Goal: Task Accomplishment & Management: Complete application form

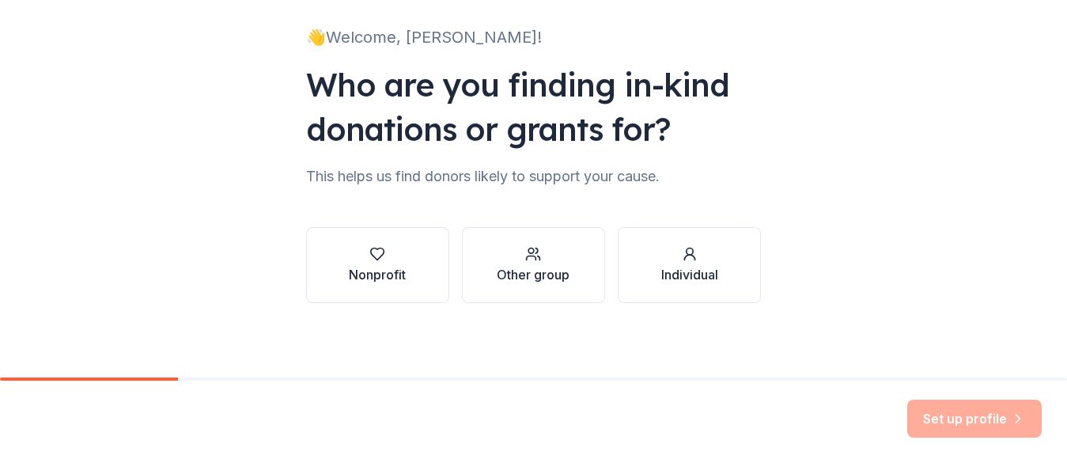
scroll to position [103, 0]
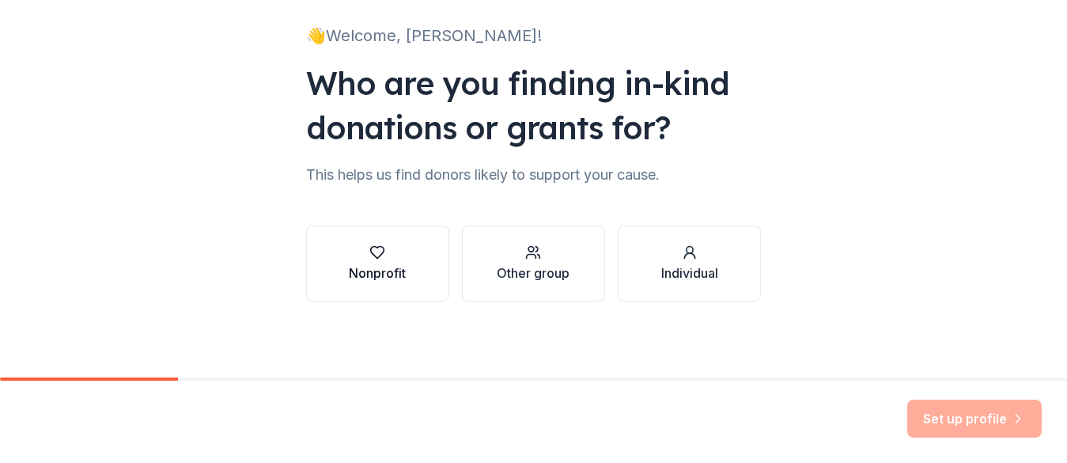
click at [375, 260] on div "Nonprofit" at bounding box center [377, 263] width 57 height 38
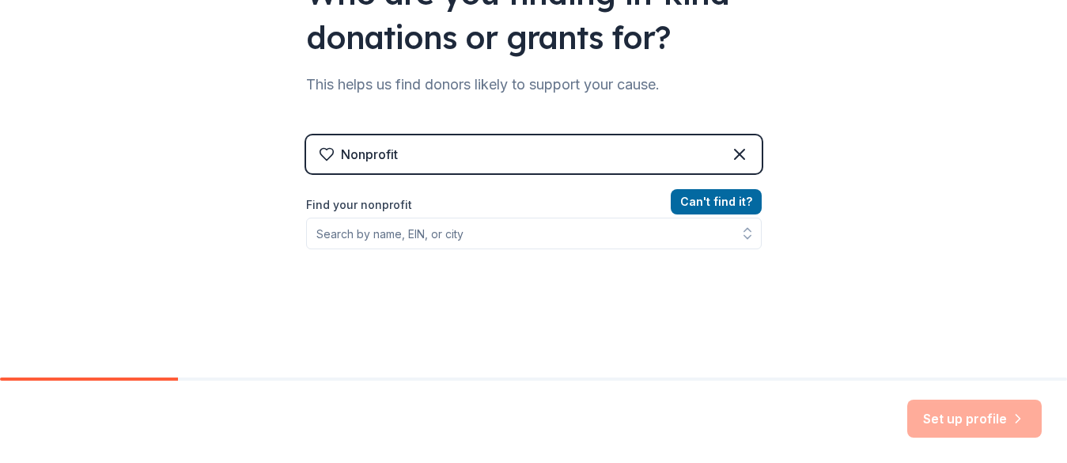
scroll to position [205, 0]
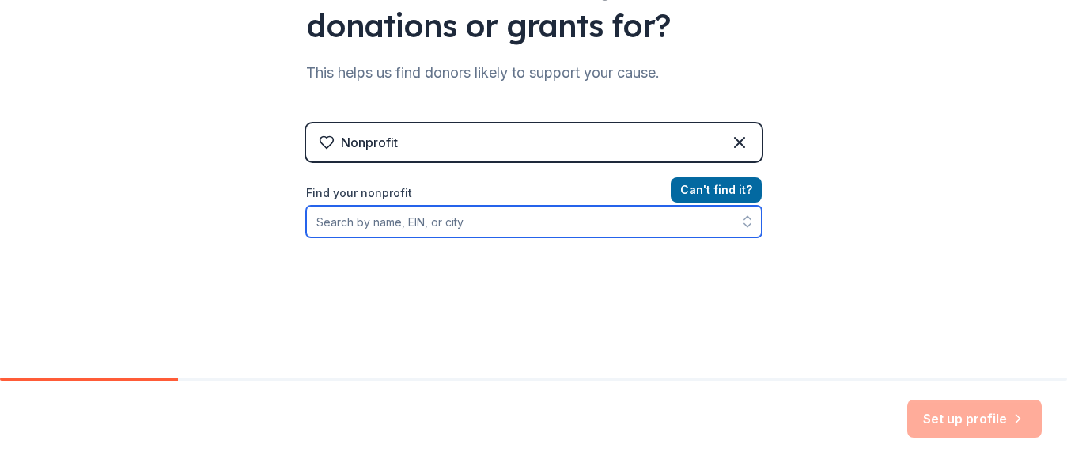
click at [376, 210] on input "Find your nonprofit" at bounding box center [533, 222] width 455 height 32
type input "Our Lady of Czestochowa"
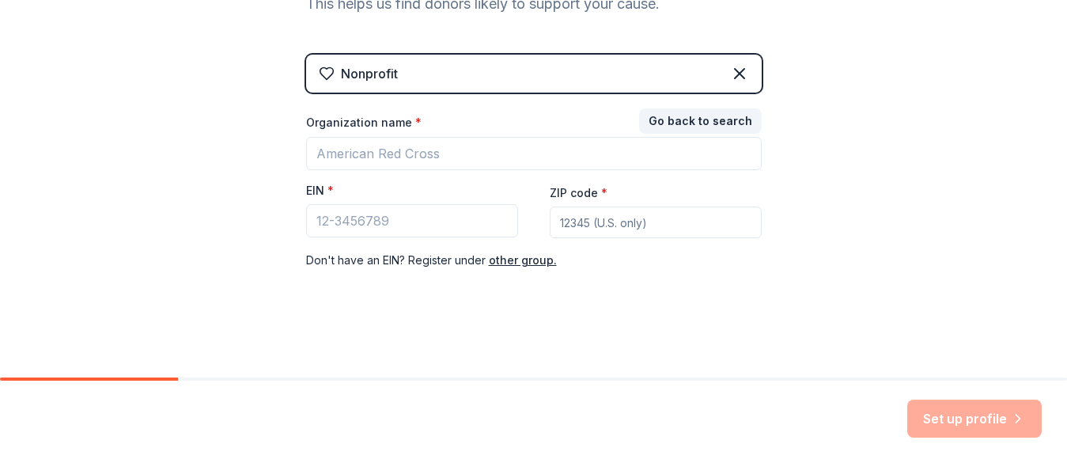
scroll to position [274, 0]
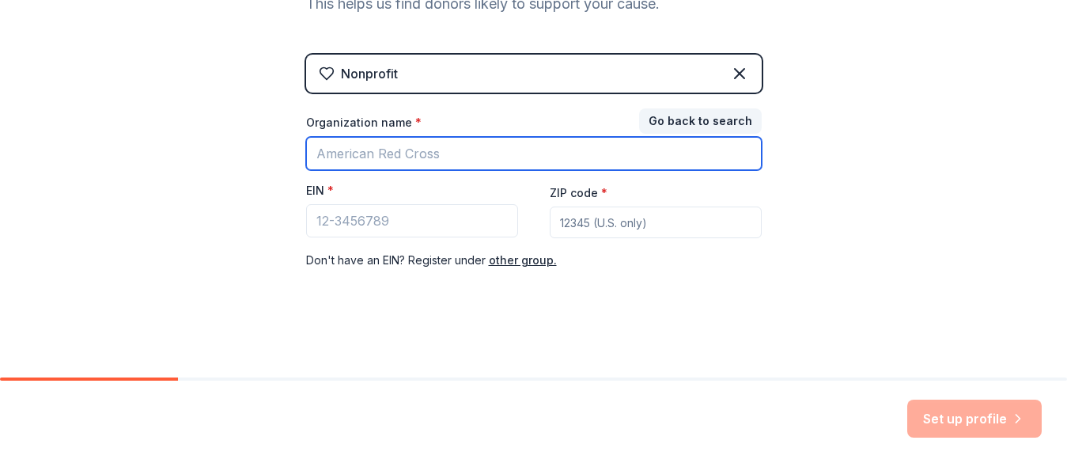
click at [423, 156] on input "Organization name *" at bounding box center [533, 153] width 455 height 33
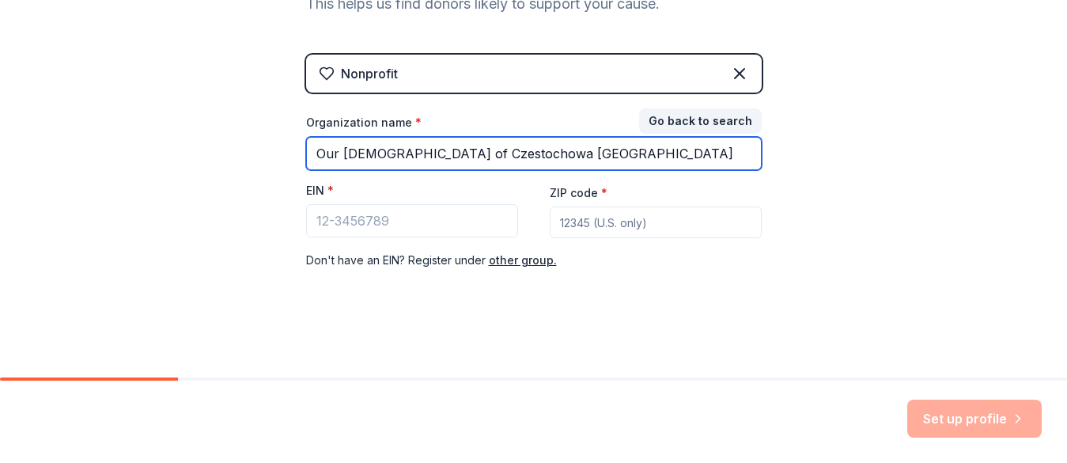
type input "Our [DEMOGRAPHIC_DATA] of Czestochowa [GEOGRAPHIC_DATA]"
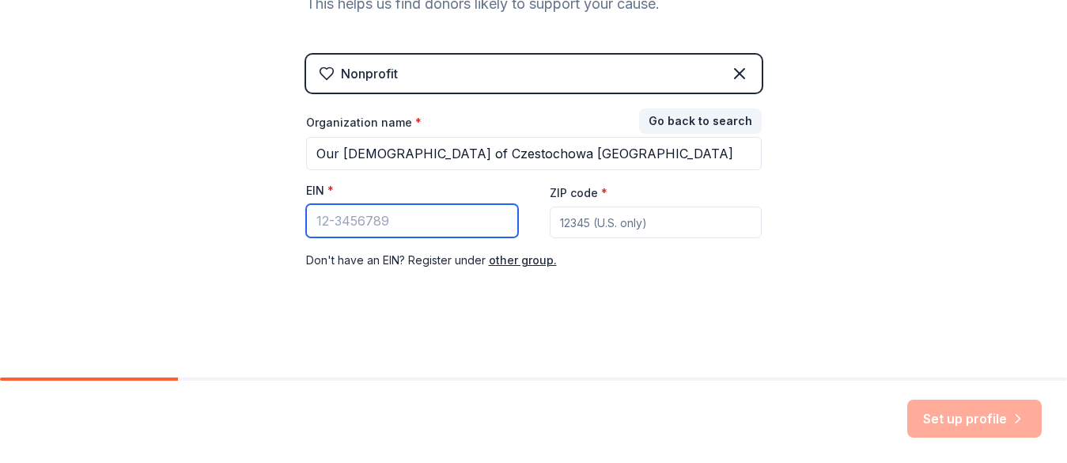
paste input "21"
paste input "-21"
type input "2"
paste input "[US_EMPLOYER_IDENTIFICATION_NUMBER]"
type input "[US_EMPLOYER_IDENTIFICATION_NUMBER]"
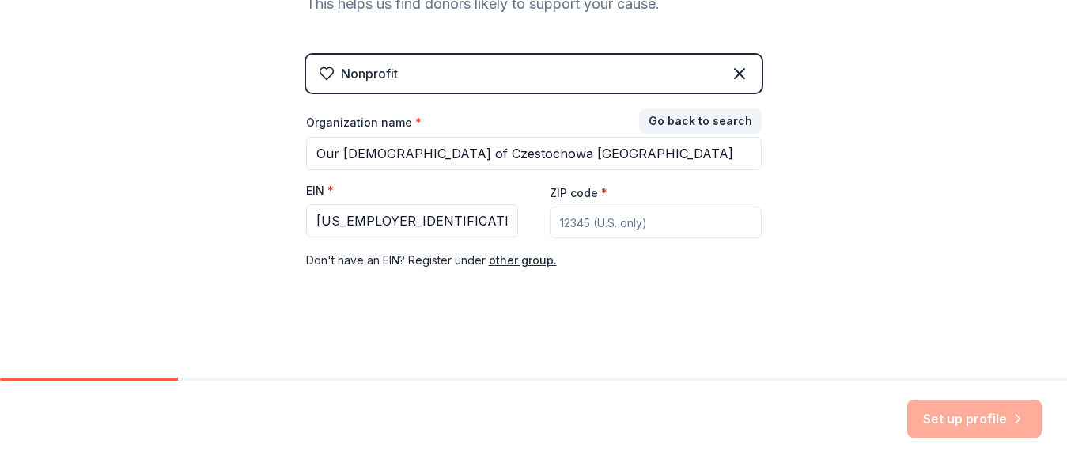
click at [614, 224] on input "ZIP code *" at bounding box center [656, 222] width 212 height 32
type input "07302"
click at [936, 423] on button "Set up profile" at bounding box center [974, 418] width 134 height 38
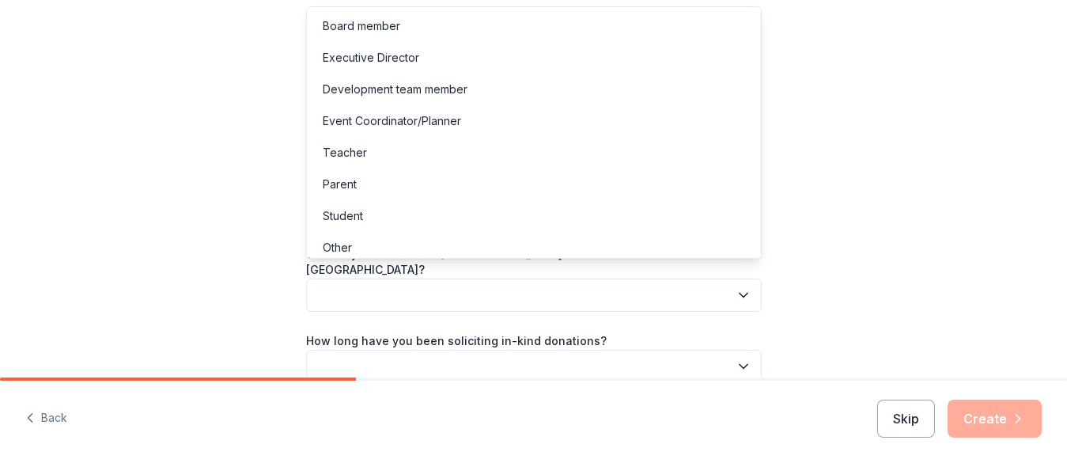
click at [455, 285] on button "button" at bounding box center [533, 294] width 455 height 33
click at [389, 187] on div "Parent" at bounding box center [534, 184] width 448 height 32
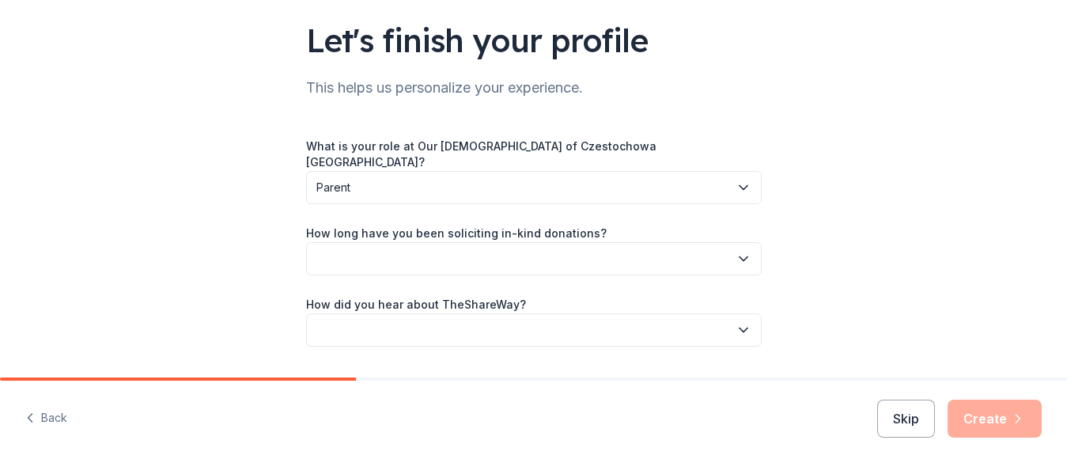
scroll to position [139, 0]
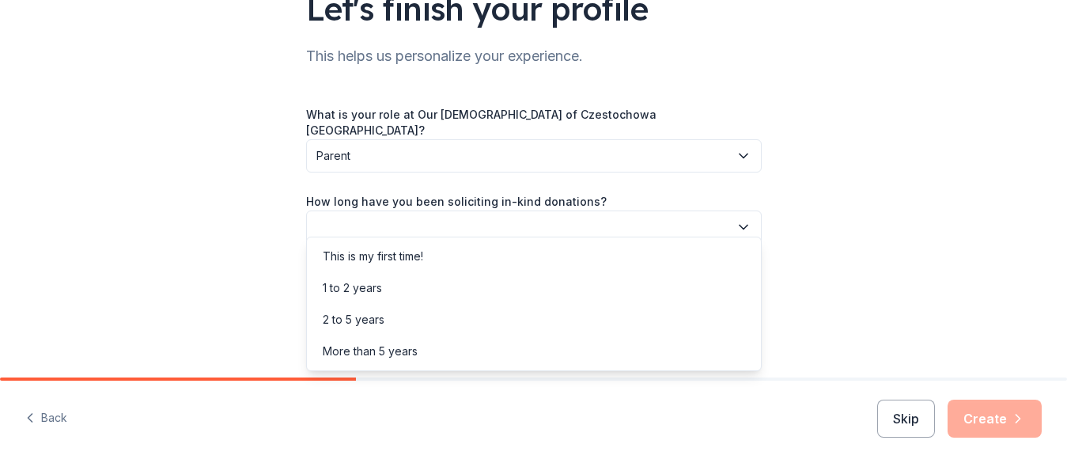
click at [402, 210] on button "button" at bounding box center [533, 226] width 455 height 33
click at [382, 261] on div "This is my first time!" at bounding box center [373, 256] width 100 height 19
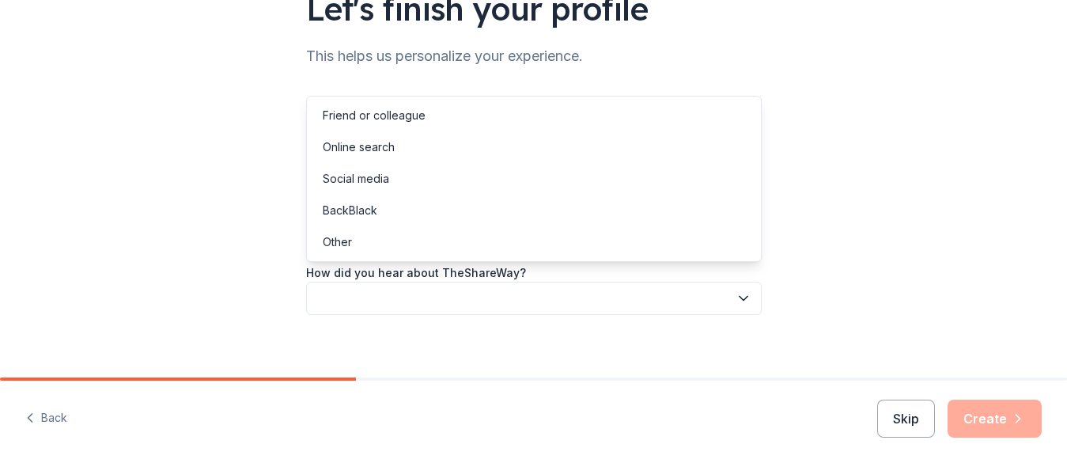
click at [370, 290] on button "button" at bounding box center [533, 297] width 455 height 33
click at [388, 148] on div "Online search" at bounding box center [359, 147] width 72 height 19
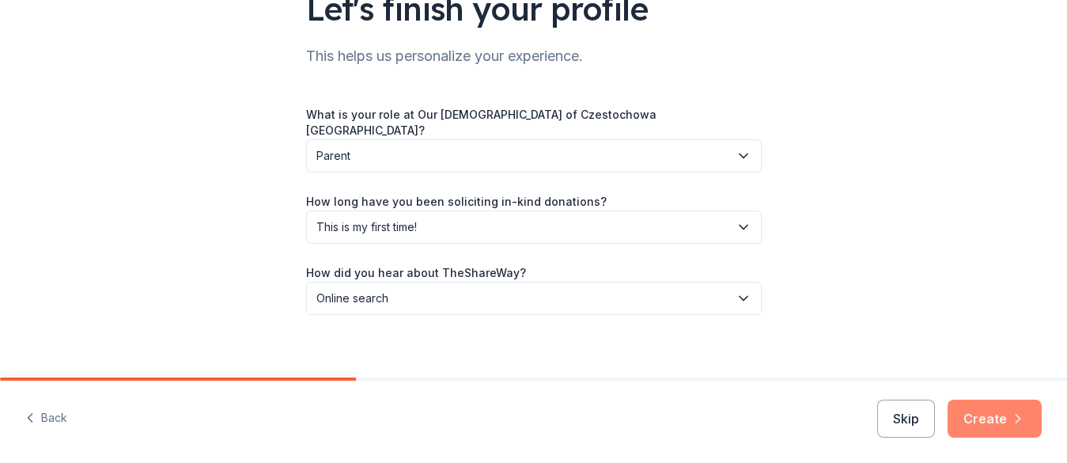
click at [1024, 420] on icon "button" at bounding box center [1018, 418] width 16 height 16
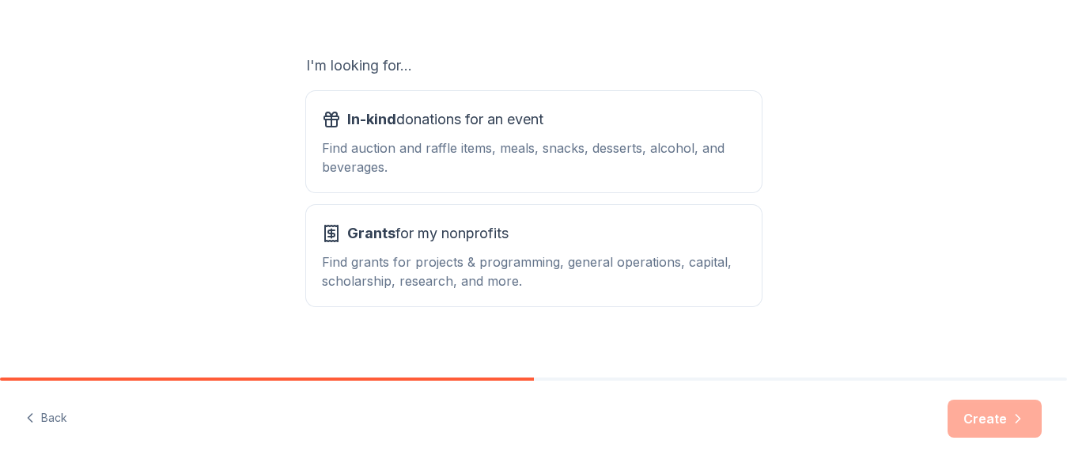
scroll to position [261, 0]
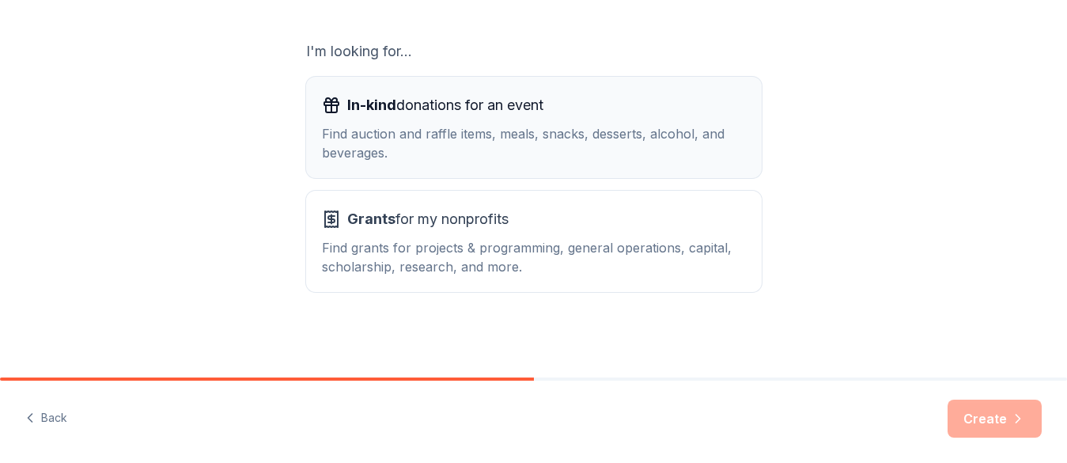
click at [419, 133] on div "Find auction and raffle items, meals, snacks, desserts, alcohol, and beverages." at bounding box center [534, 143] width 424 height 38
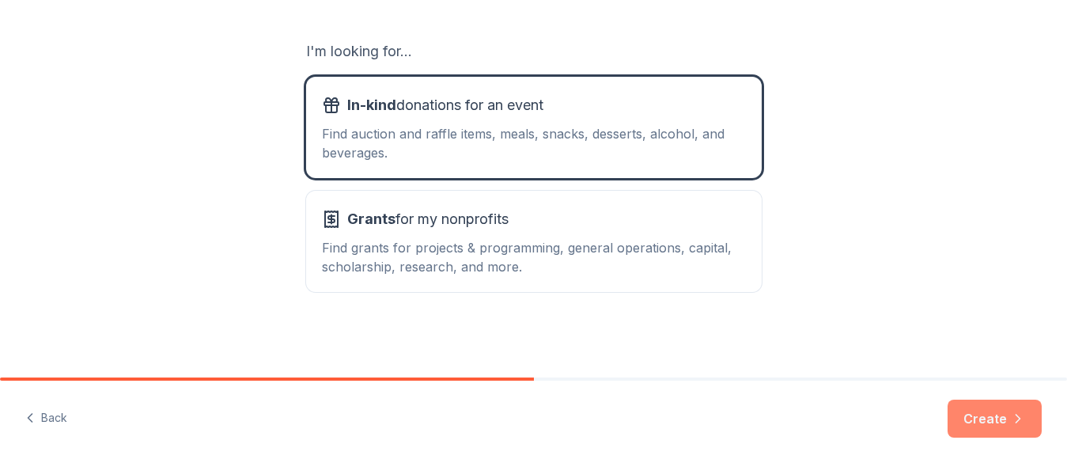
click at [991, 424] on button "Create" at bounding box center [994, 418] width 94 height 38
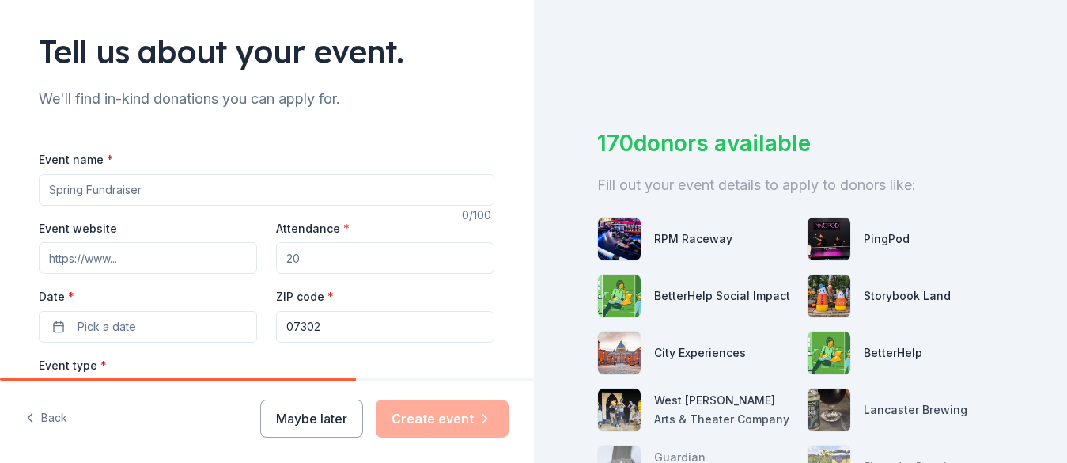
scroll to position [101, 0]
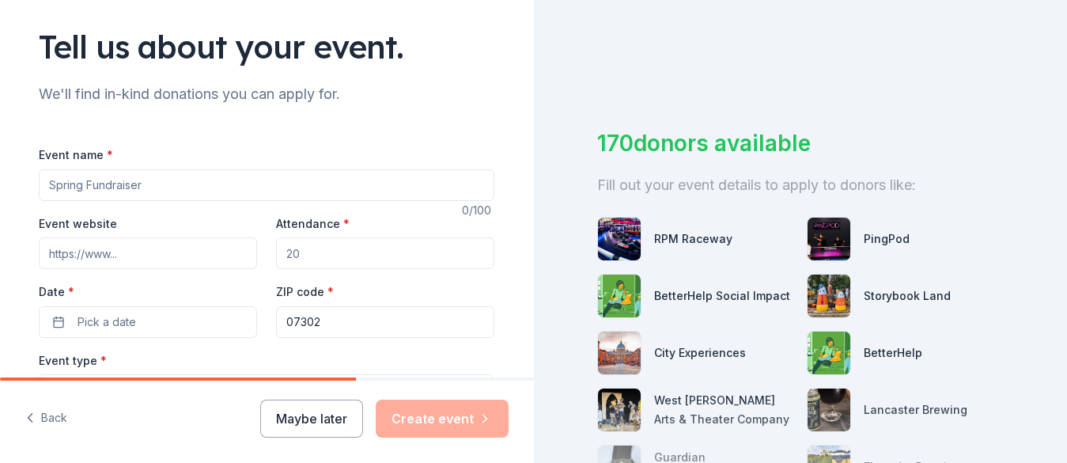
click at [161, 192] on input "Event name *" at bounding box center [266, 185] width 455 height 32
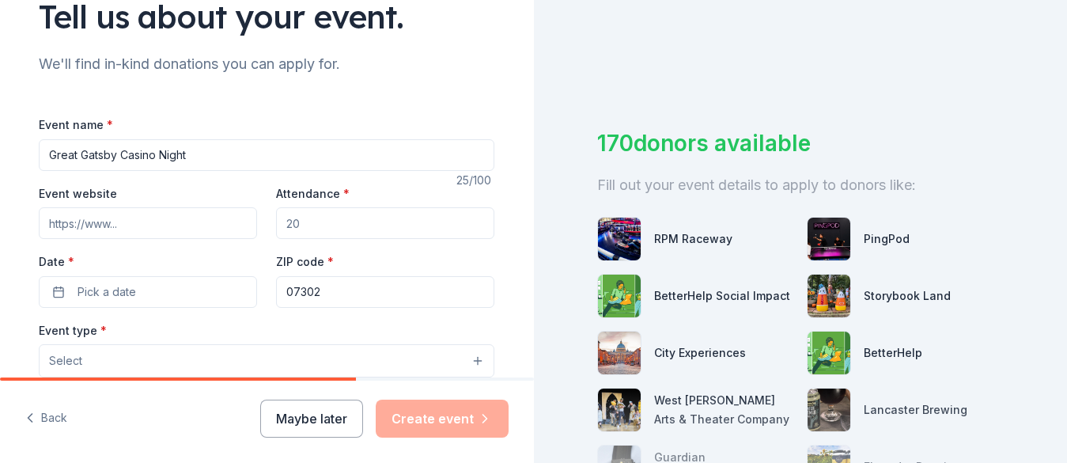
type input "Great Gatsby Casino Night"
drag, startPoint x: 315, startPoint y: 221, endPoint x: 291, endPoint y: 221, distance: 23.7
click at [269, 221] on div "Event website Attendance * Date * Pick a date ZIP code * 07302" at bounding box center [266, 245] width 455 height 124
click at [305, 221] on input "Attendance *" at bounding box center [385, 223] width 218 height 32
type input "300"
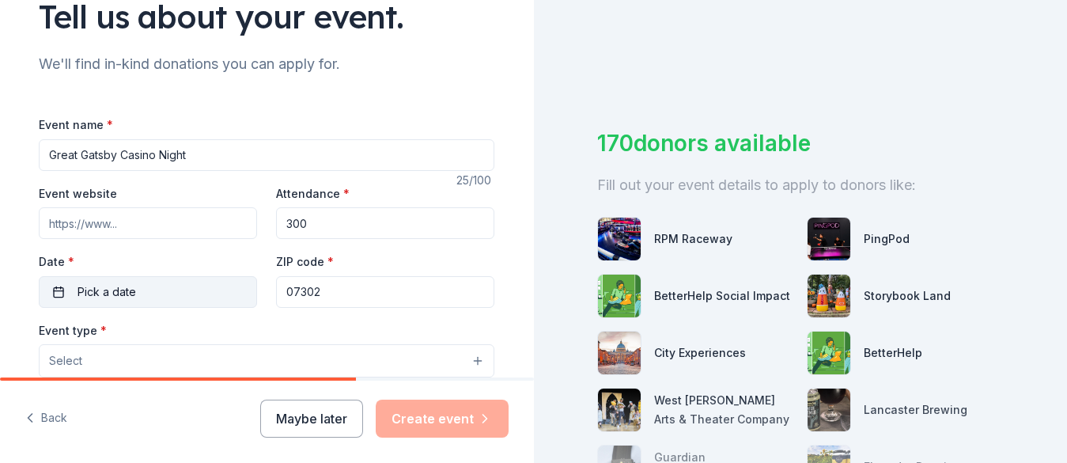
click at [100, 290] on span "Pick a date" at bounding box center [106, 291] width 59 height 19
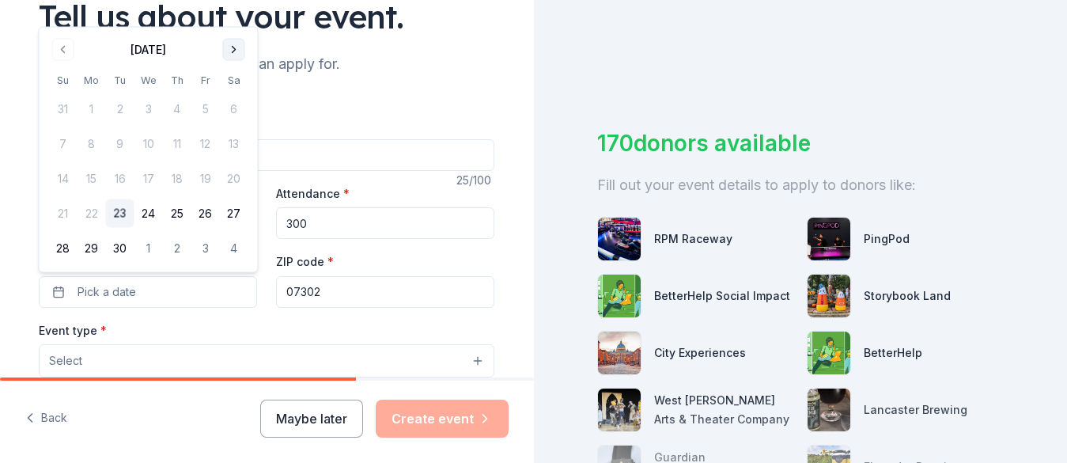
click at [239, 48] on button "Go to next month" at bounding box center [234, 50] width 22 height 22
click at [205, 178] on button "17" at bounding box center [205, 178] width 28 height 28
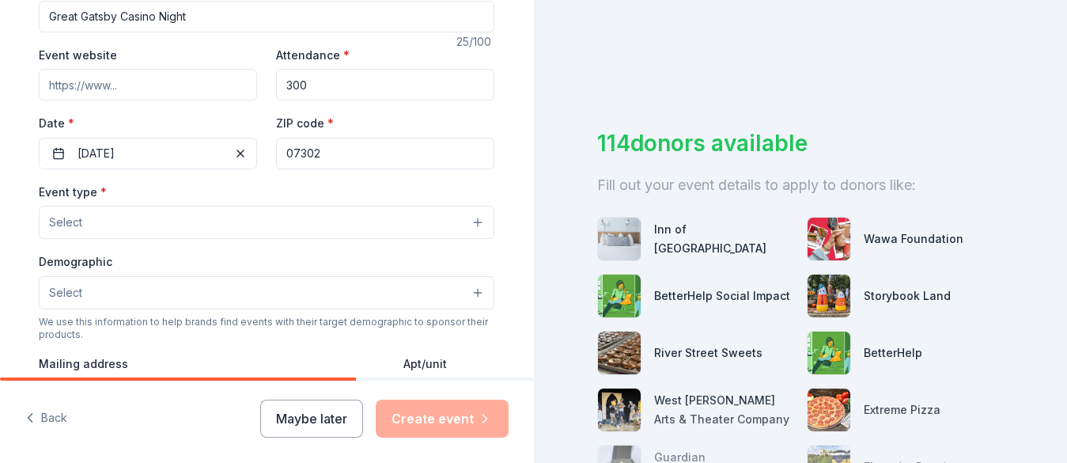
scroll to position [283, 0]
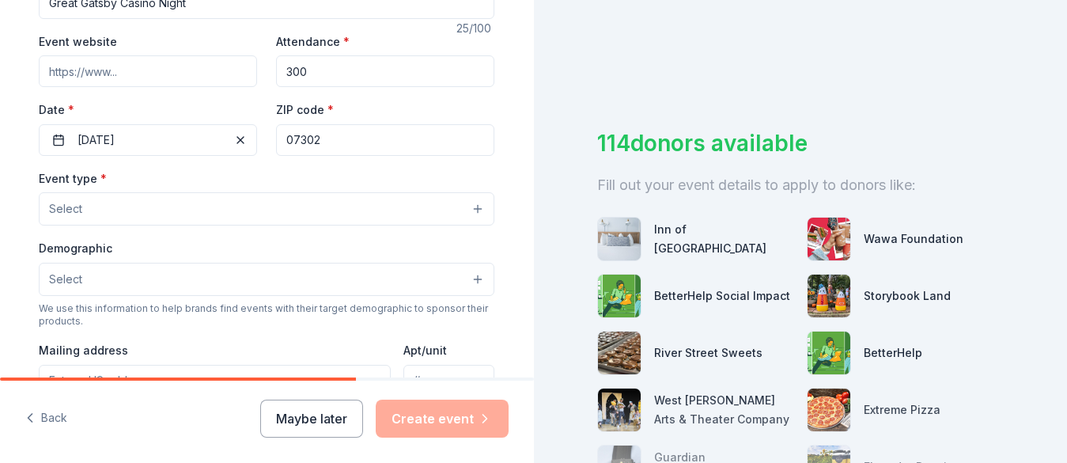
click at [166, 207] on button "Select" at bounding box center [266, 208] width 455 height 33
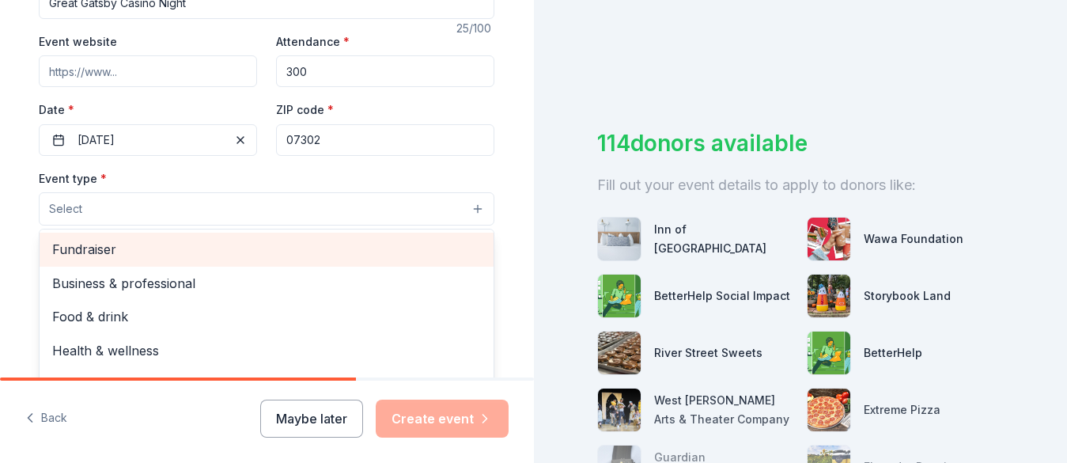
click at [131, 263] on div "Fundraiser" at bounding box center [267, 248] width 454 height 33
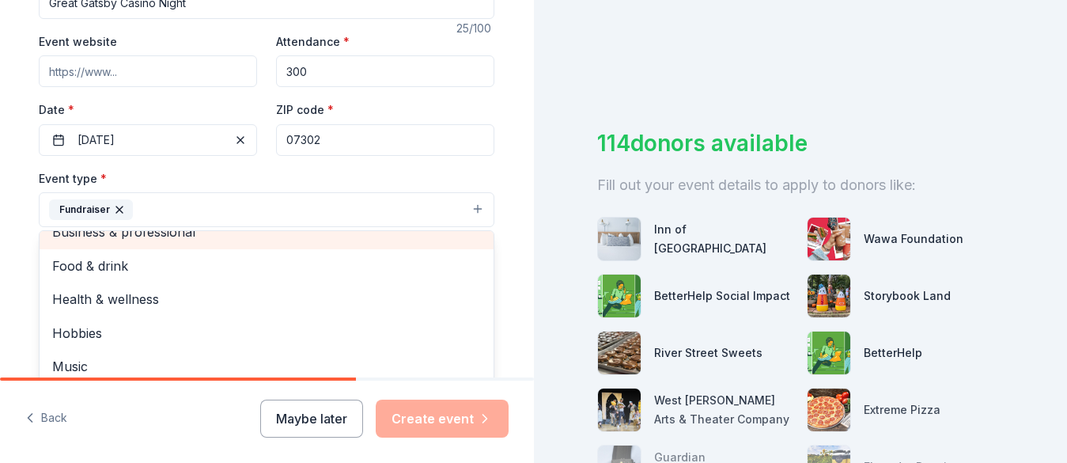
scroll to position [15, 0]
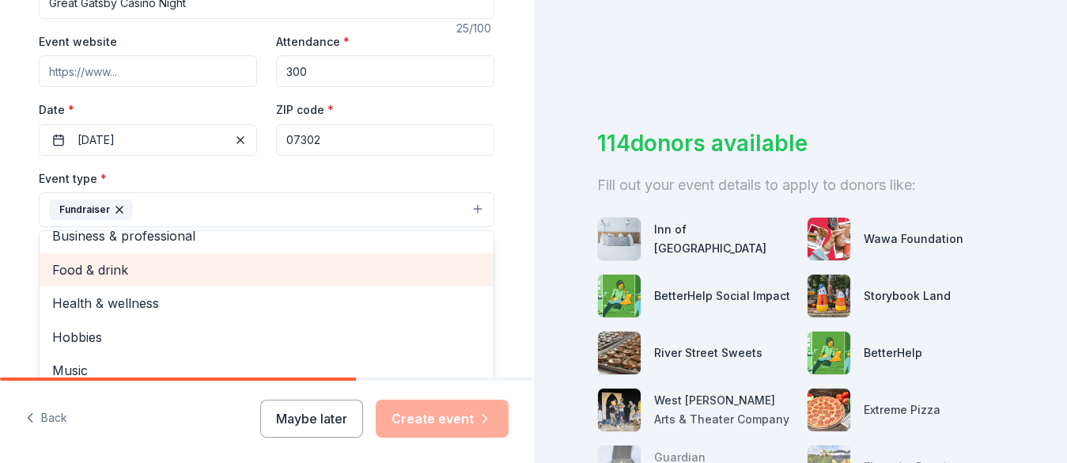
click at [132, 273] on span "Food & drink" at bounding box center [266, 269] width 429 height 21
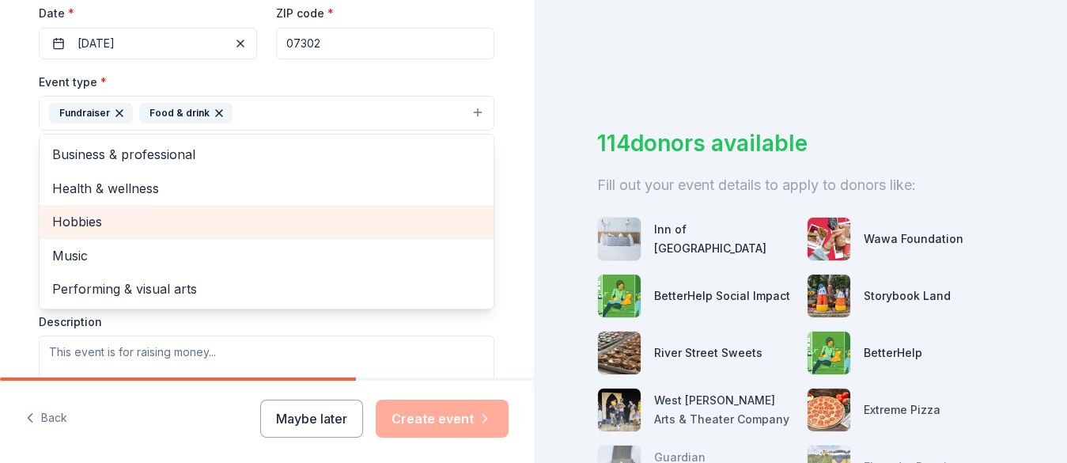
scroll to position [383, 0]
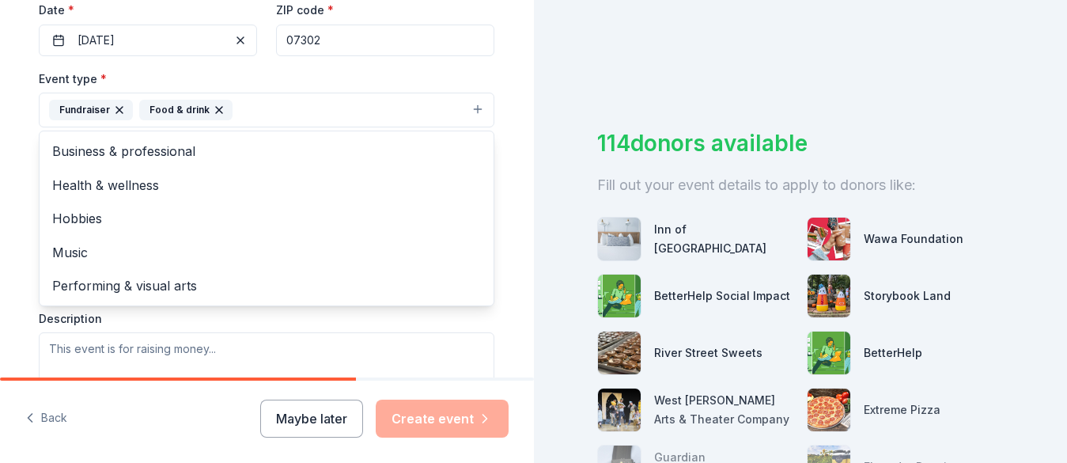
click at [97, 323] on div "Event type * Fundraiser Food & drink Business & professional Health & wellness …" at bounding box center [266, 236] width 455 height 334
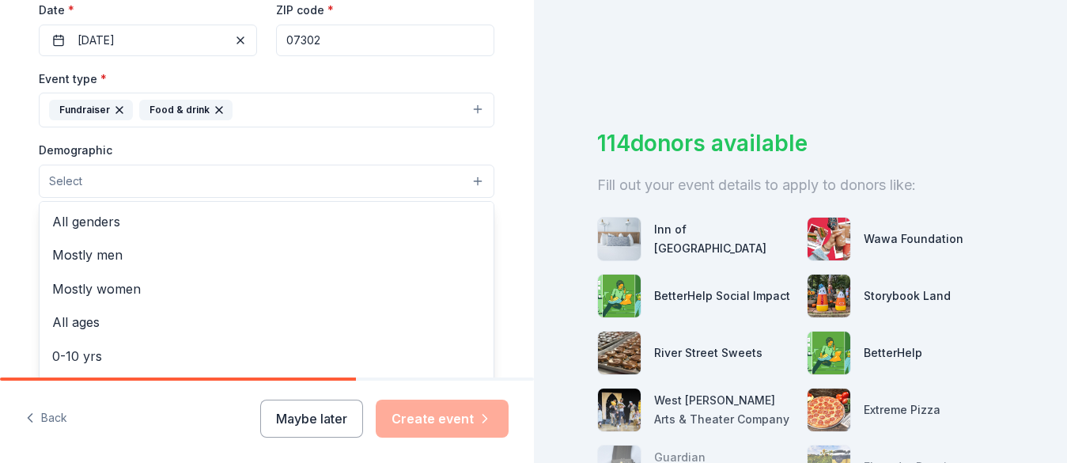
click at [108, 180] on button "Select" at bounding box center [266, 180] width 455 height 33
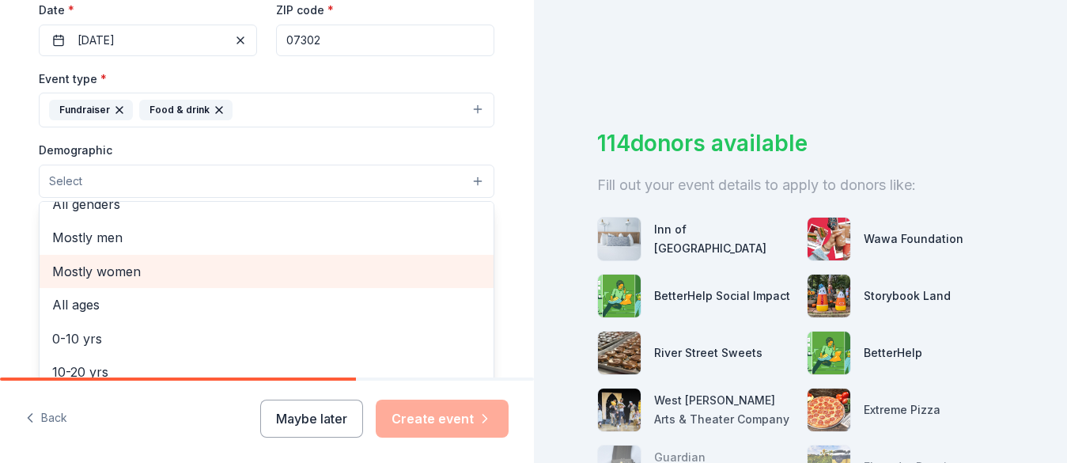
scroll to position [0, 0]
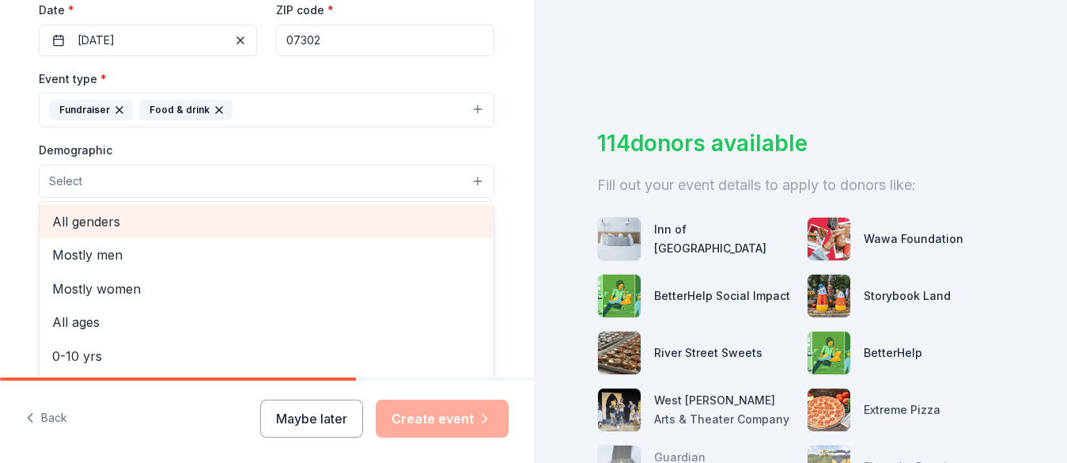
click at [108, 222] on span "All genders" at bounding box center [266, 221] width 429 height 21
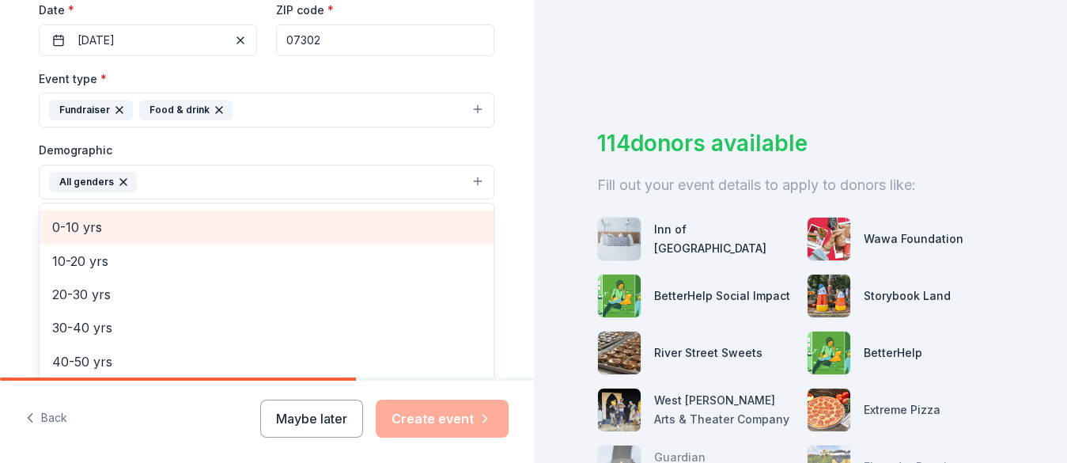
scroll to position [98, 0]
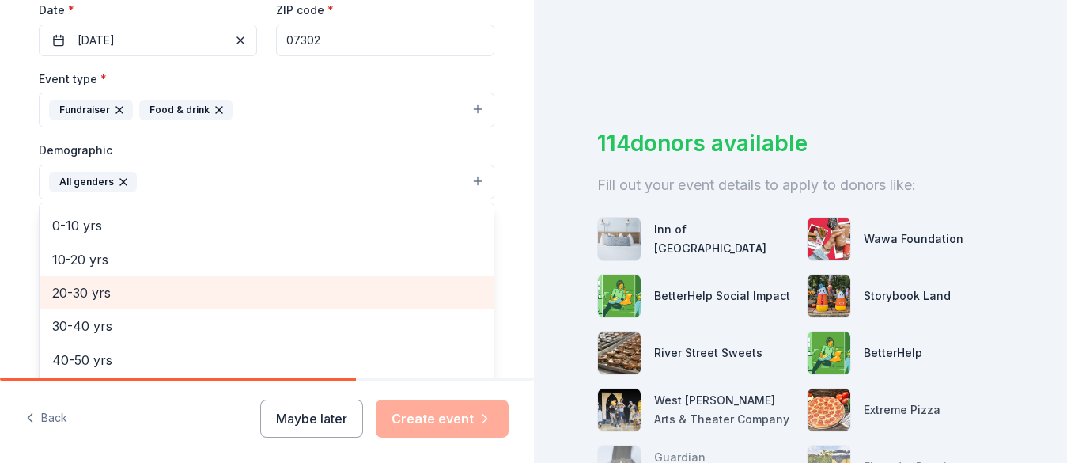
click at [102, 285] on span "20-30 yrs" at bounding box center [266, 292] width 429 height 21
click at [96, 297] on span "30-40 yrs" at bounding box center [266, 292] width 429 height 21
click at [94, 300] on span "40-50 yrs" at bounding box center [266, 292] width 429 height 21
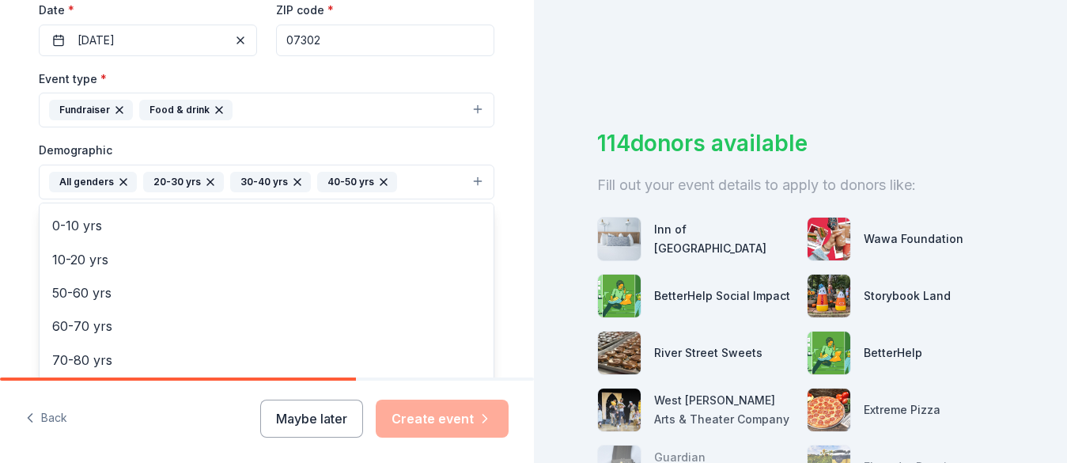
click at [20, 284] on div "Tell us about your event. We'll find in-kind donations you can apply for. Event…" at bounding box center [266, 145] width 506 height 1056
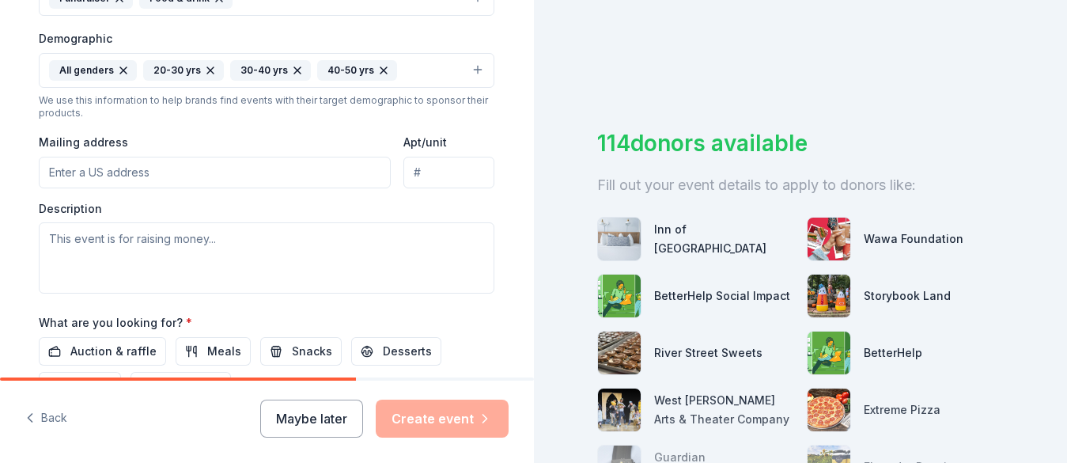
scroll to position [496, 0]
click at [126, 175] on input "Mailing address" at bounding box center [215, 171] width 352 height 32
type input "650 JERSEY AVE"
type input "07302"
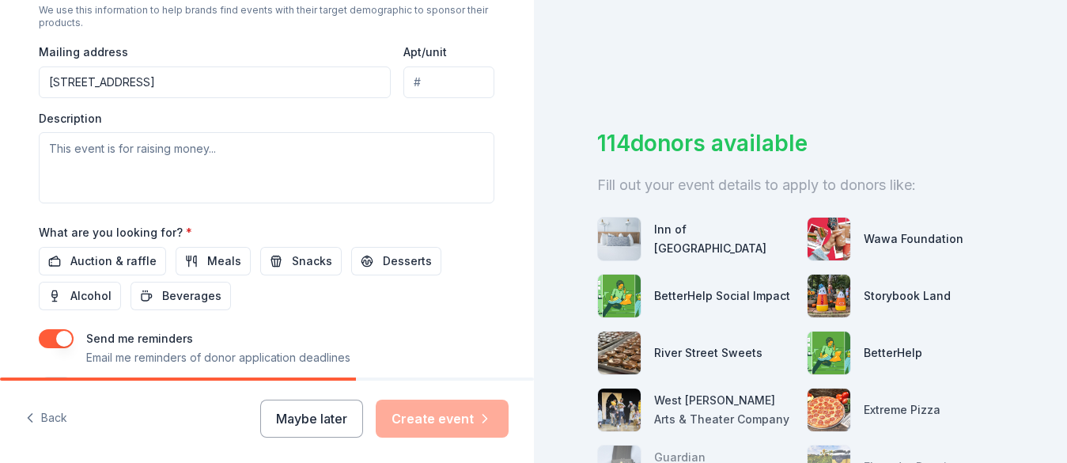
scroll to position [594, 0]
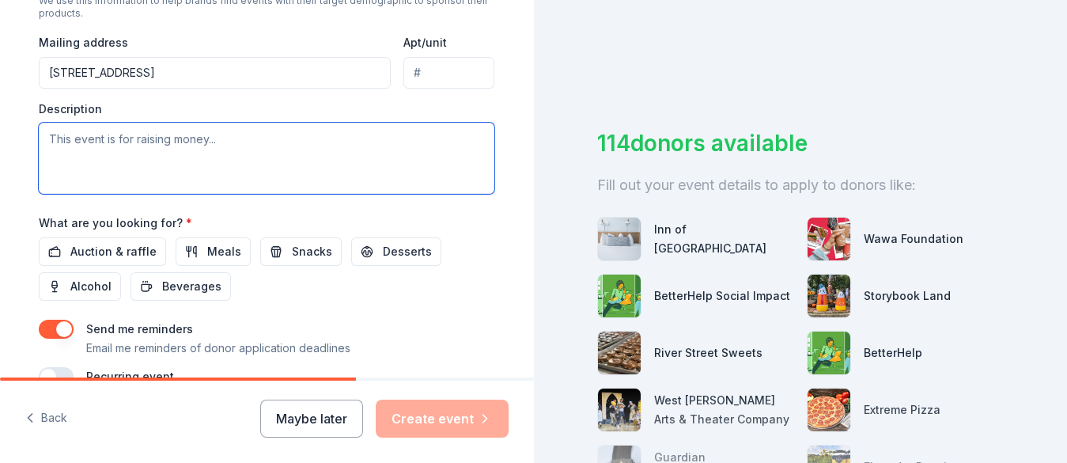
click at [145, 144] on textarea at bounding box center [266, 158] width 455 height 71
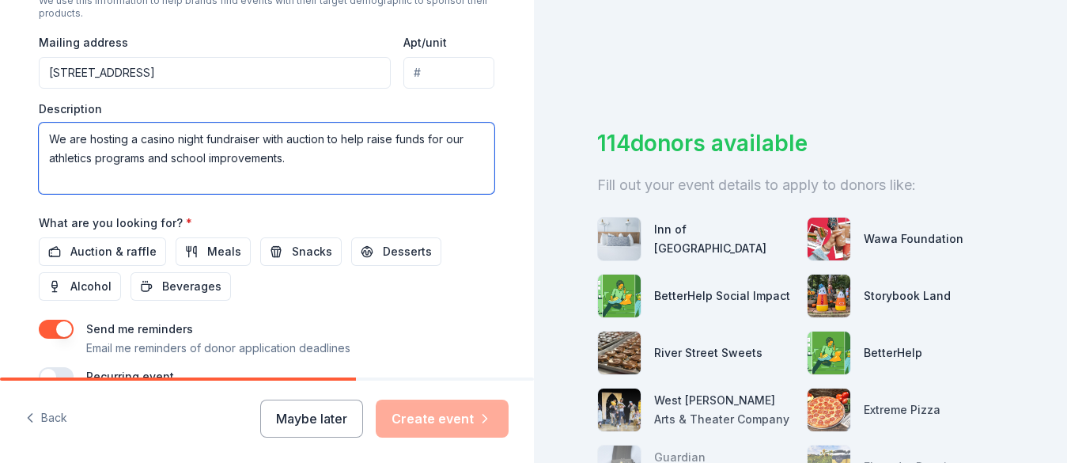
click at [288, 140] on textarea "We are hosting a casino night fundraiser with auction to help raise funds for o…" at bounding box center [266, 158] width 455 height 71
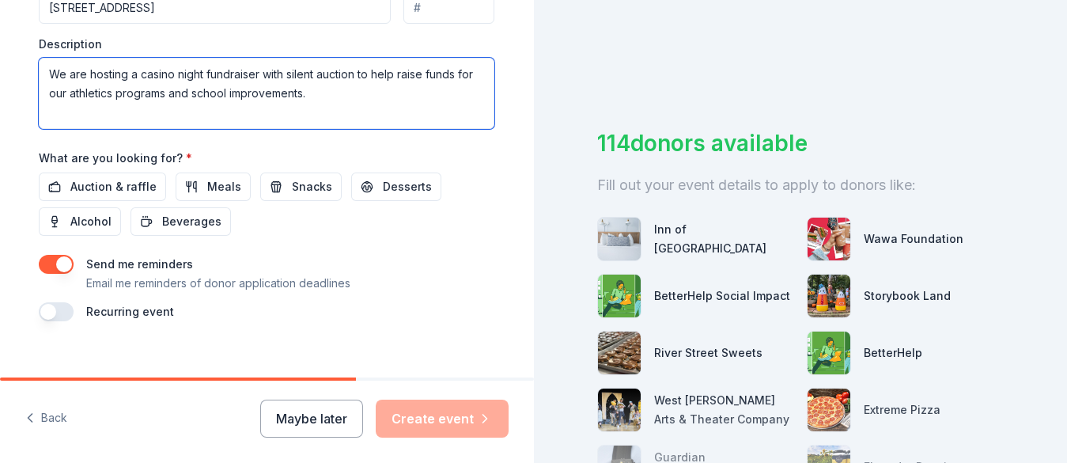
scroll to position [678, 0]
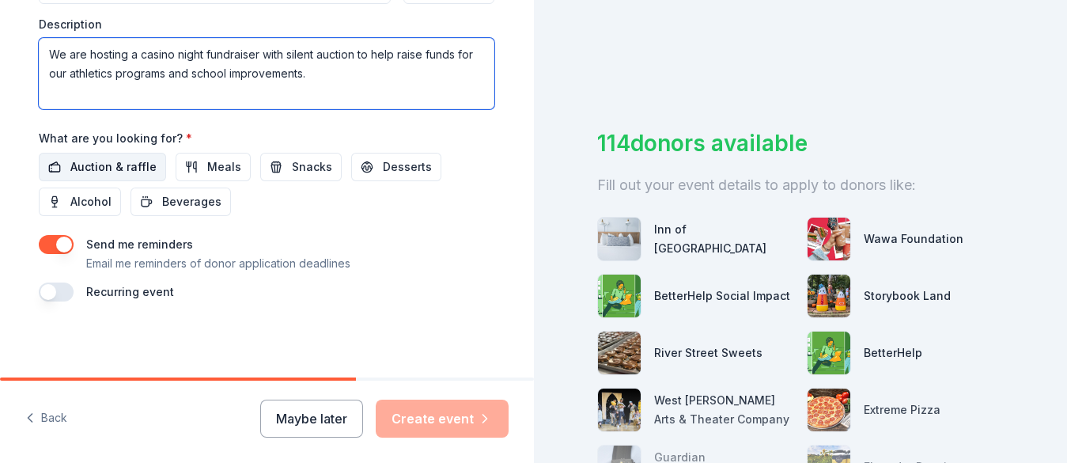
type textarea "We are hosting a casino night fundraiser with silent auction to help raise fund…"
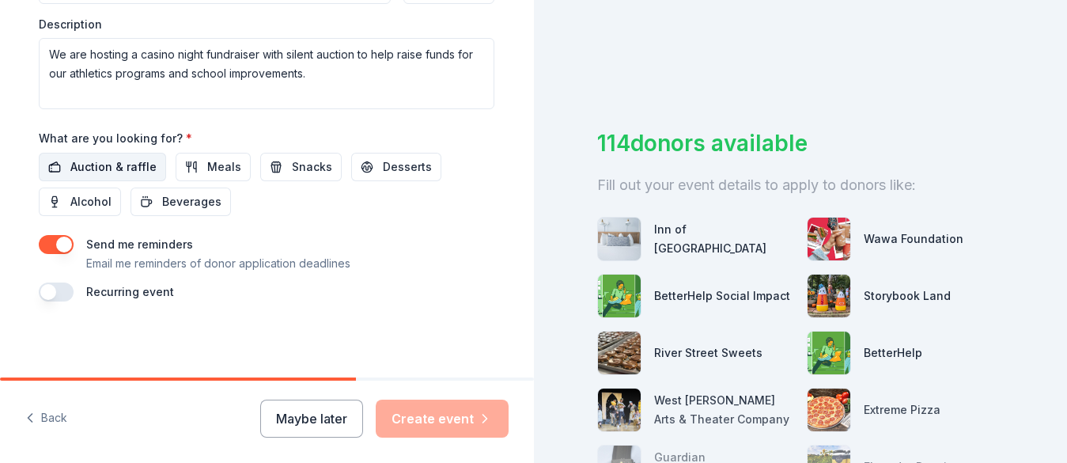
click at [104, 167] on span "Auction & raffle" at bounding box center [113, 166] width 86 height 19
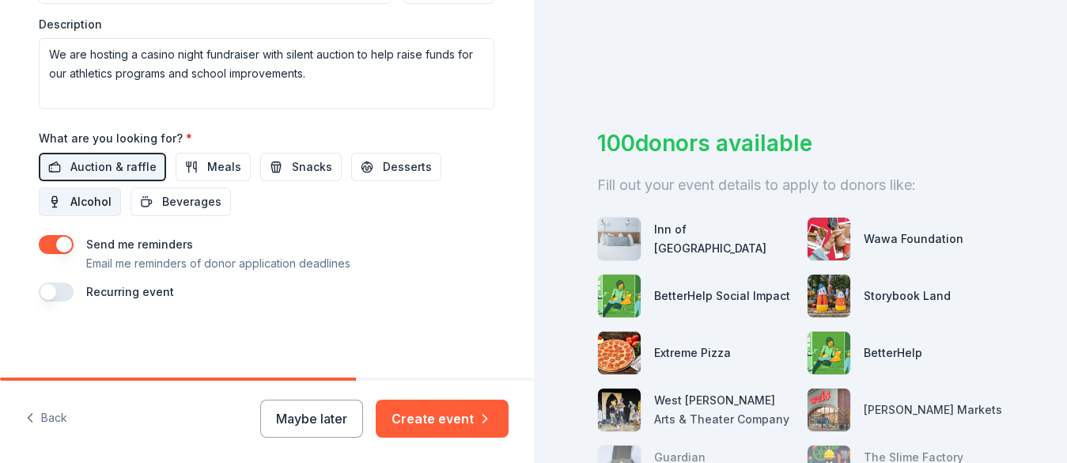
click at [108, 195] on span "Alcohol" at bounding box center [90, 201] width 41 height 19
click at [55, 241] on button "button" at bounding box center [56, 244] width 35 height 19
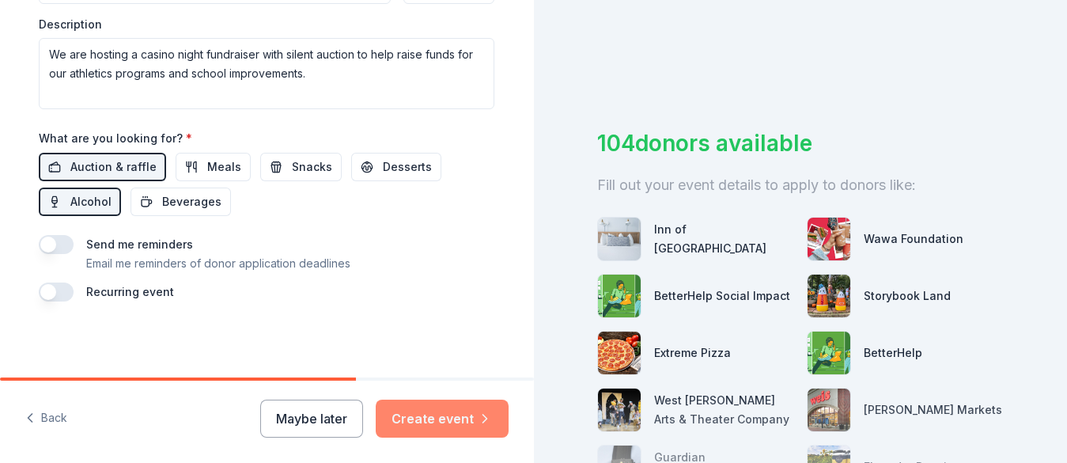
click at [443, 421] on button "Create event" at bounding box center [442, 418] width 133 height 38
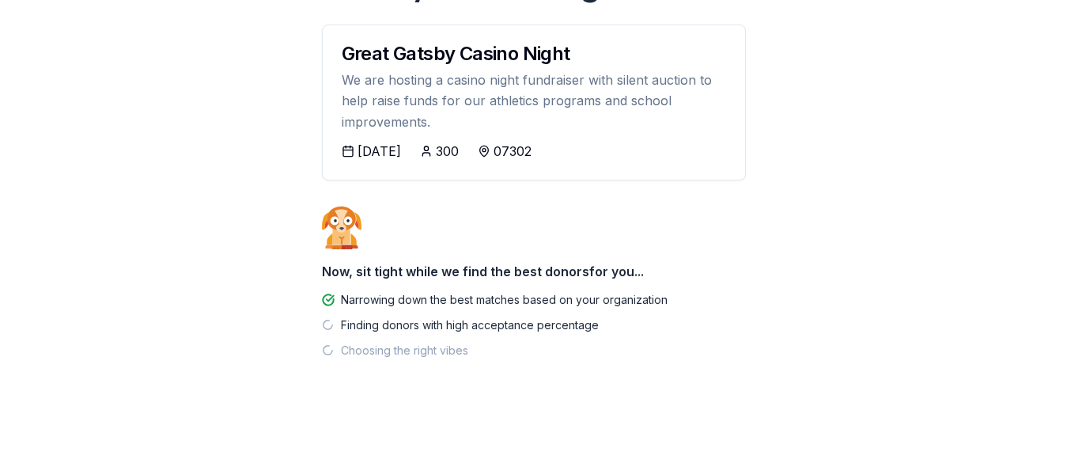
scroll to position [184, 0]
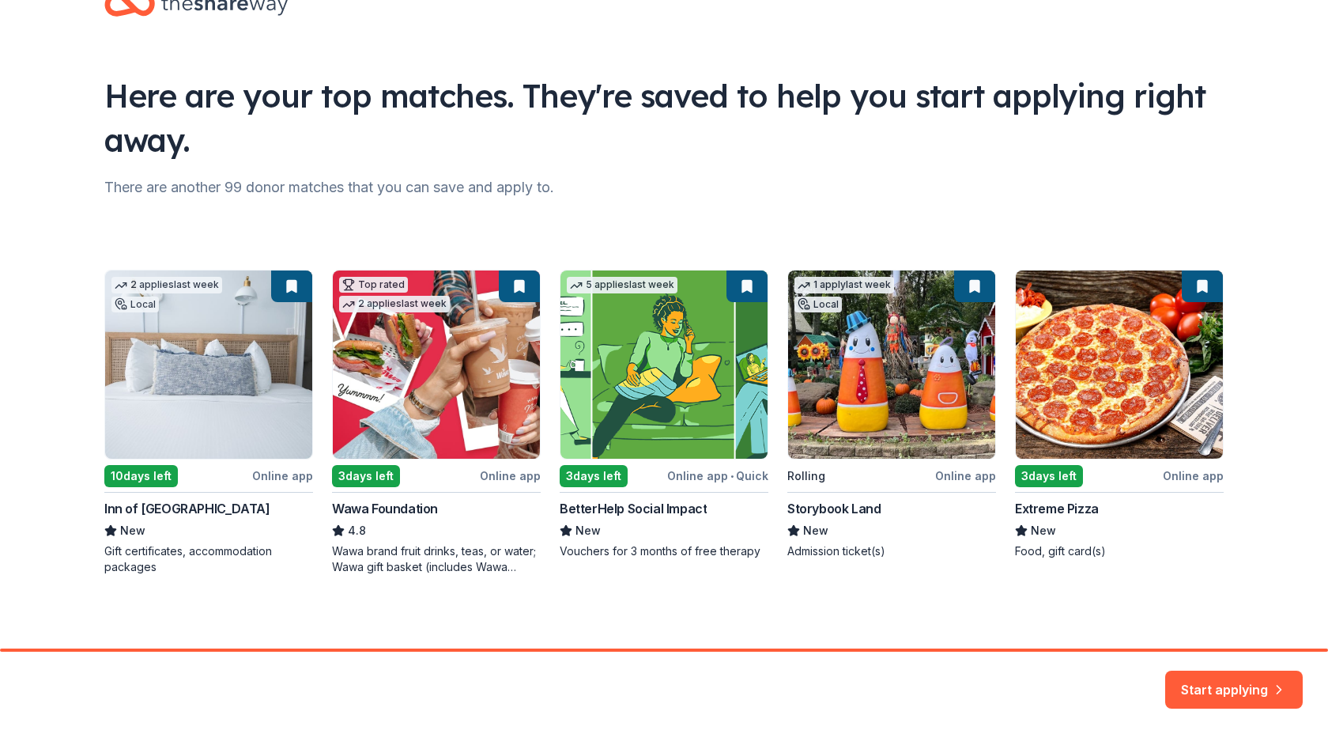
scroll to position [55, 0]
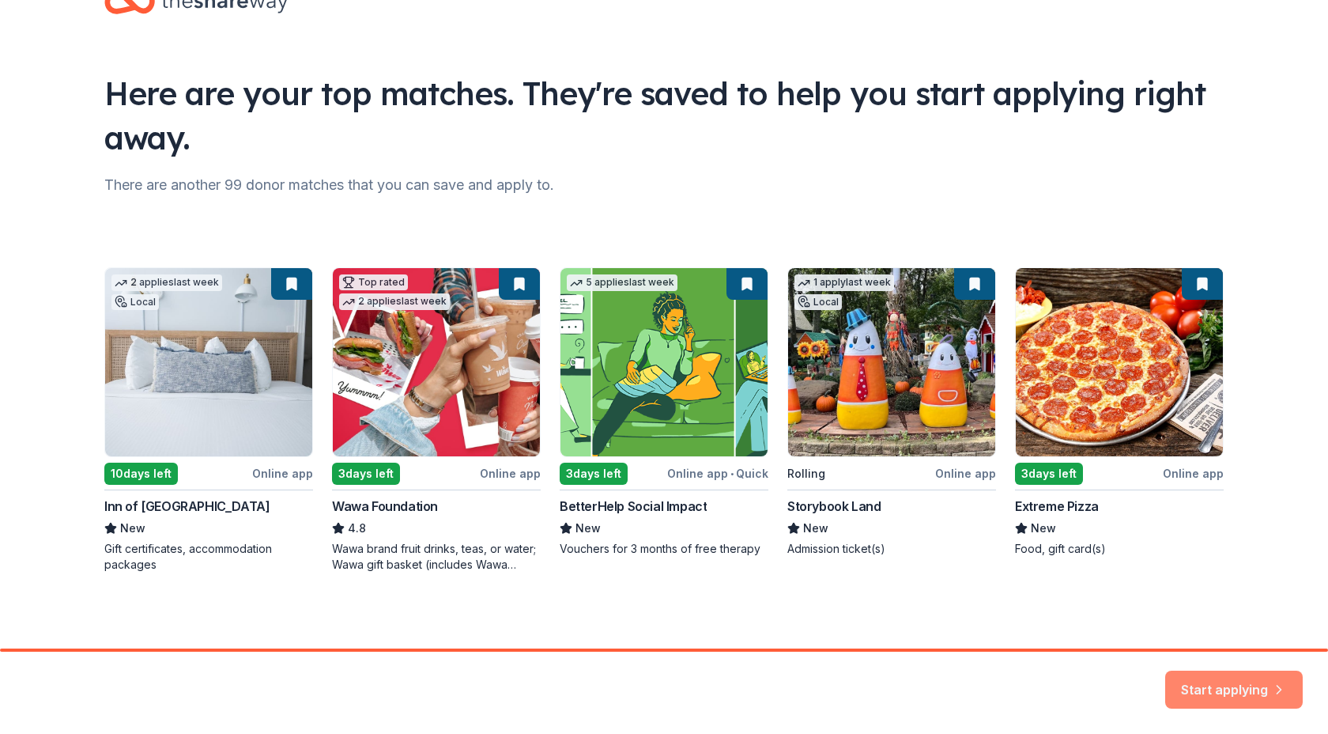
click at [1066, 462] on button "Start applying" at bounding box center [1234, 682] width 138 height 38
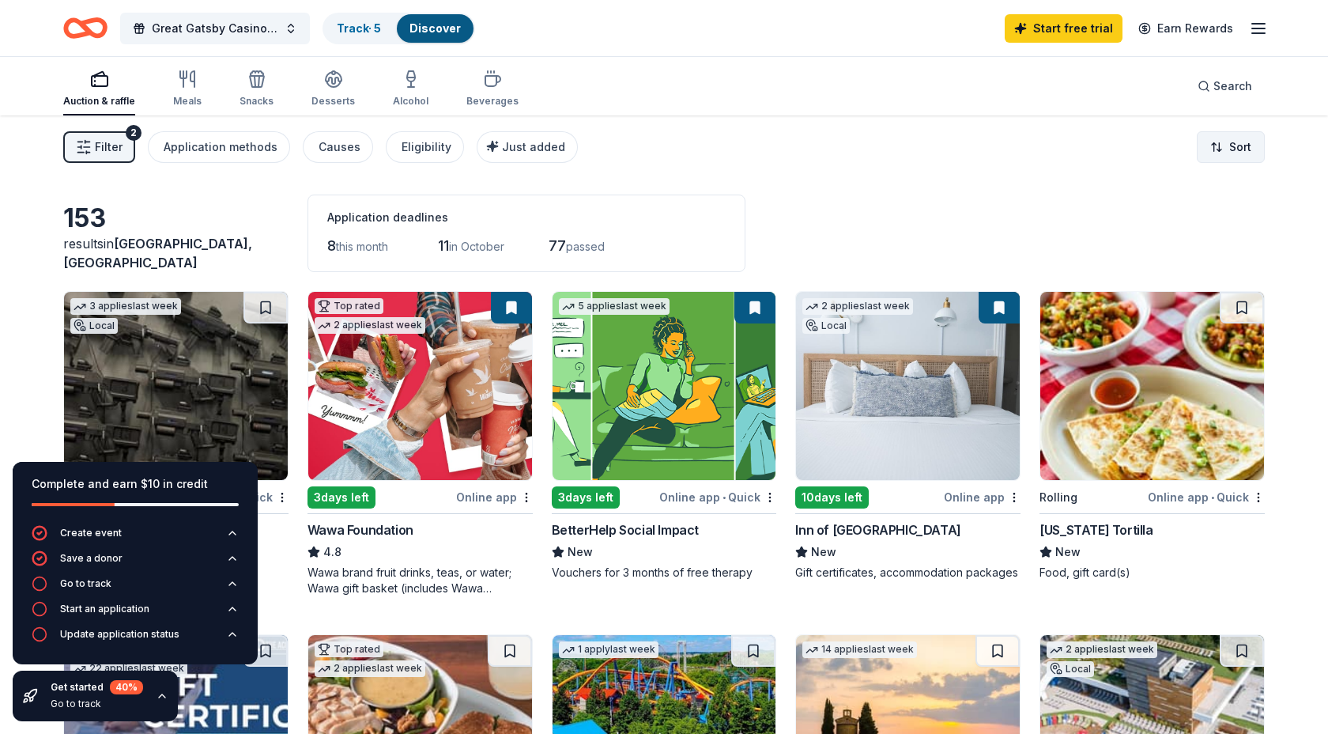
click at [1066, 147] on html "Great Gatsby Casino Night Track · 5 Discover Start free trial Earn Rewards Auct…" at bounding box center [664, 367] width 1328 height 734
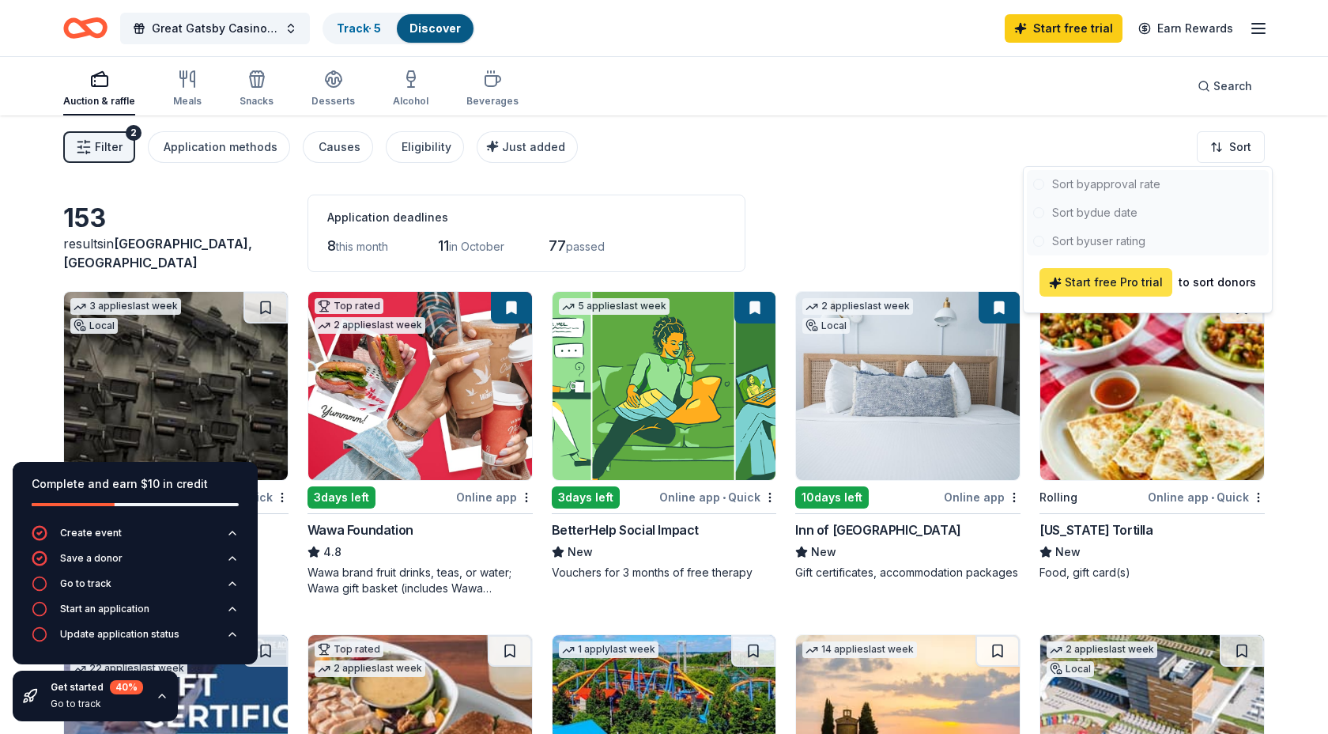
click at [1066, 285] on span "Start free Pro trial" at bounding box center [1106, 282] width 114 height 19
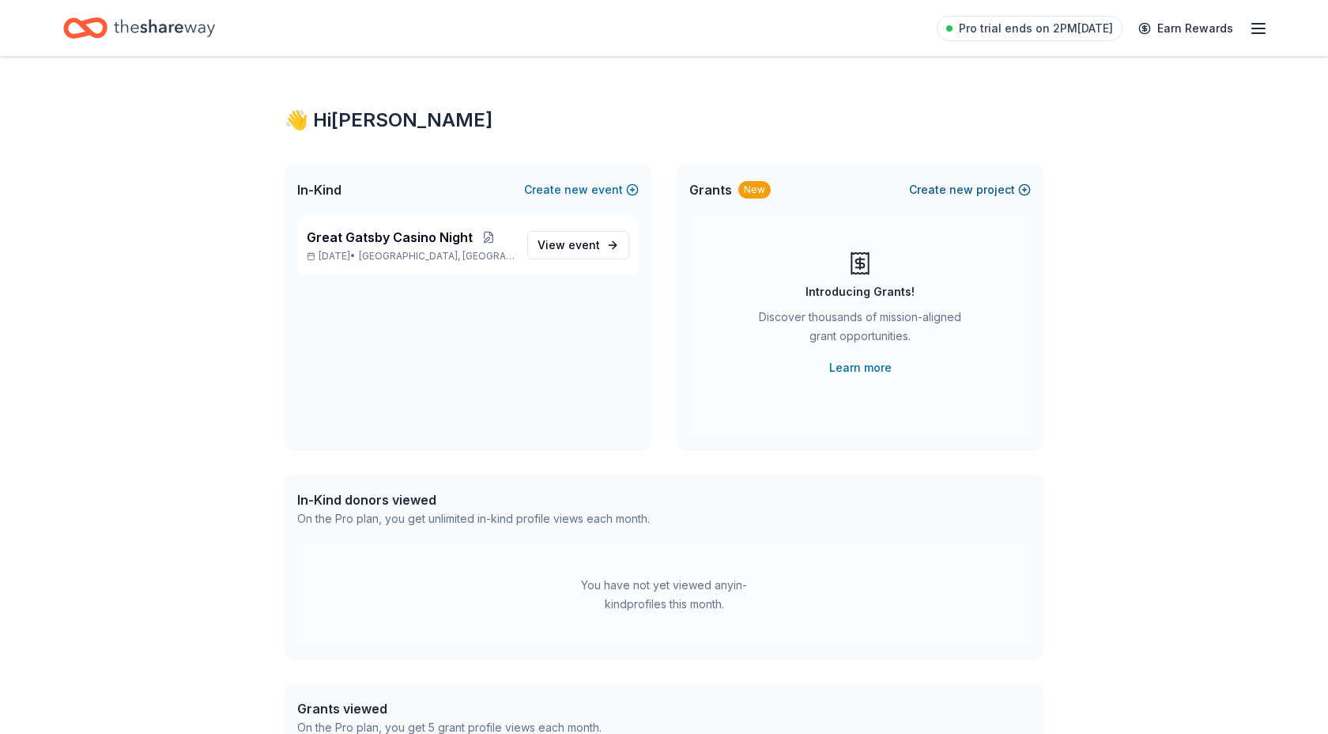
click at [988, 193] on button "Create new project" at bounding box center [970, 189] width 122 height 19
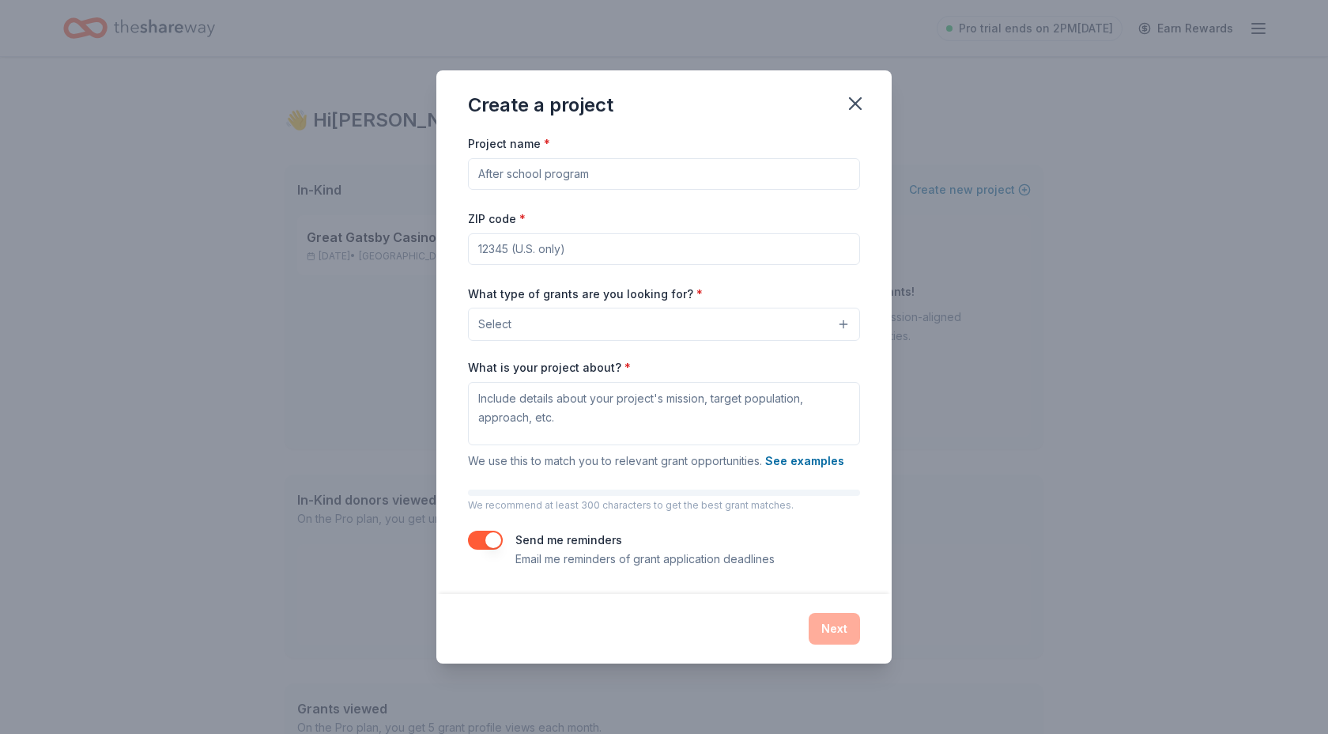
click at [686, 180] on input "Project name *" at bounding box center [664, 174] width 392 height 32
type input "Great Gatsby Casino Night 2025"
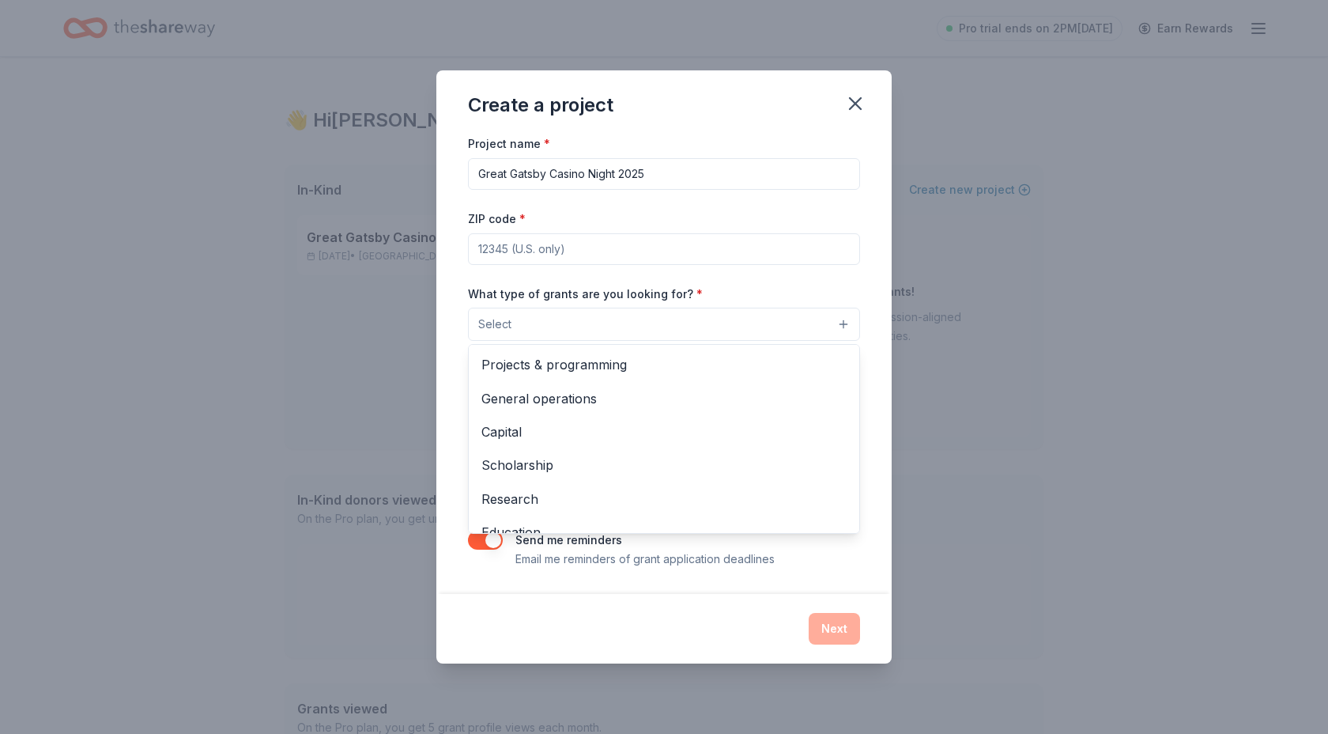
click at [844, 323] on button "Select" at bounding box center [664, 324] width 392 height 33
click at [854, 99] on div "Create a project Project name * Great Gatsby Casino Night 2025 ZIP code * What …" at bounding box center [663, 366] width 455 height 592
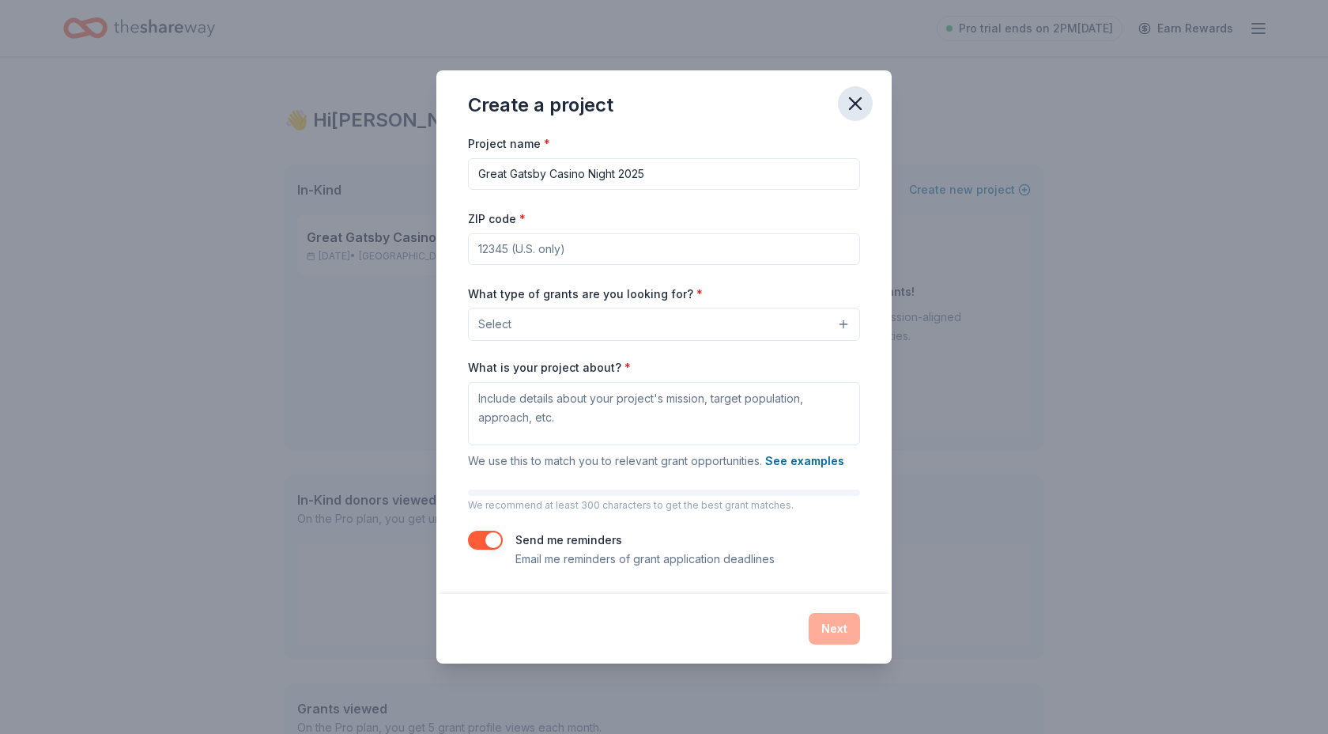
click at [851, 106] on icon "button" at bounding box center [855, 104] width 22 height 22
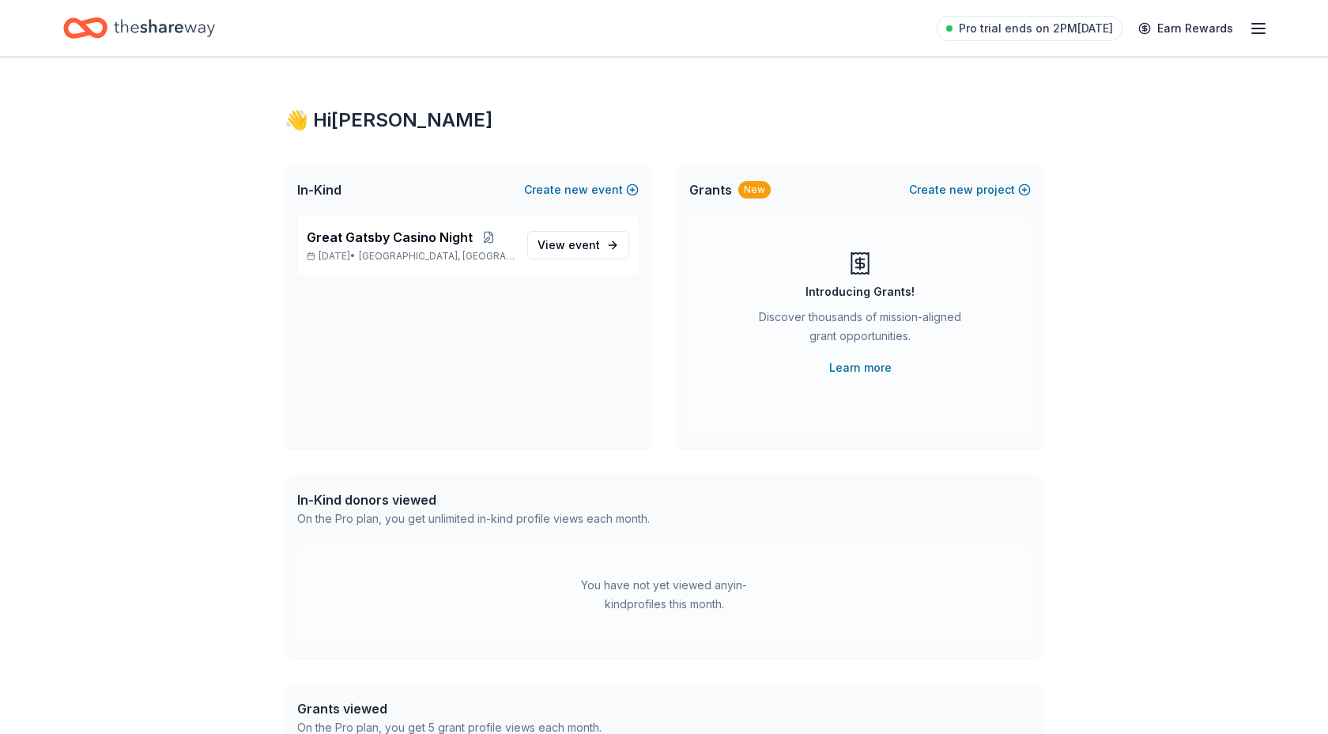
click at [1261, 34] on icon "button" at bounding box center [1258, 28] width 19 height 19
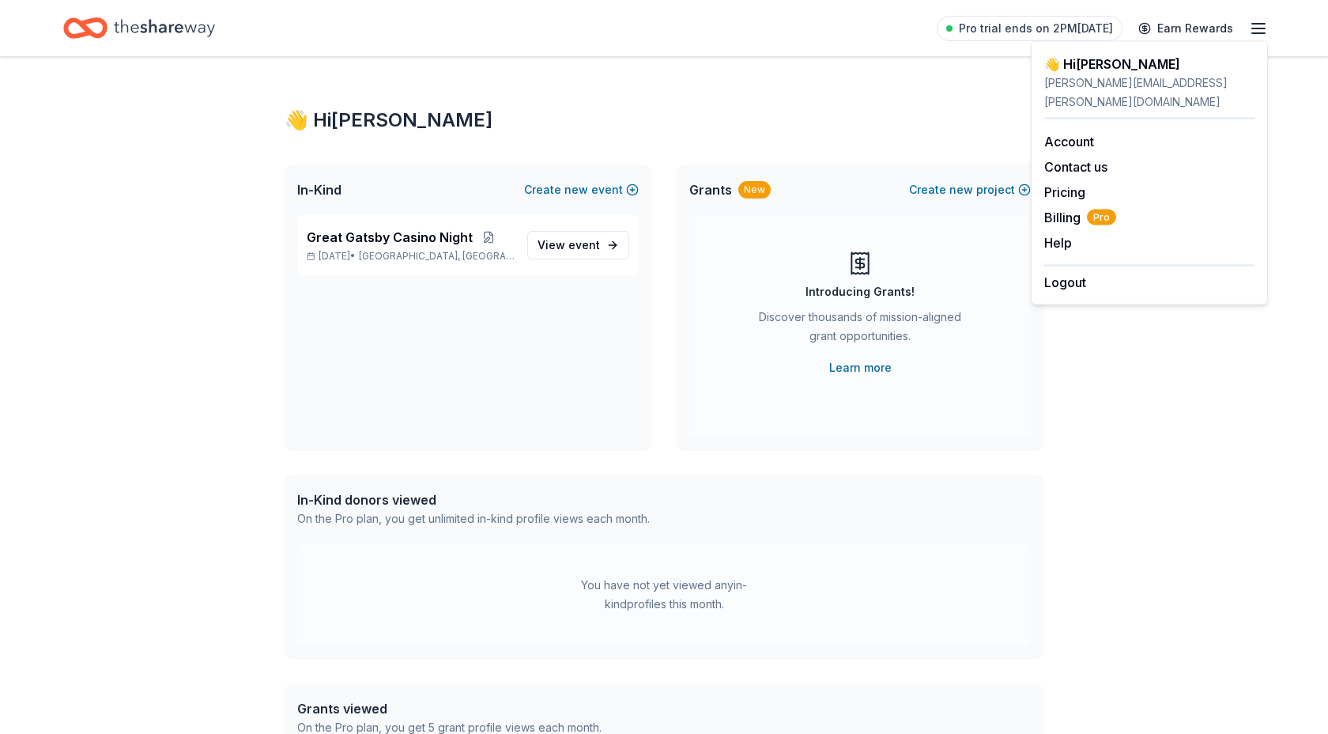
click at [1259, 29] on icon "button" at bounding box center [1258, 28] width 19 height 19
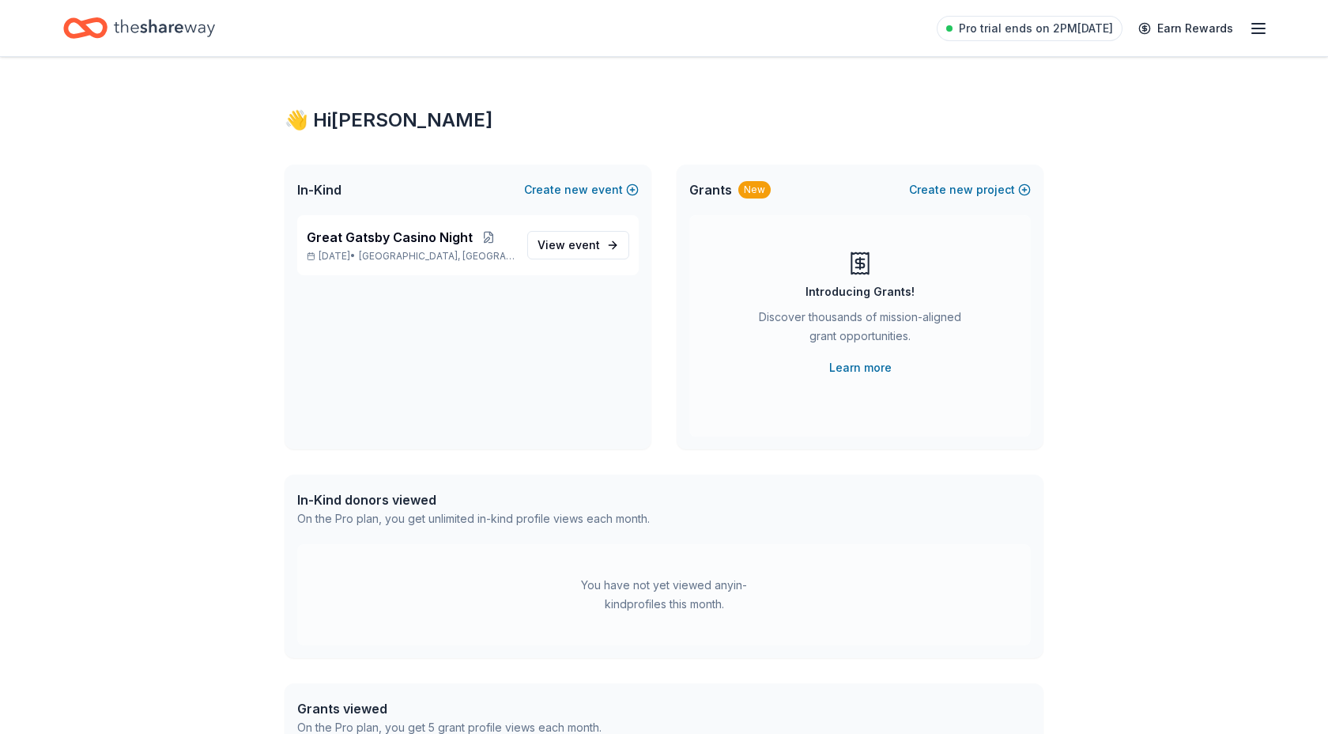
click at [1259, 29] on icon "button" at bounding box center [1258, 28] width 19 height 19
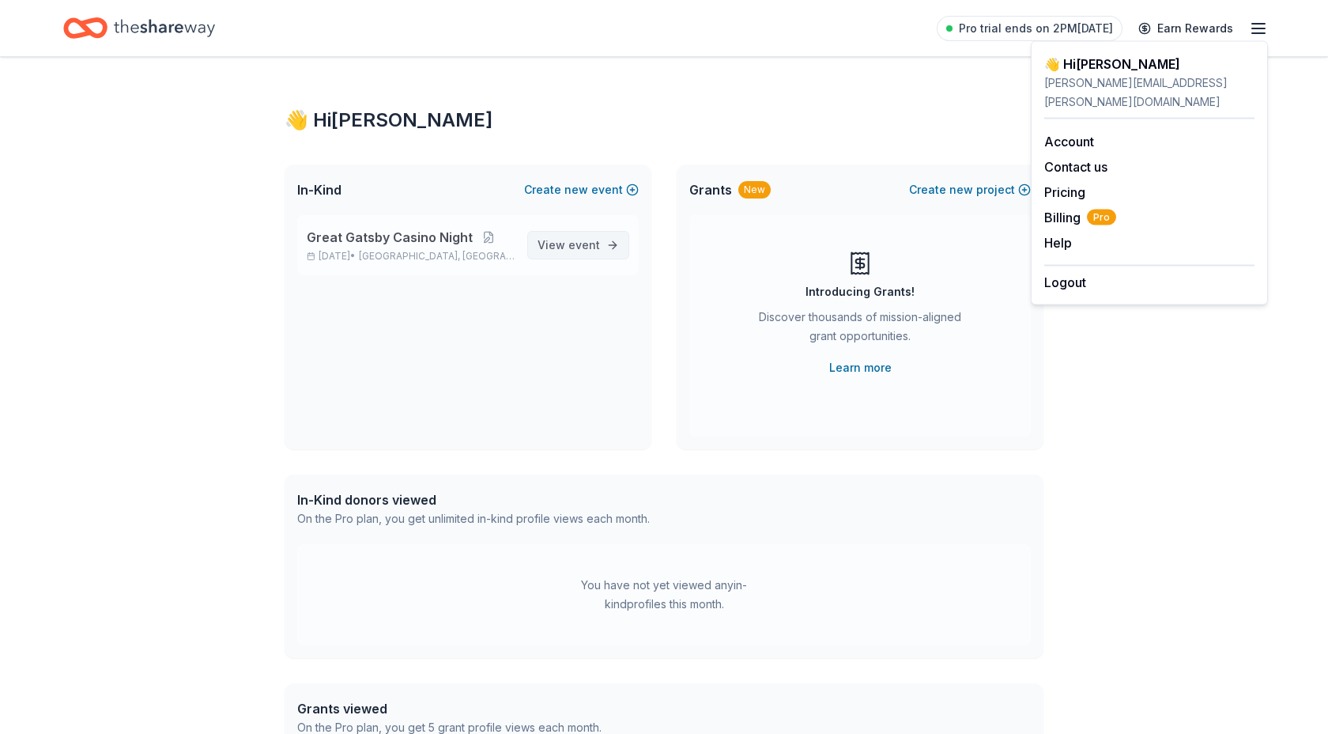
click at [595, 236] on span "View event" at bounding box center [569, 245] width 62 height 19
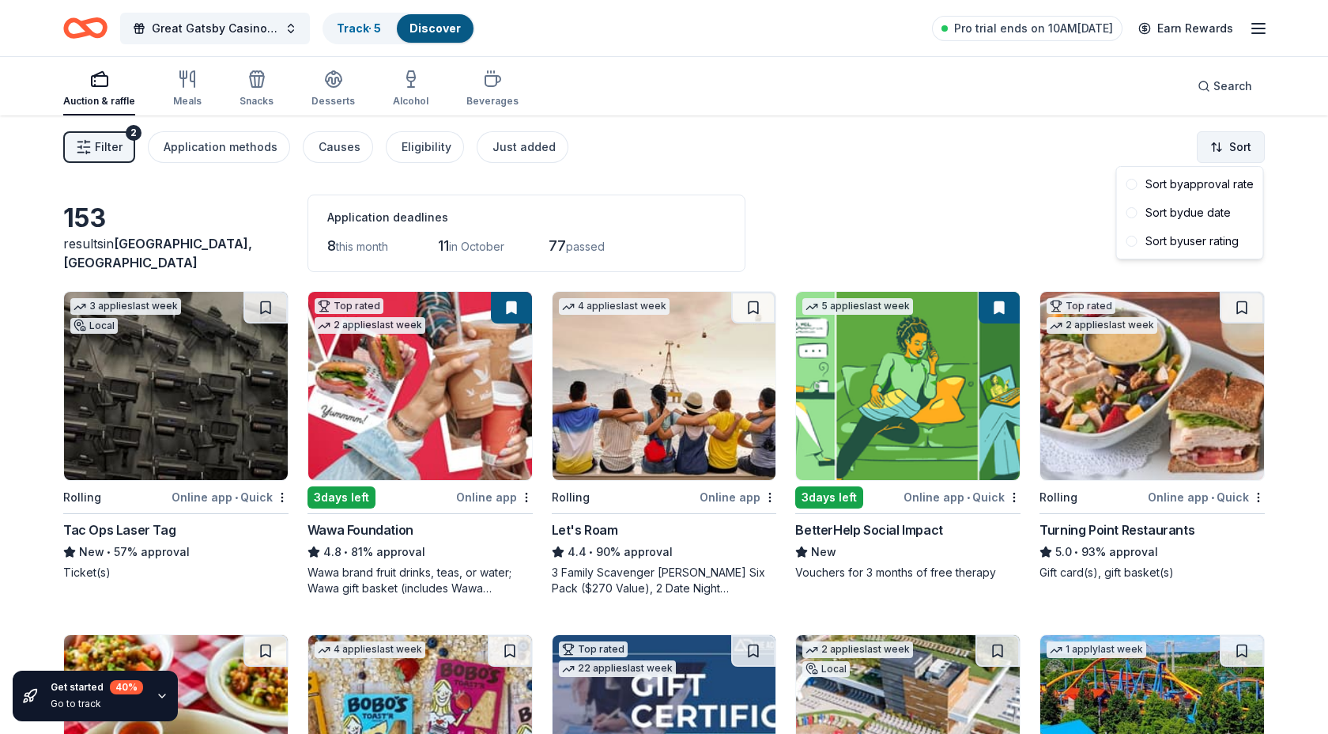
click at [1229, 147] on html "Great Gatsby Casino Night Track · 5 Discover Pro trial ends on 10AM, 9/30 Earn …" at bounding box center [664, 367] width 1328 height 734
click at [1189, 187] on div "Sort by approval rate" at bounding box center [1190, 184] width 140 height 28
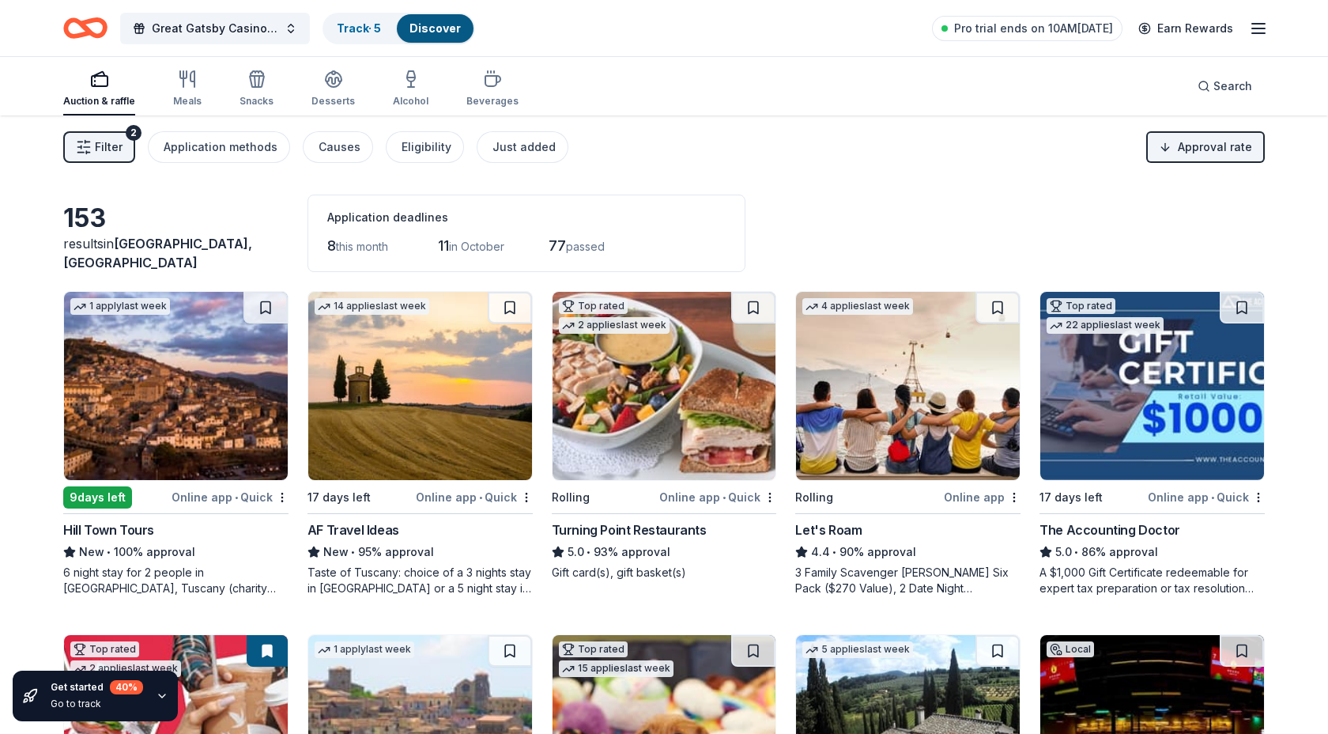
click at [87, 148] on icon "button" at bounding box center [84, 147] width 16 height 16
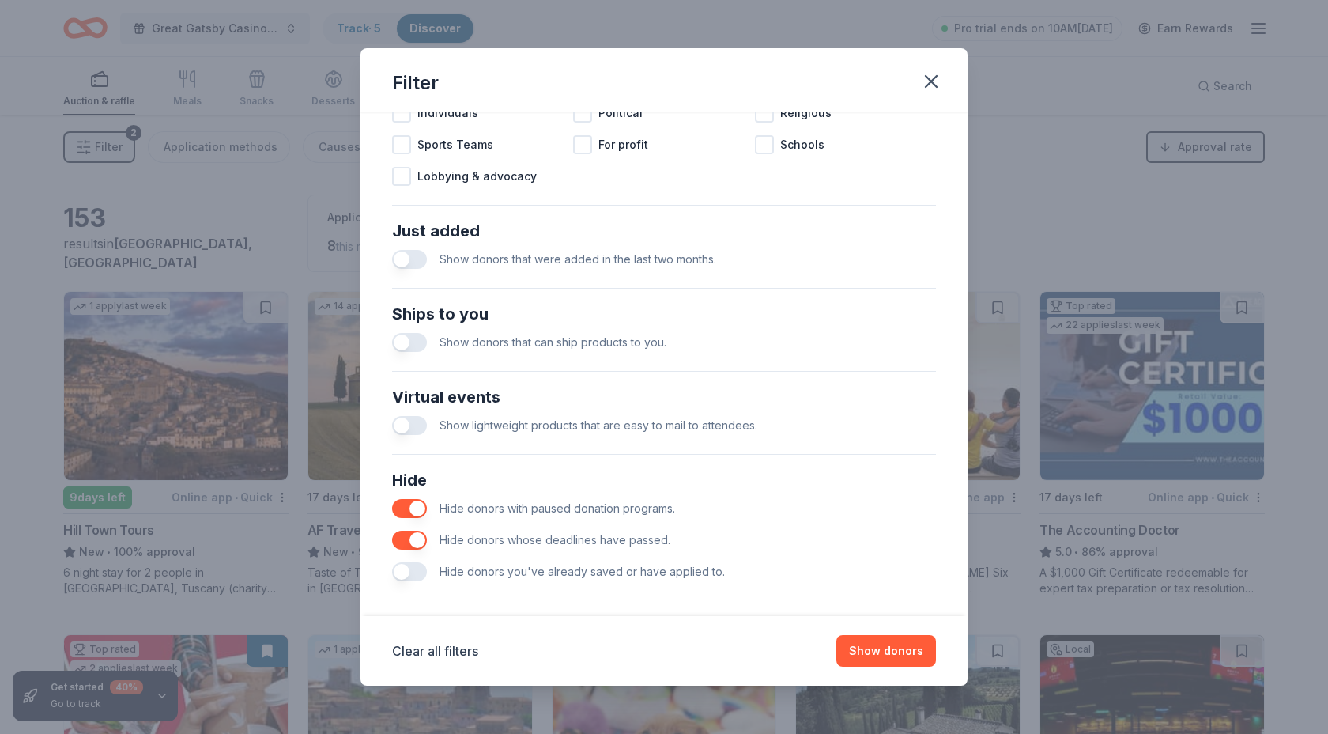
scroll to position [538, 0]
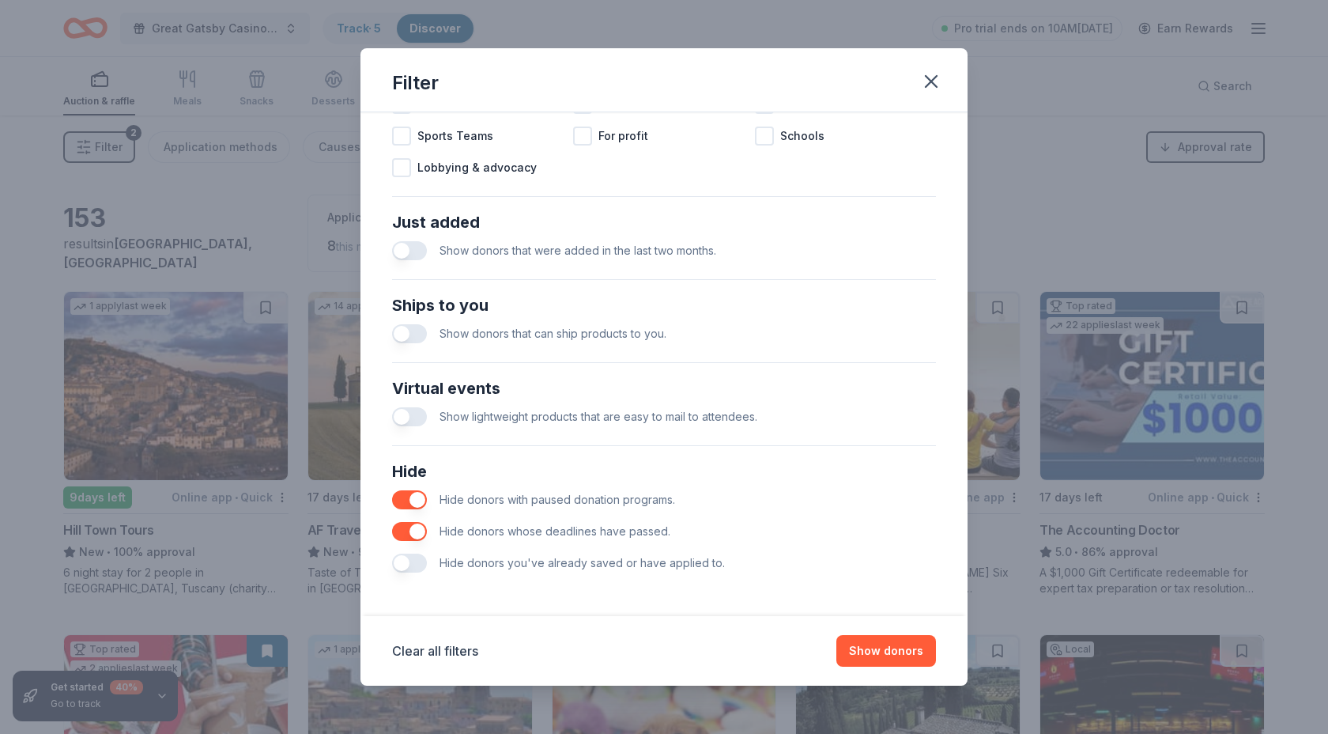
click at [411, 563] on button "button" at bounding box center [409, 562] width 35 height 19
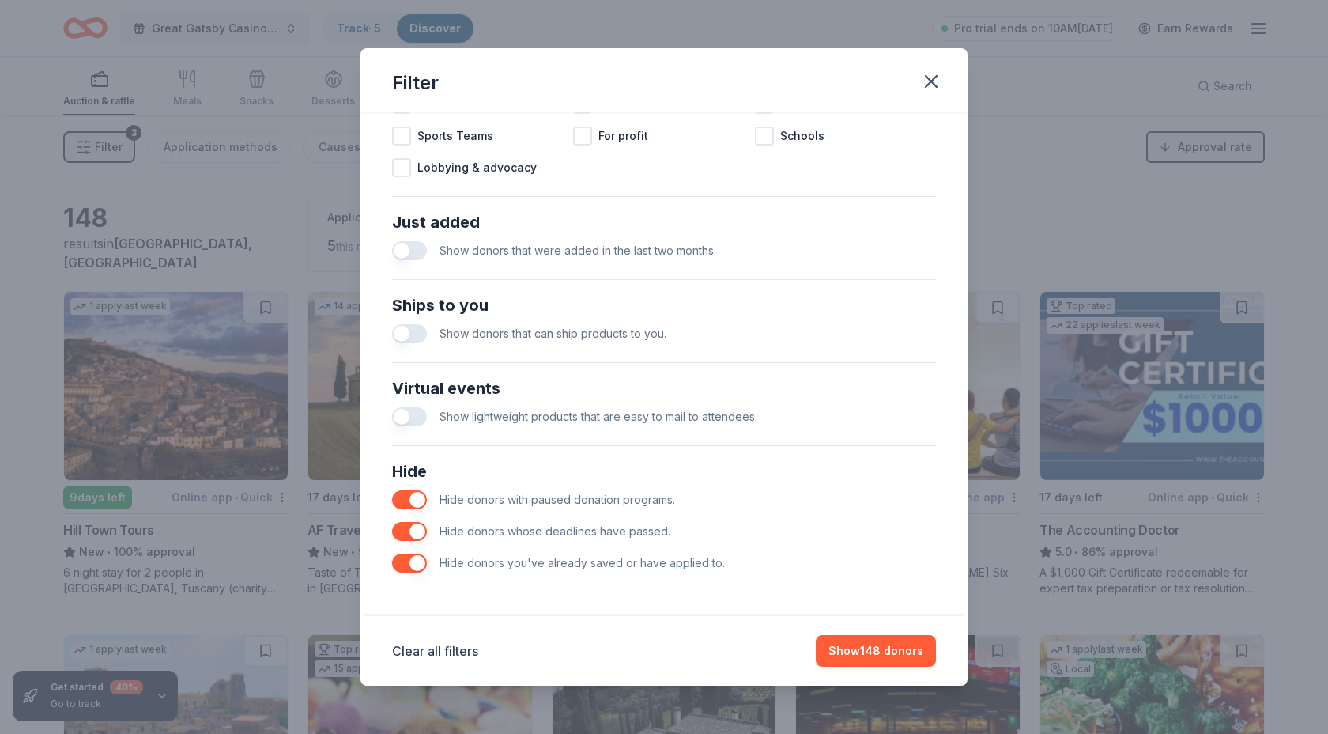
scroll to position [534, 0]
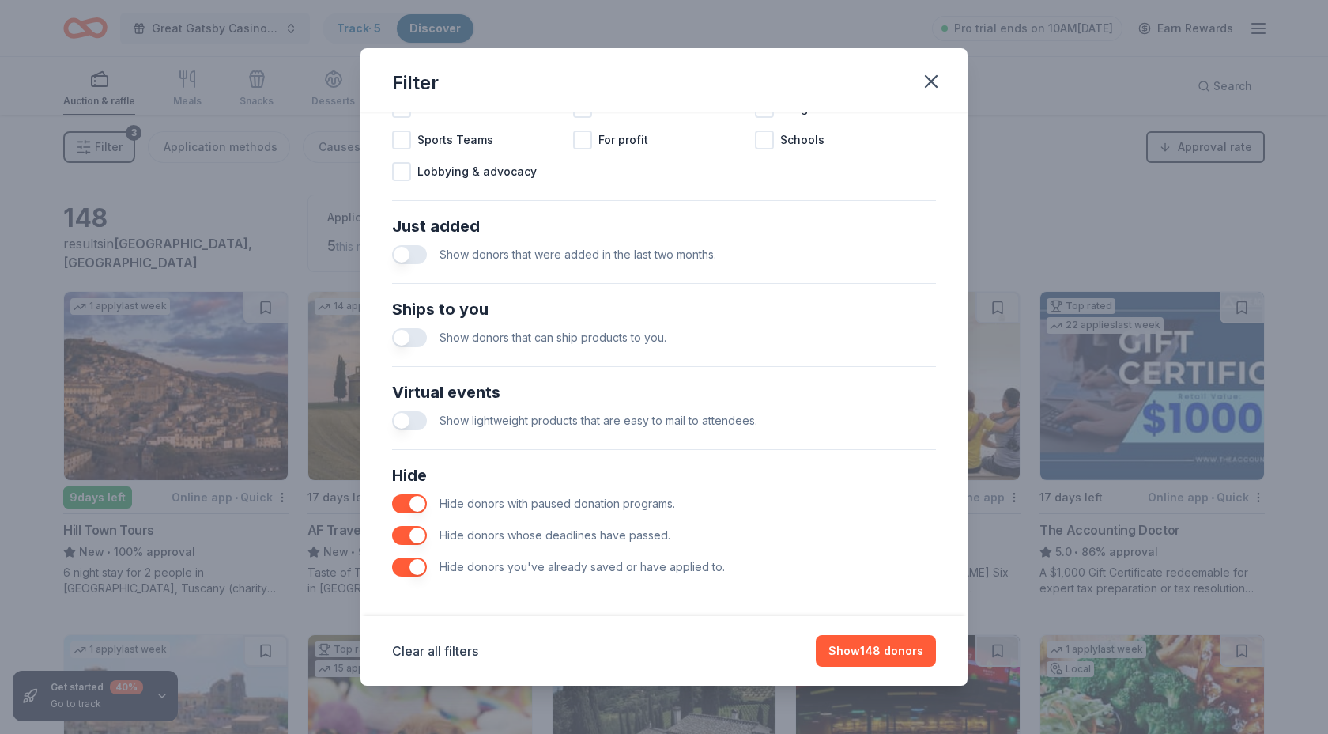
click at [421, 338] on button "button" at bounding box center [409, 337] width 35 height 19
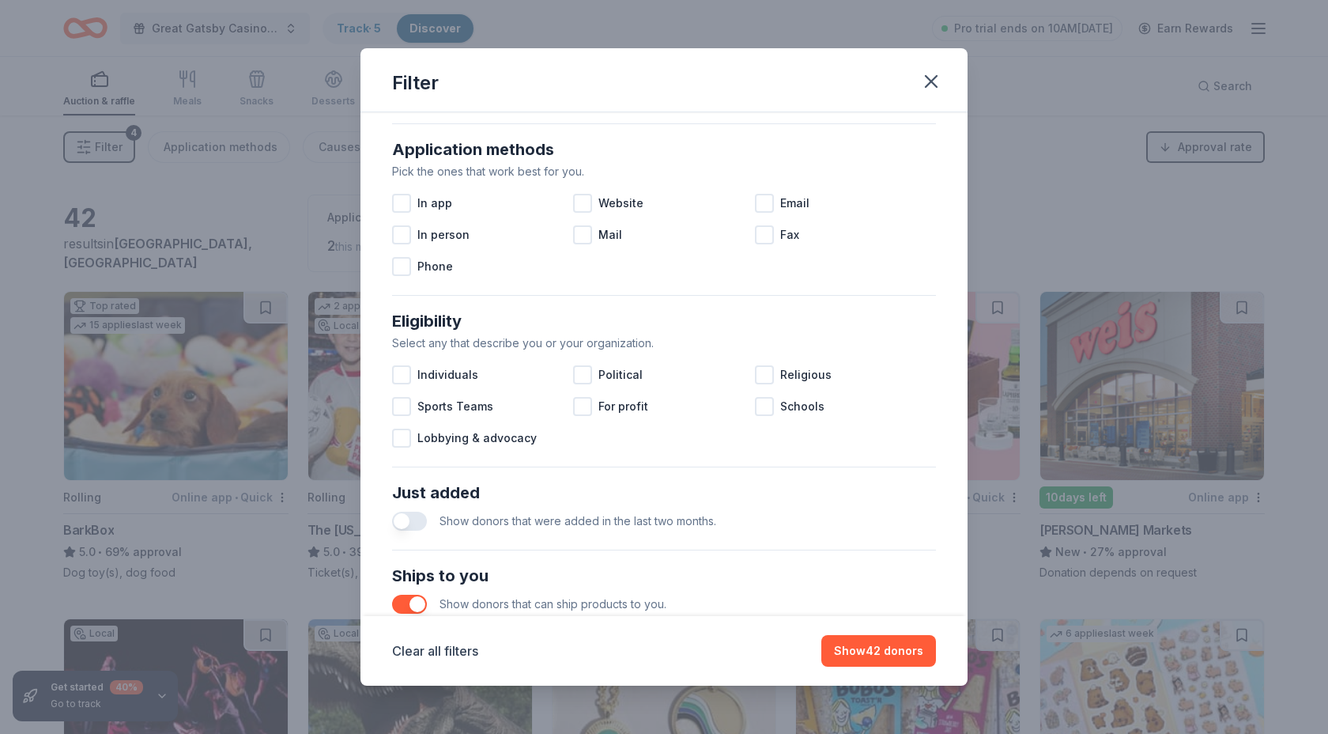
scroll to position [272, 0]
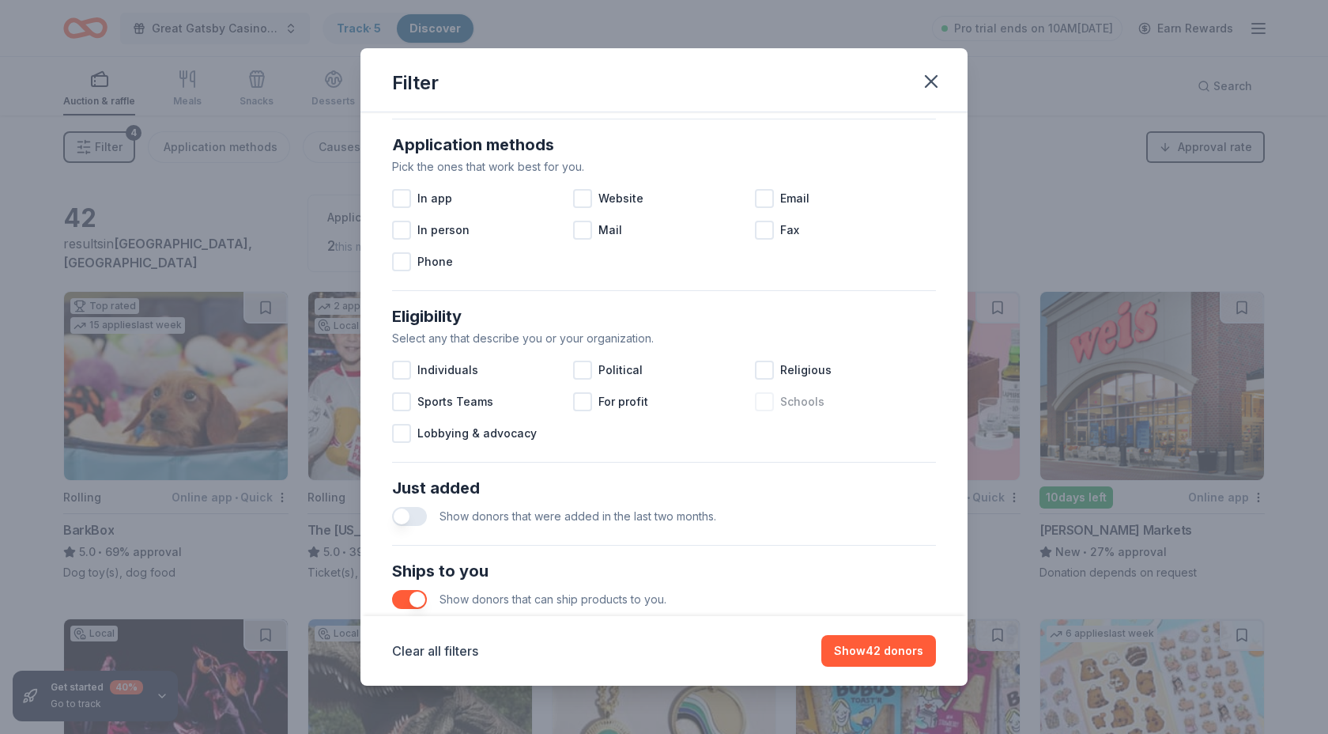
click at [769, 404] on div at bounding box center [764, 401] width 19 height 19
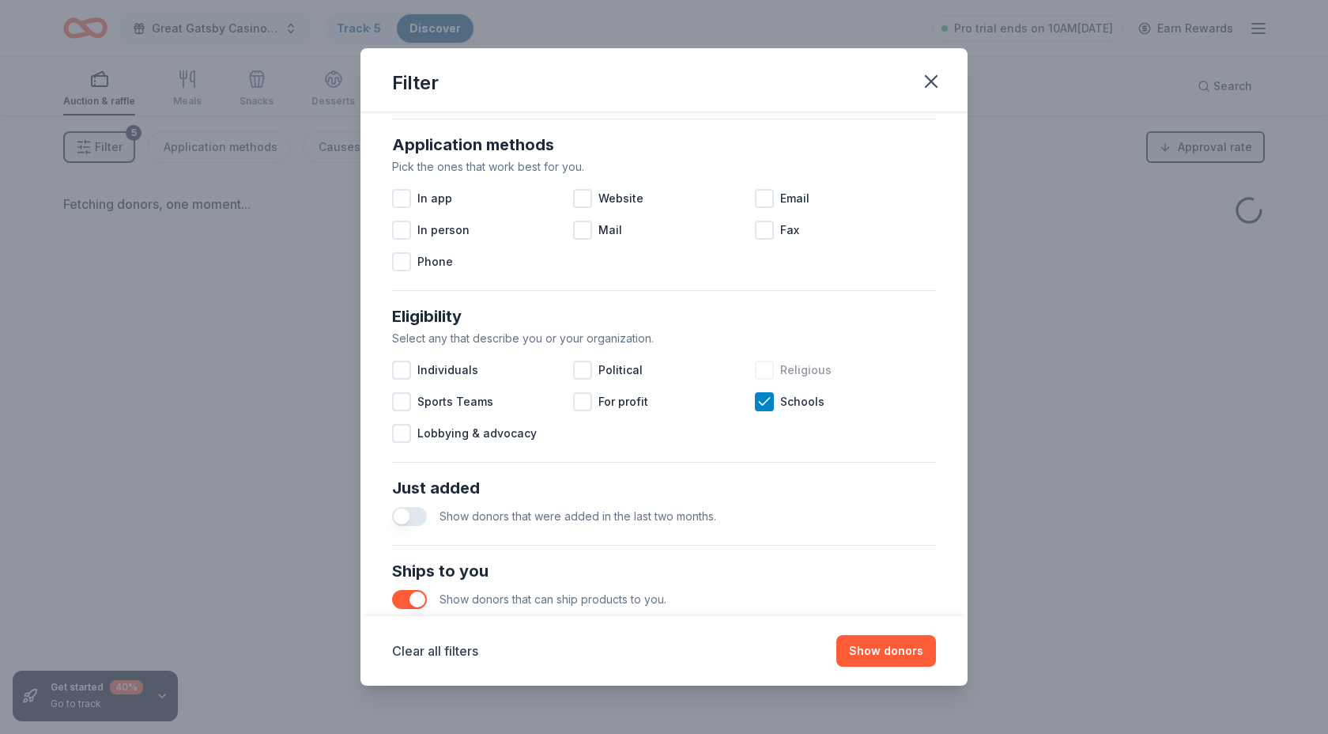
click at [765, 369] on div at bounding box center [764, 370] width 19 height 19
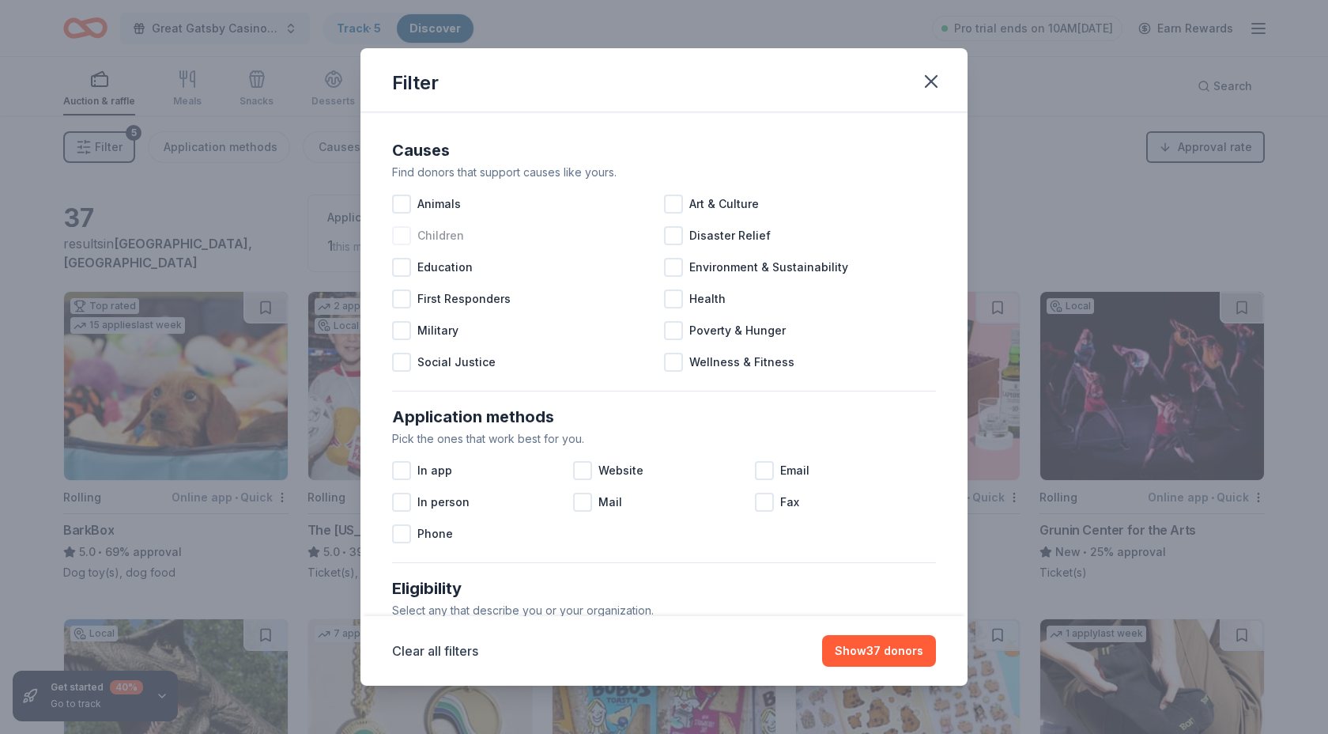
click at [407, 237] on div at bounding box center [401, 235] width 19 height 19
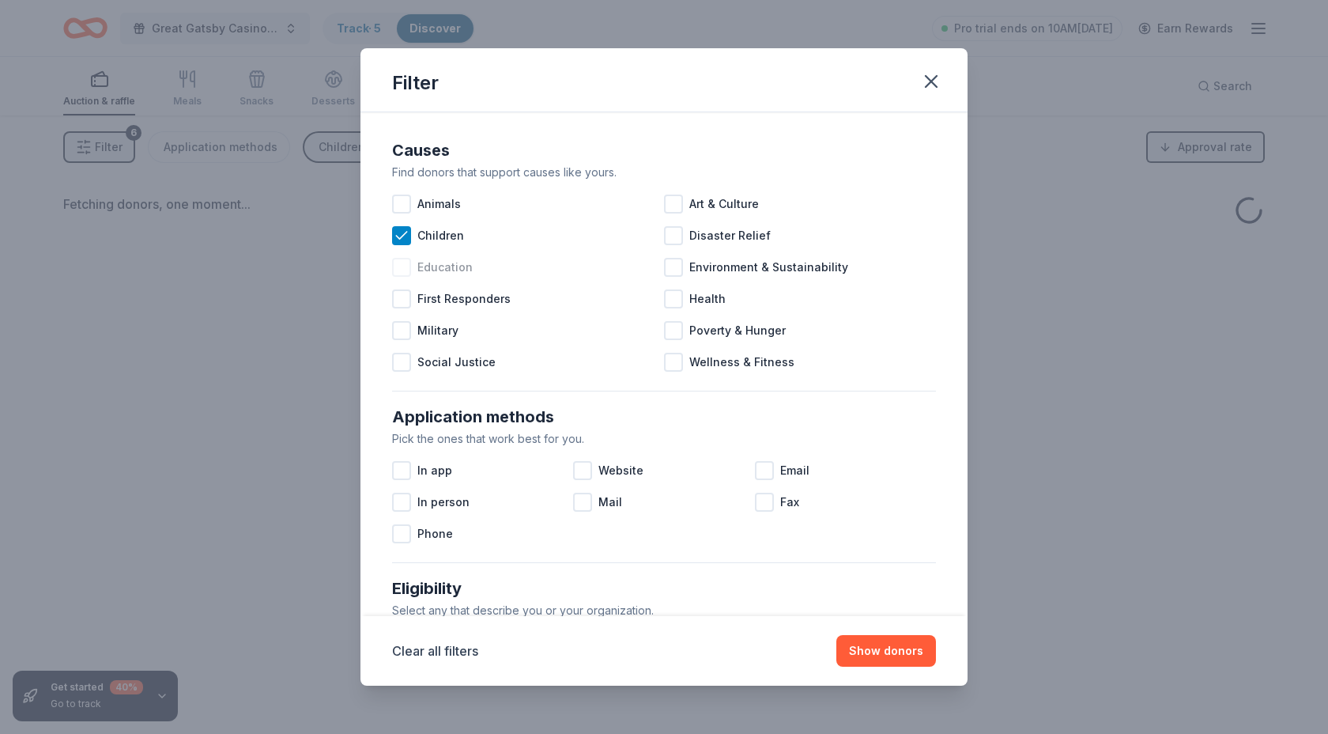
click at [410, 267] on div at bounding box center [401, 267] width 19 height 19
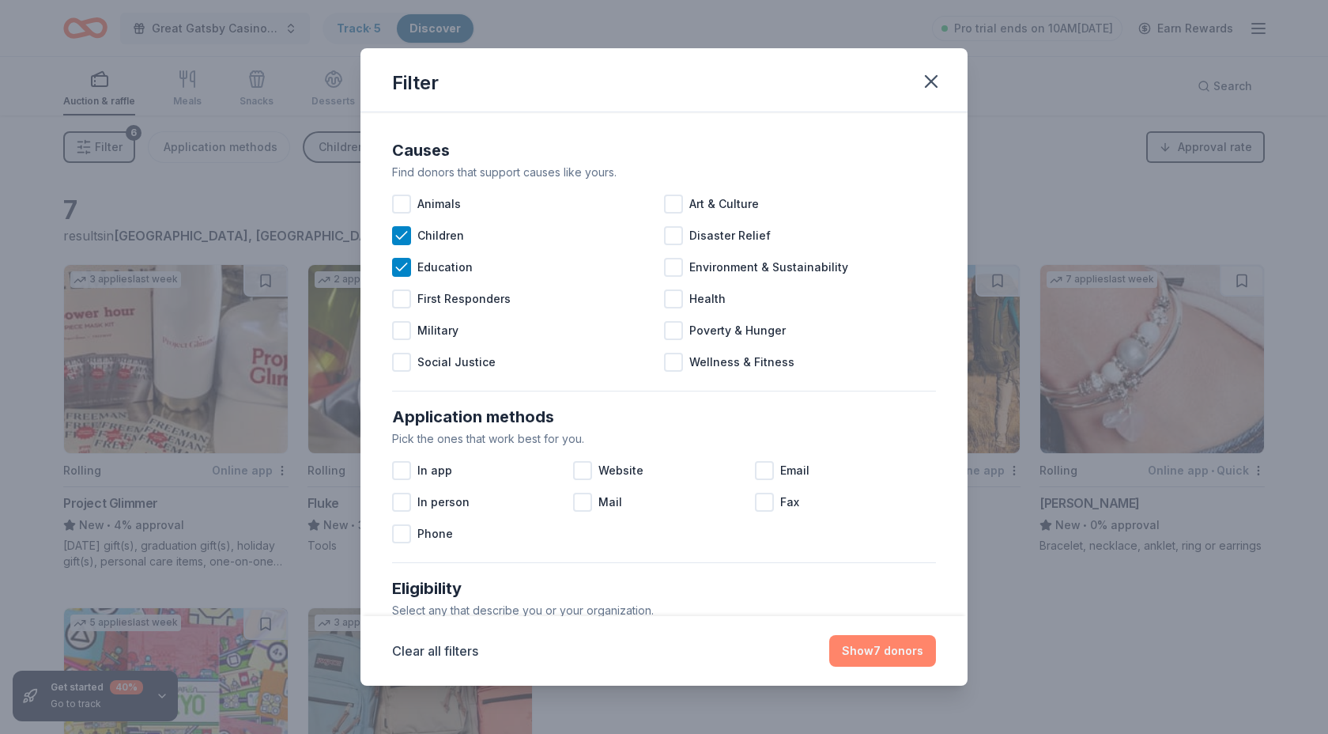
click at [892, 651] on button "Show 7 donors" at bounding box center [882, 651] width 107 height 32
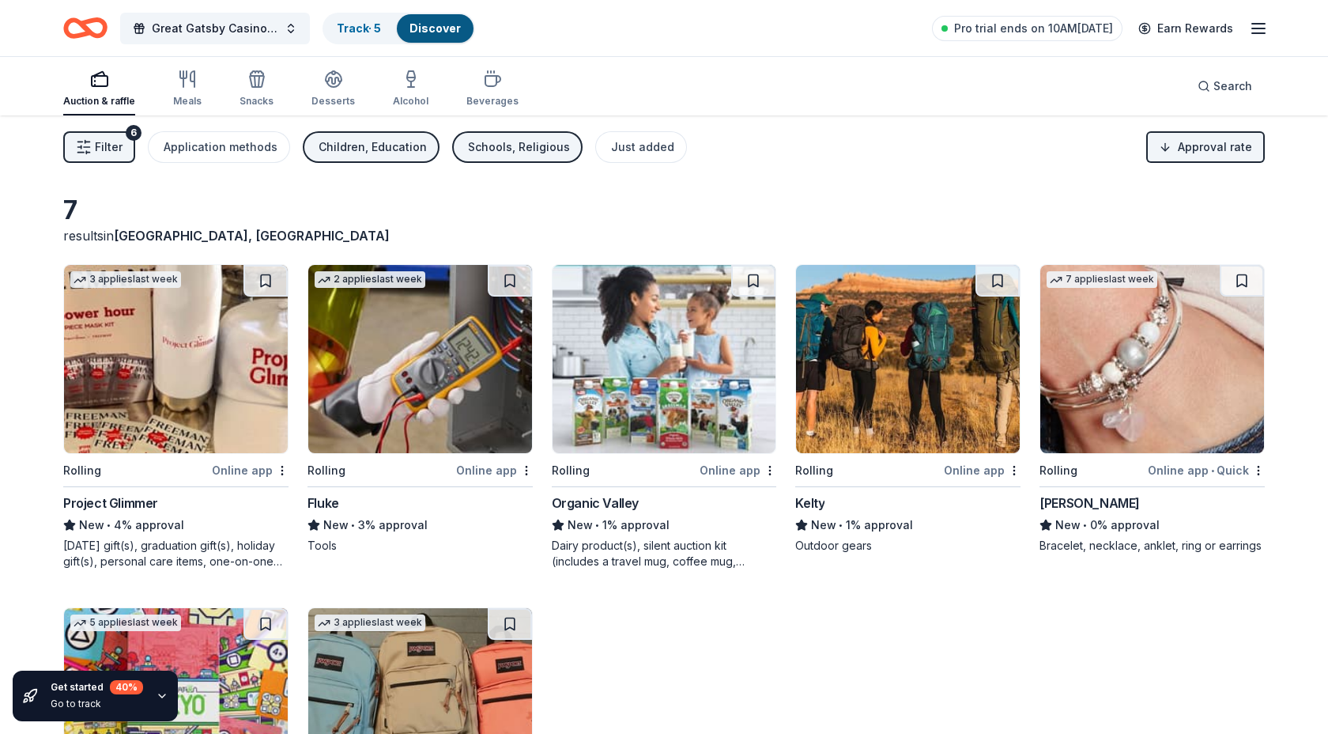
click at [131, 395] on img at bounding box center [176, 359] width 224 height 188
click at [387, 146] on div "Children, Education" at bounding box center [373, 147] width 108 height 19
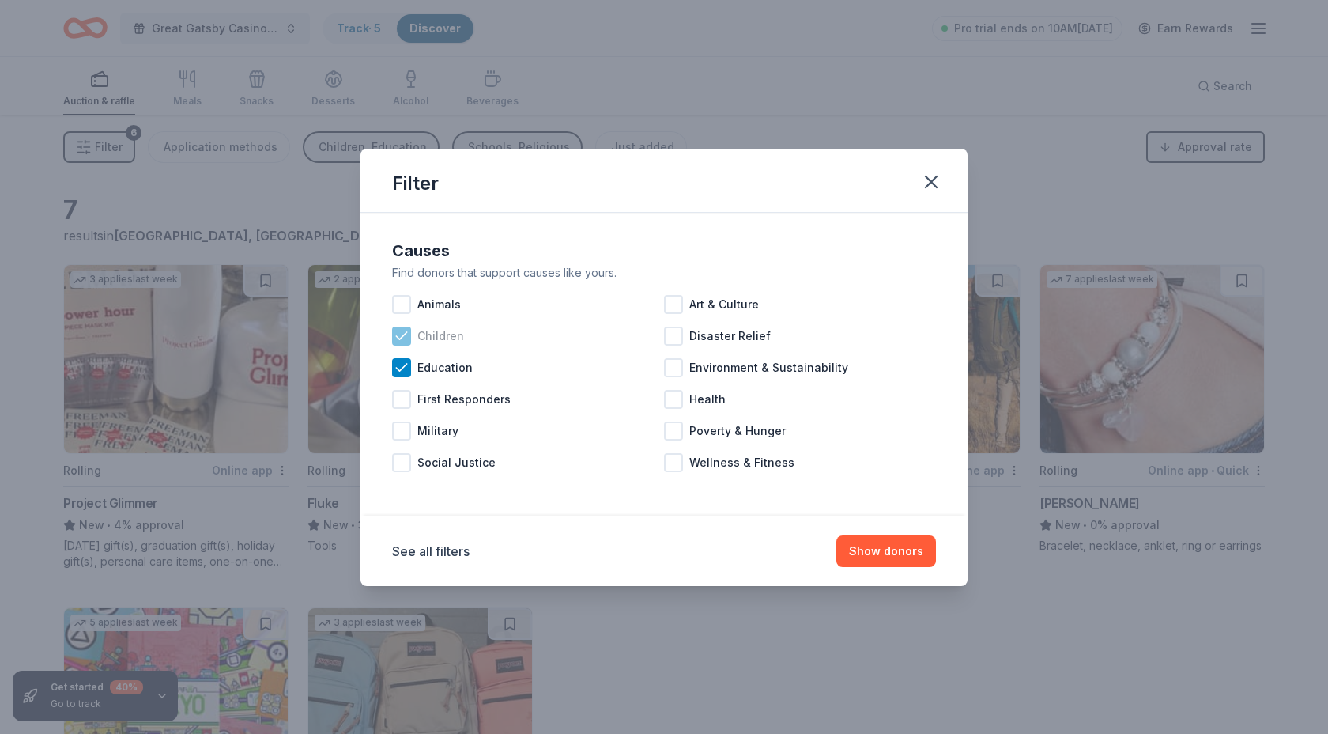
click at [407, 345] on div at bounding box center [401, 336] width 19 height 19
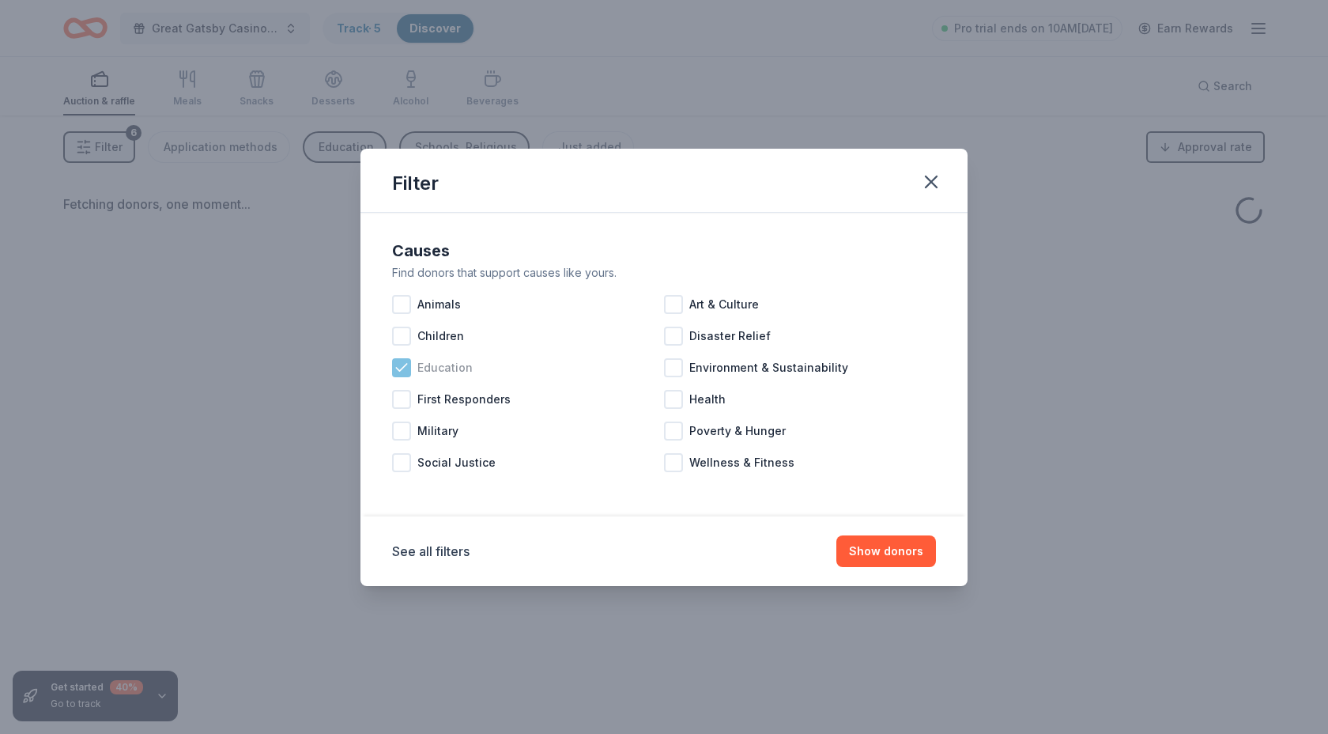
click at [404, 368] on icon at bounding box center [402, 368] width 16 height 16
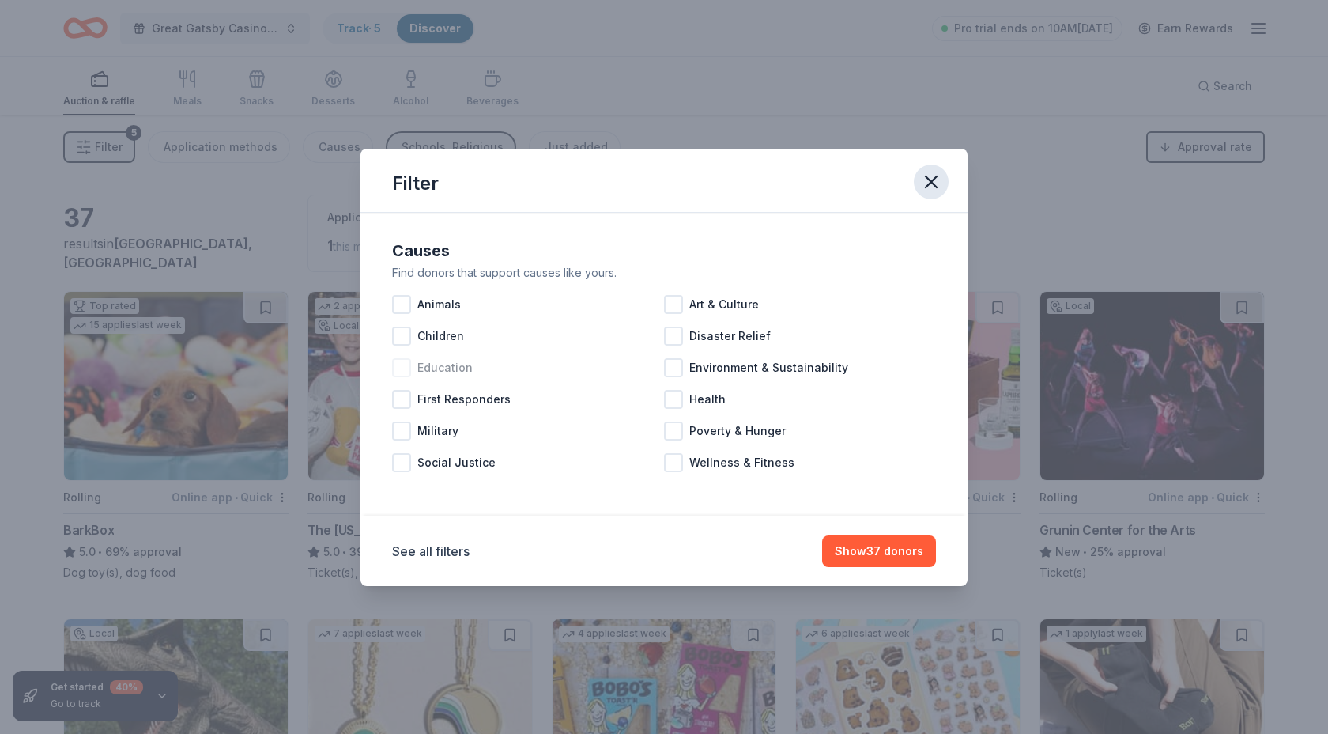
click at [926, 192] on button "button" at bounding box center [931, 181] width 35 height 35
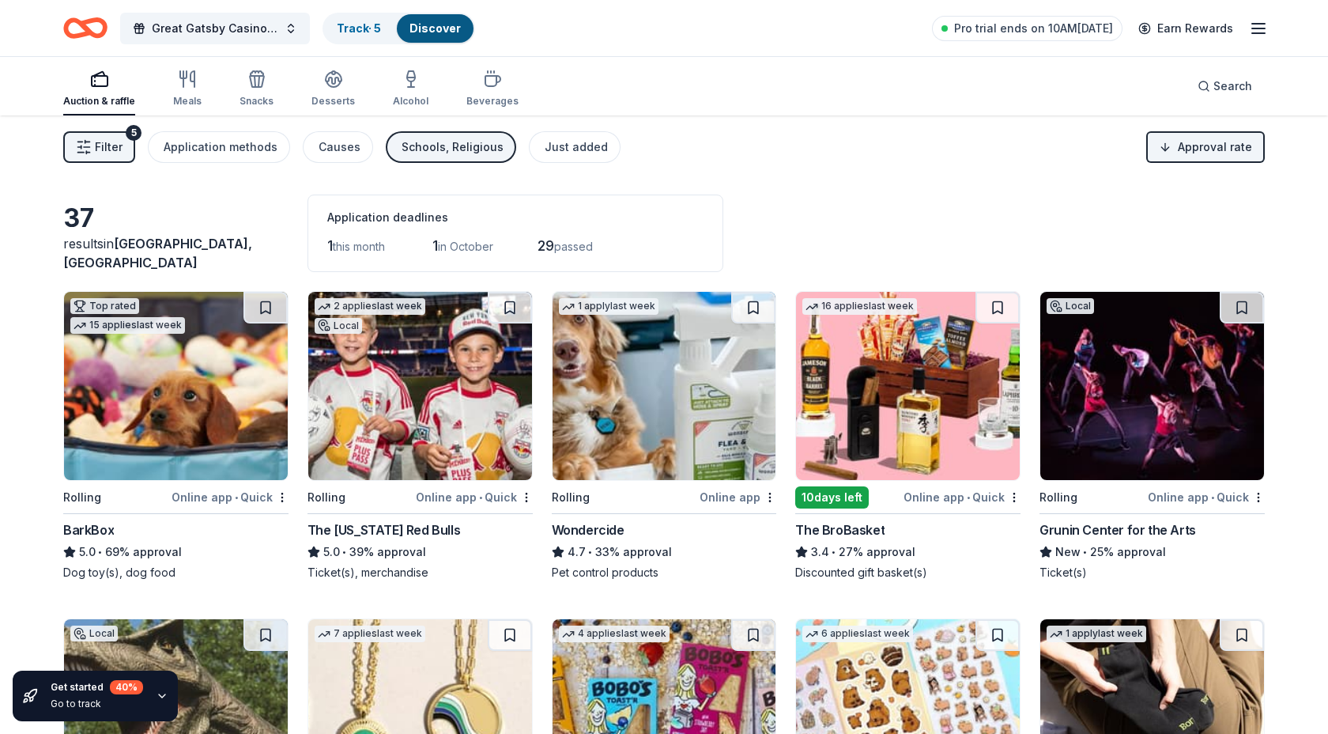
click at [416, 153] on div "Schools, Religious" at bounding box center [453, 147] width 102 height 19
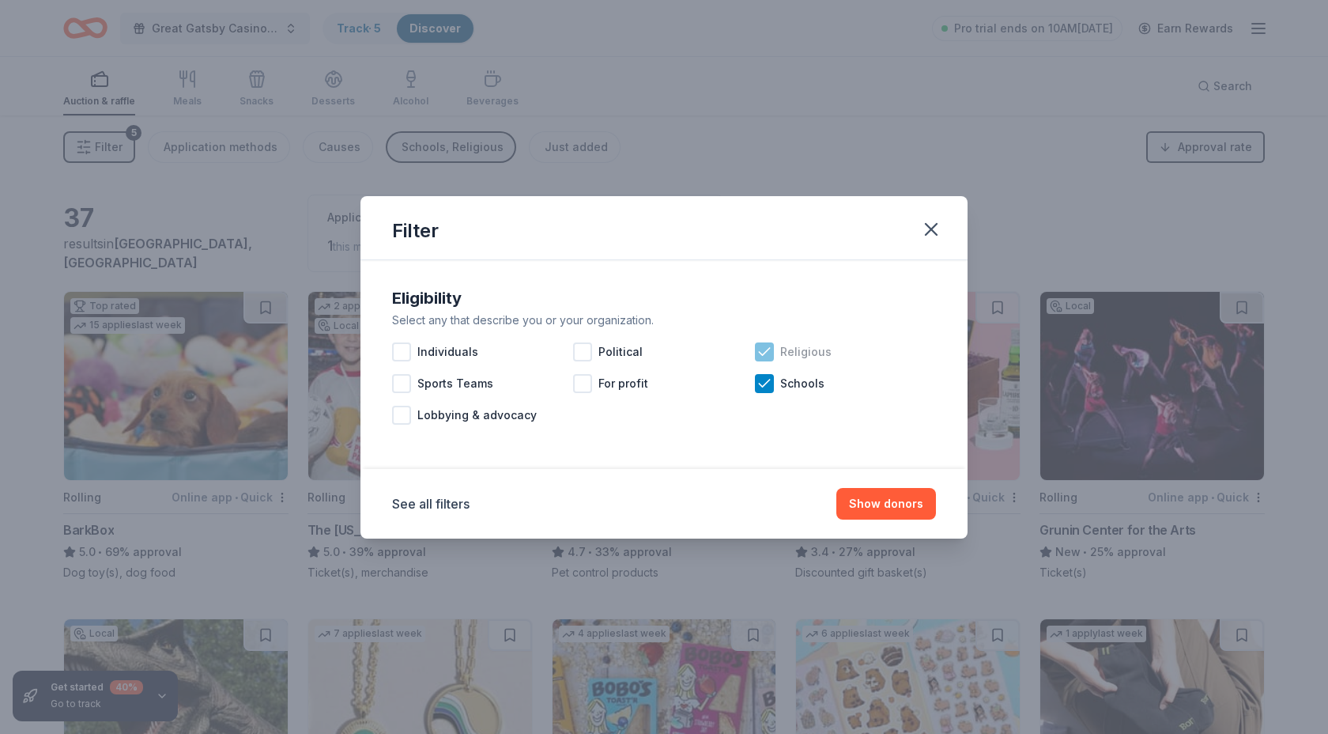
click at [768, 355] on icon at bounding box center [765, 352] width 16 height 16
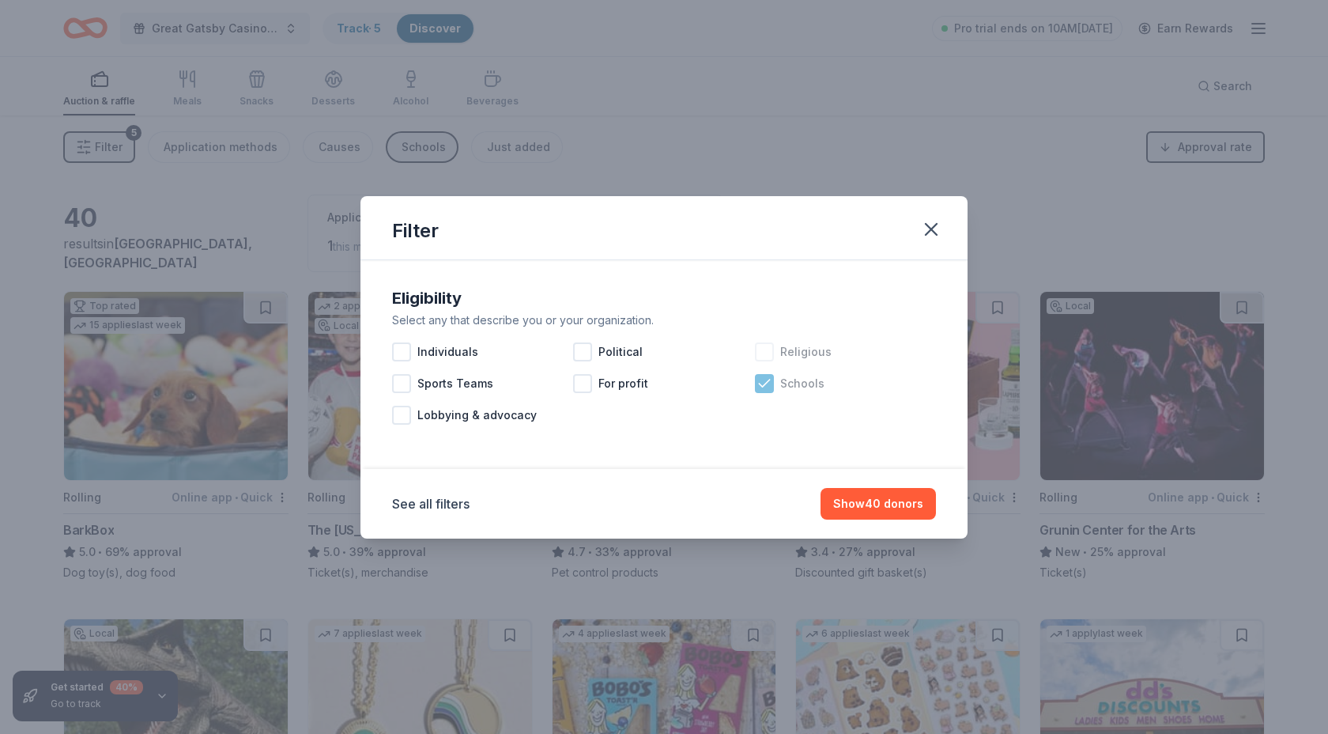
click at [765, 389] on icon at bounding box center [765, 384] width 16 height 16
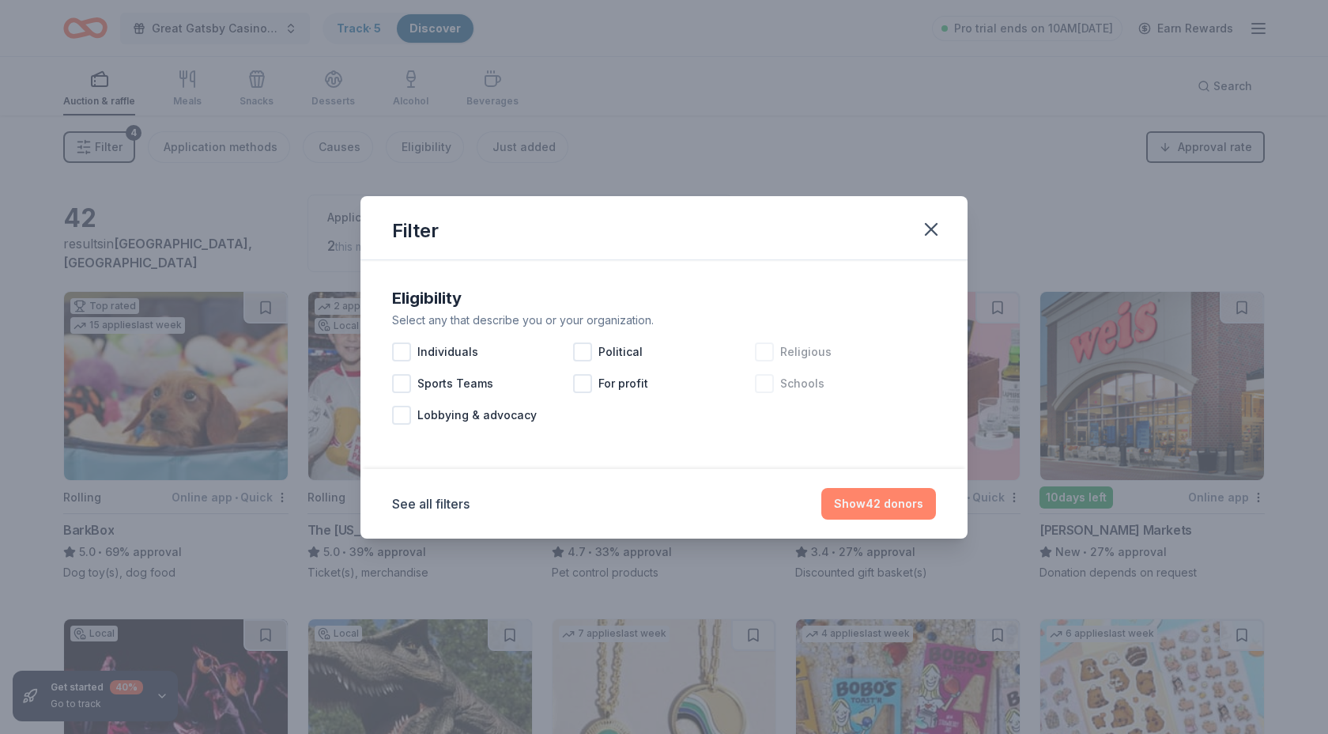
click at [872, 506] on button "Show 42 donors" at bounding box center [879, 504] width 115 height 32
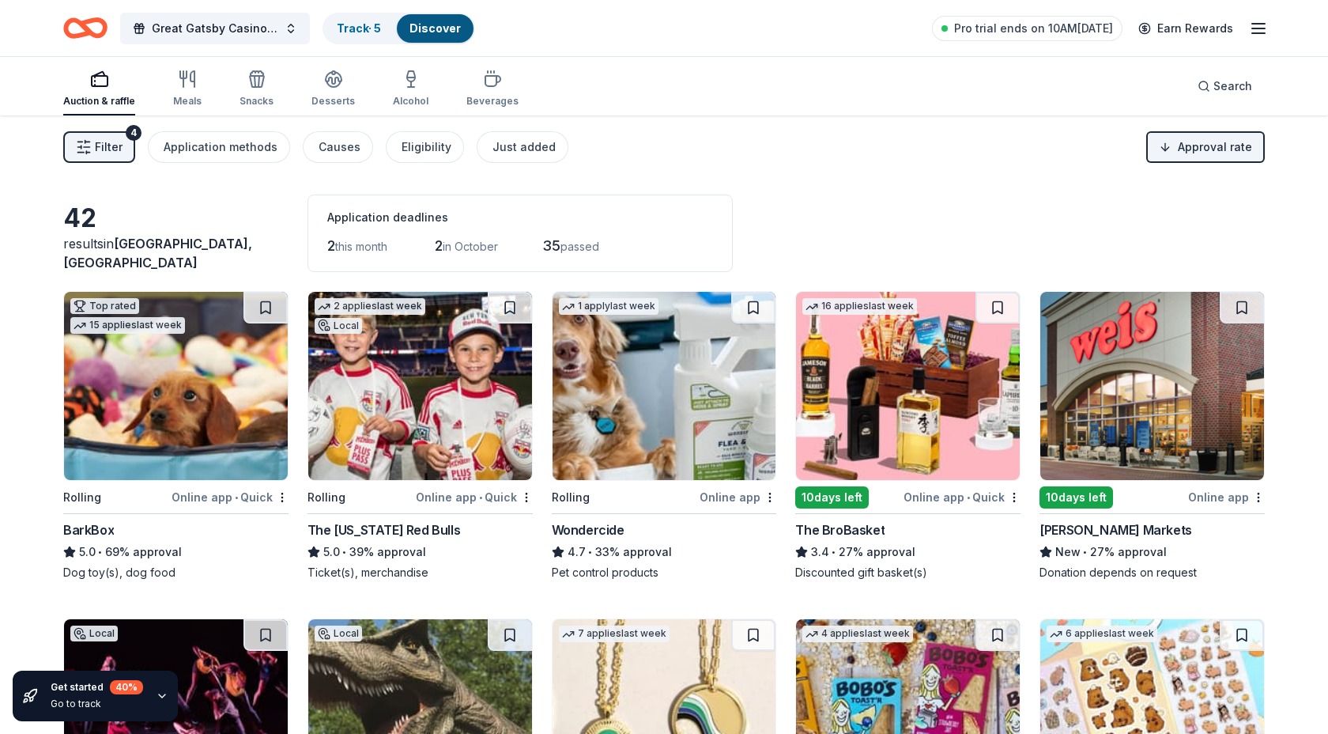
click at [96, 143] on span "Filter" at bounding box center [109, 147] width 28 height 19
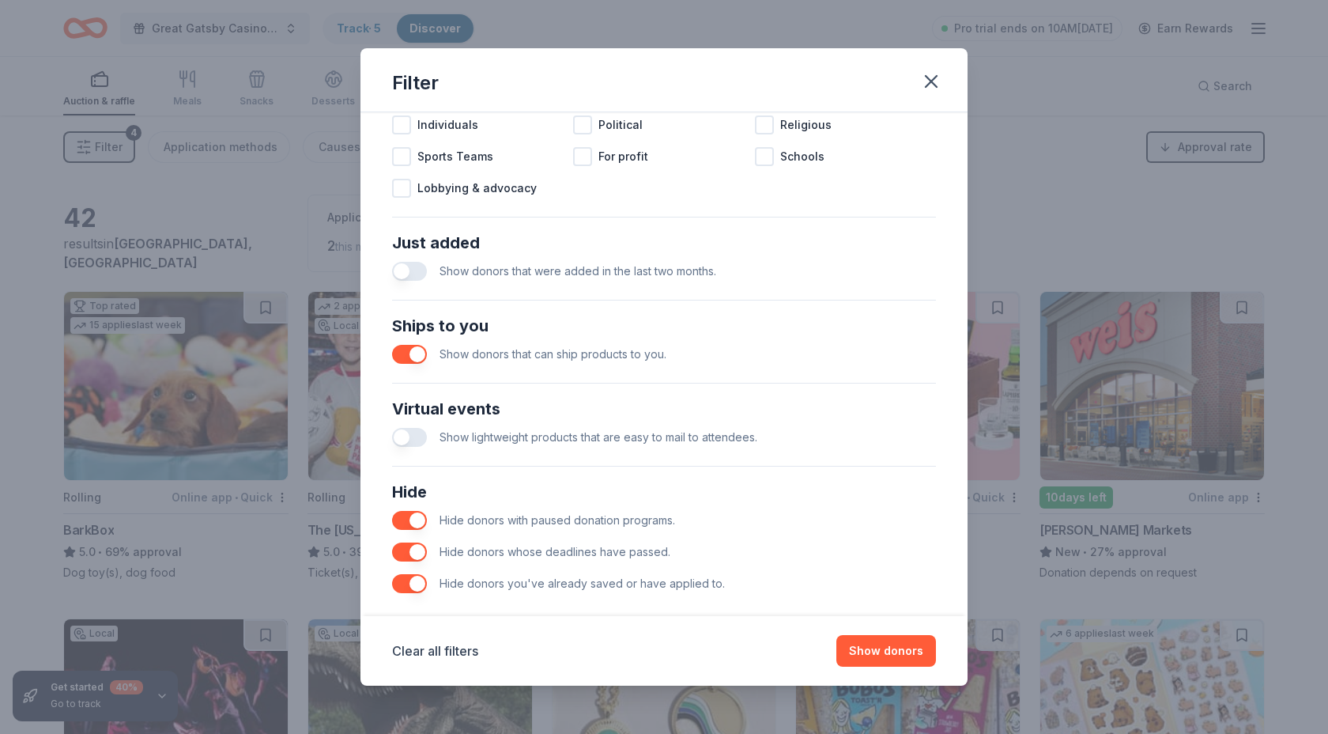
scroll to position [538, 0]
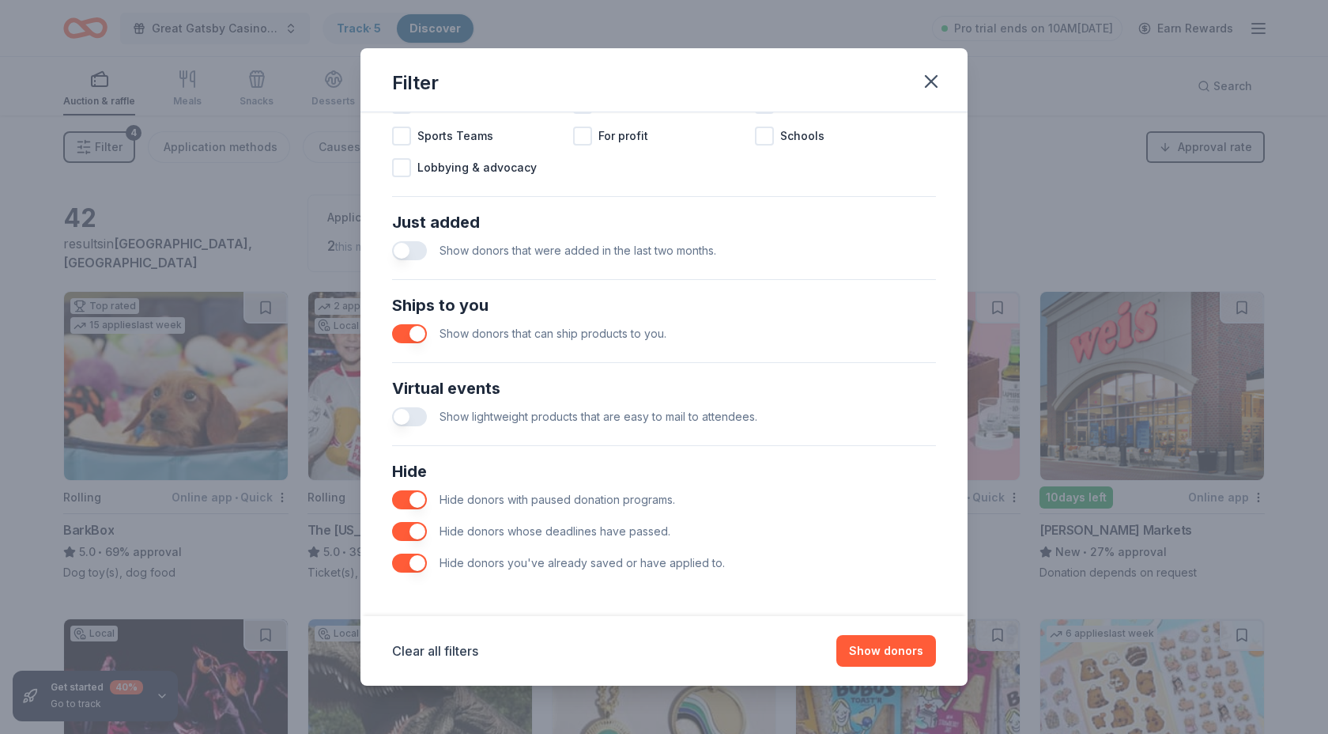
click at [417, 335] on button "button" at bounding box center [409, 333] width 35 height 19
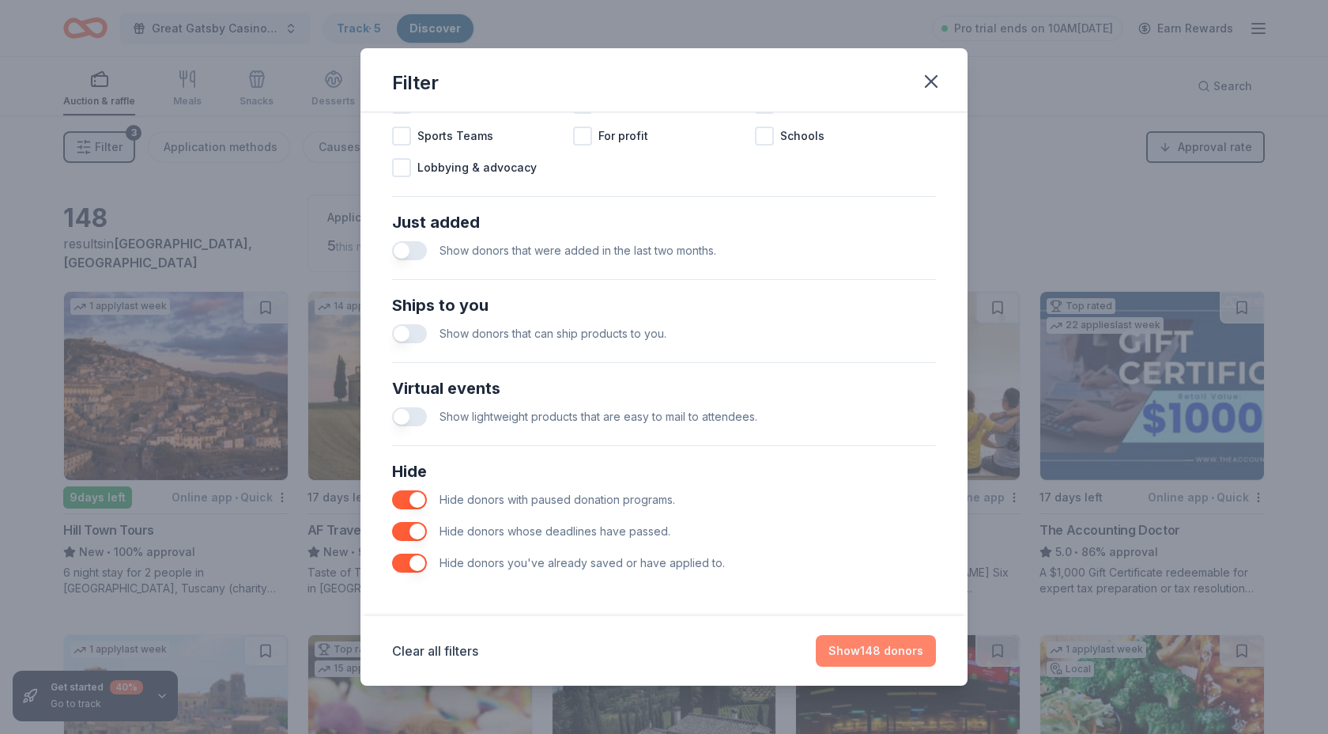
click at [869, 648] on button "Show 148 donors" at bounding box center [876, 651] width 120 height 32
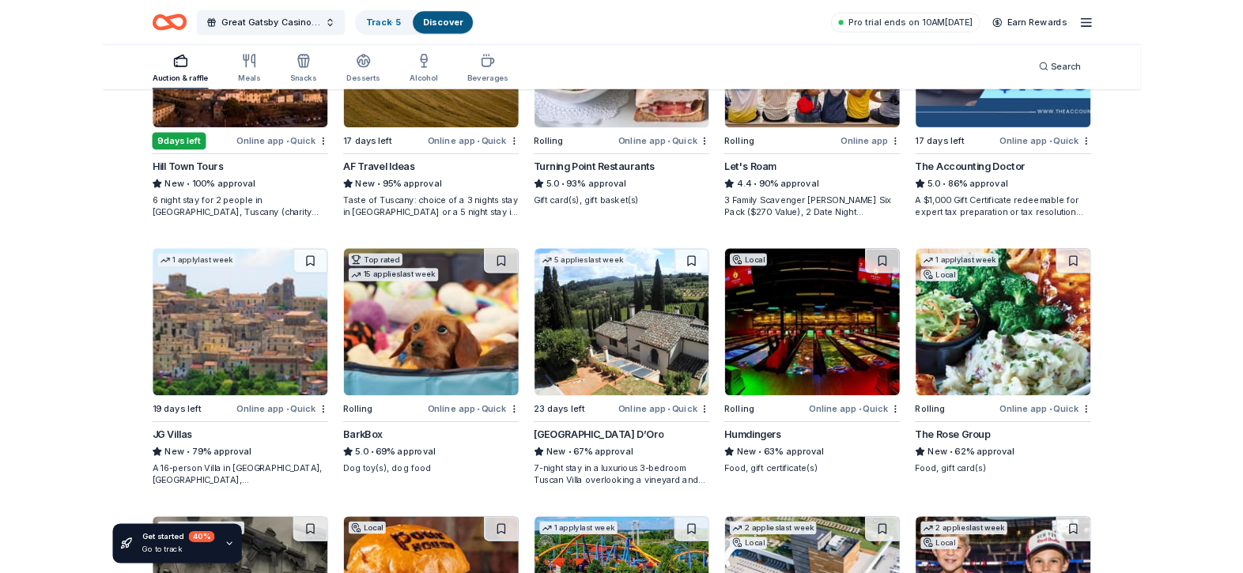
scroll to position [337, 0]
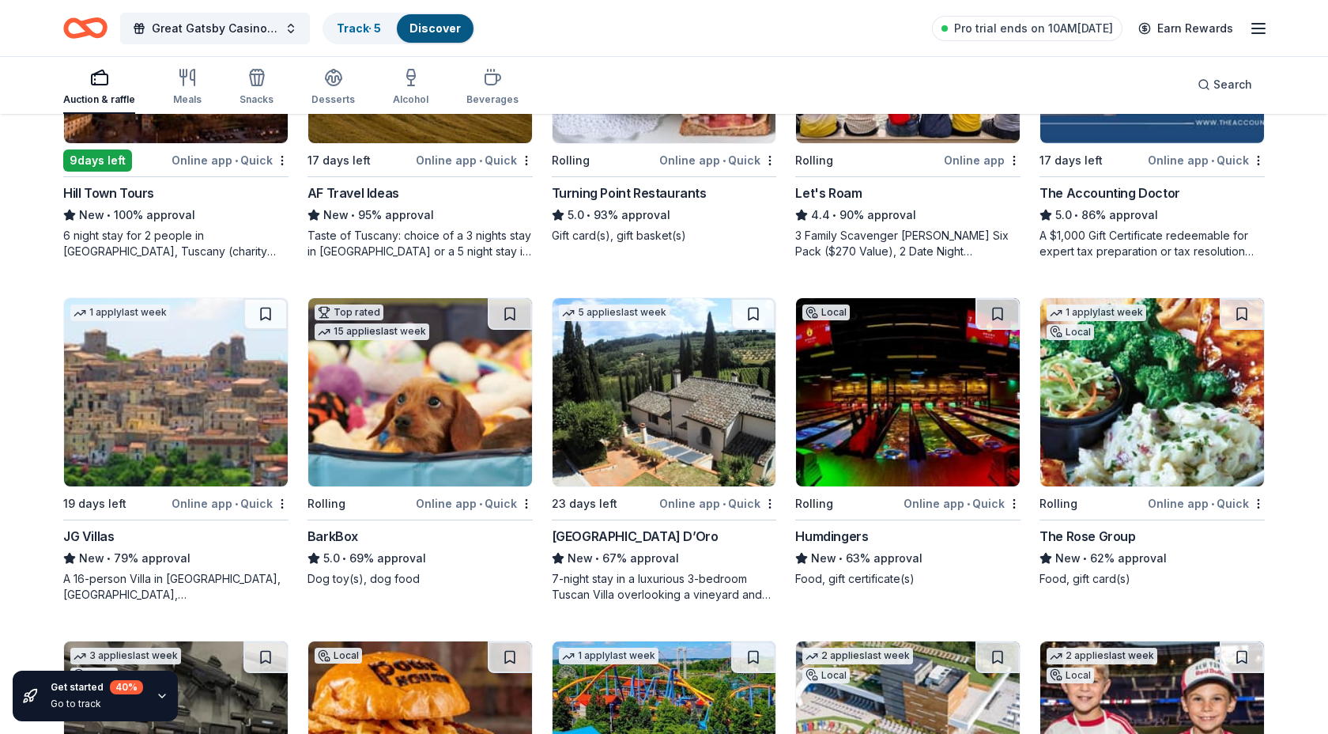
click at [395, 425] on img at bounding box center [420, 392] width 224 height 188
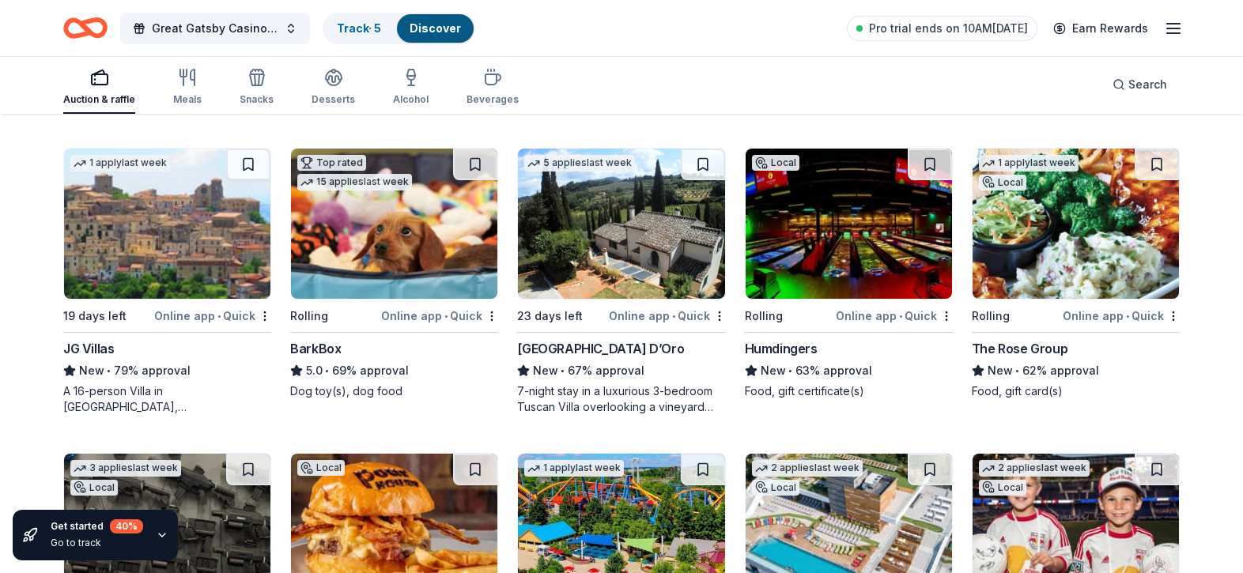
scroll to position [454, 0]
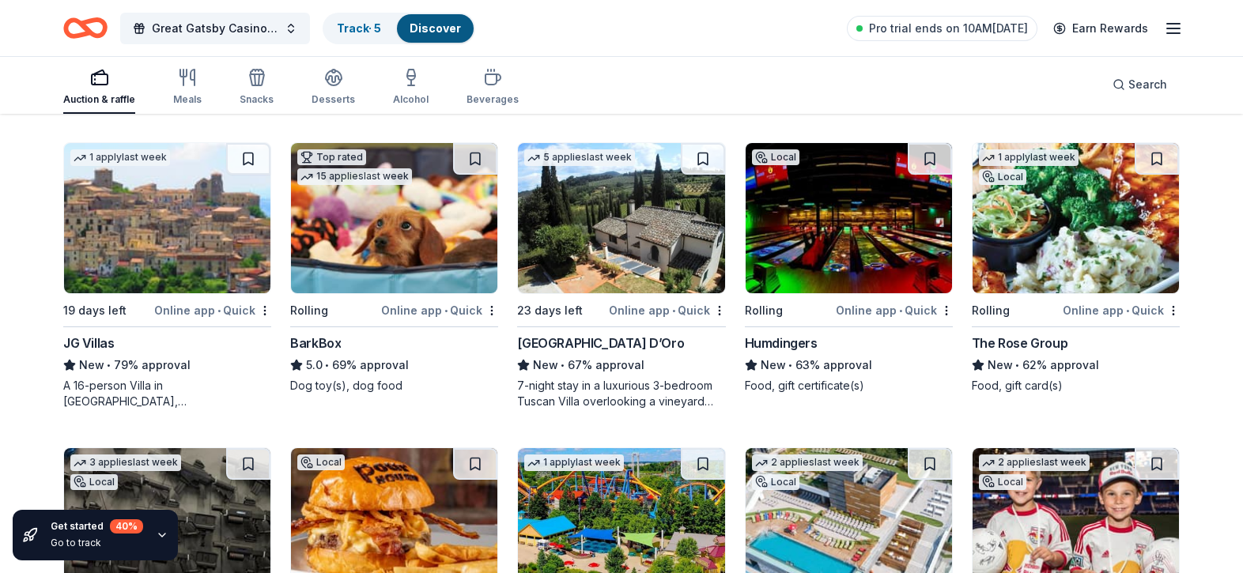
click at [1040, 342] on div "The Rose Group" at bounding box center [1020, 343] width 96 height 19
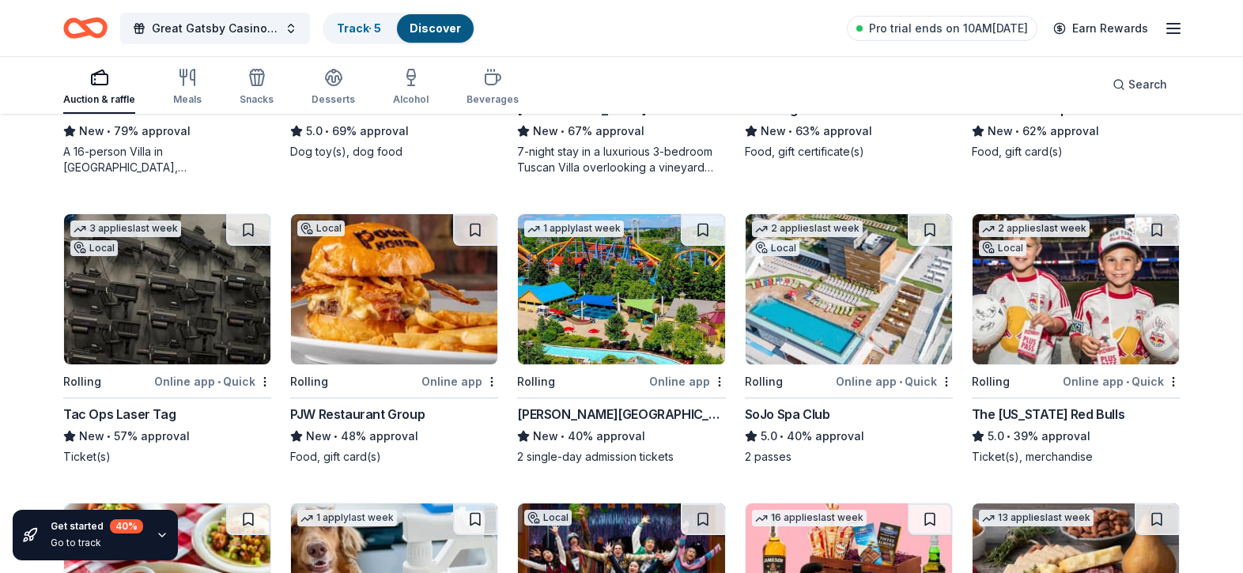
scroll to position [694, 0]
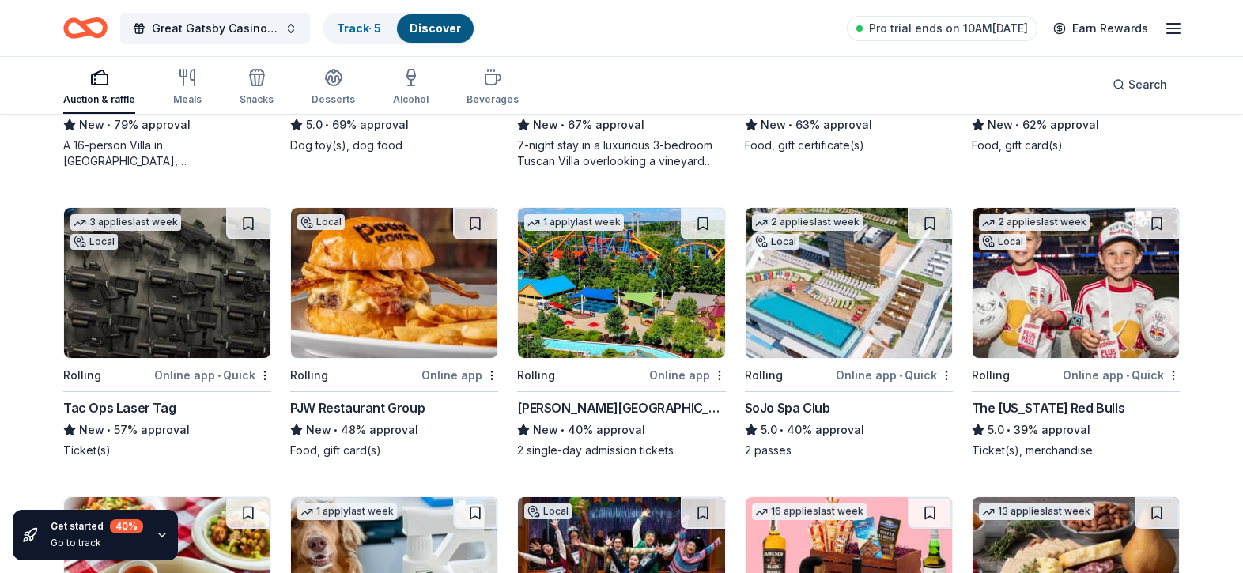
click at [145, 308] on img at bounding box center [167, 283] width 206 height 150
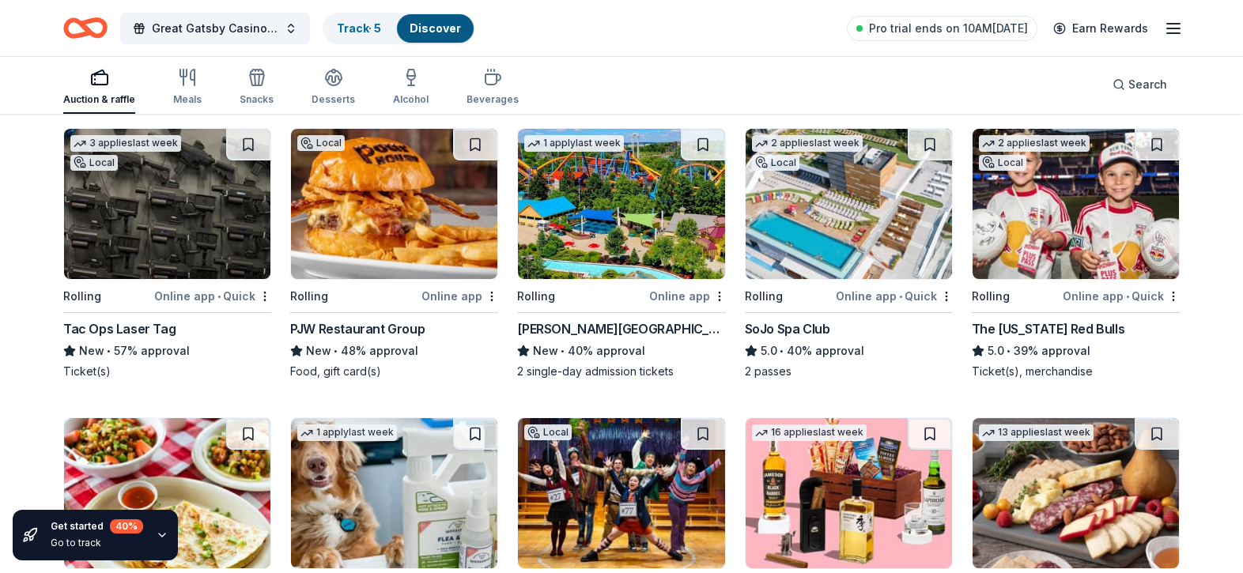
scroll to position [771, 0]
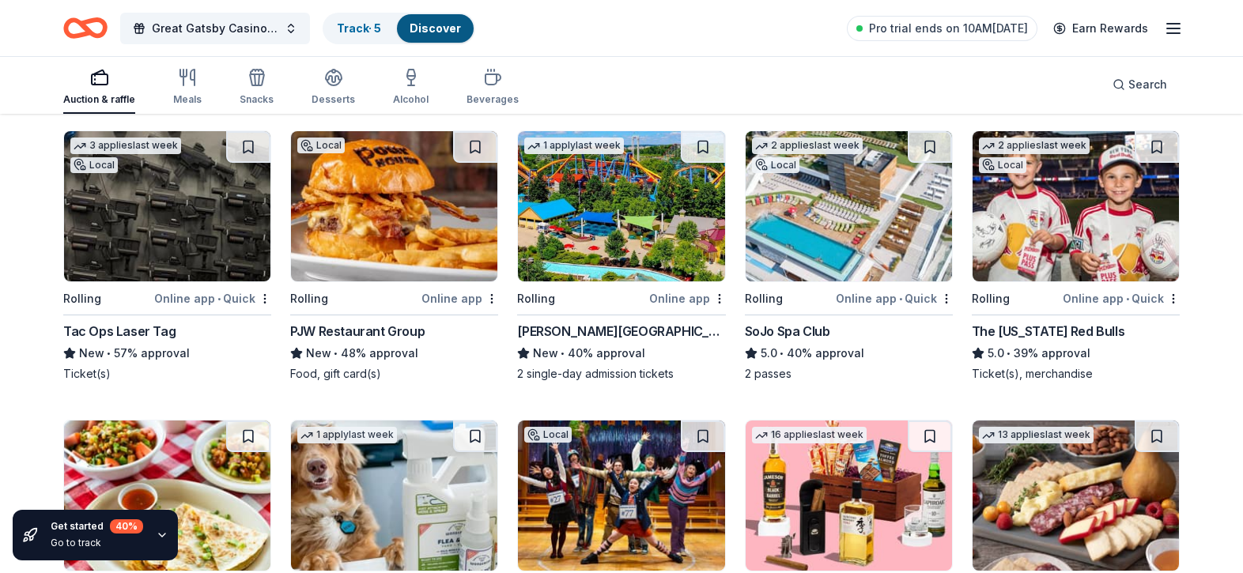
click at [854, 214] on img at bounding box center [849, 206] width 206 height 150
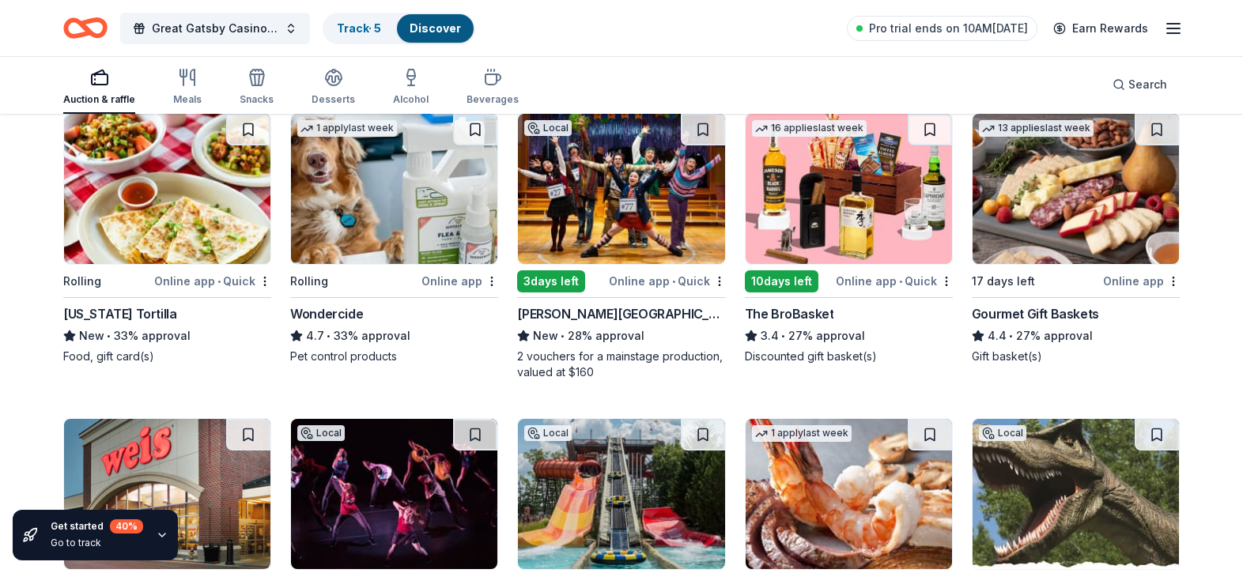
scroll to position [1081, 0]
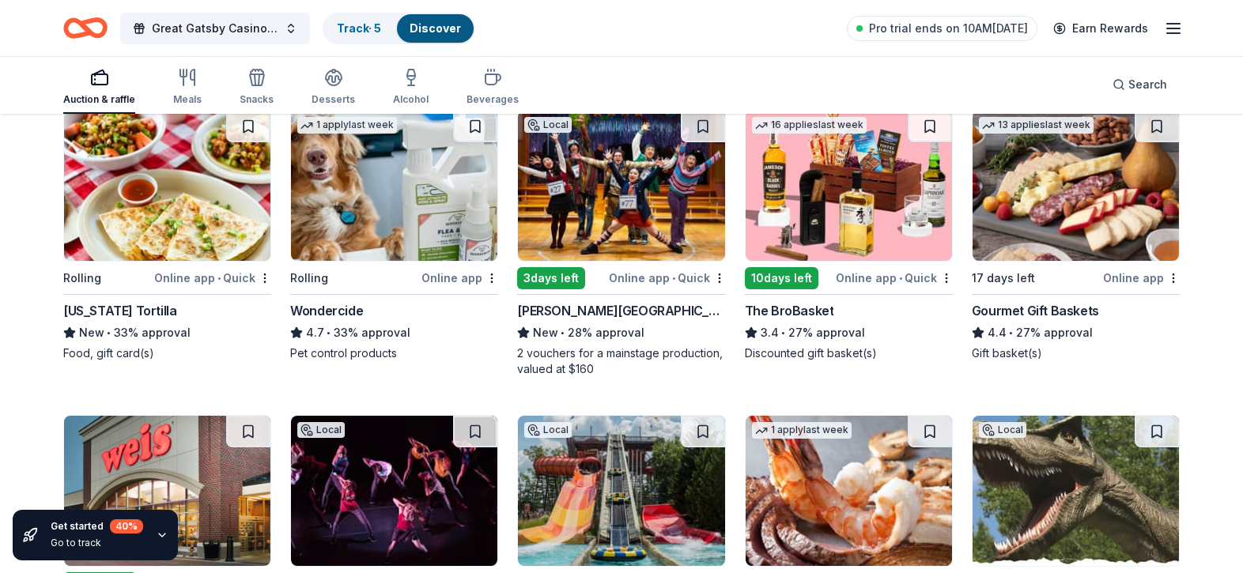
click at [631, 248] on img at bounding box center [621, 186] width 206 height 150
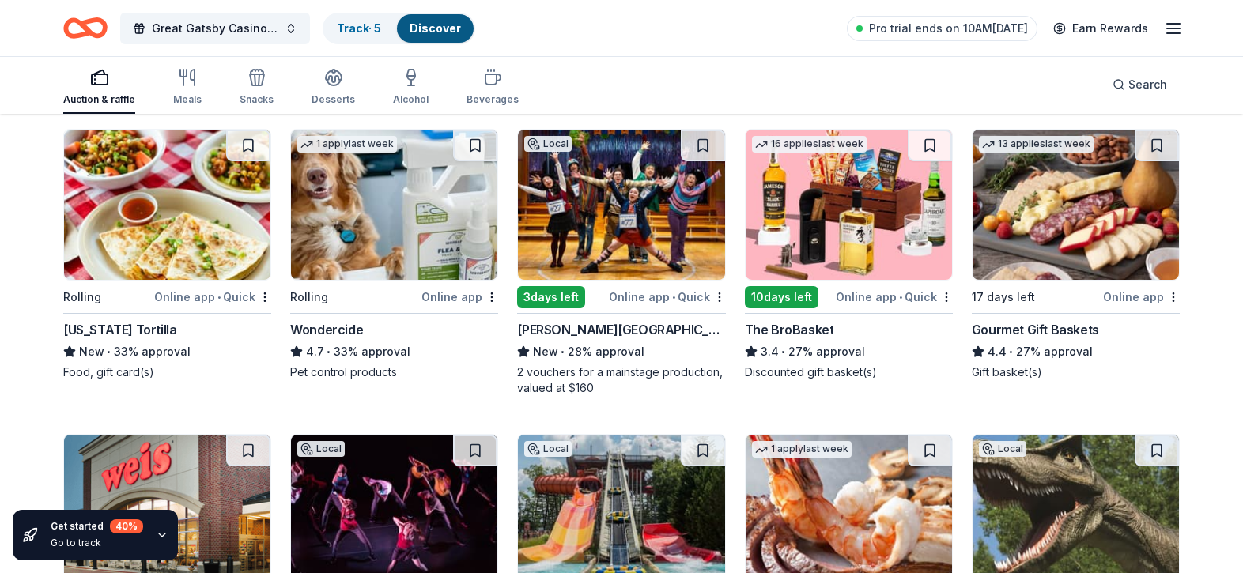
scroll to position [1061, 0]
click at [1056, 226] on img at bounding box center [1076, 205] width 206 height 150
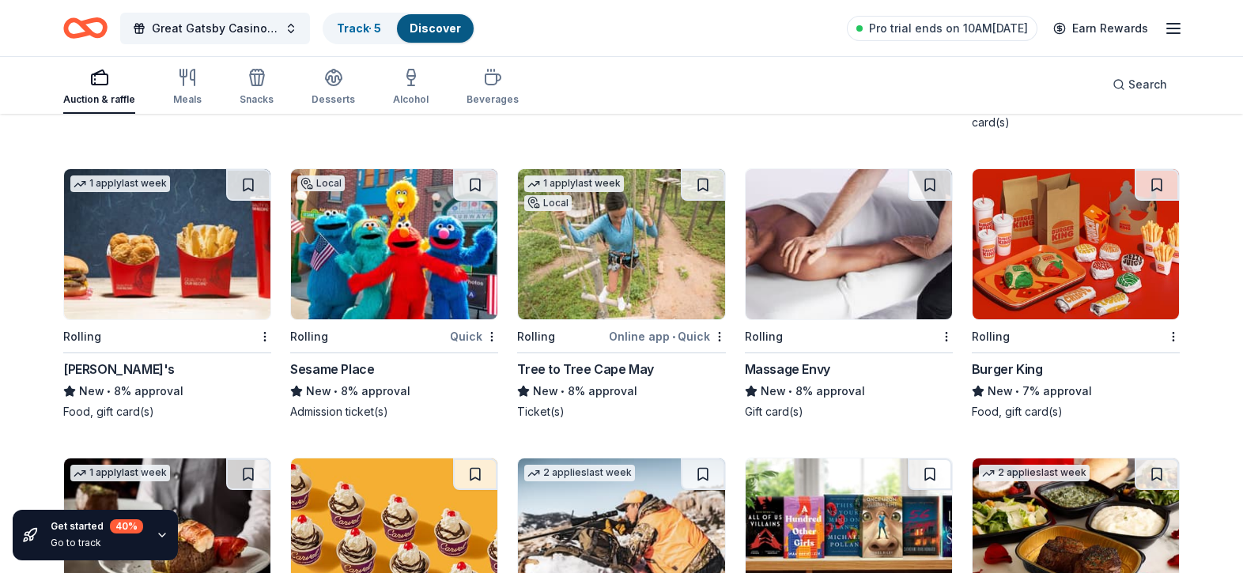
scroll to position [2824, 0]
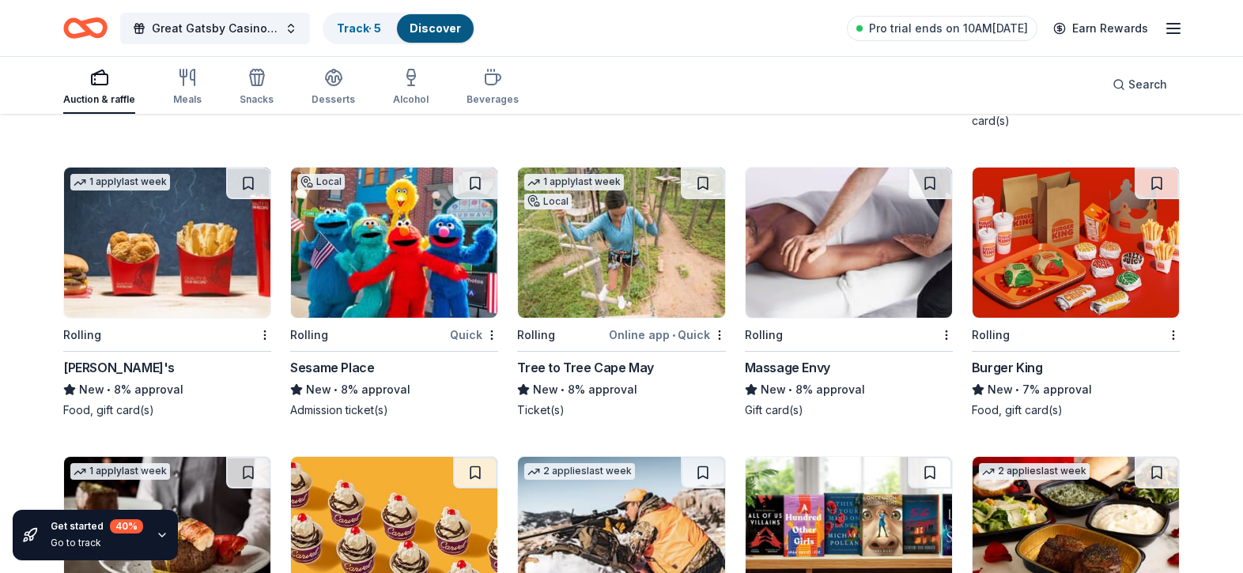
click at [372, 248] on img at bounding box center [394, 243] width 206 height 150
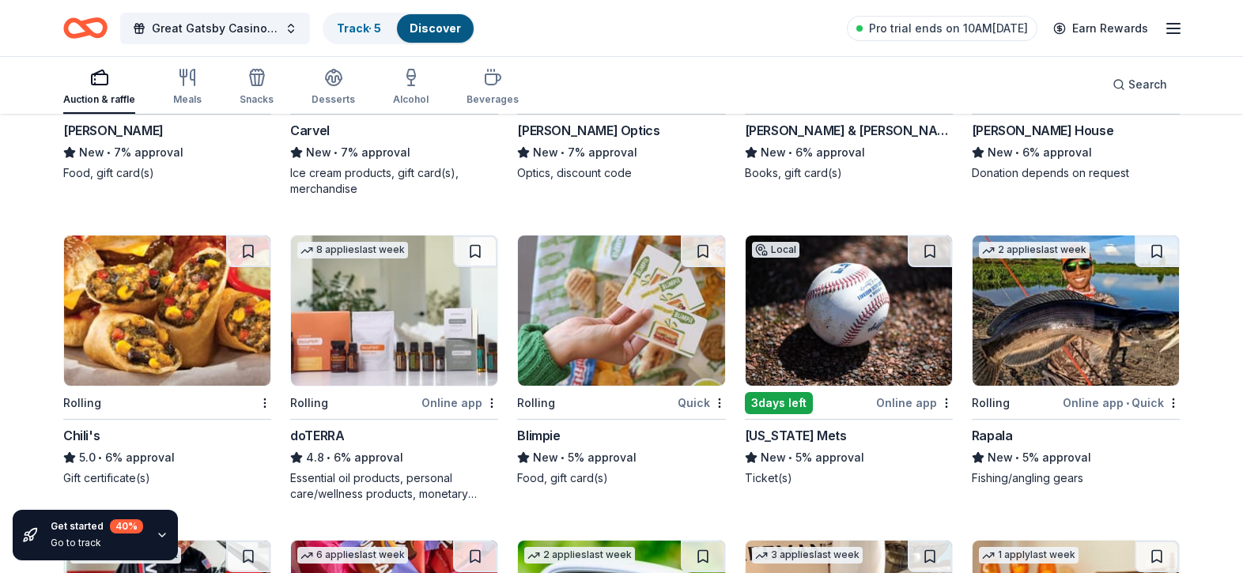
scroll to position [3360, 0]
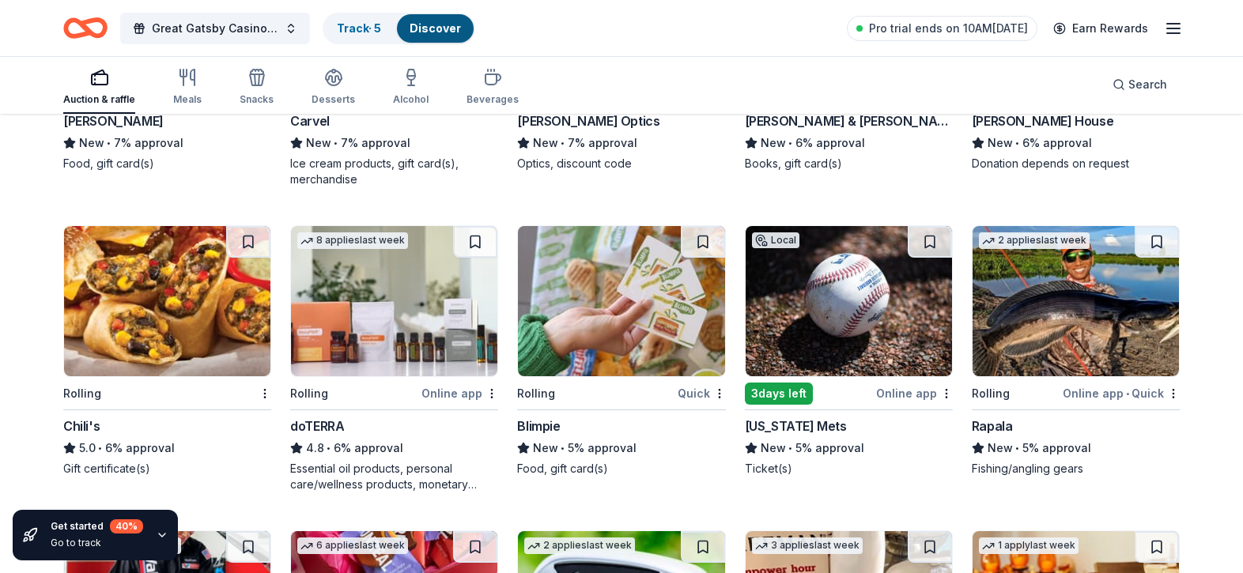
click at [827, 294] on img at bounding box center [849, 301] width 206 height 150
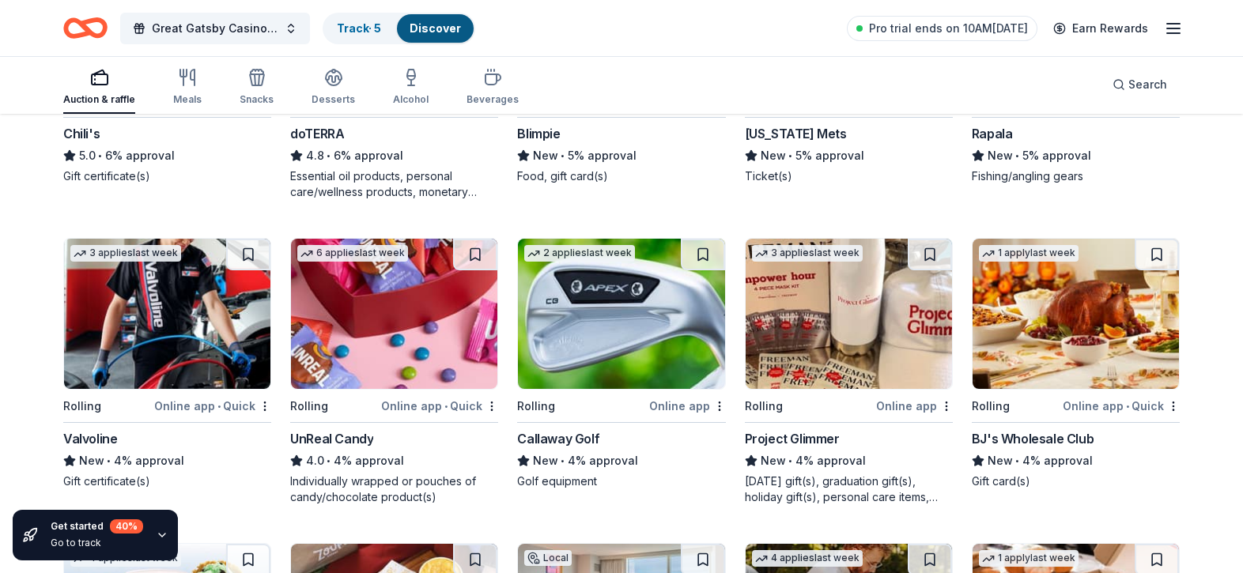
scroll to position [3654, 0]
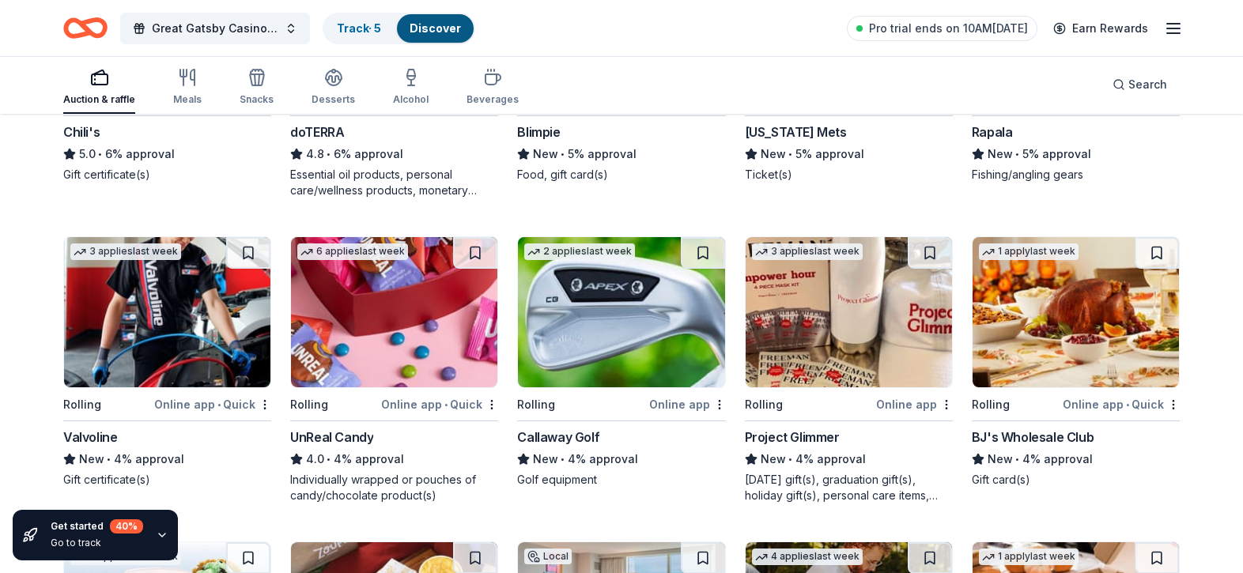
click at [639, 282] on img at bounding box center [621, 312] width 206 height 150
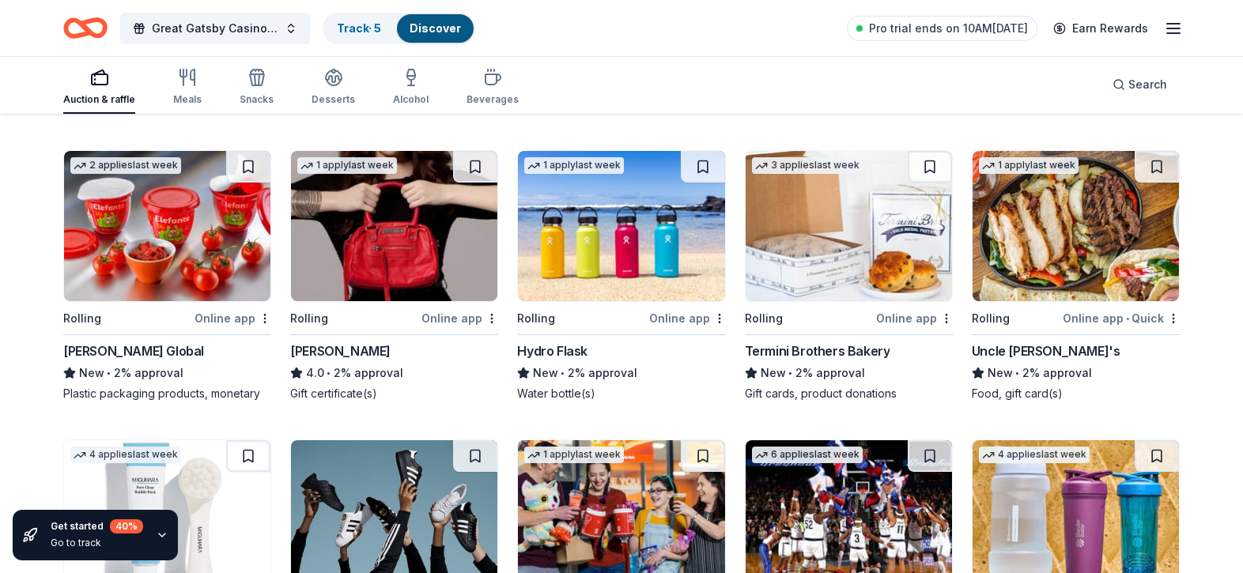
scroll to position [4947, 0]
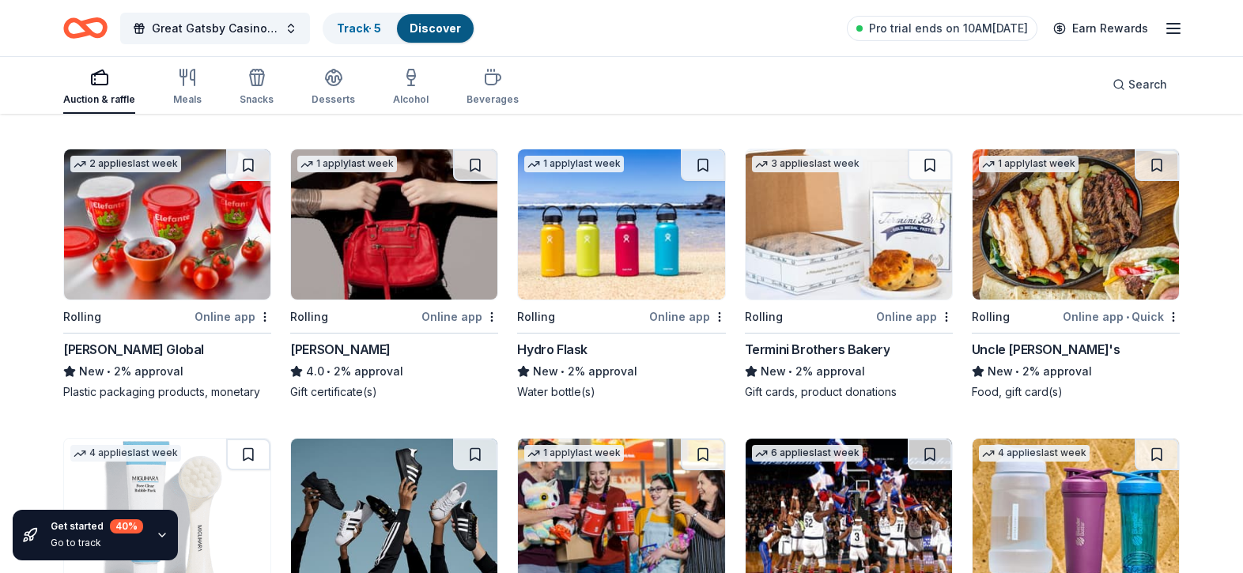
click at [592, 249] on img at bounding box center [621, 224] width 206 height 150
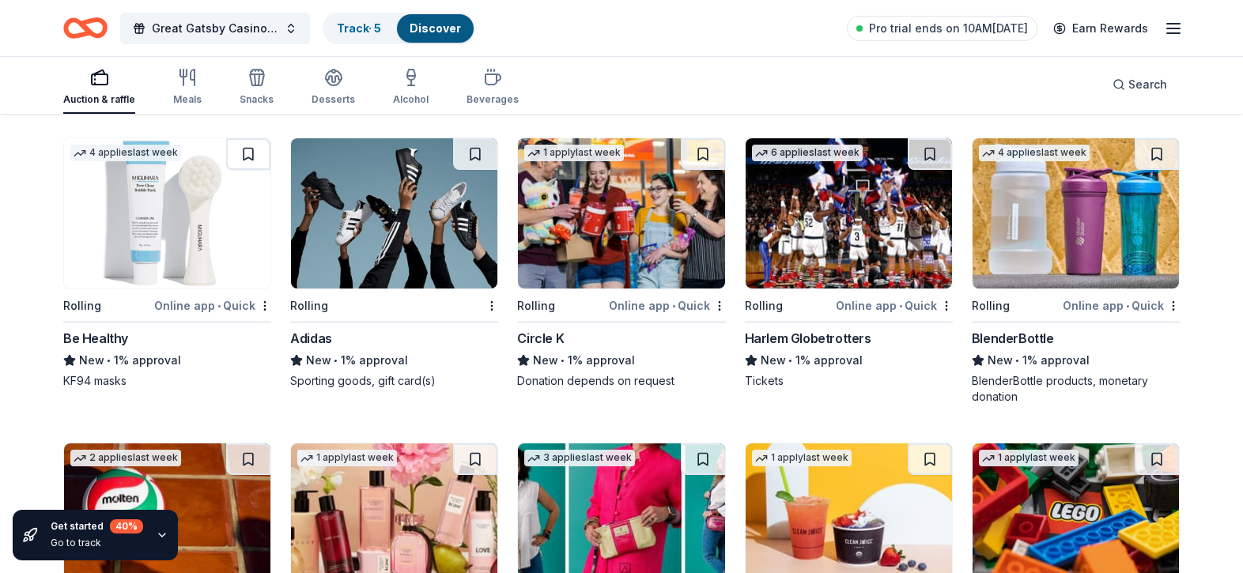
scroll to position [5253, 0]
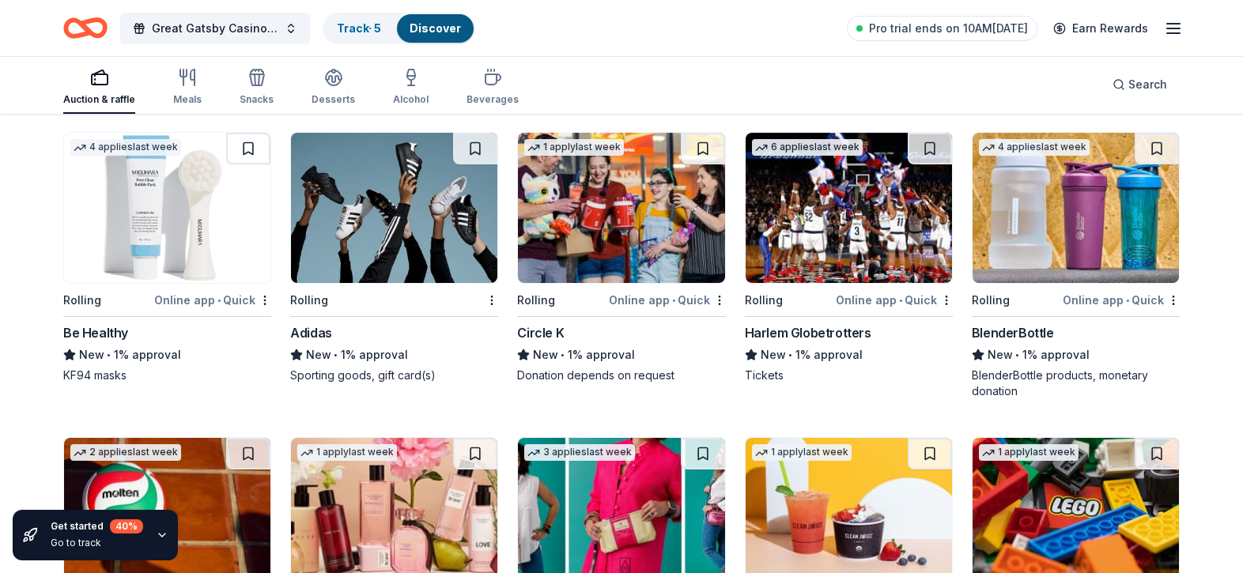
click at [422, 225] on img at bounding box center [394, 208] width 206 height 150
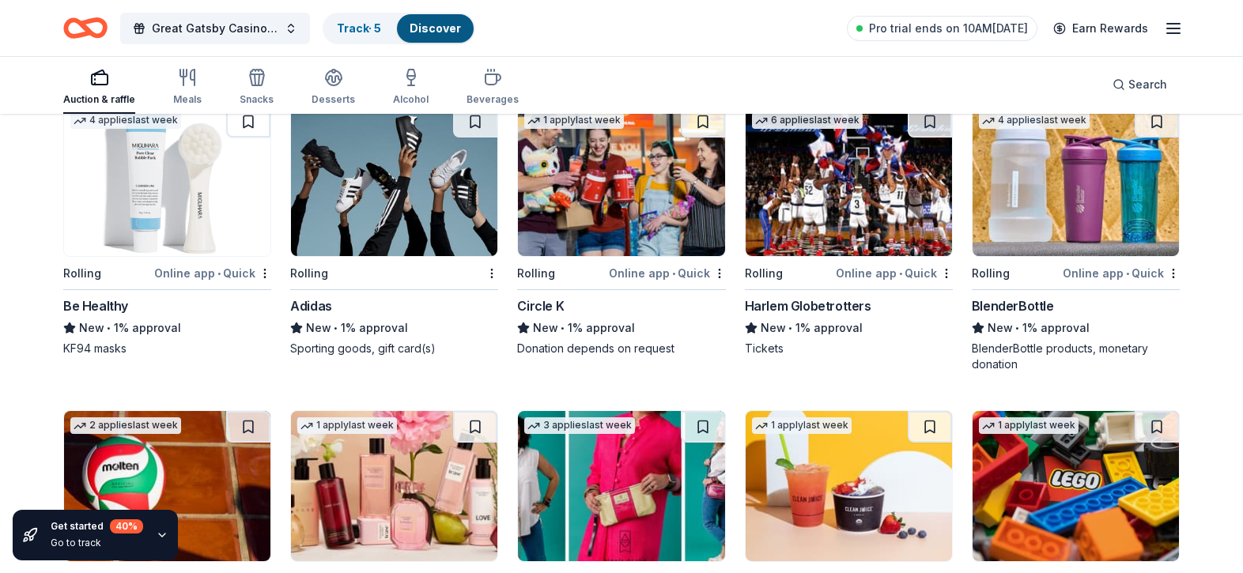
scroll to position [5294, 0]
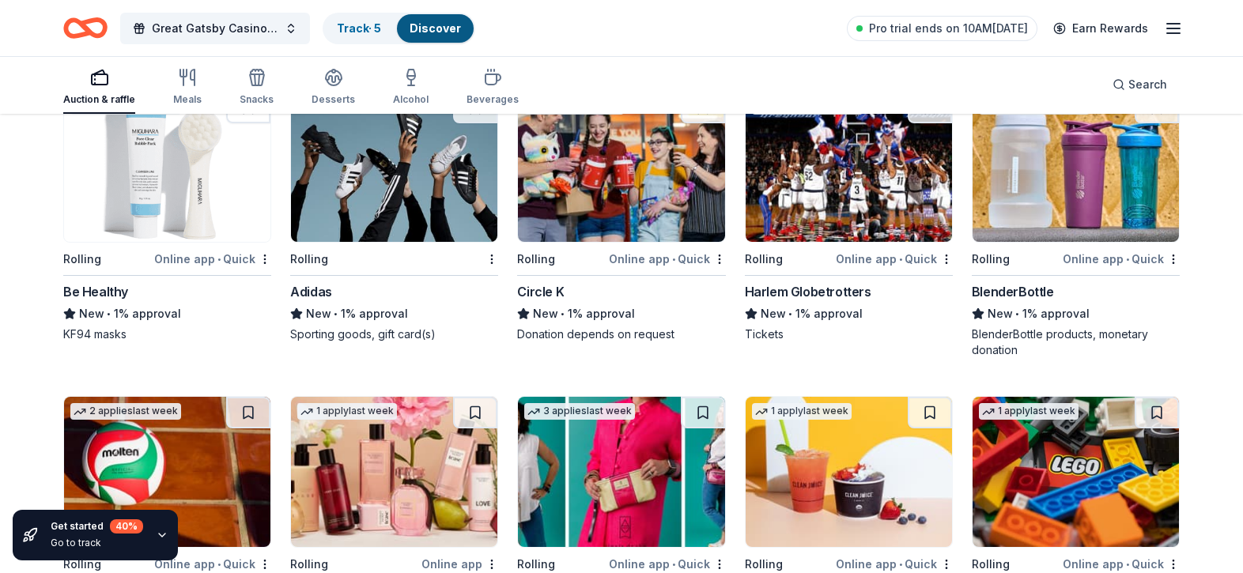
click at [819, 192] on img at bounding box center [849, 167] width 206 height 150
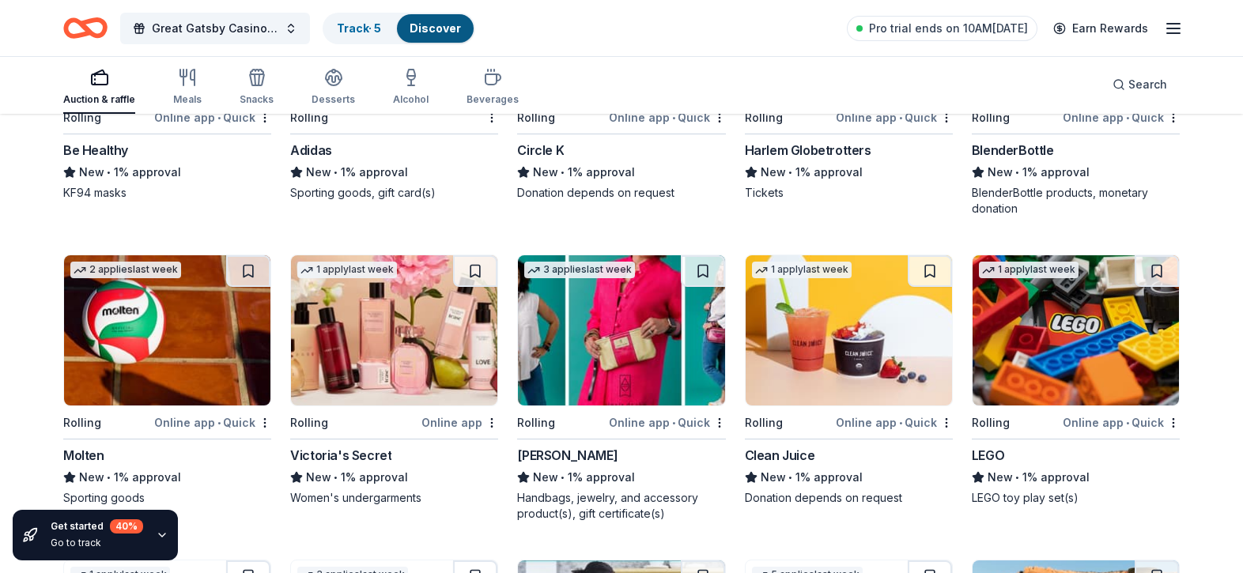
scroll to position [5438, 0]
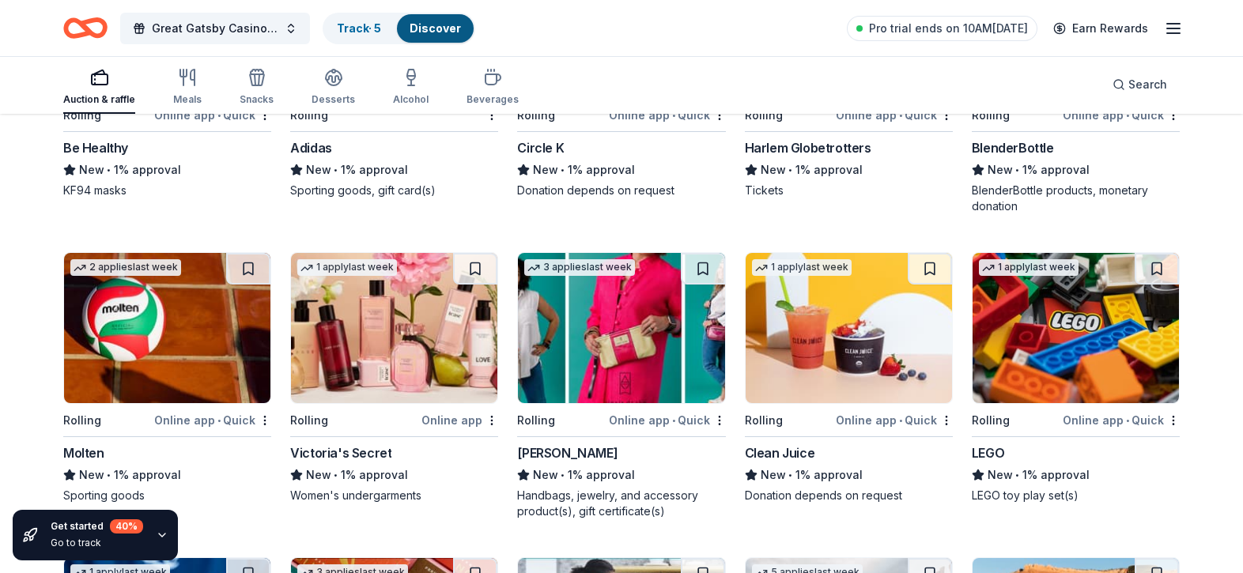
click at [1044, 304] on img at bounding box center [1076, 328] width 206 height 150
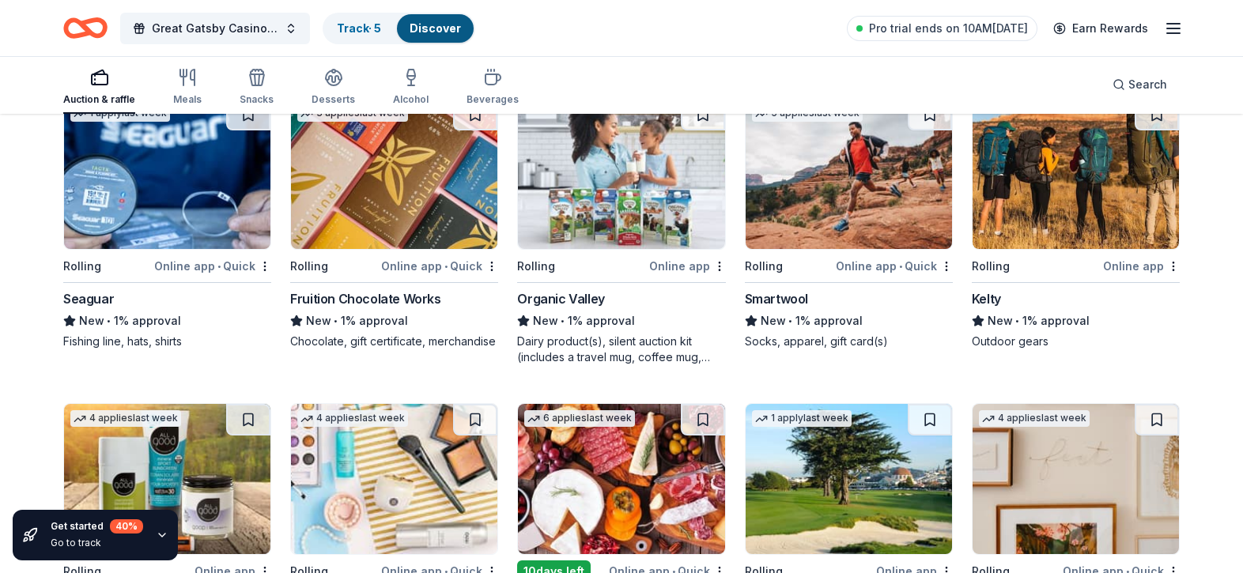
scroll to position [5900, 0]
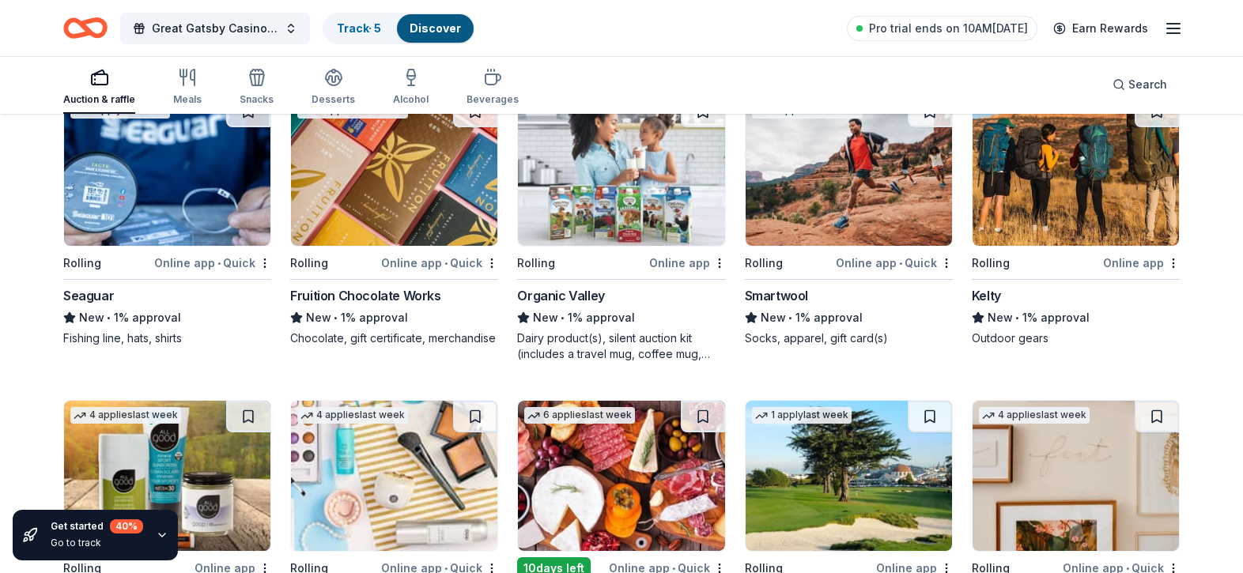
click at [382, 179] on img at bounding box center [394, 171] width 206 height 150
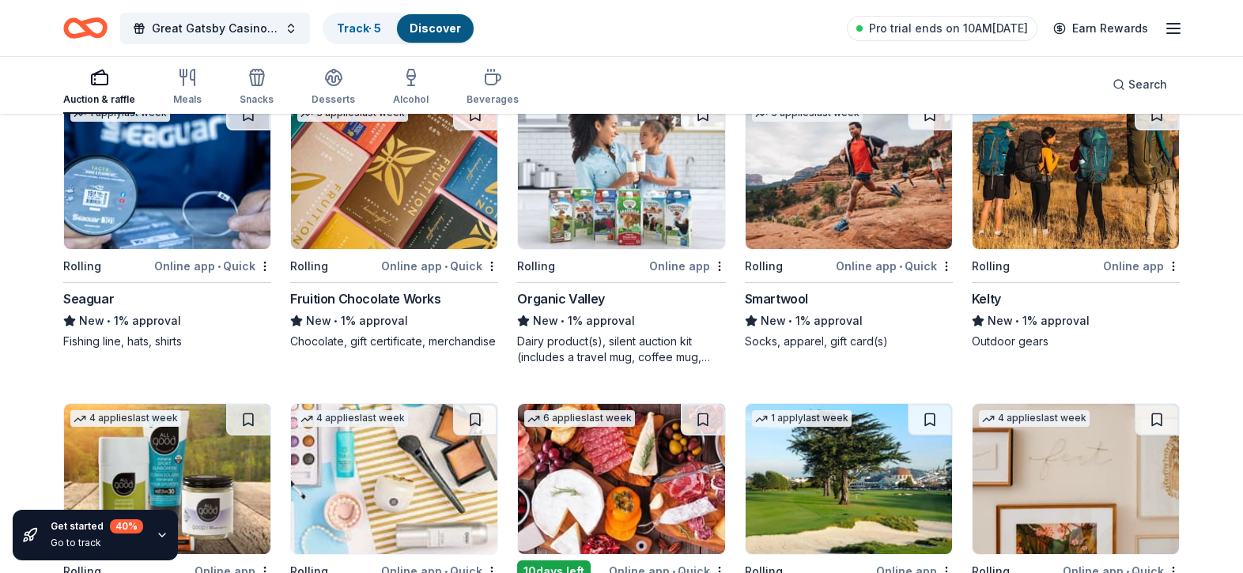
scroll to position [5895, 0]
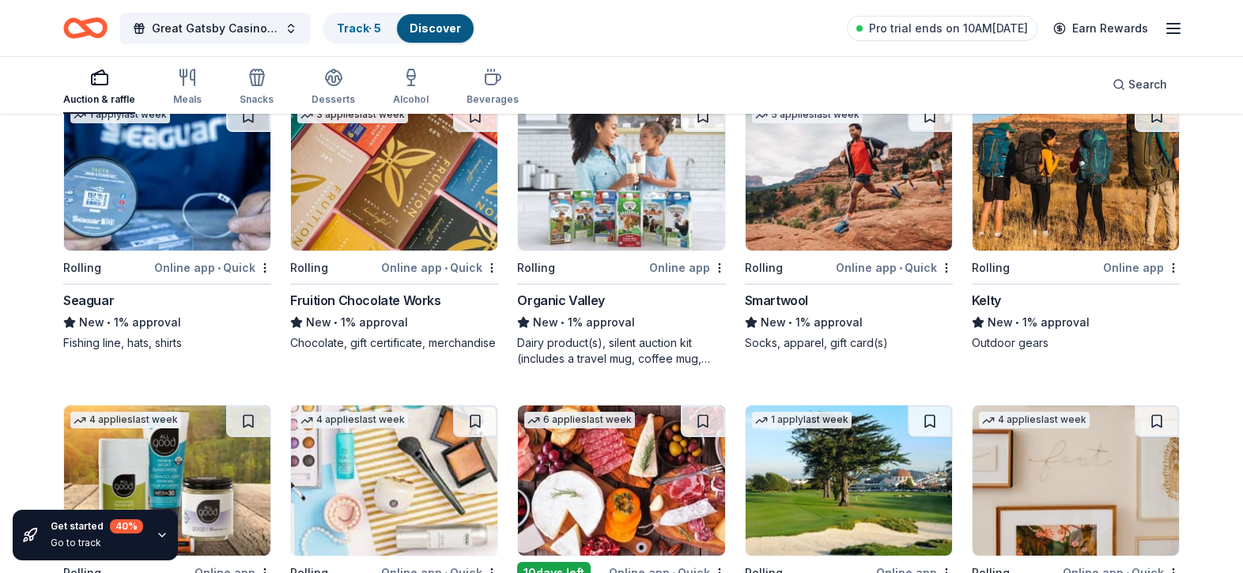
click at [860, 199] on img at bounding box center [849, 175] width 206 height 150
click at [1050, 204] on img at bounding box center [1076, 175] width 206 height 150
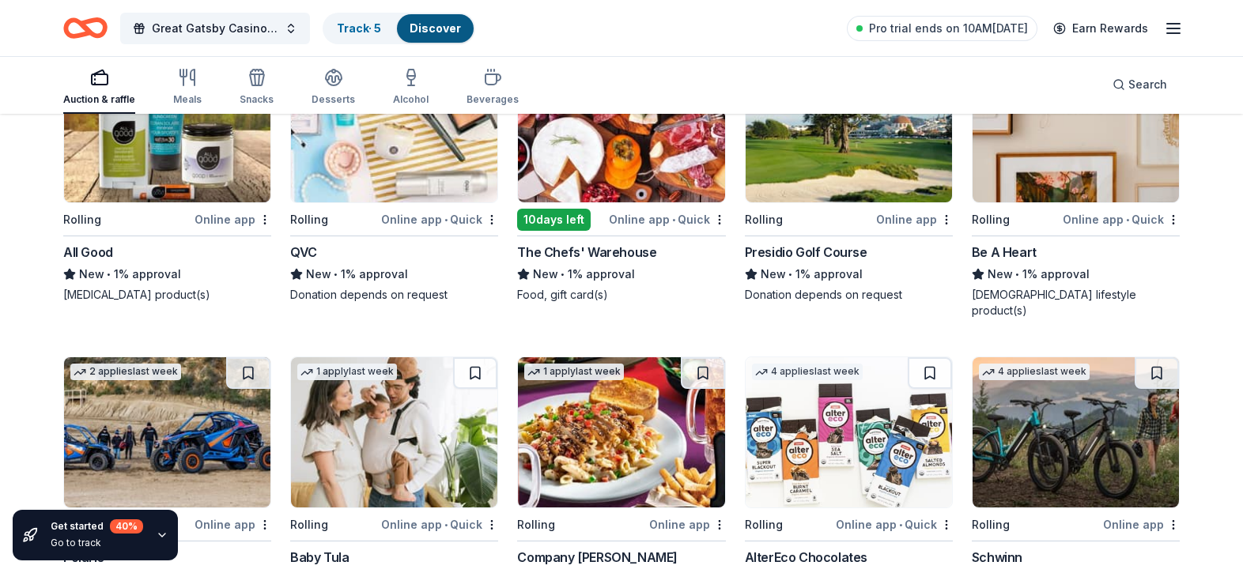
scroll to position [6247, 0]
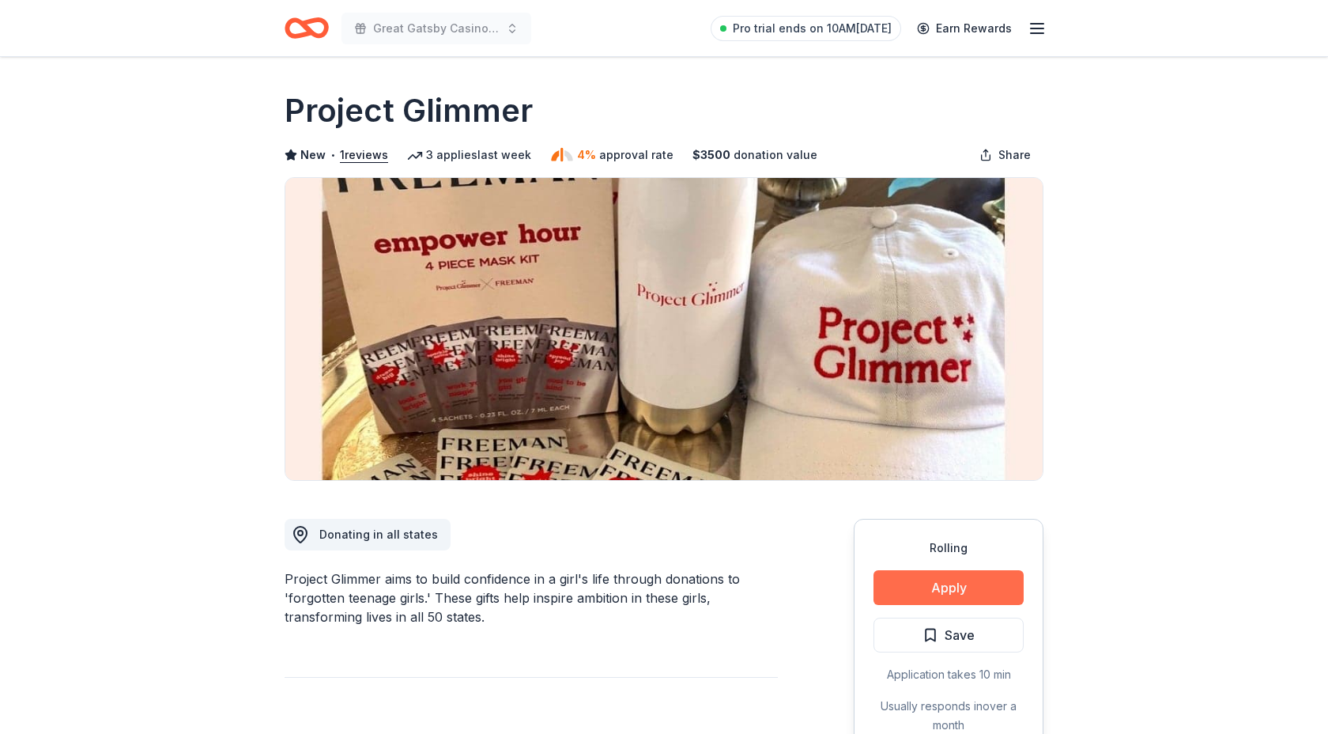
click at [962, 594] on button "Apply" at bounding box center [949, 587] width 150 height 35
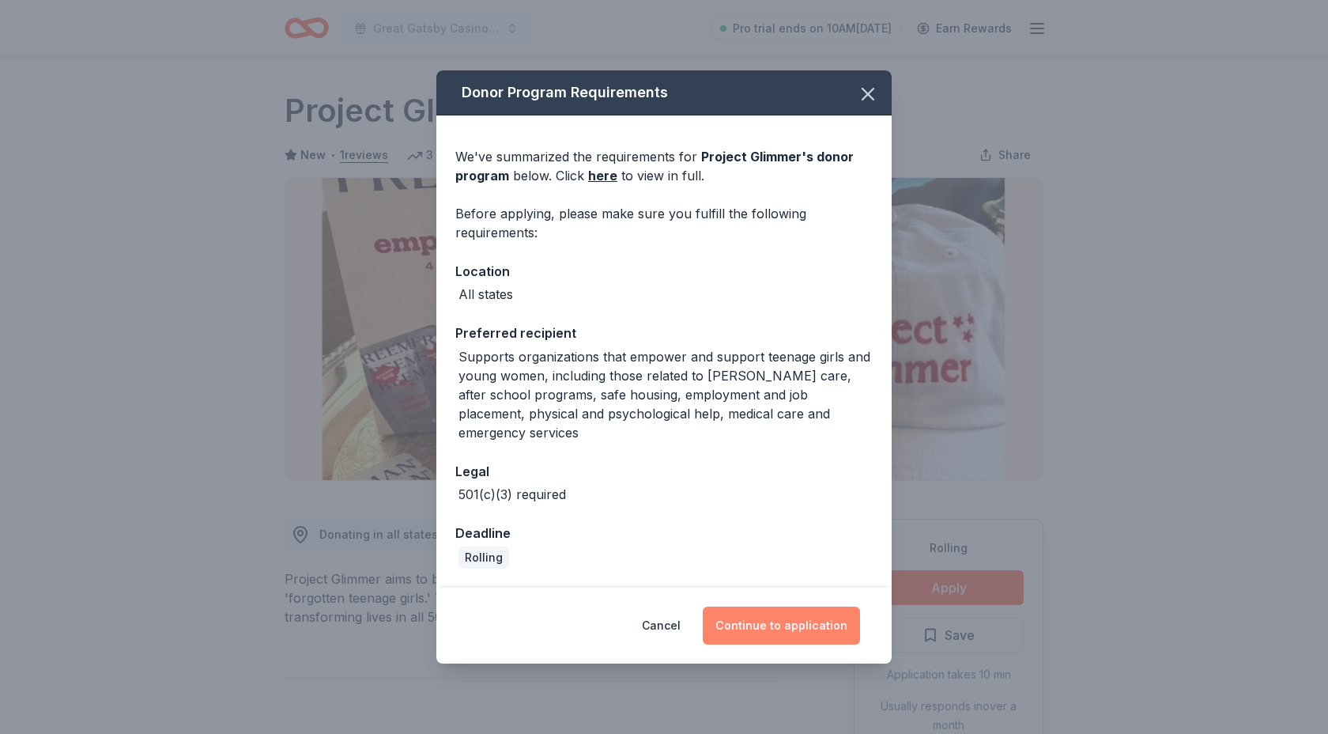
click at [772, 621] on button "Continue to application" at bounding box center [781, 625] width 157 height 38
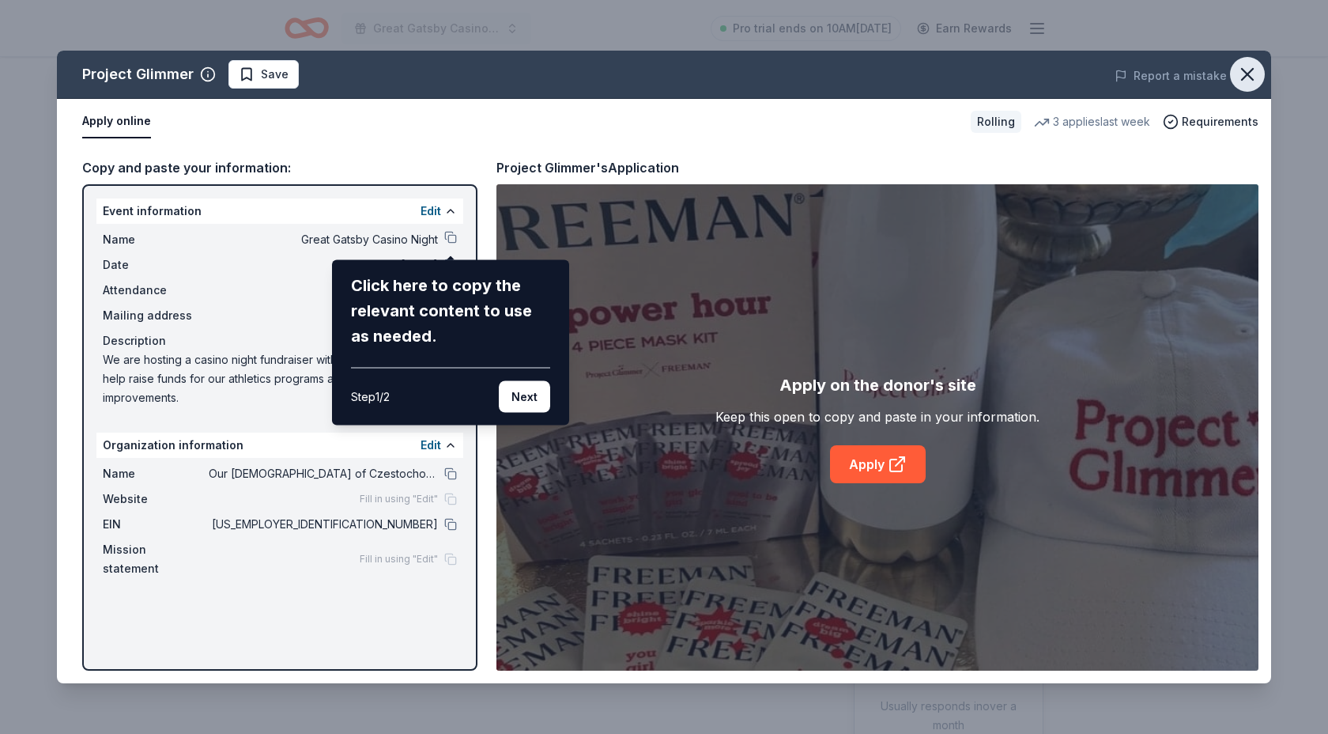
click at [1242, 82] on icon "button" at bounding box center [1248, 74] width 22 height 22
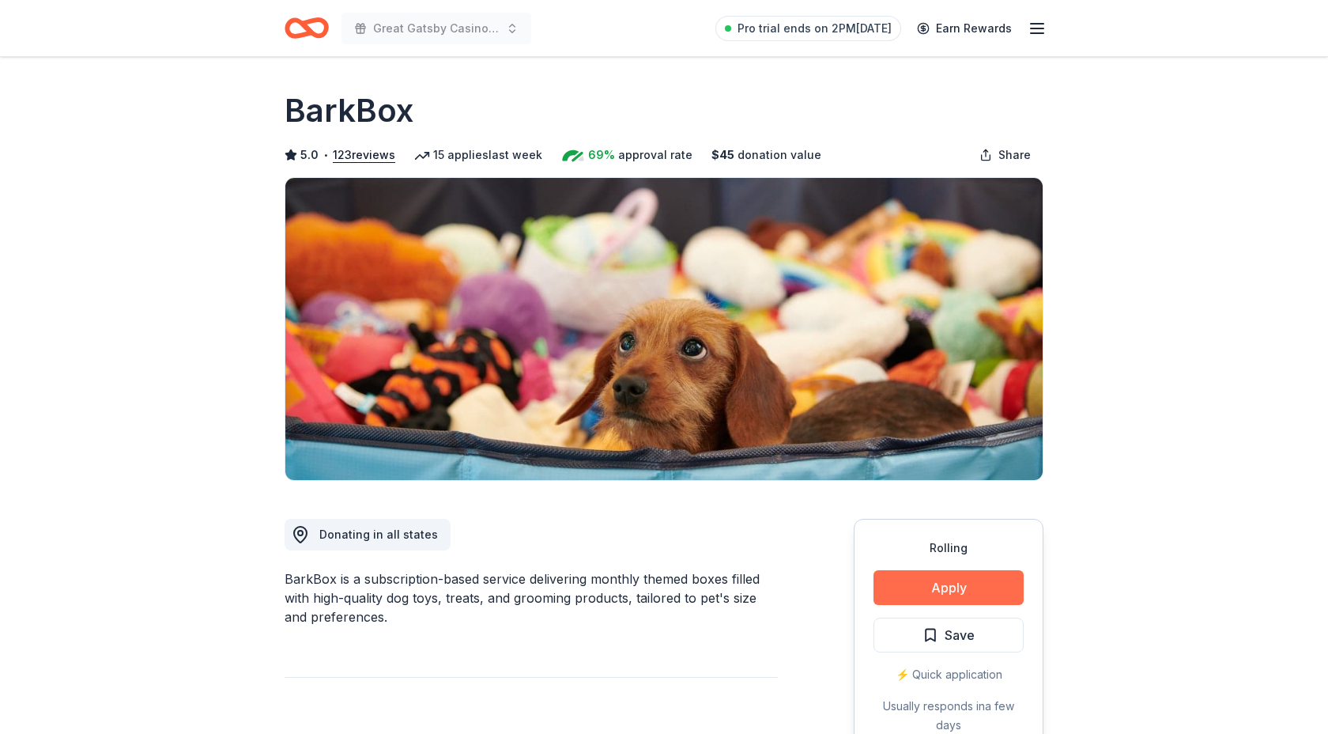
click at [939, 595] on button "Apply" at bounding box center [949, 587] width 150 height 35
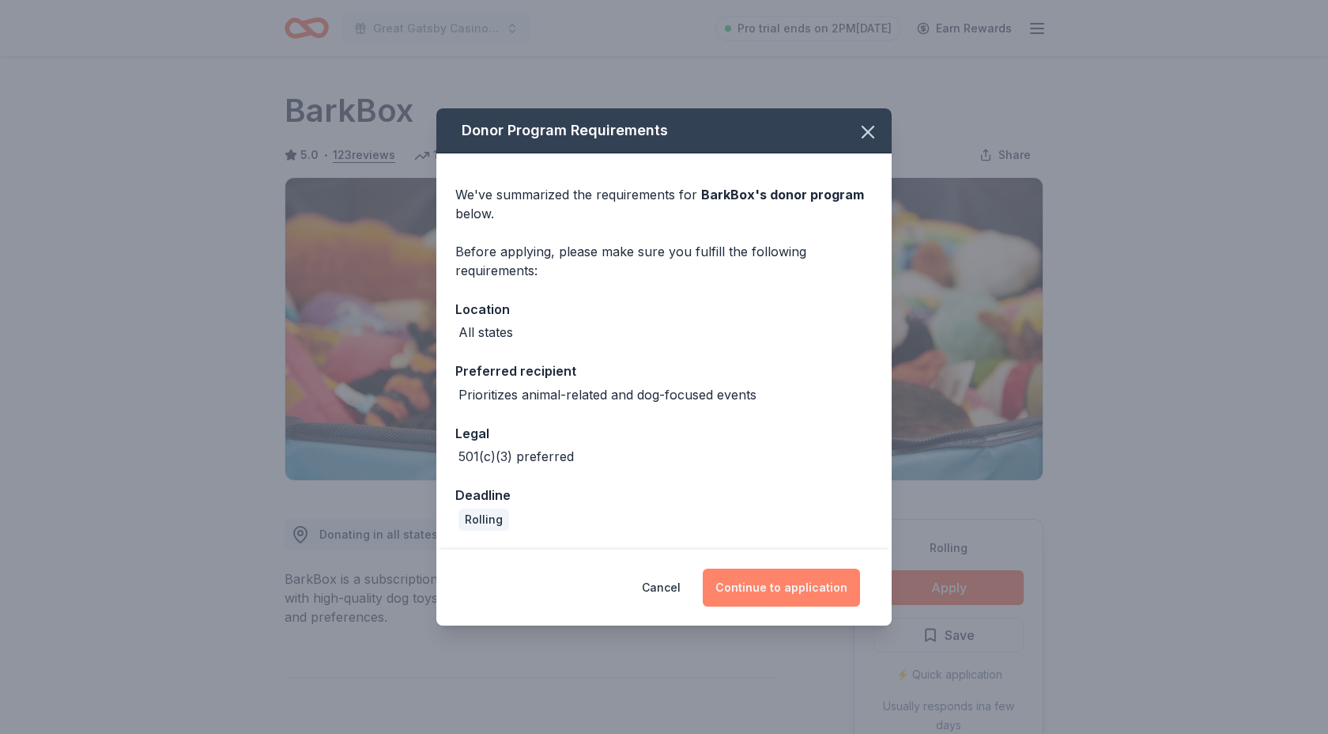
click at [795, 586] on button "Continue to application" at bounding box center [781, 588] width 157 height 38
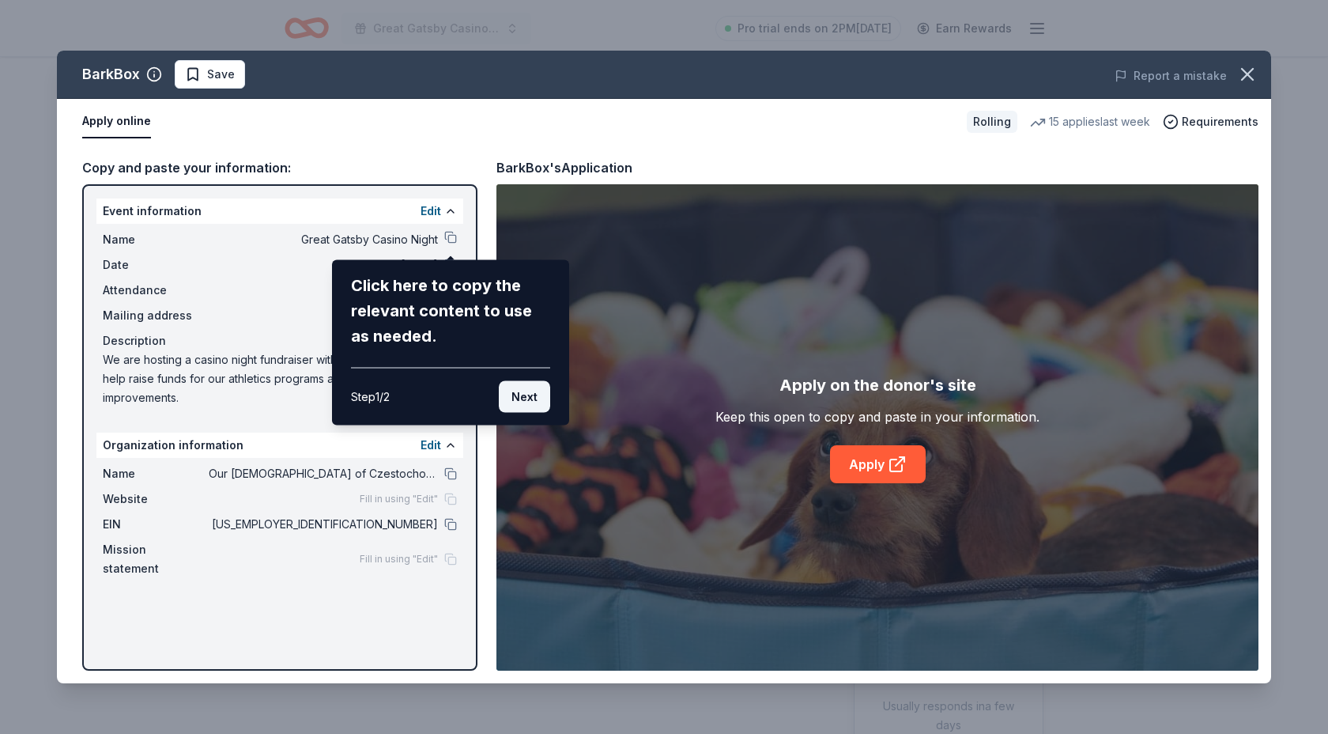
click at [521, 399] on button "Next" at bounding box center [524, 397] width 51 height 32
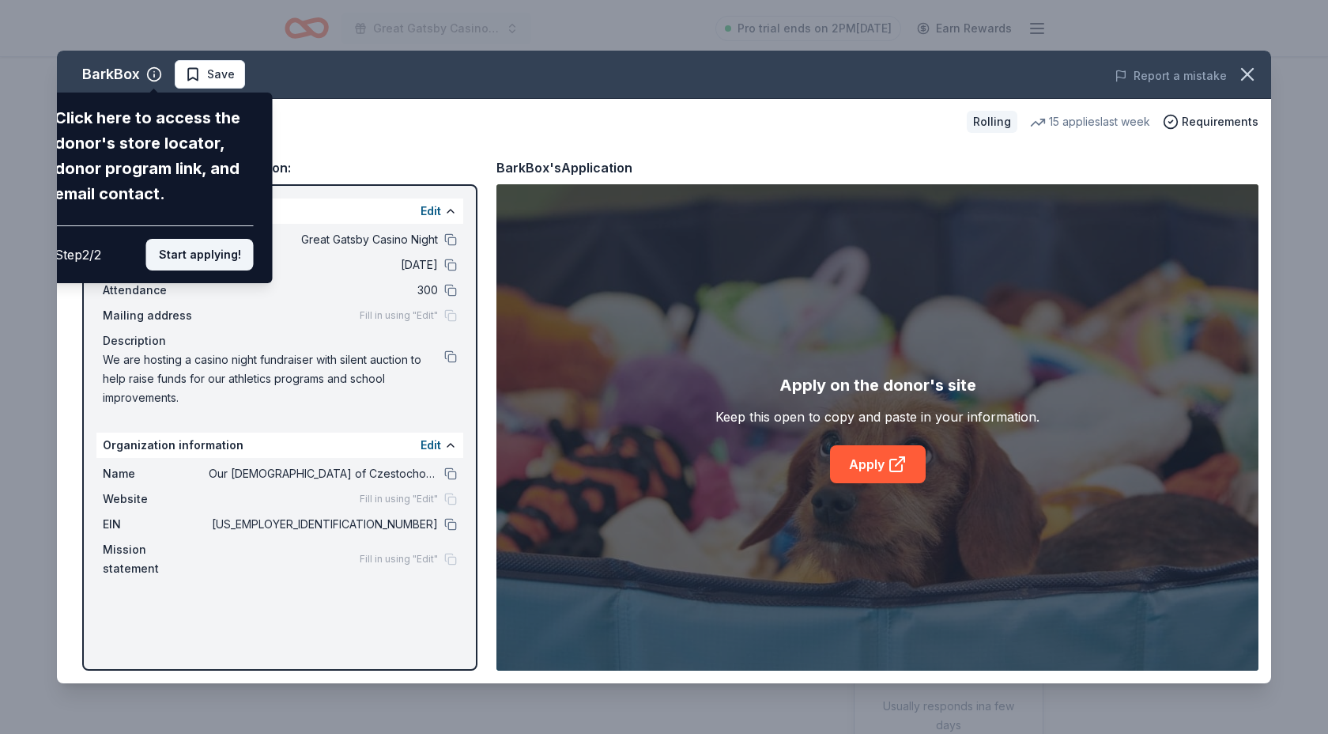
click at [202, 261] on button "Start applying!" at bounding box center [200, 255] width 108 height 32
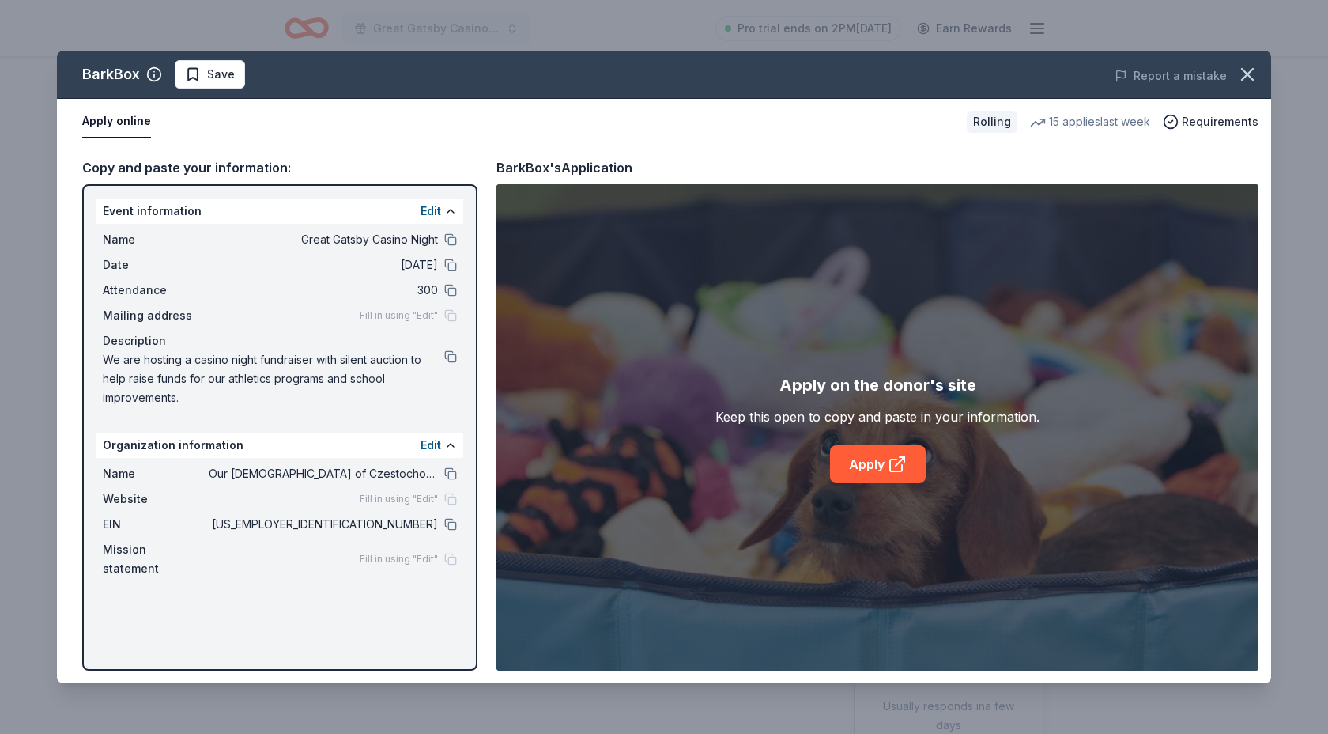
click at [448, 317] on div "Fill in using "Edit"" at bounding box center [408, 315] width 97 height 13
click at [407, 315] on span "Fill in using "Edit"" at bounding box center [399, 315] width 78 height 13
click at [146, 314] on span "Mailing address" at bounding box center [156, 315] width 106 height 19
click at [450, 450] on button at bounding box center [450, 445] width 13 height 13
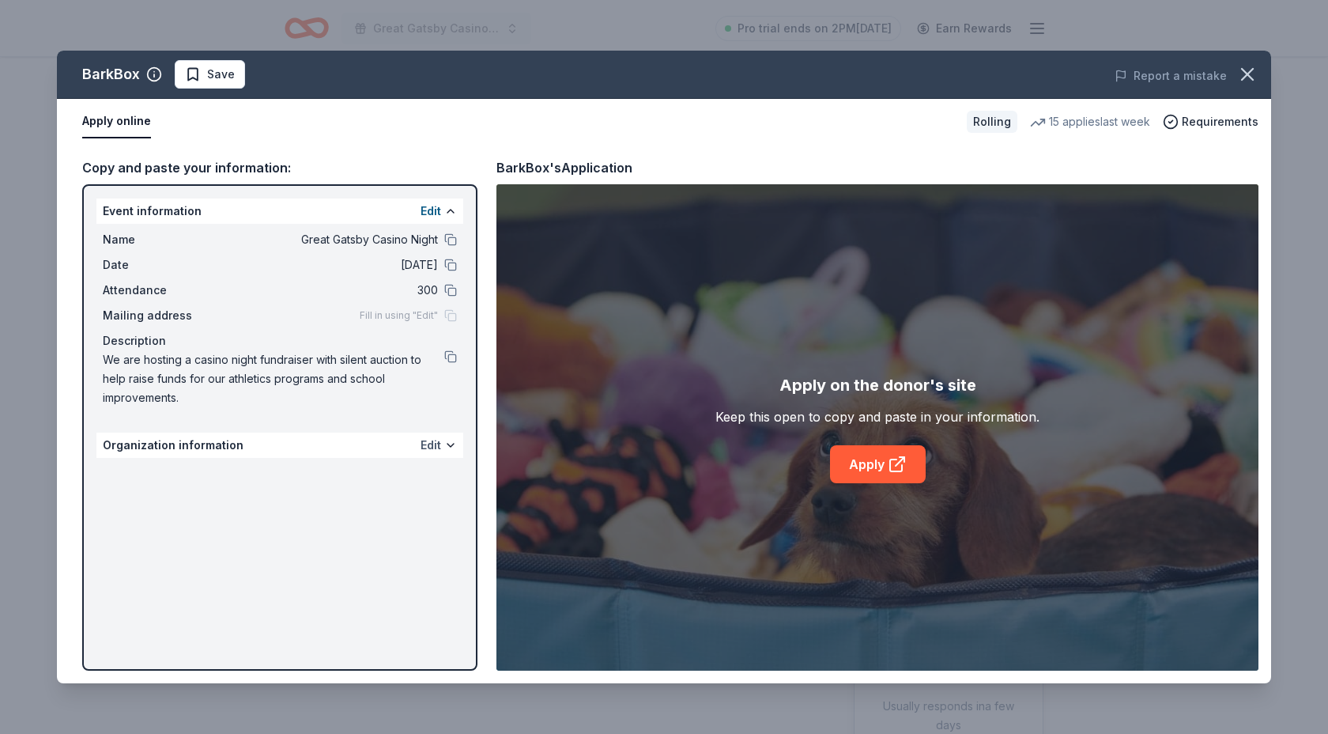
click at [436, 447] on button "Edit" at bounding box center [431, 445] width 21 height 19
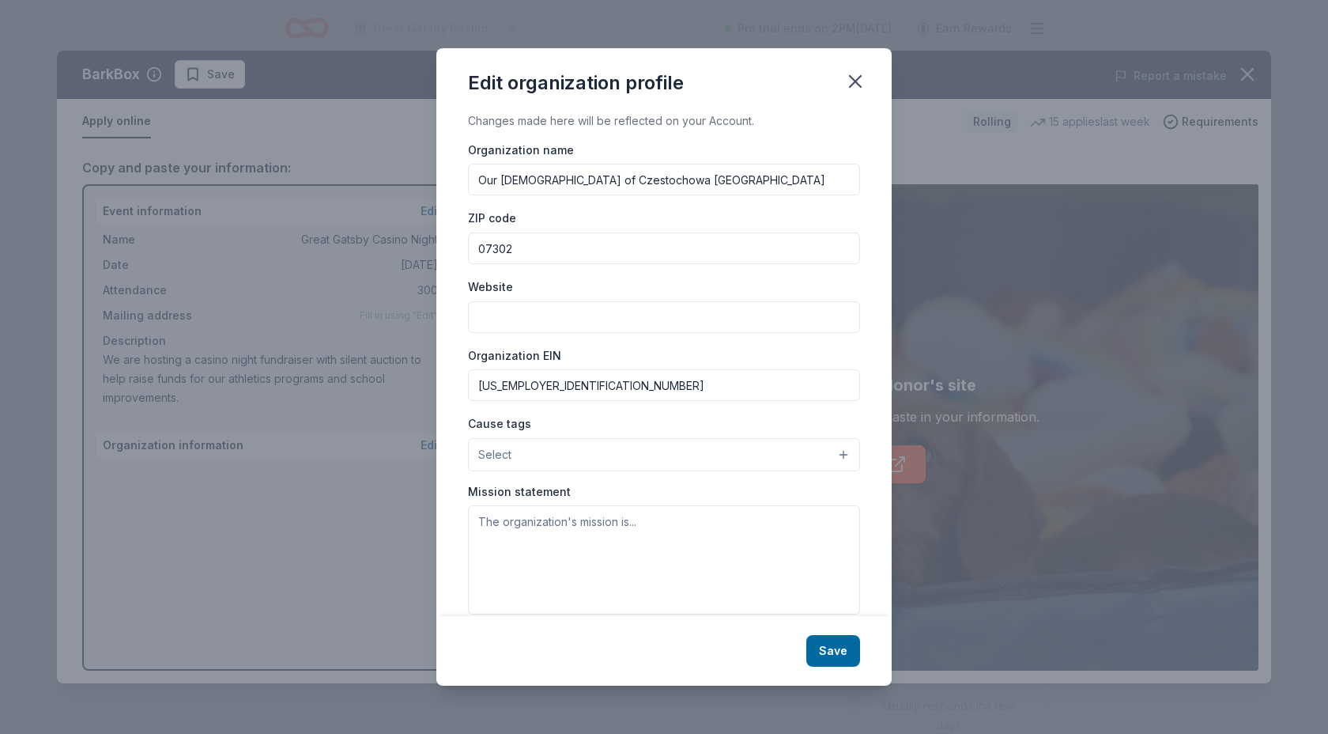
click at [523, 324] on input "Website" at bounding box center [664, 317] width 392 height 32
type input "[DOMAIN_NAME]"
click at [551, 462] on button "Select" at bounding box center [664, 454] width 392 height 33
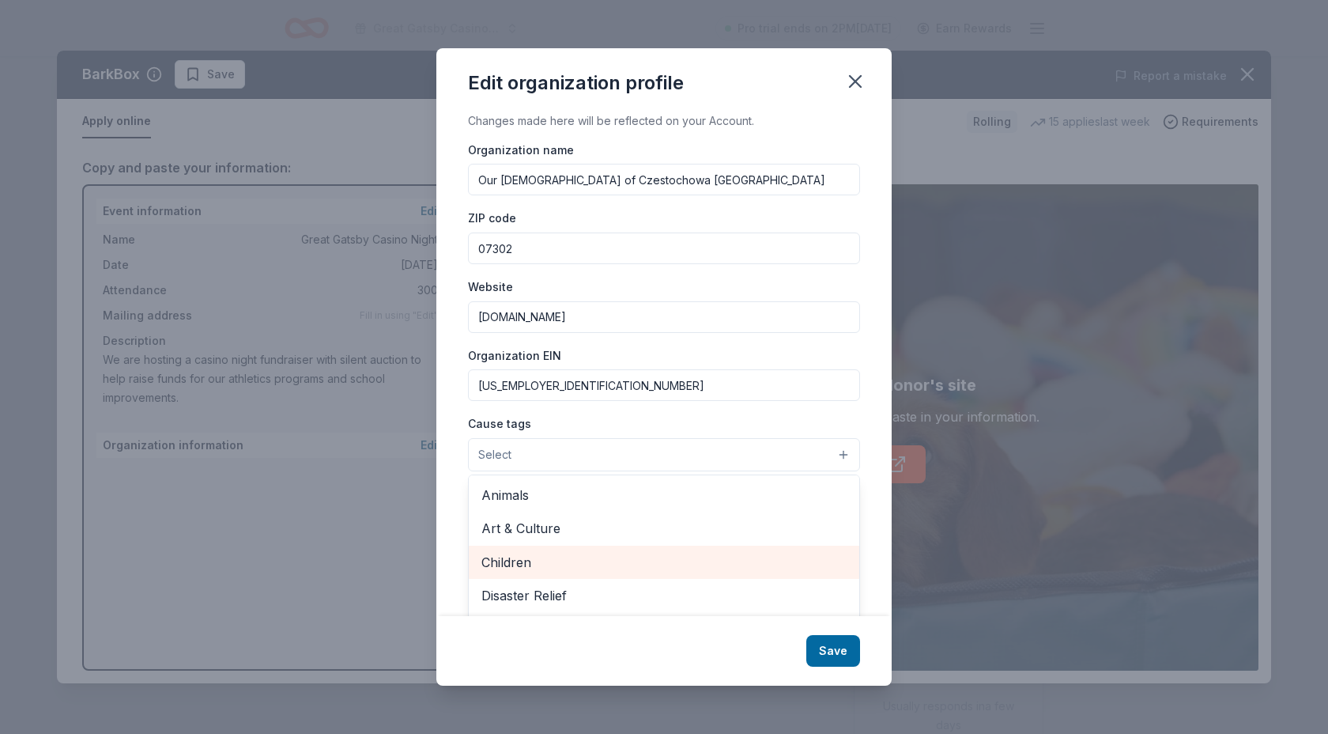
click at [523, 563] on span "Children" at bounding box center [664, 562] width 365 height 21
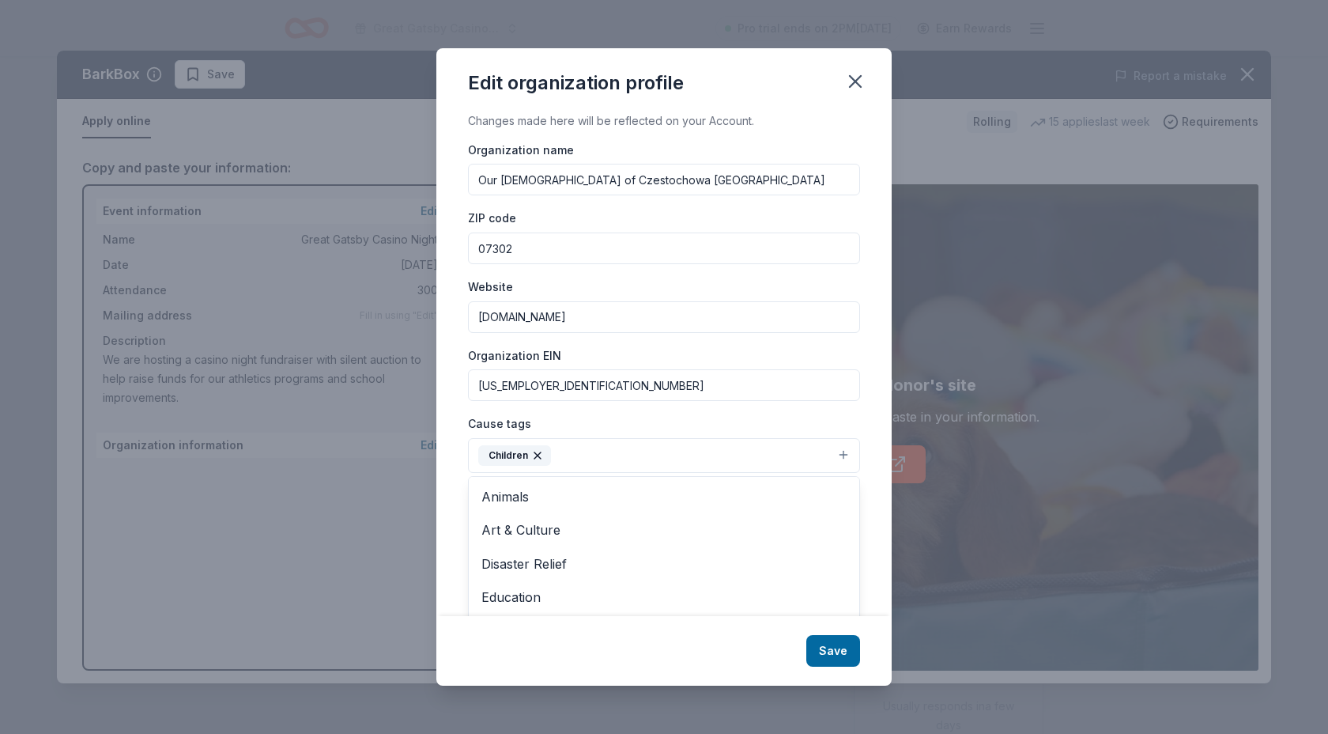
click at [871, 474] on div "Changes made here will be reflected on your Account. Organization name Our Lady…" at bounding box center [663, 363] width 455 height 504
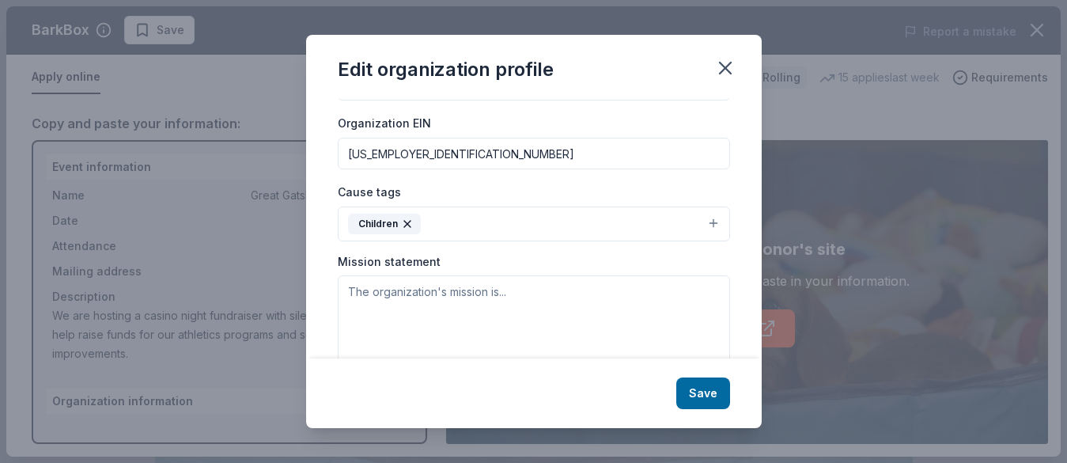
scroll to position [229, 0]
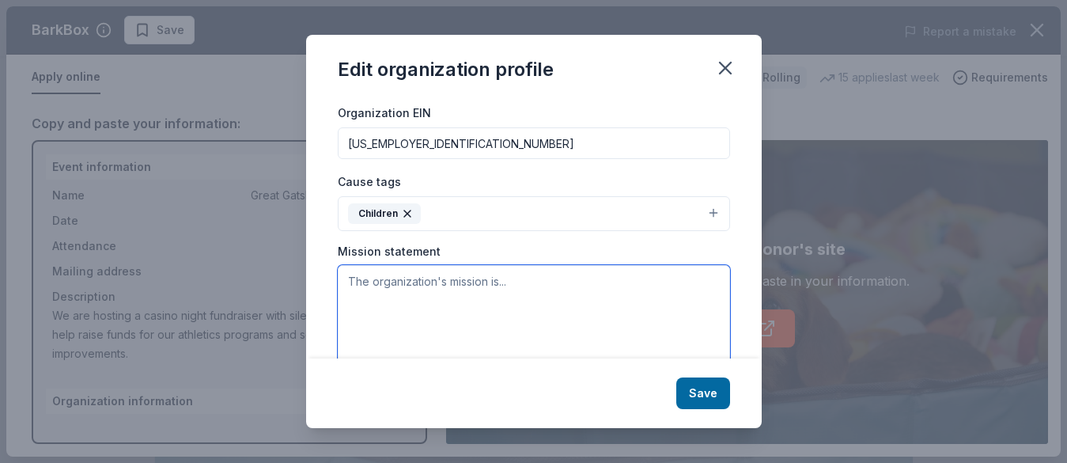
click at [436, 285] on textarea at bounding box center [534, 319] width 392 height 109
paste textarea "The Mission of Our Lady of Czestochowa (The OLC School) is to create a learning…"
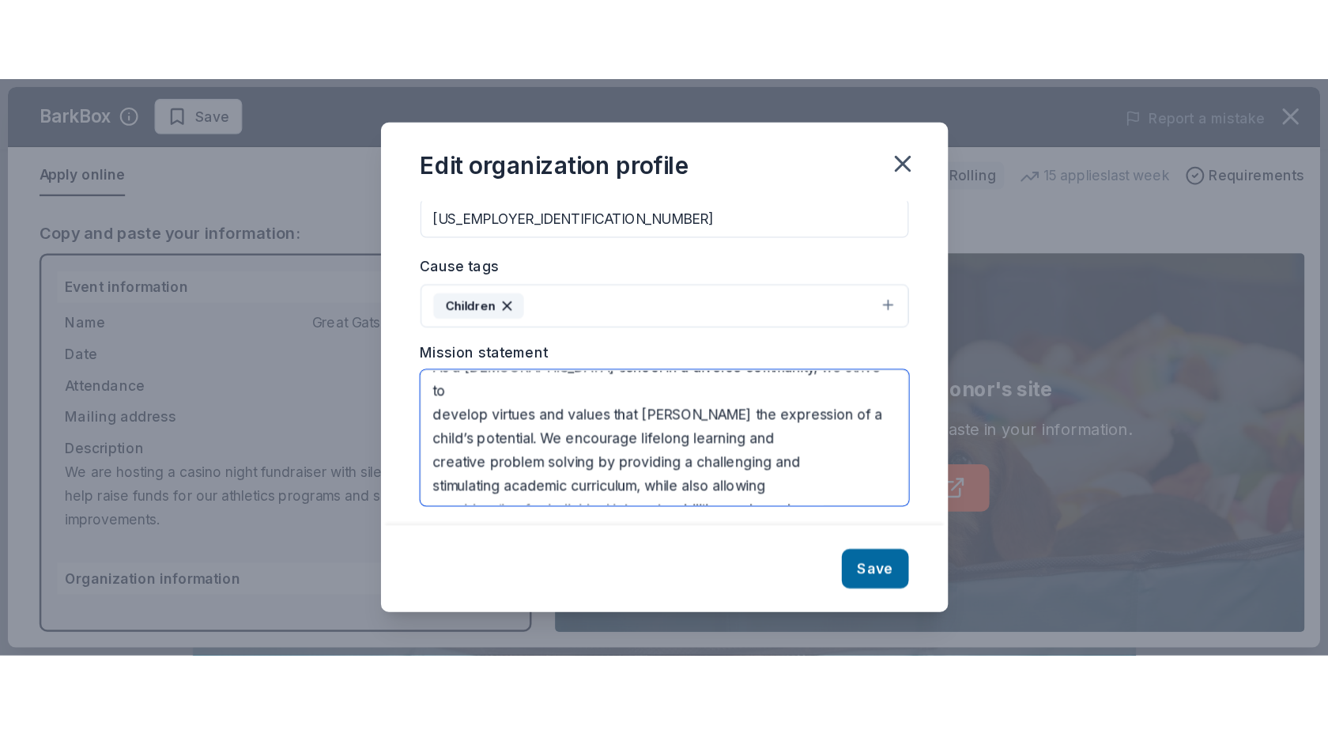
scroll to position [269, 0]
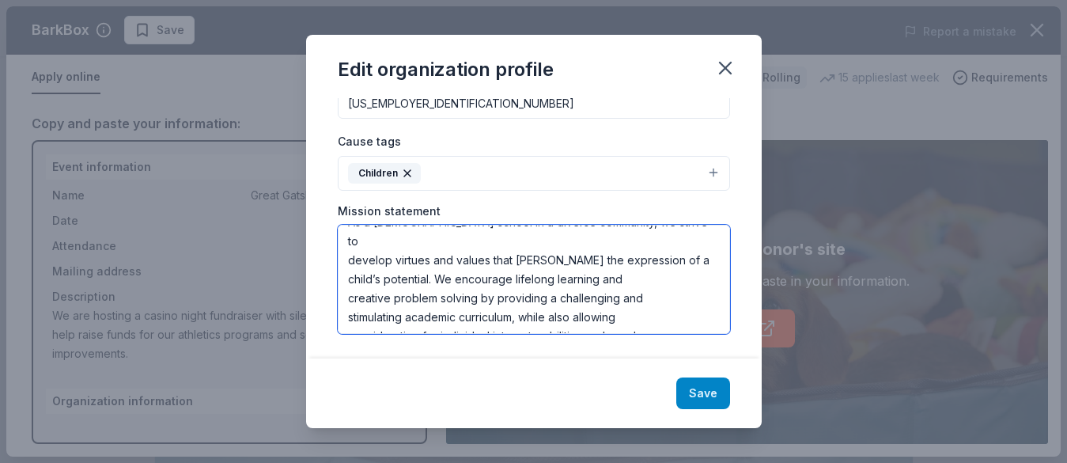
type textarea "The Mission of Our Lady of Czestochowa (The OLC School) is to create a learning…"
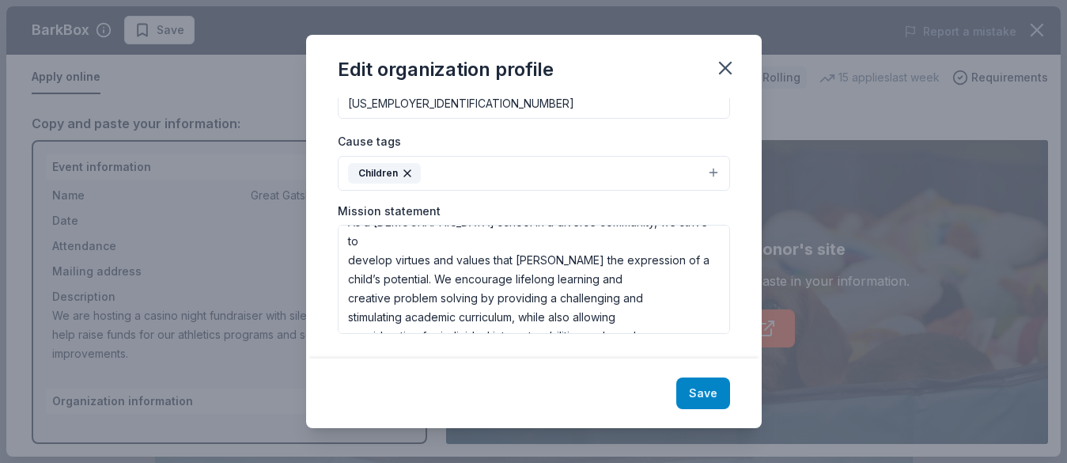
click at [710, 398] on button "Save" at bounding box center [703, 393] width 54 height 32
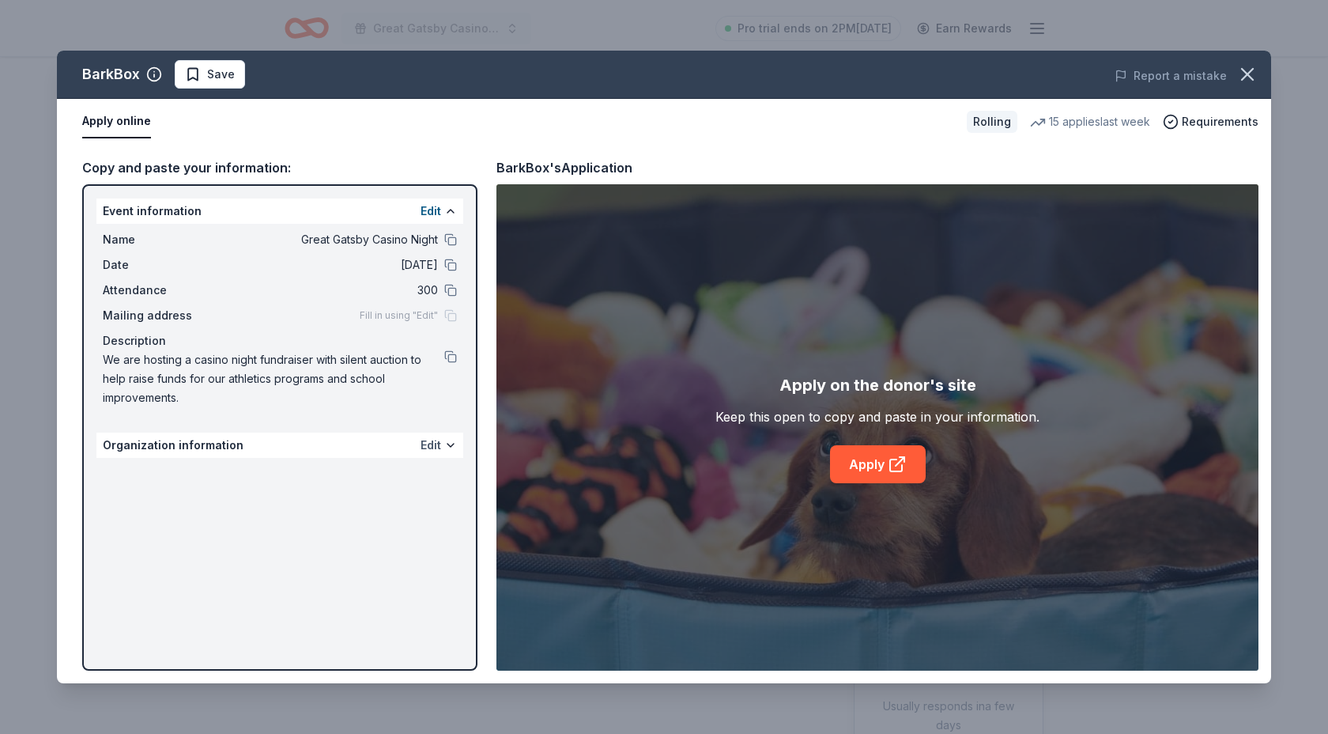
click at [437, 445] on button "Edit" at bounding box center [431, 445] width 21 height 19
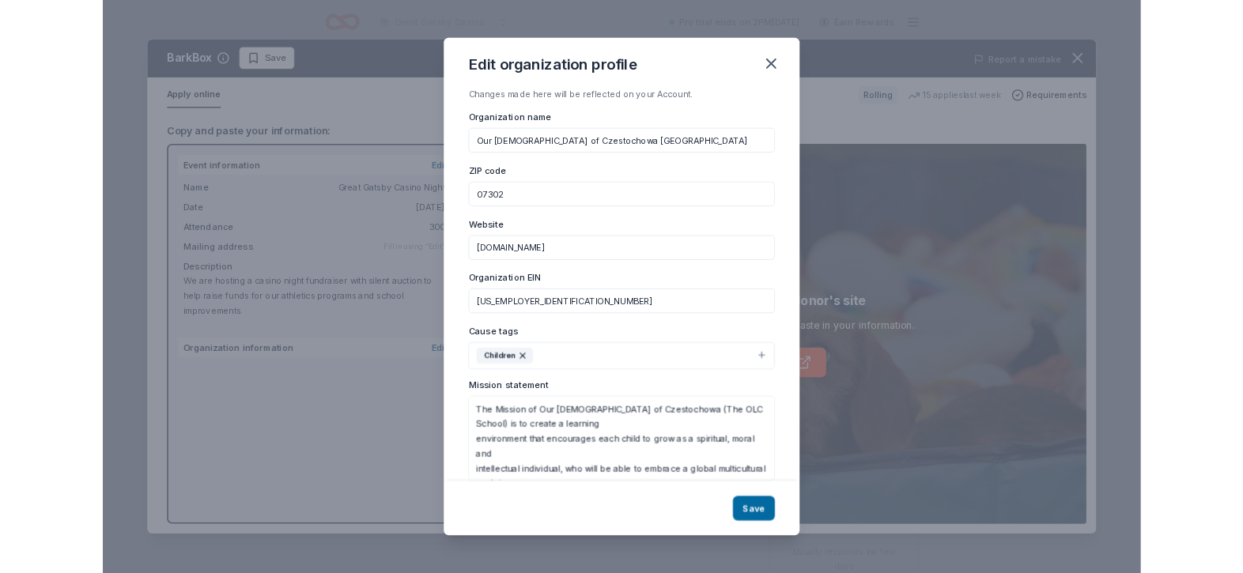
scroll to position [25, 0]
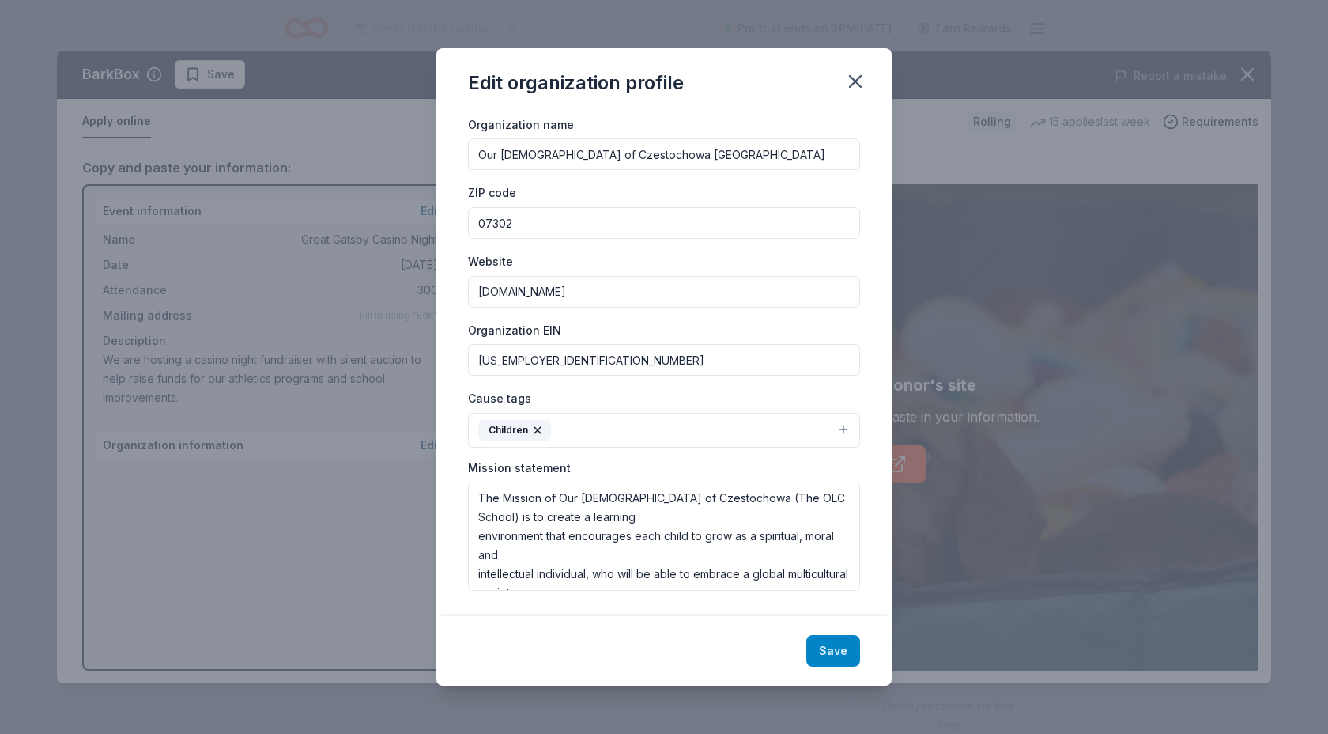
click at [839, 654] on button "Save" at bounding box center [834, 651] width 54 height 32
click at [831, 649] on div "Save" at bounding box center [663, 651] width 455 height 70
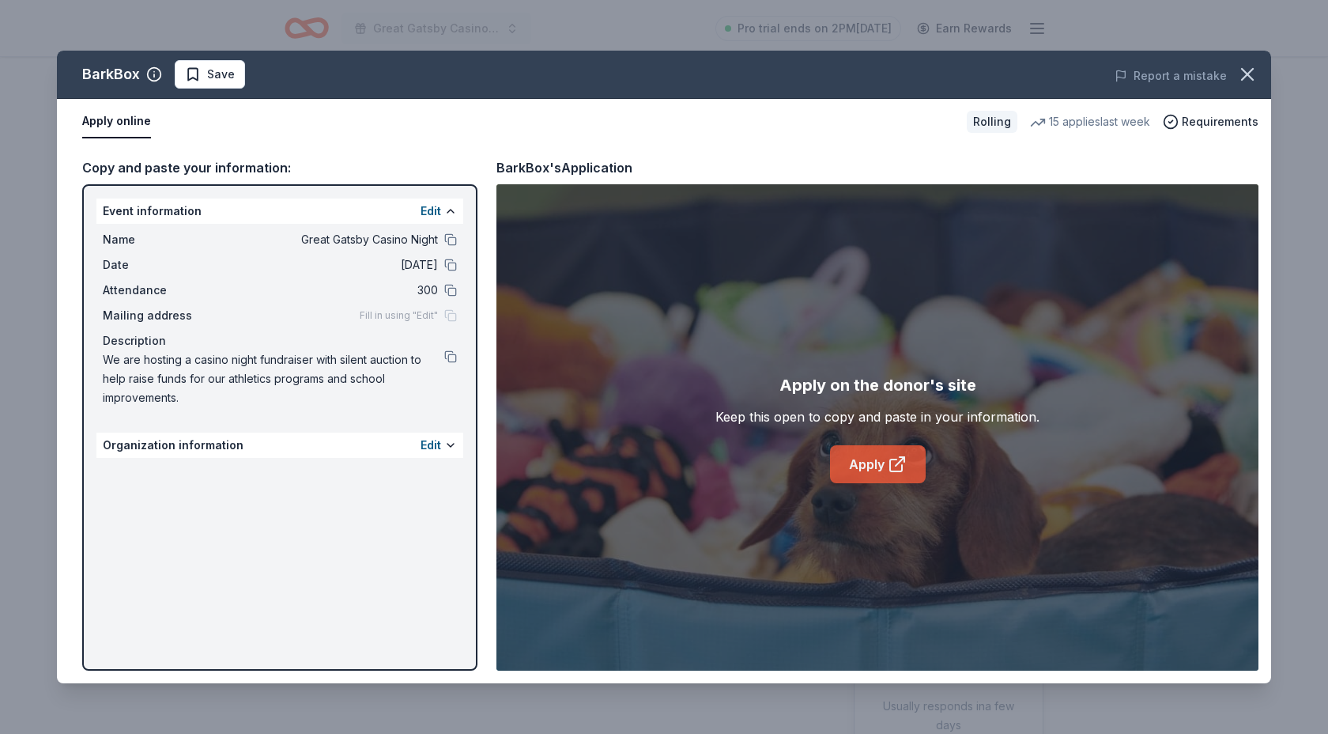
click at [880, 467] on link "Apply" at bounding box center [878, 464] width 96 height 38
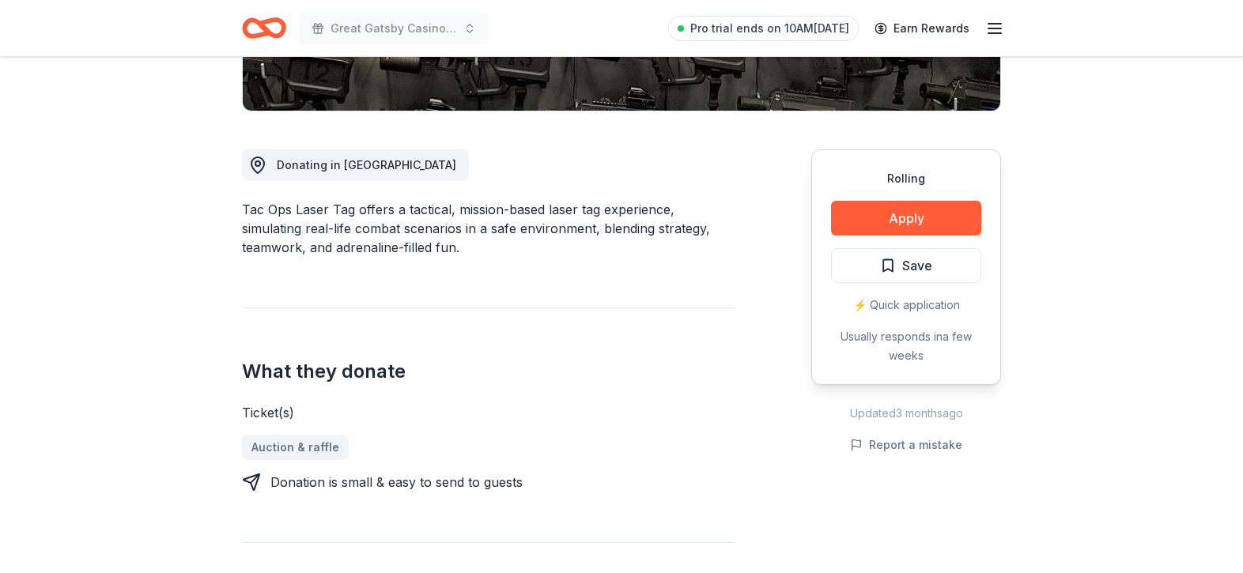
scroll to position [373, 0]
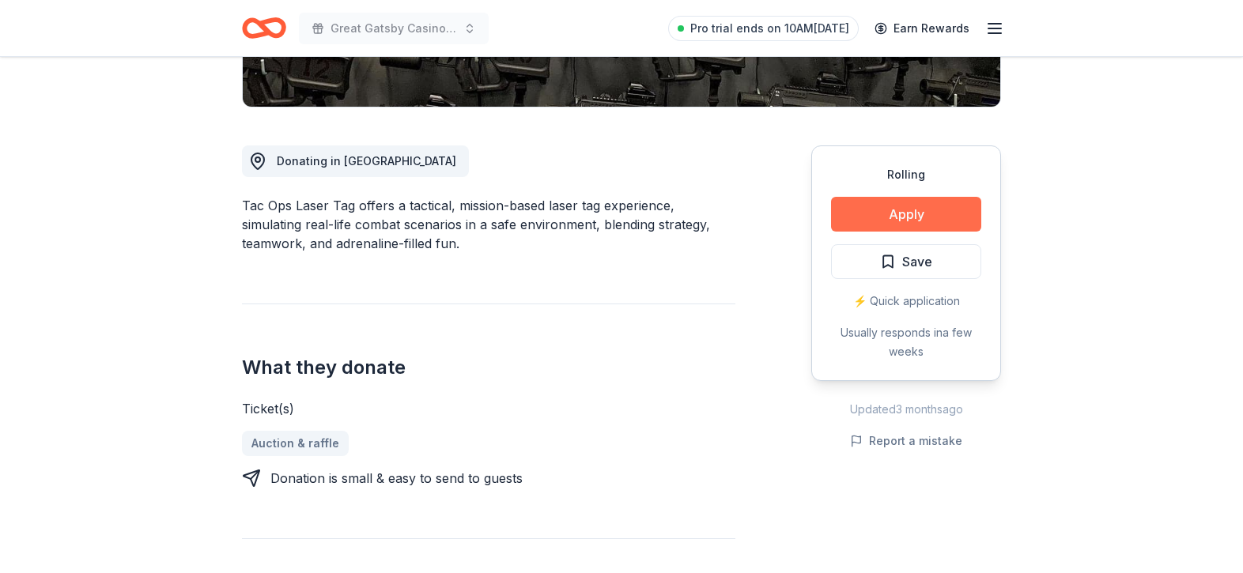
click at [889, 207] on button "Apply" at bounding box center [906, 214] width 150 height 35
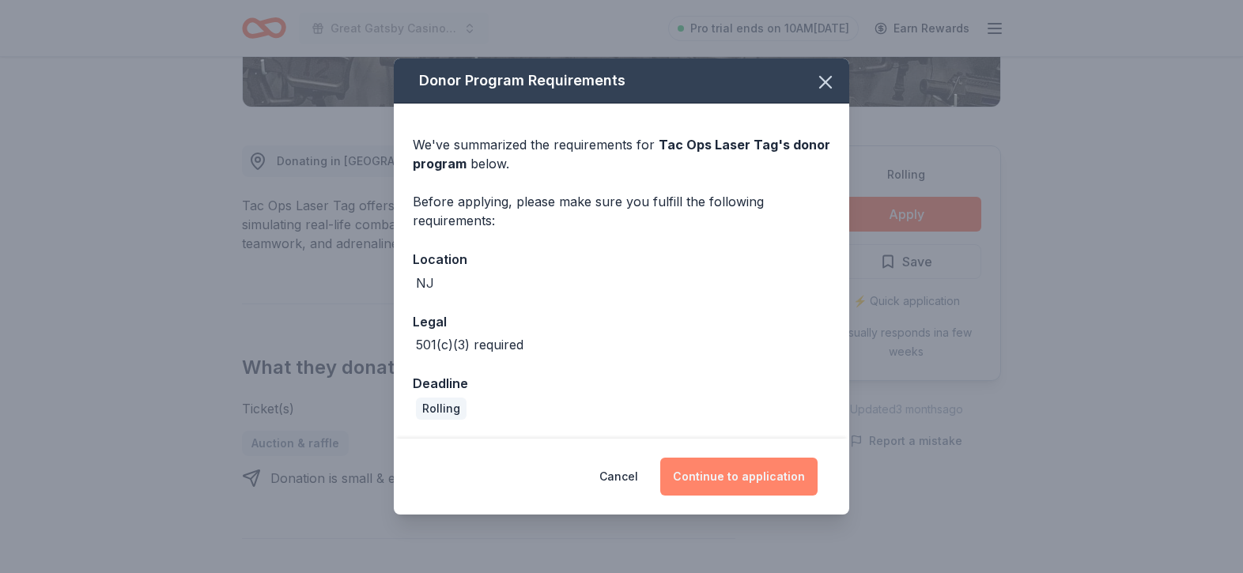
click at [739, 464] on button "Continue to application" at bounding box center [738, 477] width 157 height 38
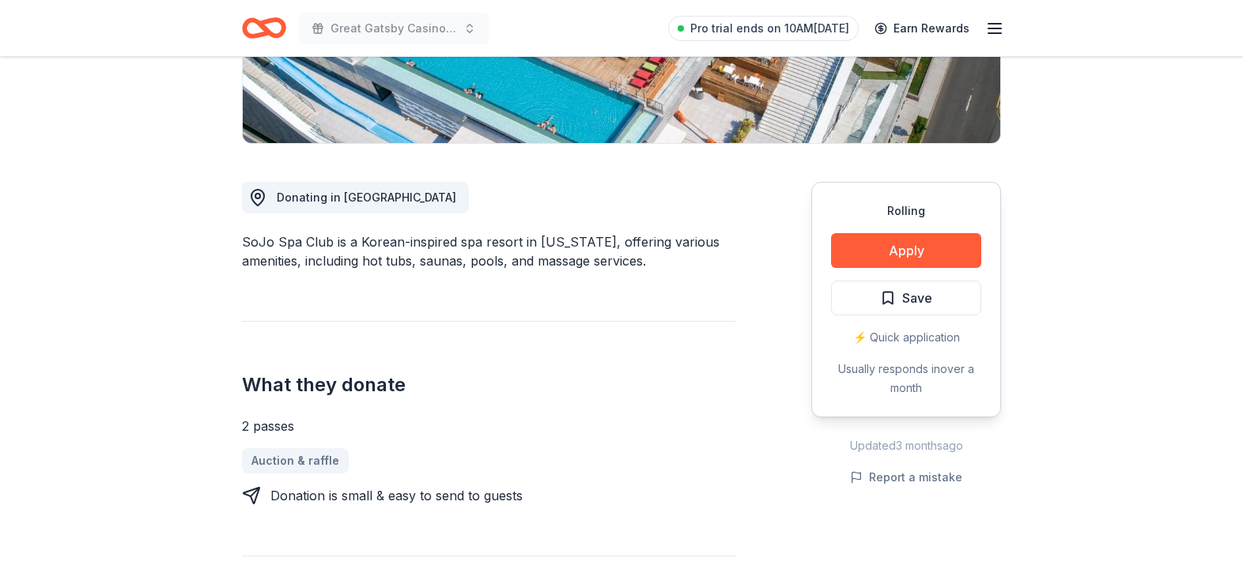
scroll to position [363, 0]
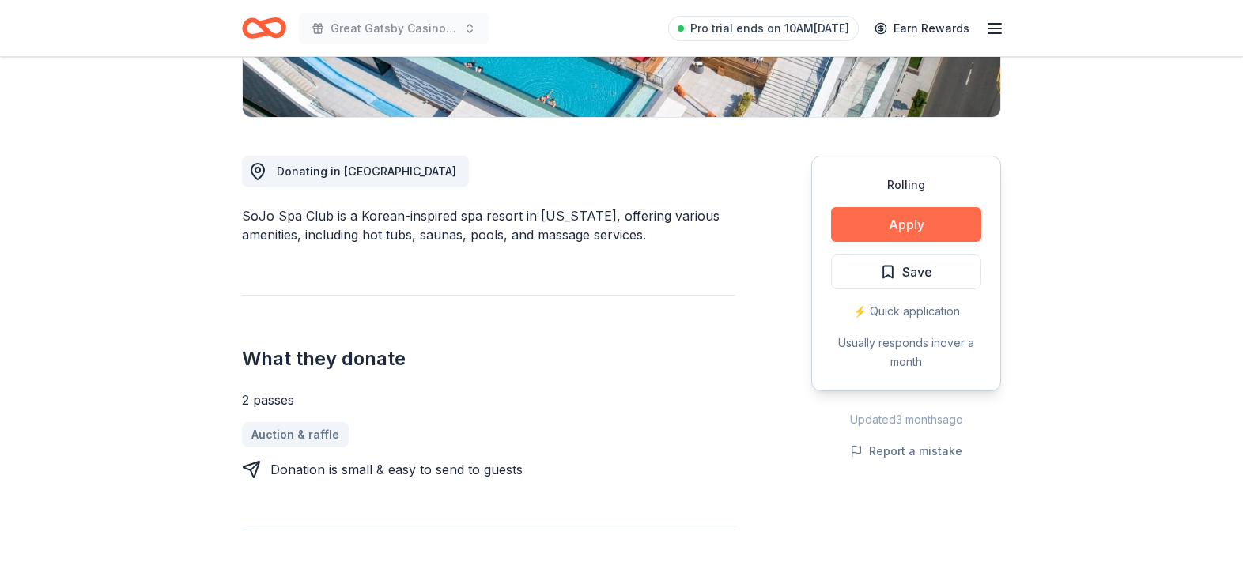
click at [865, 226] on button "Apply" at bounding box center [906, 224] width 150 height 35
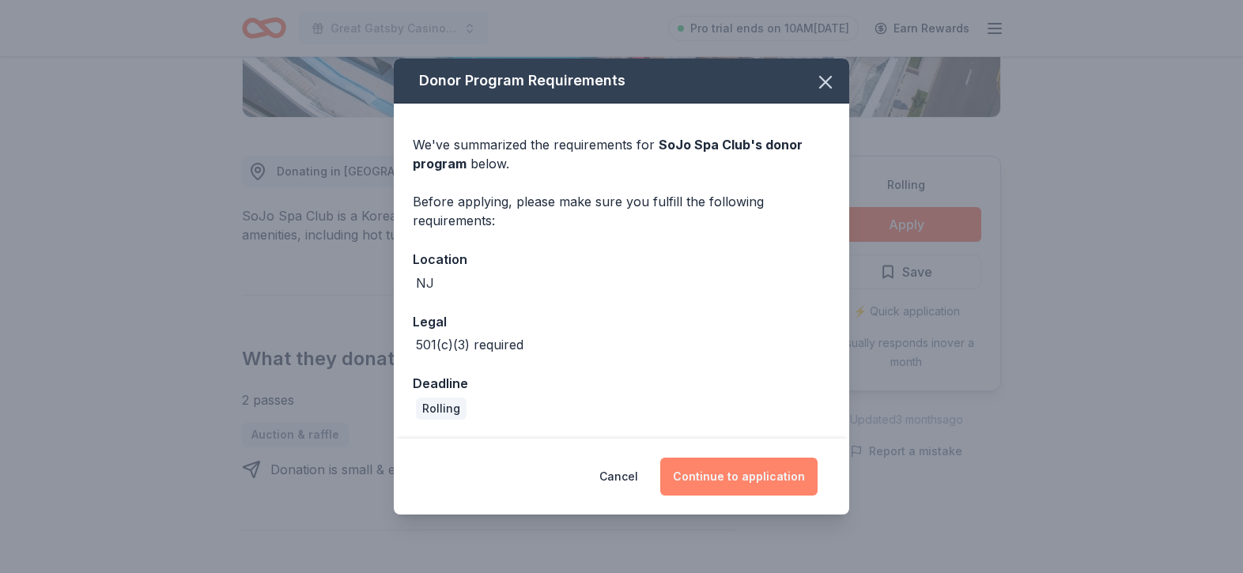
click at [722, 479] on button "Continue to application" at bounding box center [738, 477] width 157 height 38
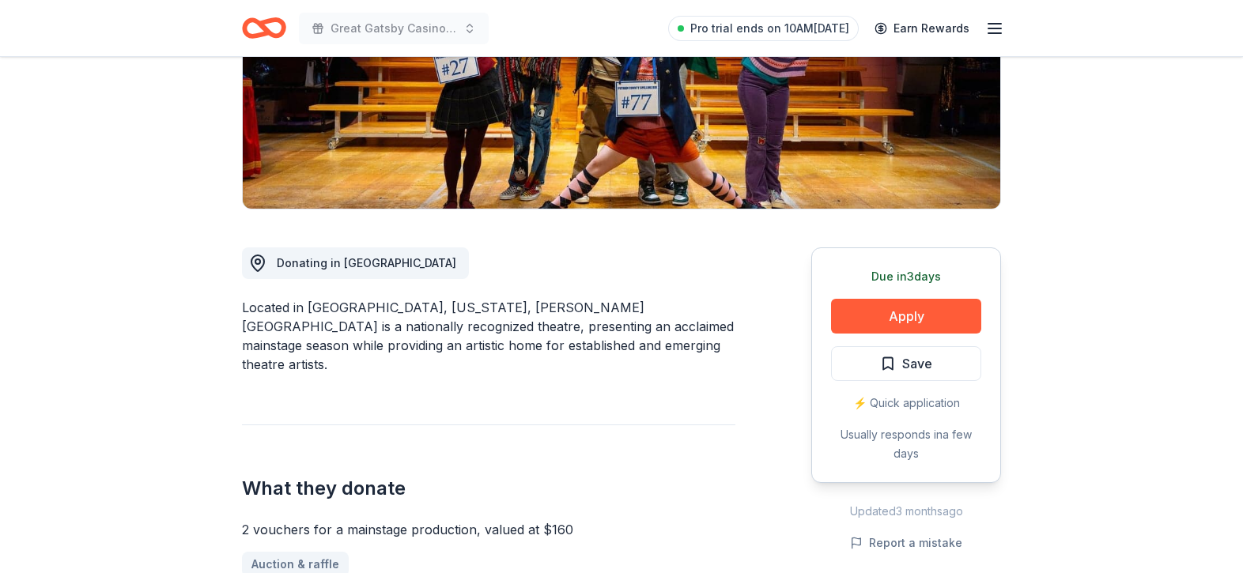
scroll to position [272, 0]
click at [891, 319] on button "Apply" at bounding box center [906, 315] width 150 height 35
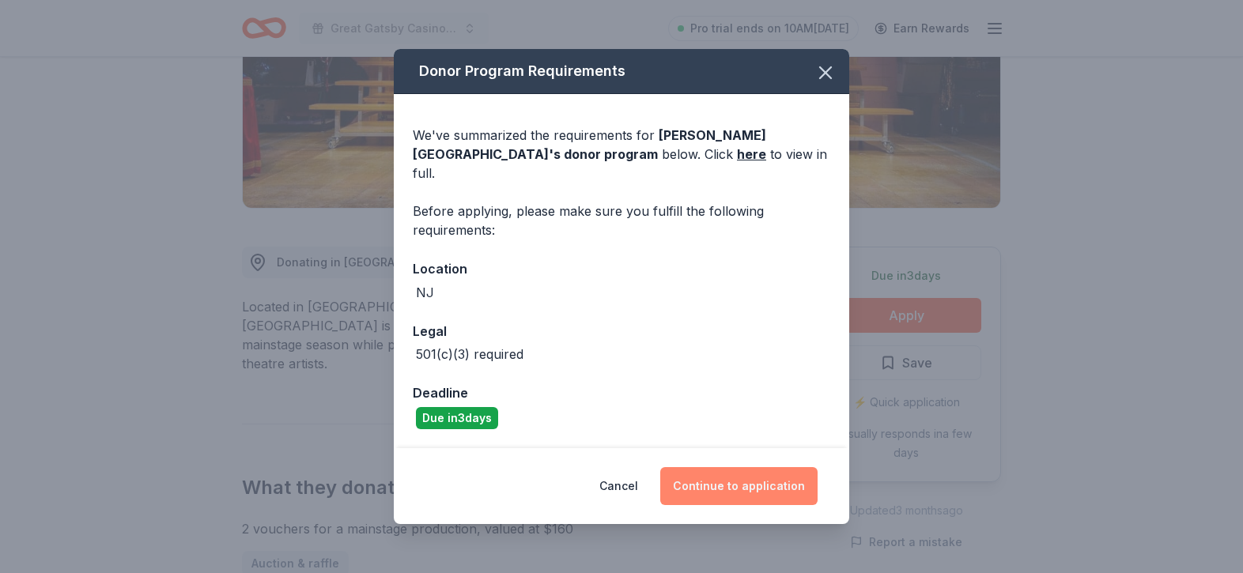
click at [706, 475] on button "Continue to application" at bounding box center [738, 486] width 157 height 38
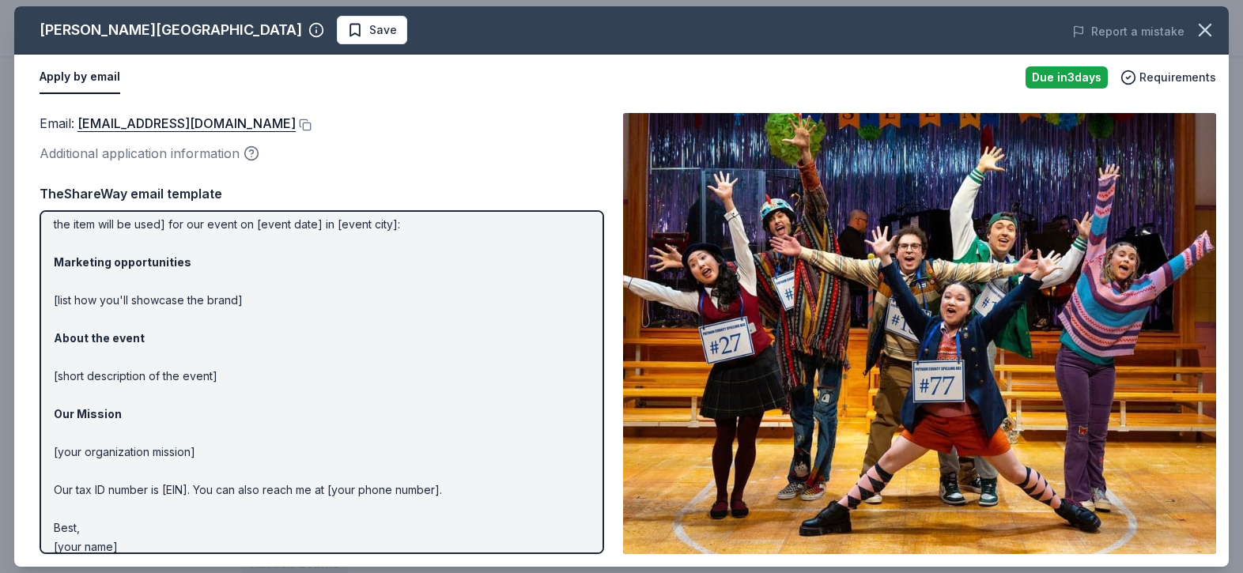
scroll to position [83, 0]
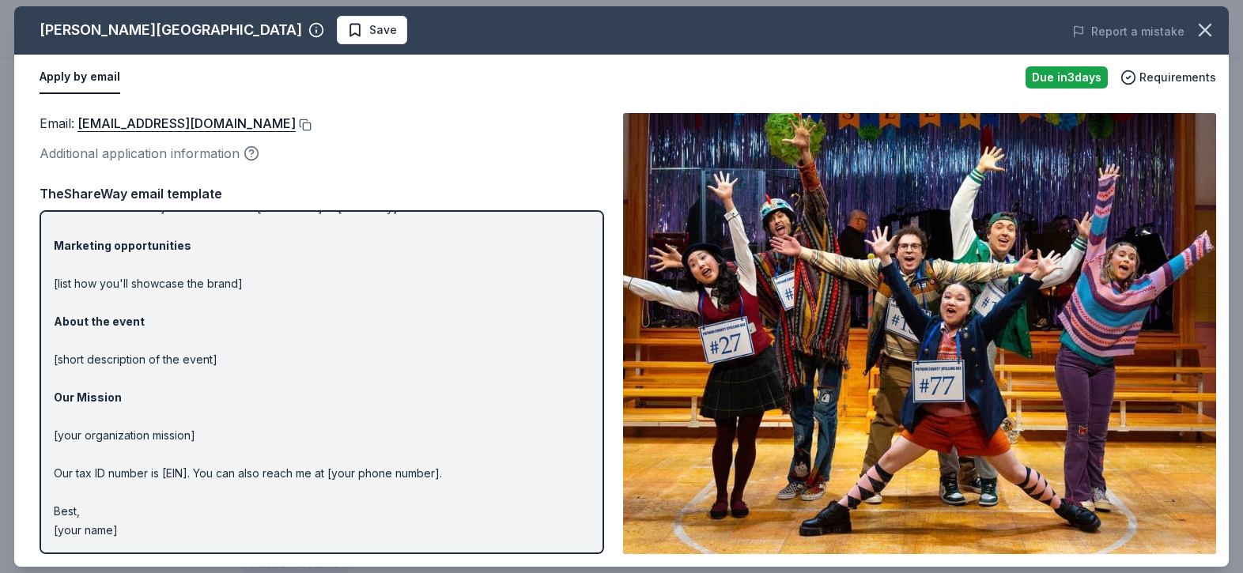
click at [312, 122] on button at bounding box center [304, 125] width 16 height 13
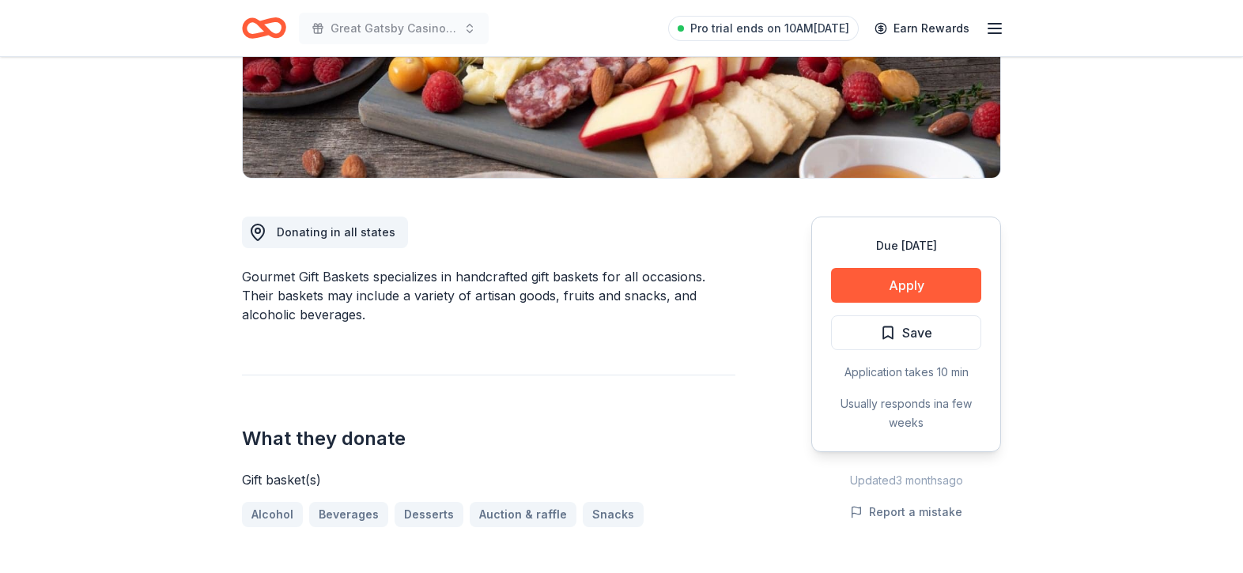
scroll to position [320, 0]
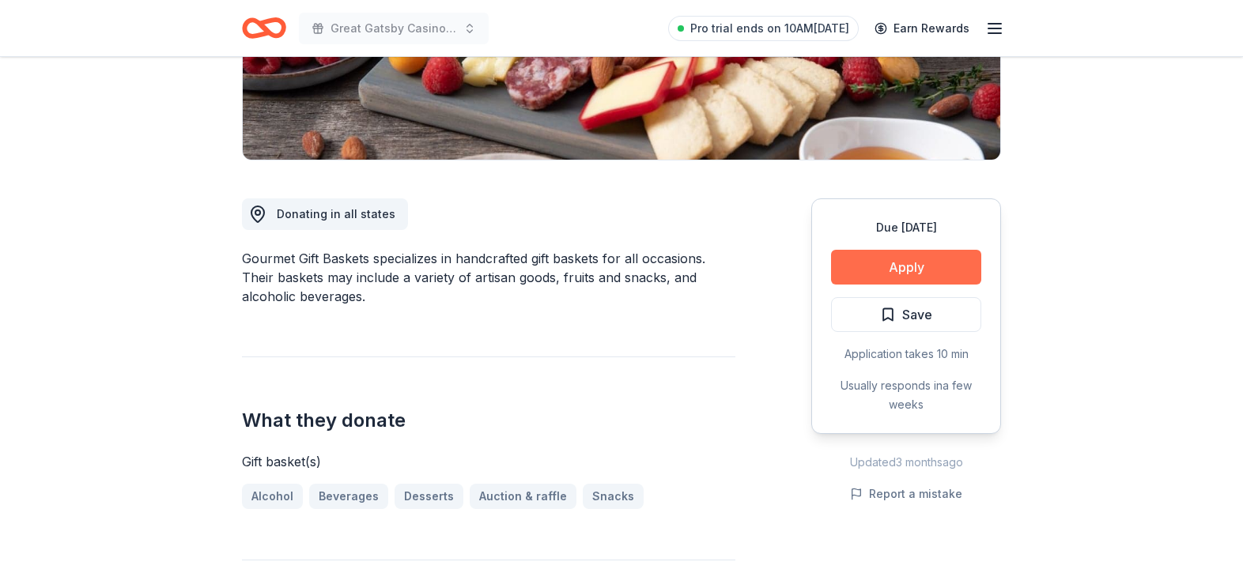
click at [892, 271] on button "Apply" at bounding box center [906, 267] width 150 height 35
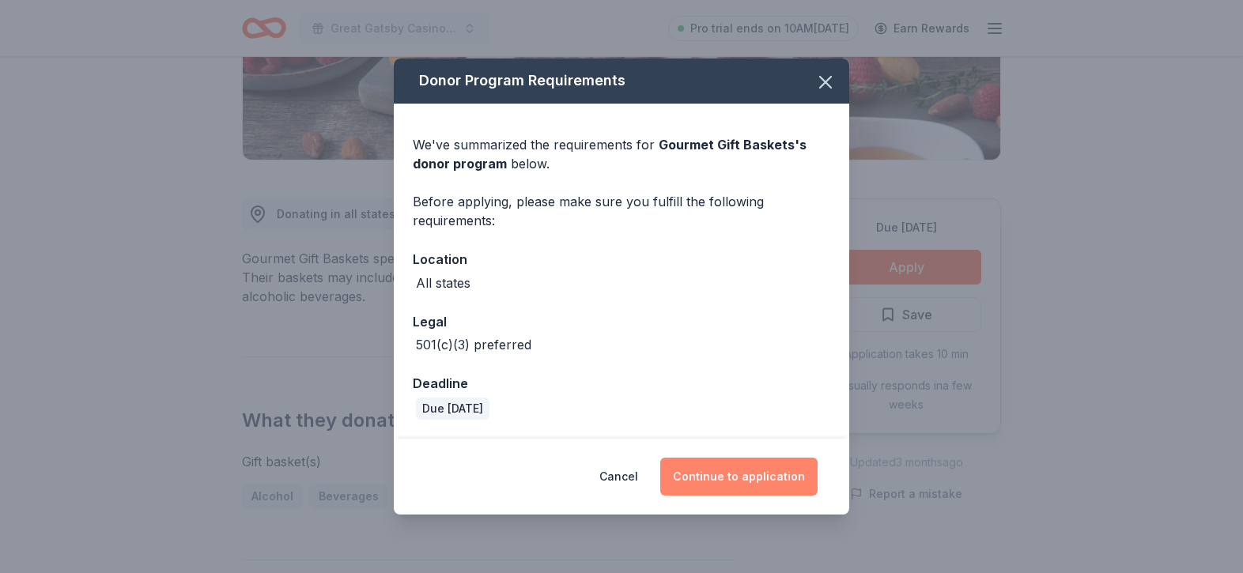
click at [741, 482] on button "Continue to application" at bounding box center [738, 477] width 157 height 38
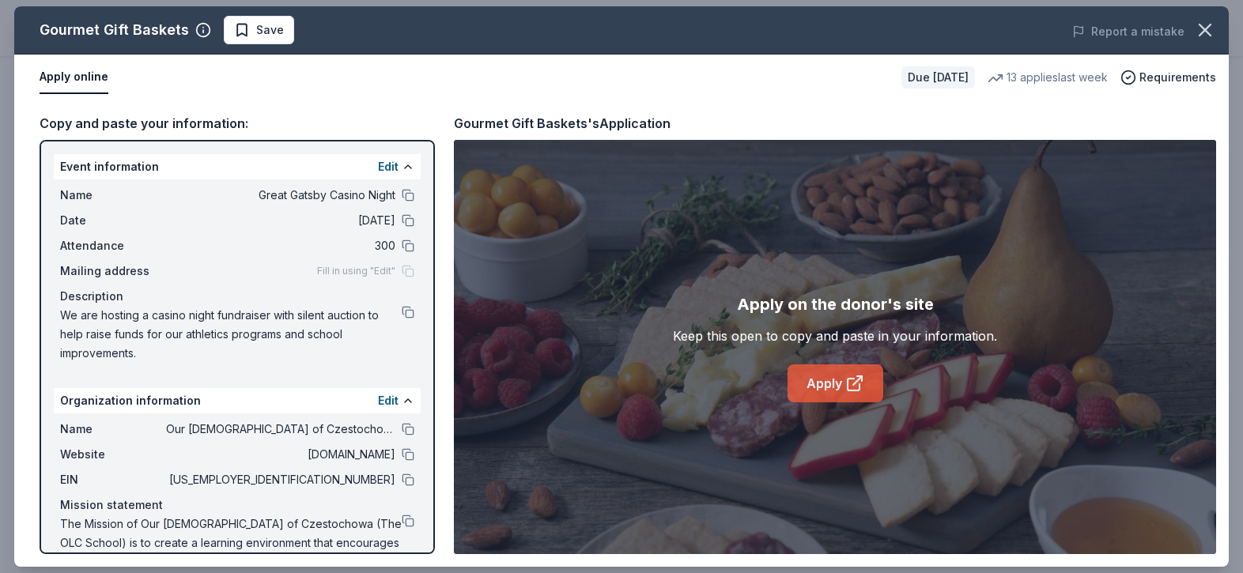
click at [850, 383] on icon at bounding box center [854, 383] width 19 height 19
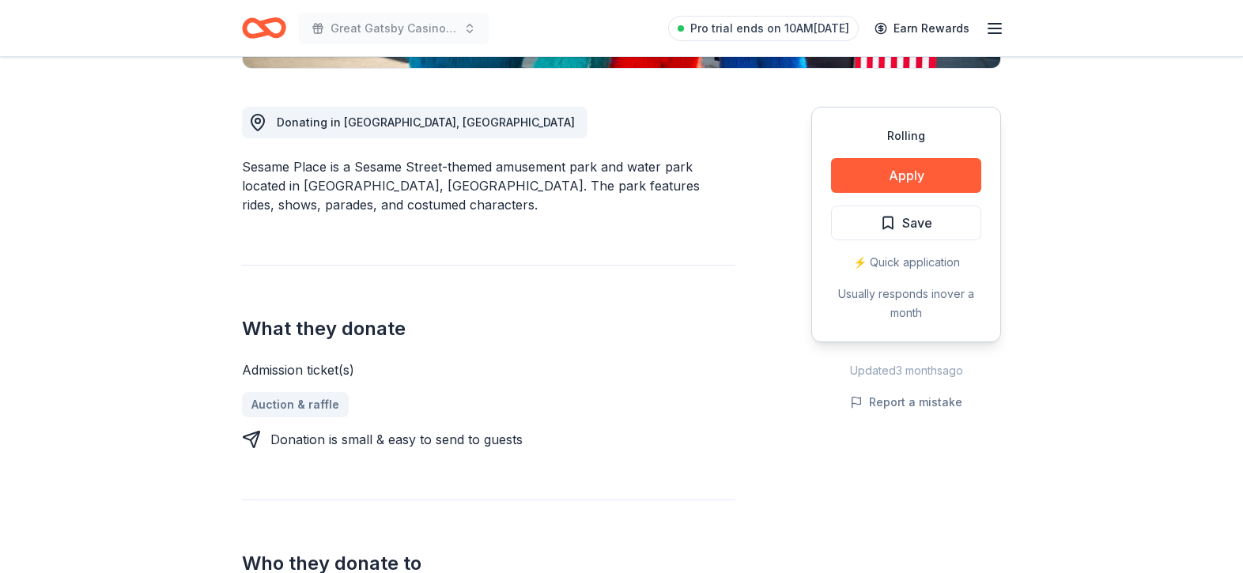
scroll to position [417, 0]
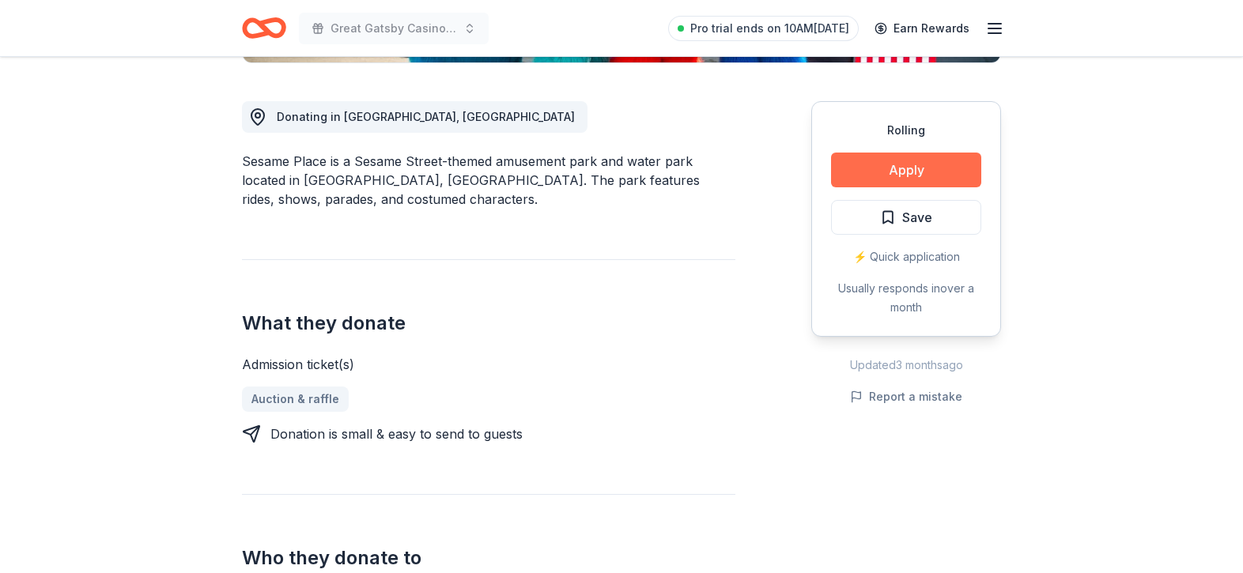
click at [891, 165] on button "Apply" at bounding box center [906, 170] width 150 height 35
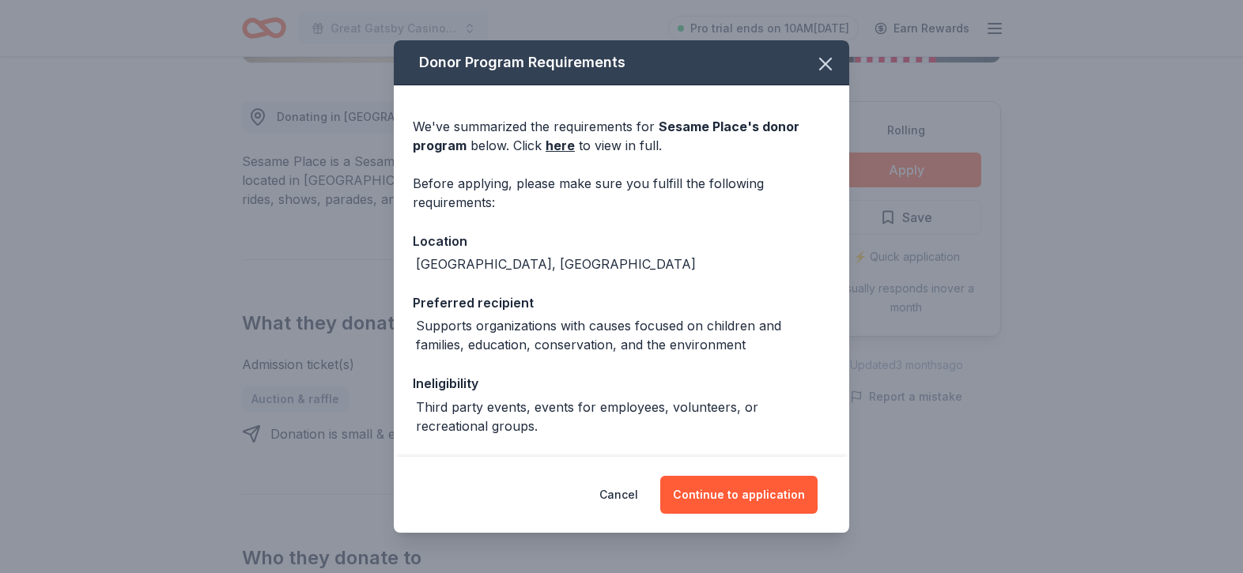
drag, startPoint x: 716, startPoint y: 497, endPoint x: 827, endPoint y: 259, distance: 262.1
click at [827, 259] on div "Donor Program Requirements We've summarized the requirements for Sesame Place '…" at bounding box center [621, 286] width 455 height 493
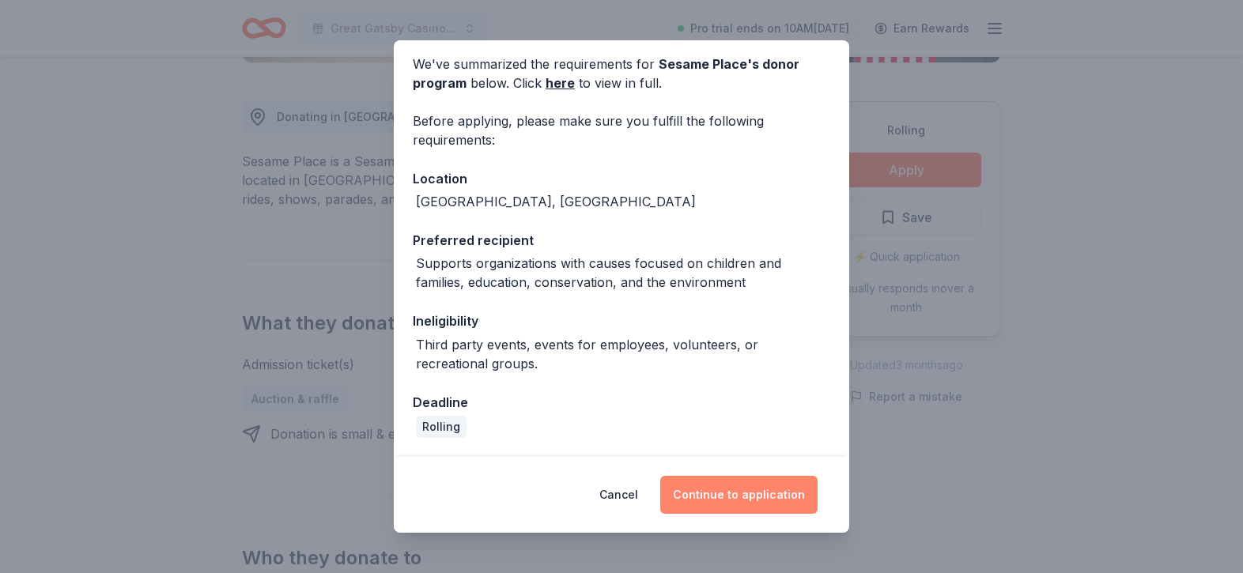
click at [712, 493] on button "Continue to application" at bounding box center [738, 495] width 157 height 38
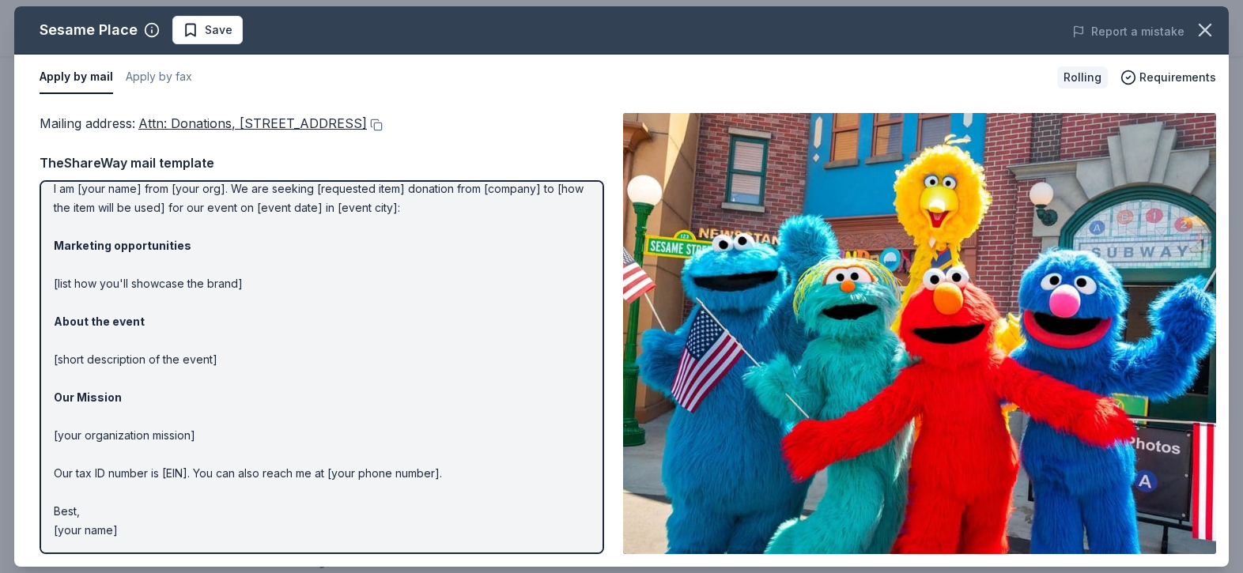
scroll to position [0, 0]
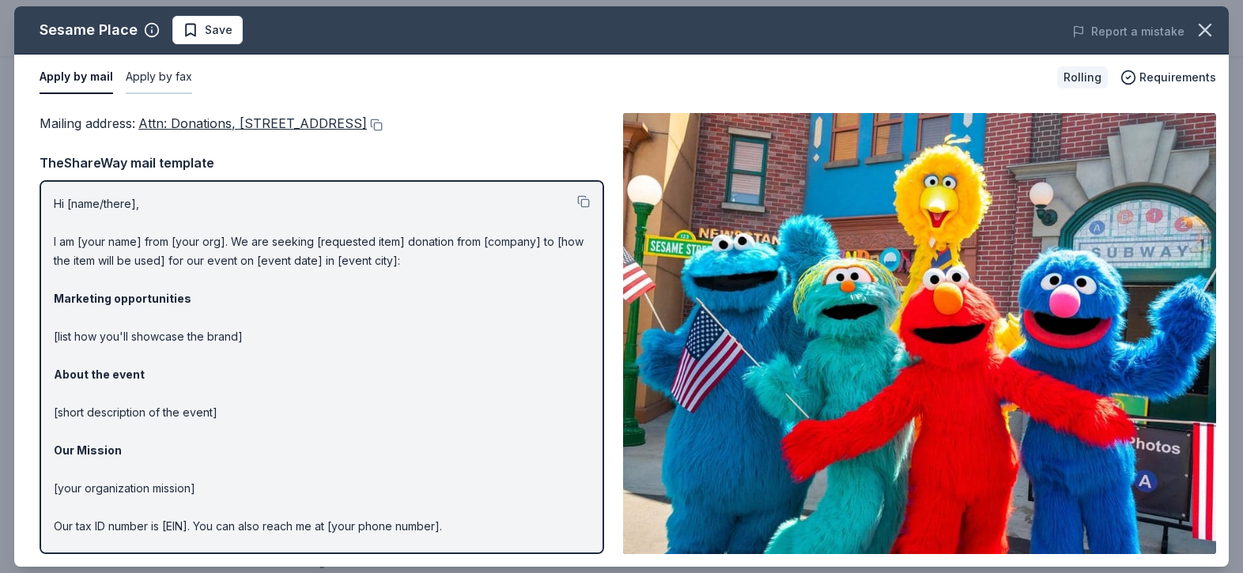
click at [179, 78] on button "Apply by fax" at bounding box center [159, 77] width 66 height 33
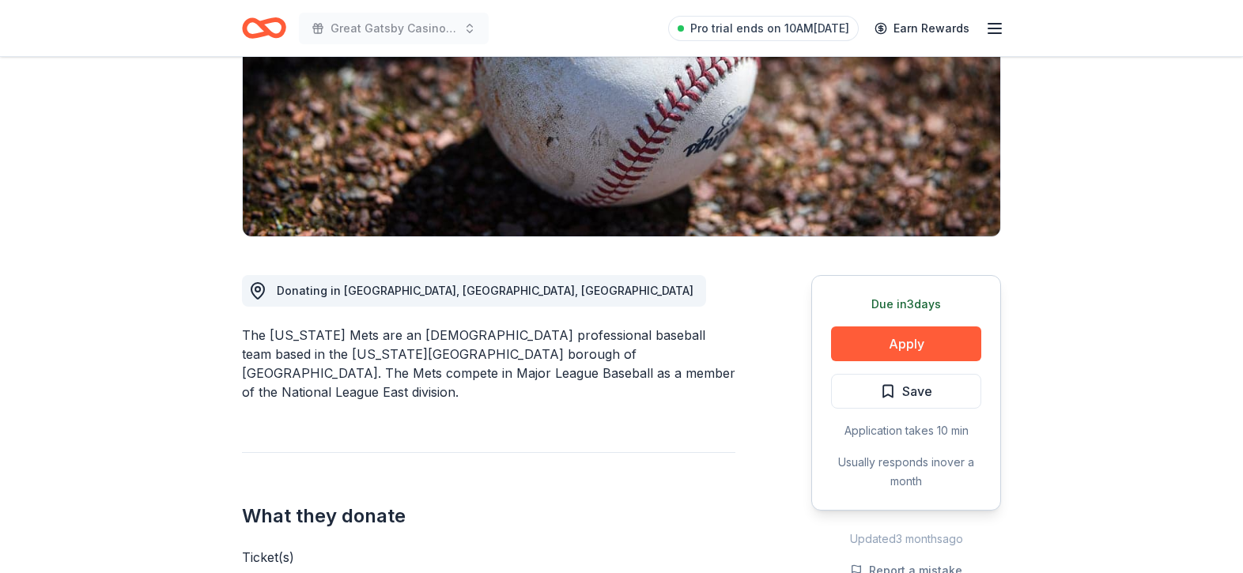
scroll to position [263, 0]
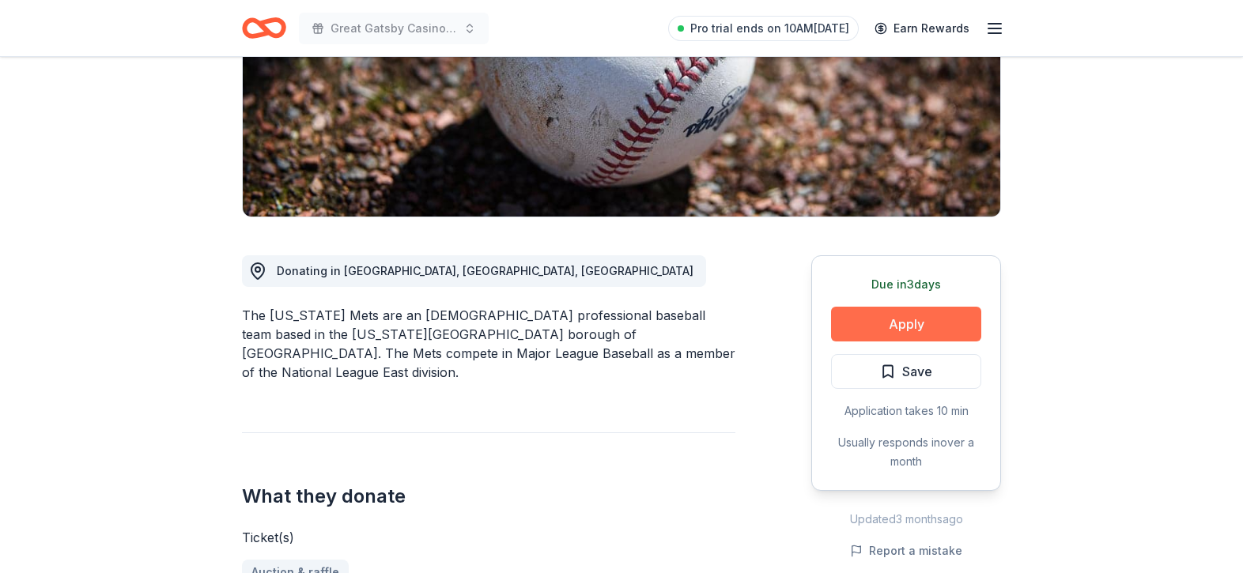
click at [886, 322] on button "Apply" at bounding box center [906, 324] width 150 height 35
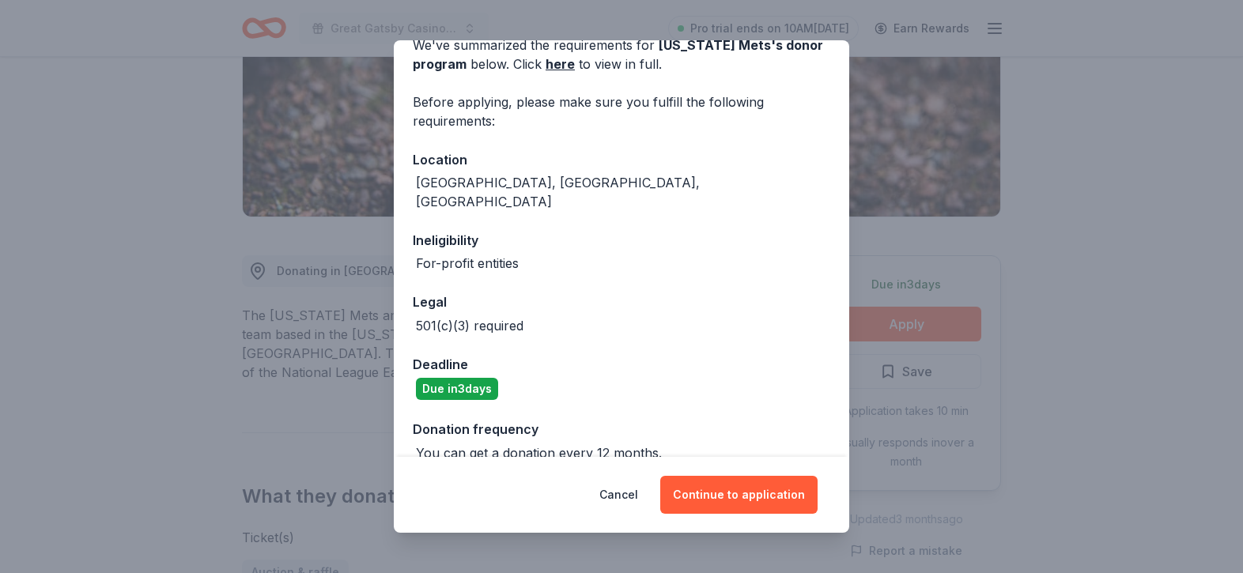
scroll to position [86, 0]
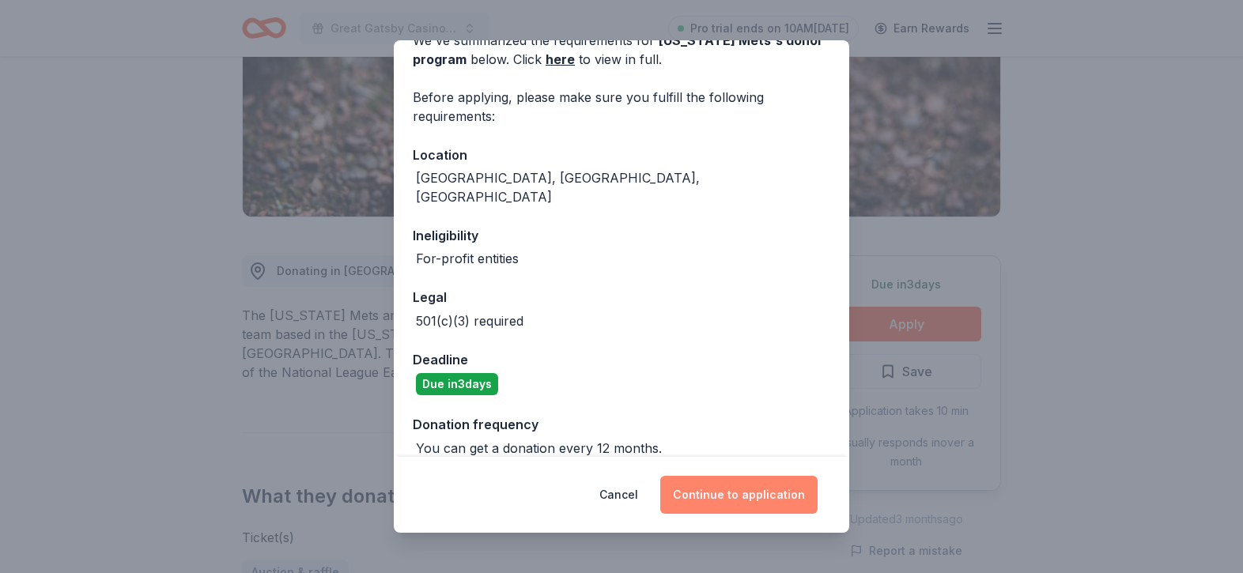
click at [735, 492] on button "Continue to application" at bounding box center [738, 495] width 157 height 38
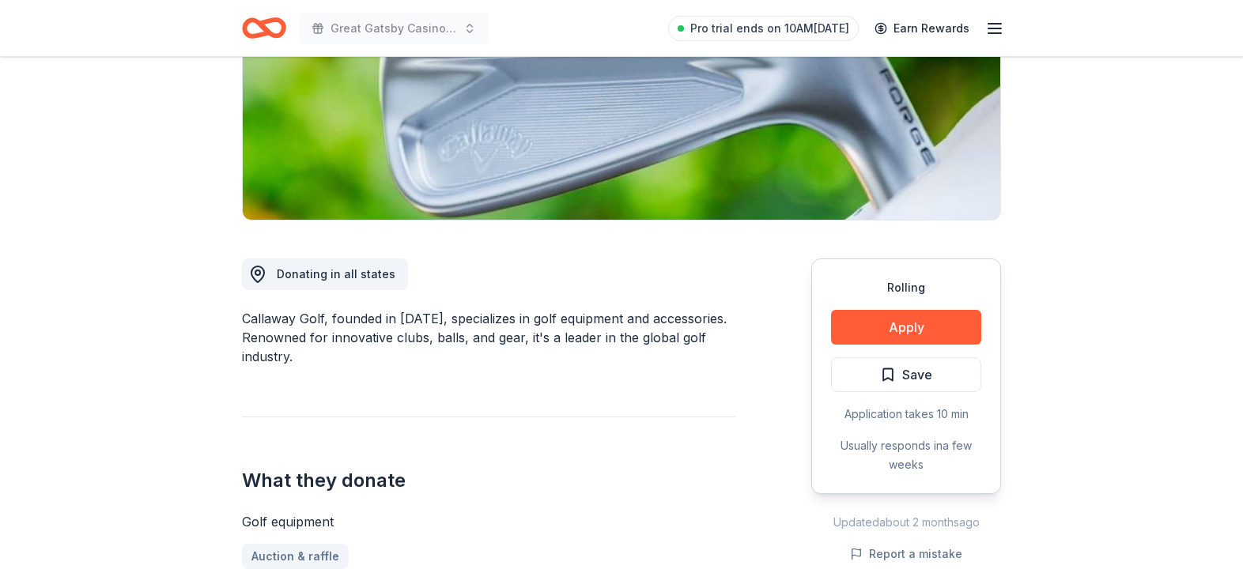
scroll to position [269, 0]
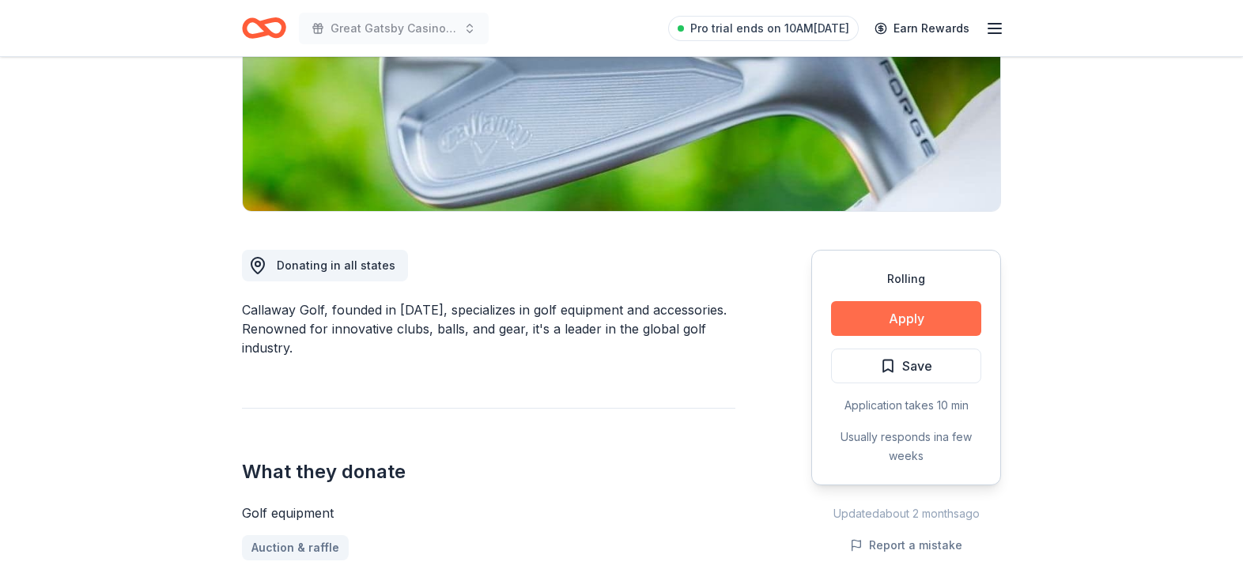
click at [857, 315] on button "Apply" at bounding box center [906, 318] width 150 height 35
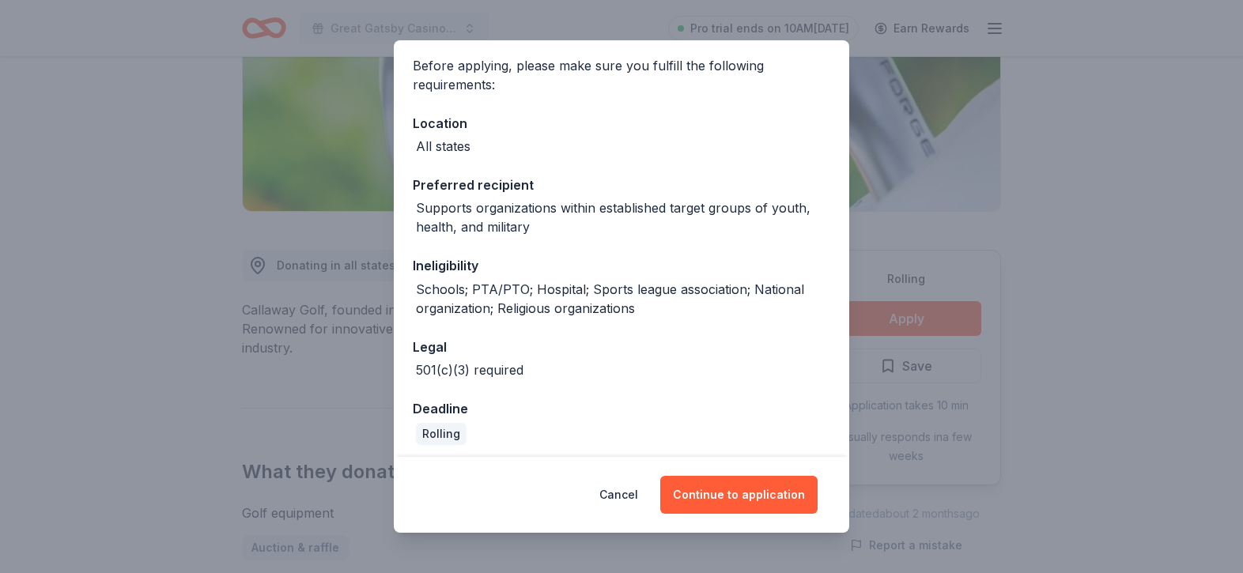
scroll to position [124, 0]
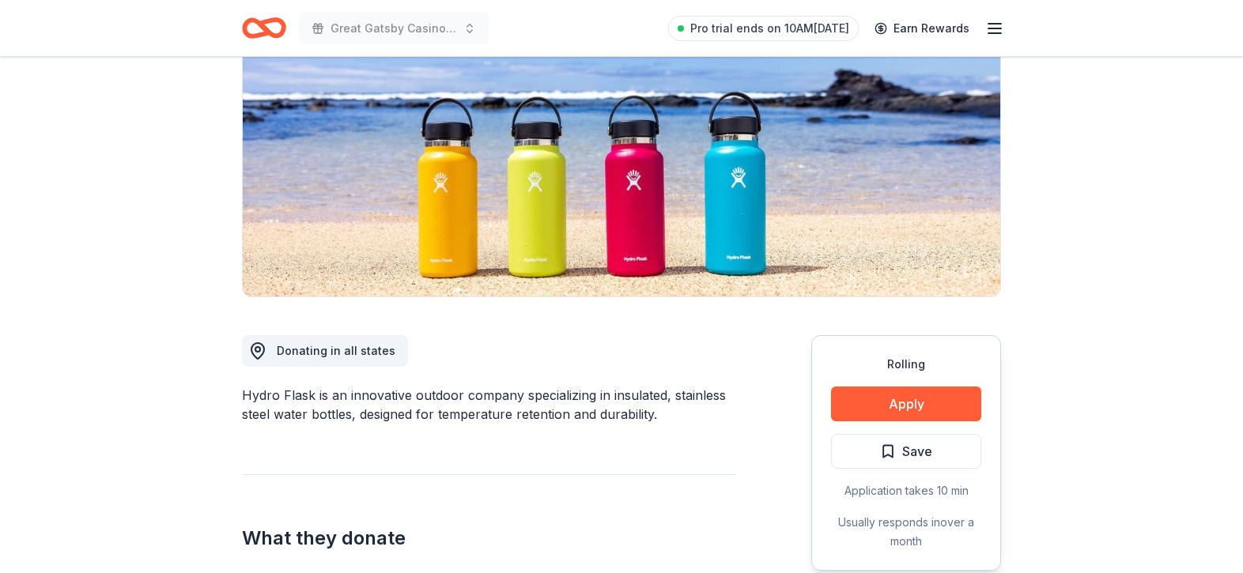
scroll to position [190, 0]
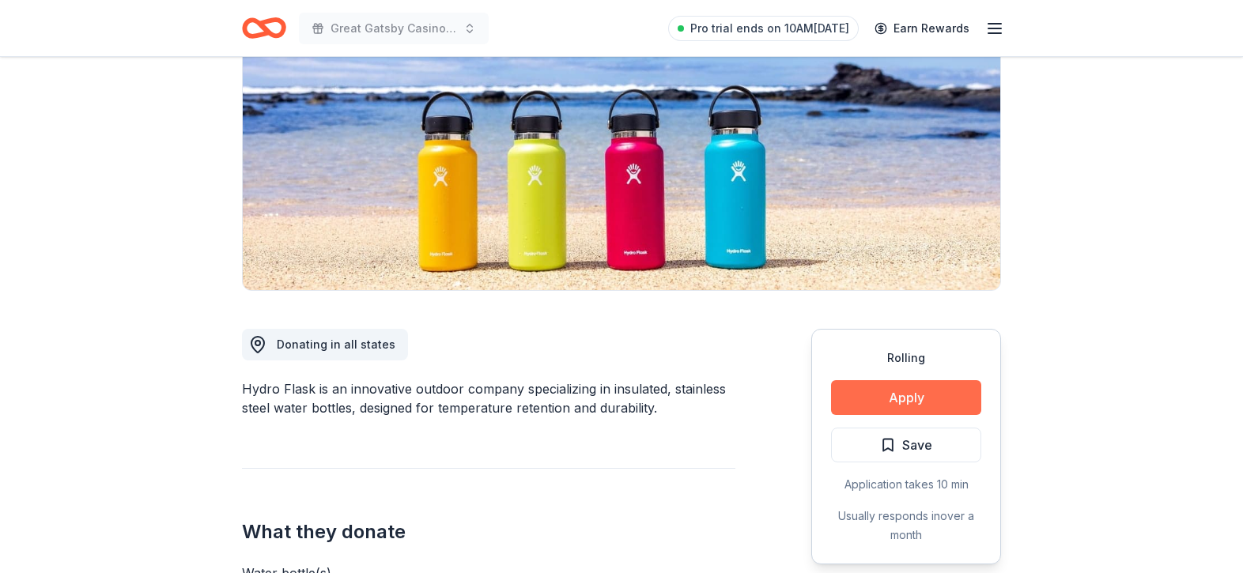
click at [908, 390] on button "Apply" at bounding box center [906, 397] width 150 height 35
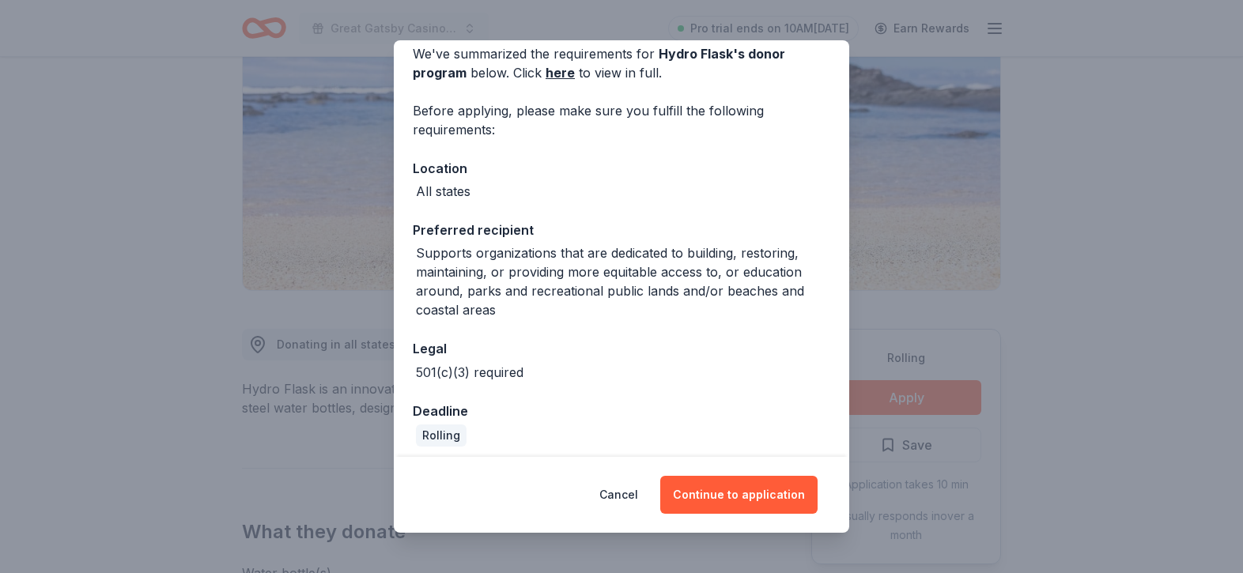
scroll to position [81, 0]
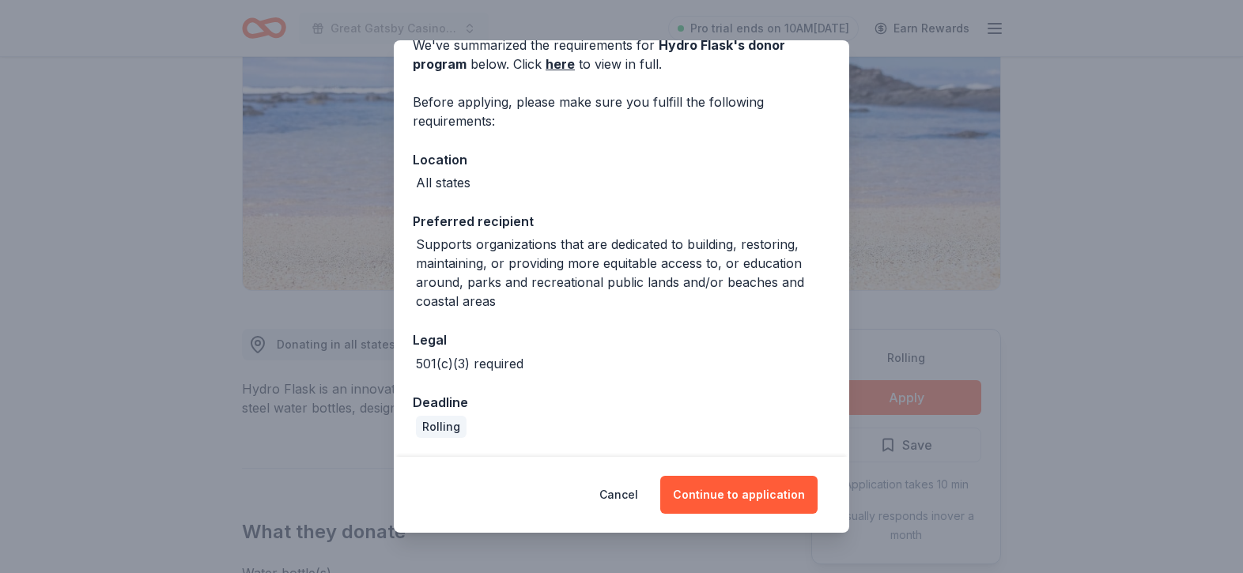
click at [189, 106] on div "Donor Program Requirements We've summarized the requirements for Hydro Flask 's…" at bounding box center [621, 286] width 1243 height 573
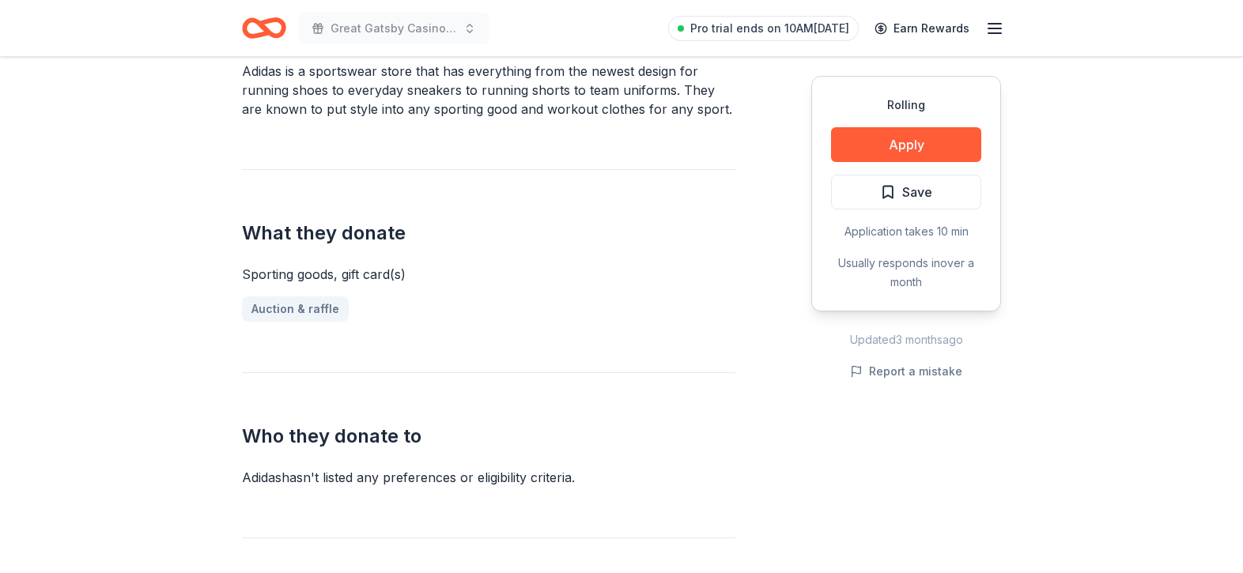
scroll to position [517, 0]
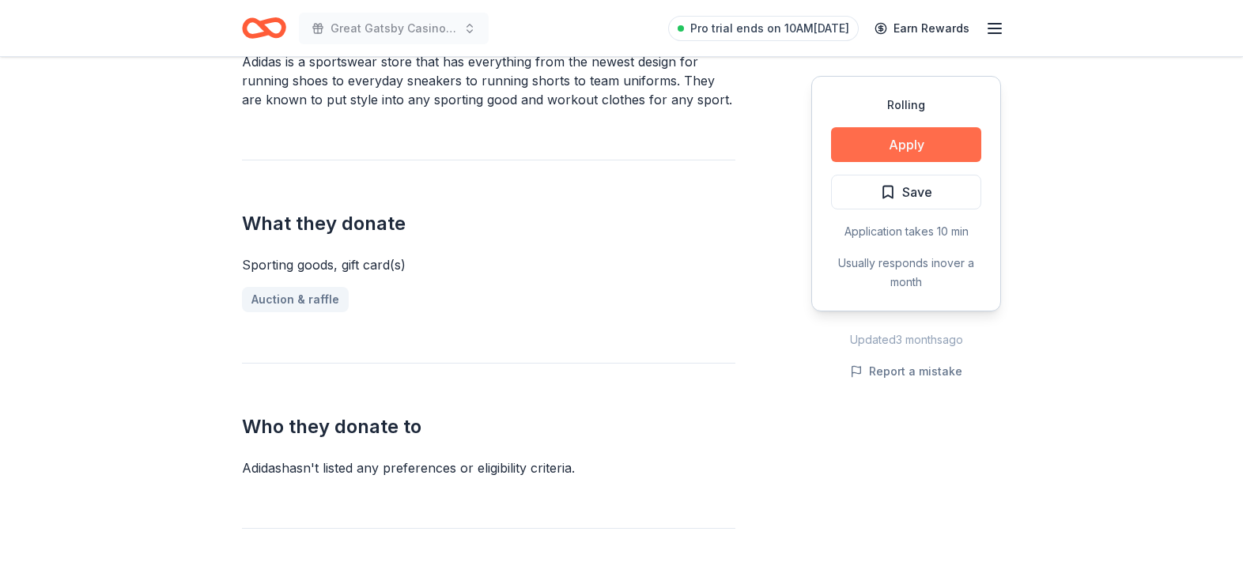
click at [879, 136] on button "Apply" at bounding box center [906, 144] width 150 height 35
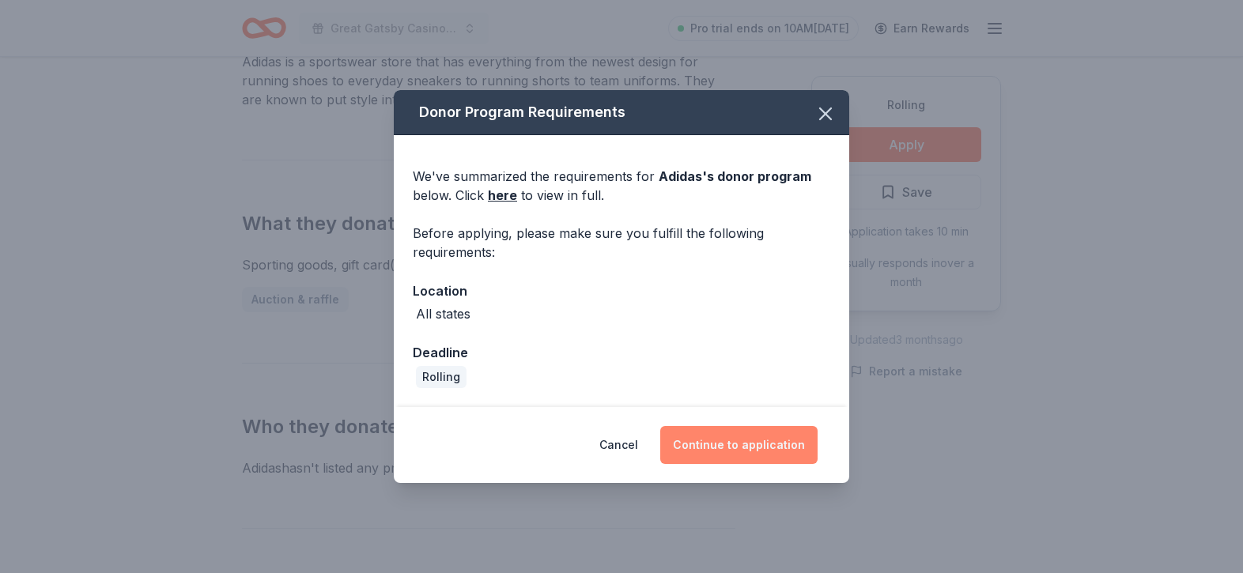
click at [742, 441] on button "Continue to application" at bounding box center [738, 445] width 157 height 38
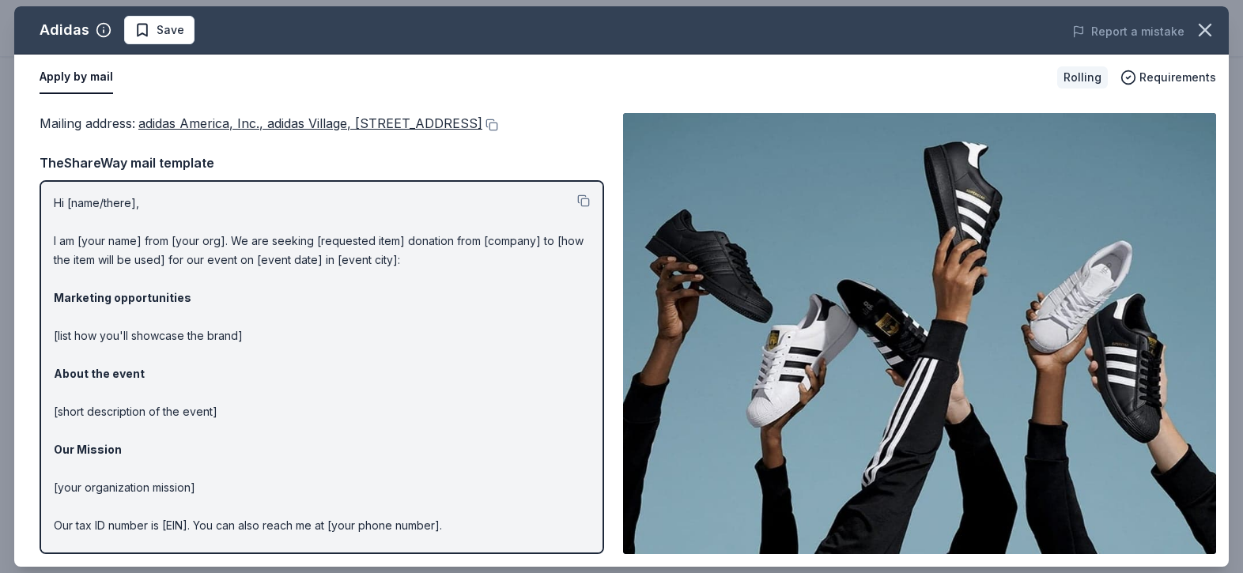
scroll to position [0, 0]
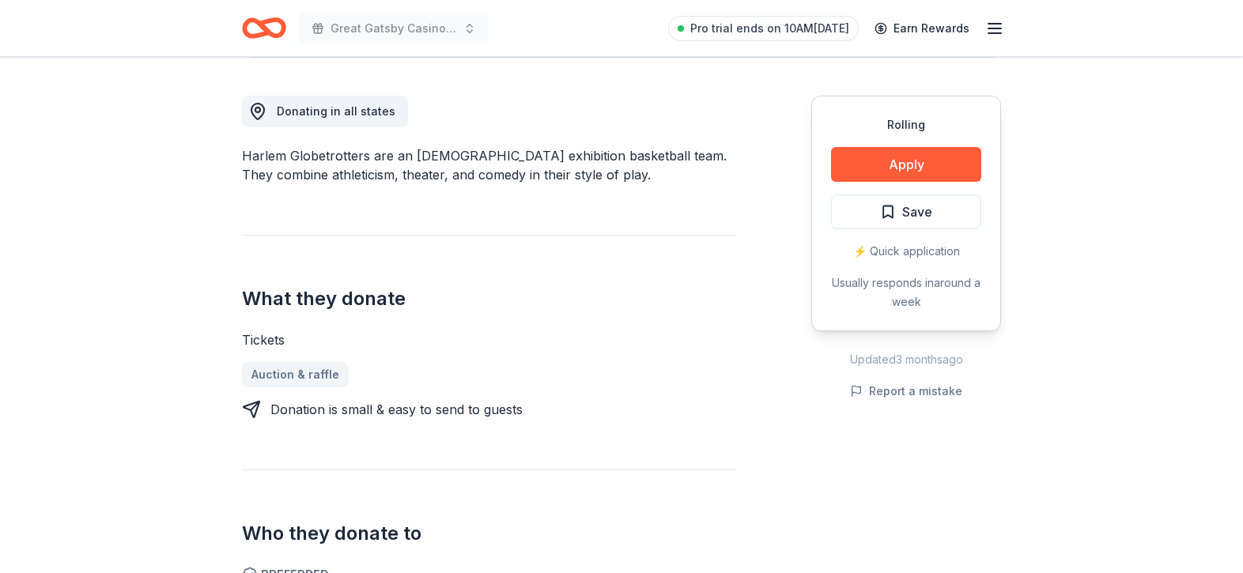
scroll to position [429, 0]
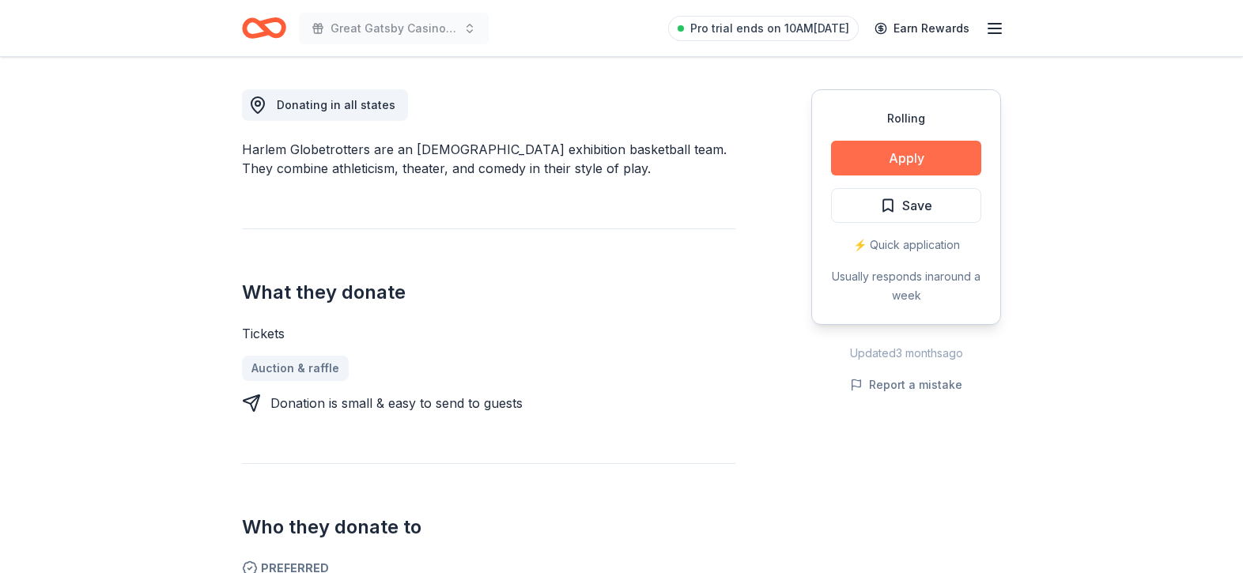
click at [874, 163] on button "Apply" at bounding box center [906, 158] width 150 height 35
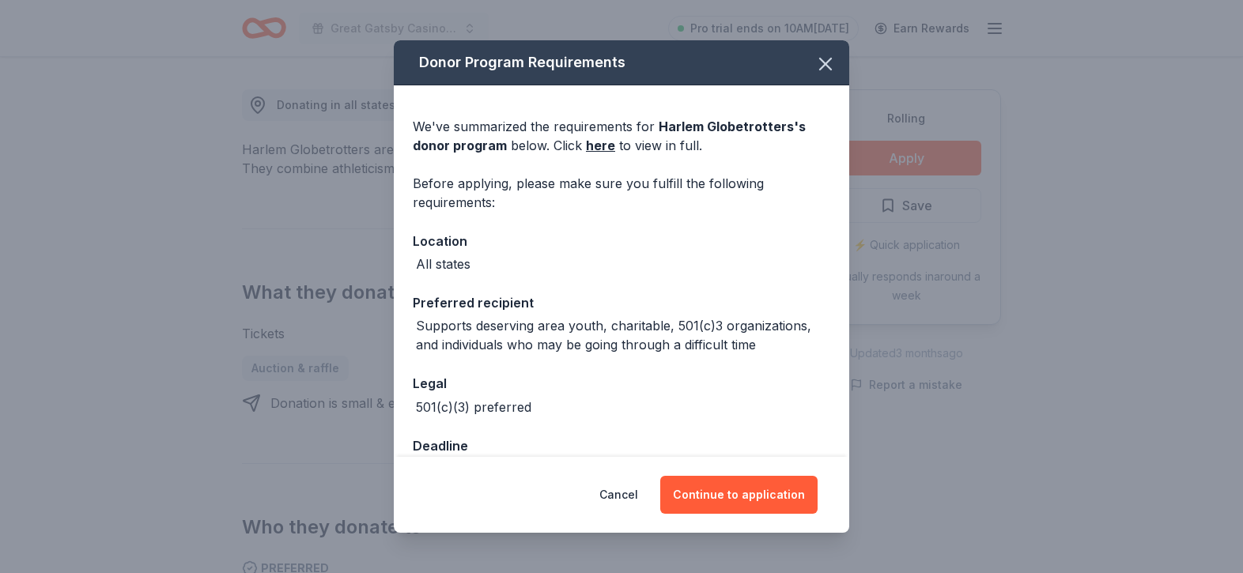
scroll to position [43, 0]
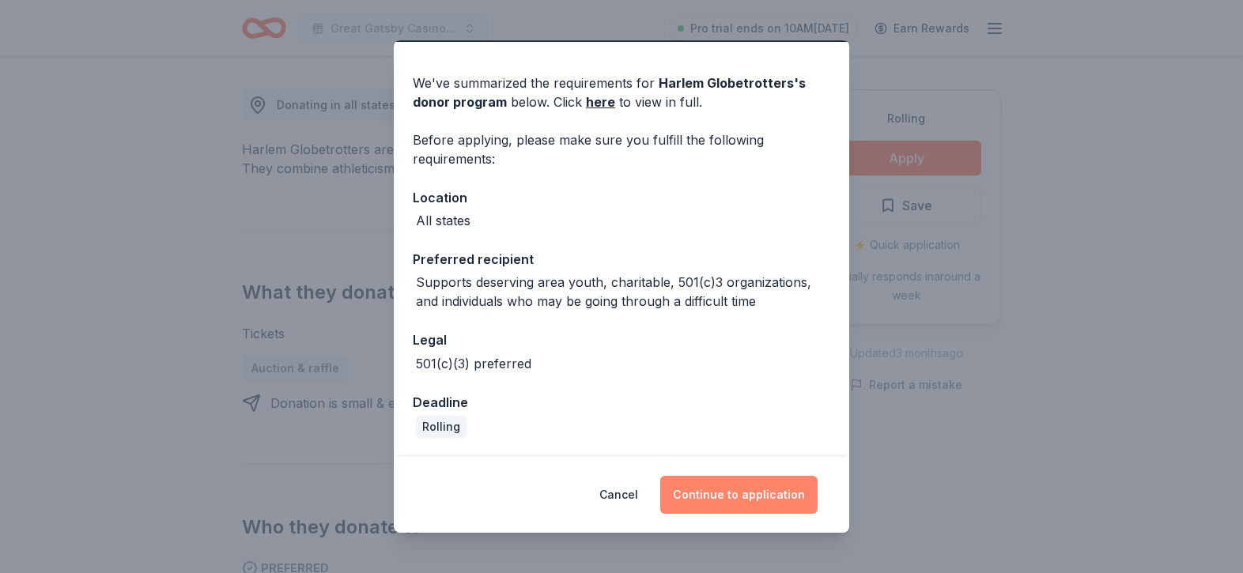
click at [750, 490] on button "Continue to application" at bounding box center [738, 495] width 157 height 38
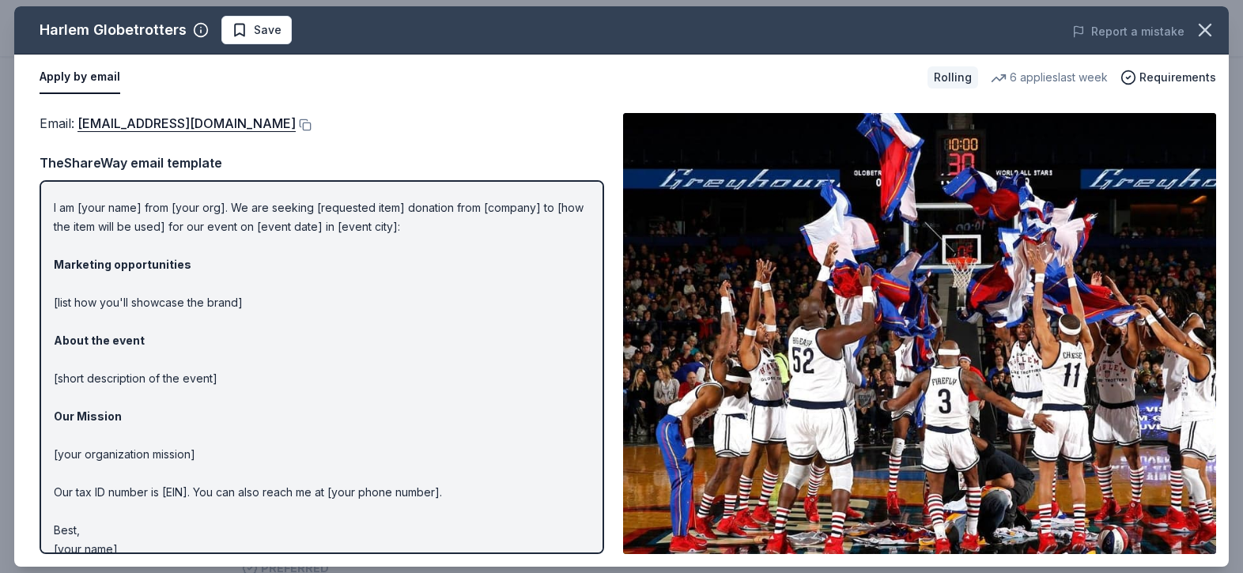
scroll to position [36, 0]
click at [296, 125] on button at bounding box center [304, 125] width 16 height 13
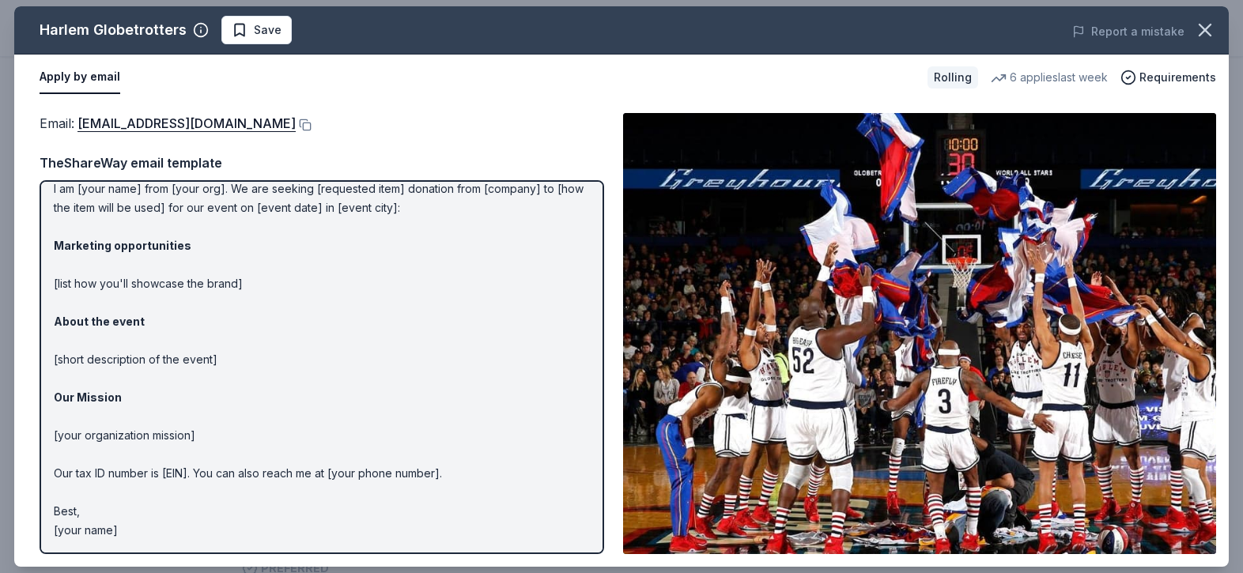
scroll to position [0, 0]
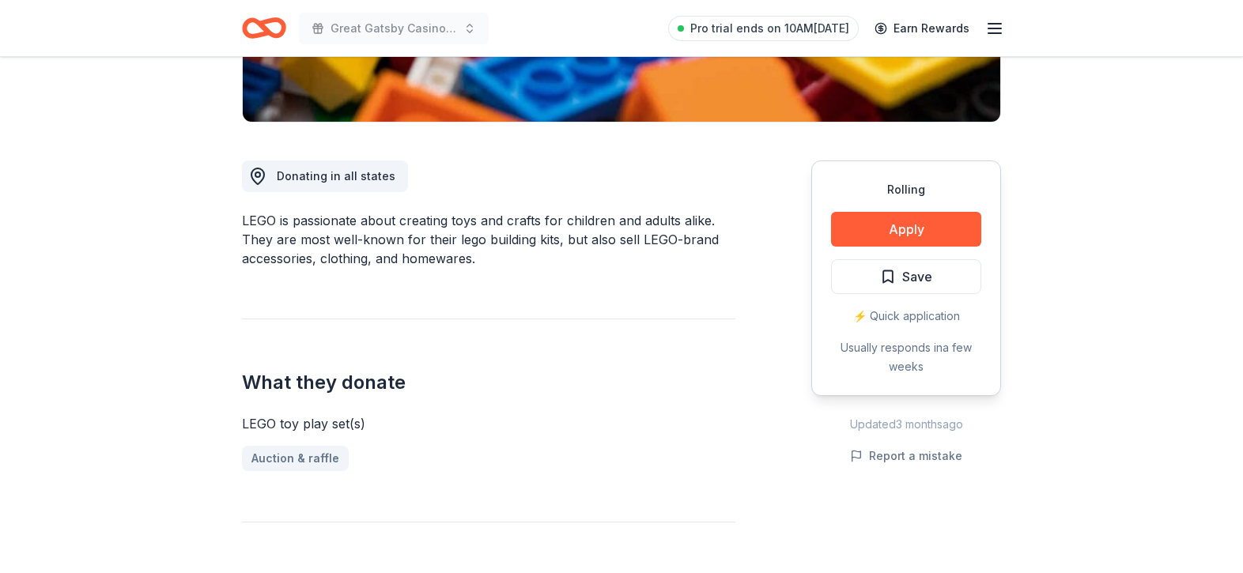
scroll to position [370, 0]
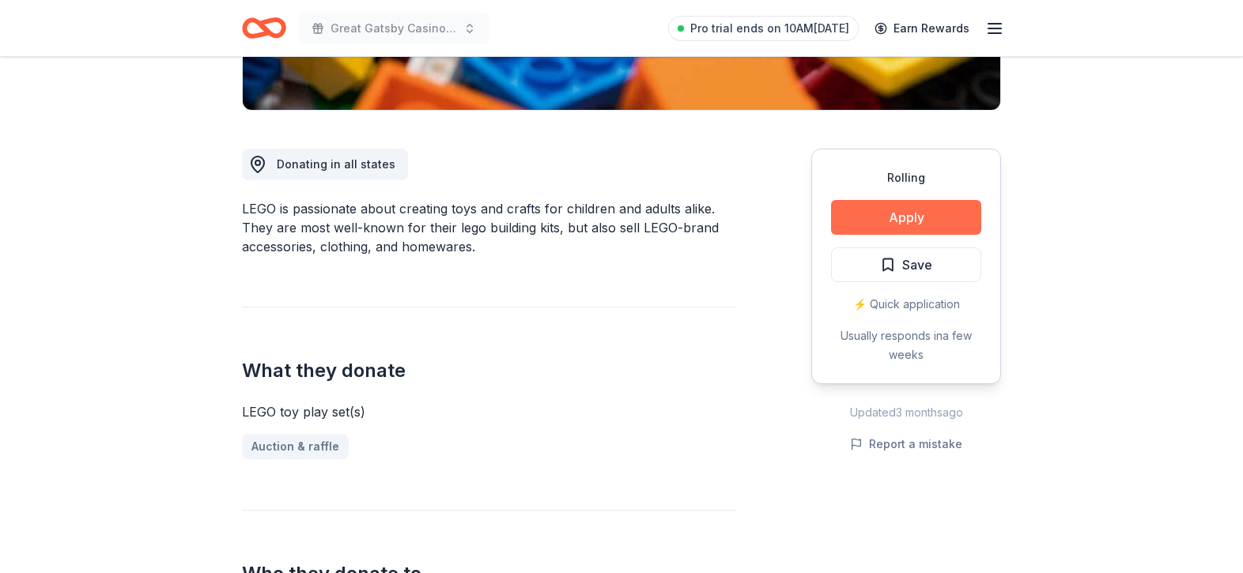
click at [922, 214] on button "Apply" at bounding box center [906, 217] width 150 height 35
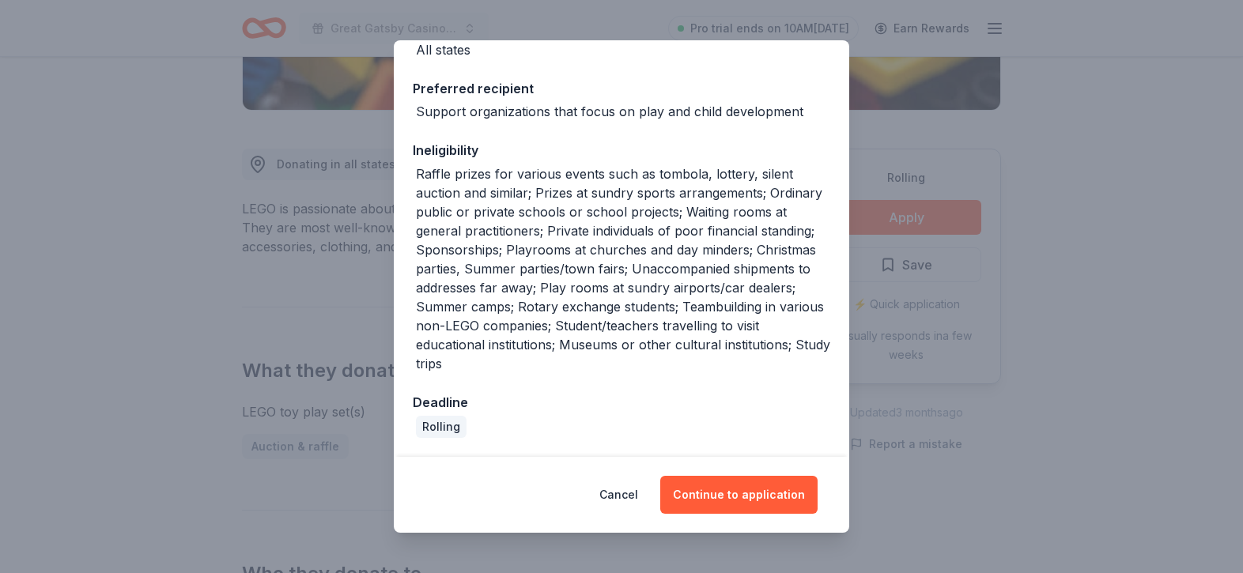
scroll to position [0, 0]
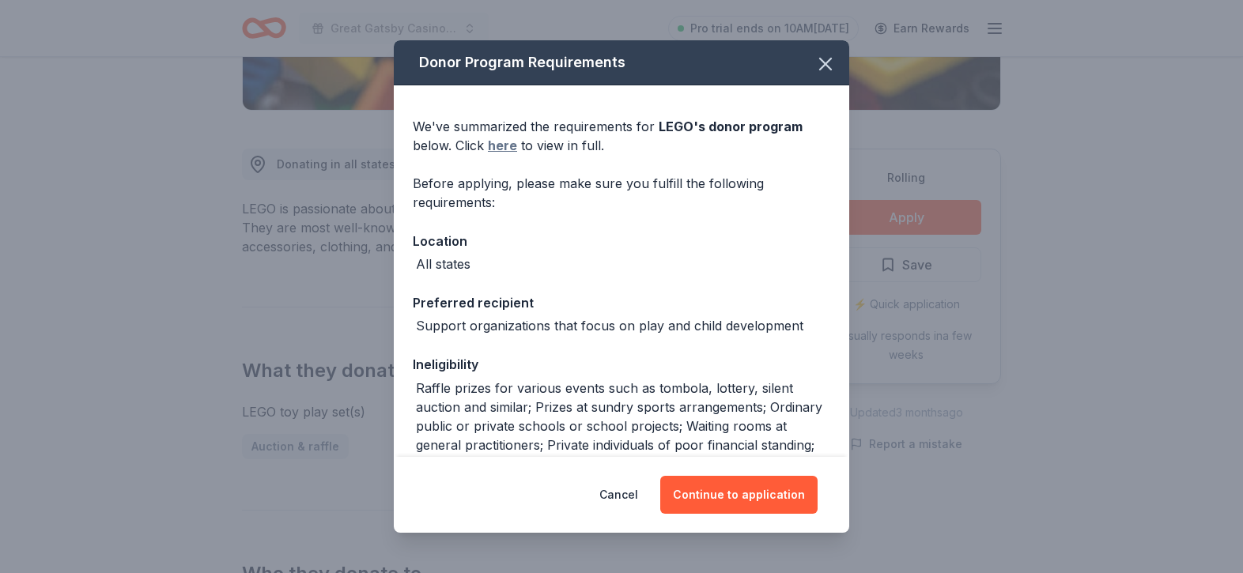
click at [506, 145] on link "here" at bounding box center [502, 145] width 29 height 19
click at [826, 63] on icon "button" at bounding box center [825, 64] width 11 height 11
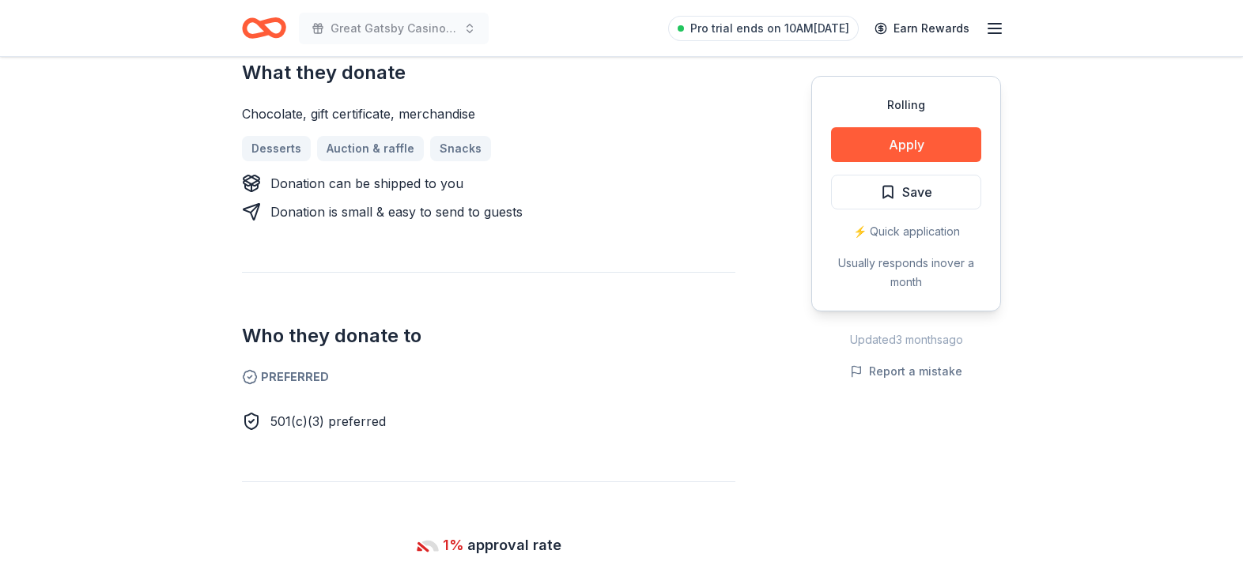
scroll to position [707, 0]
click at [927, 142] on button "Apply" at bounding box center [906, 144] width 150 height 35
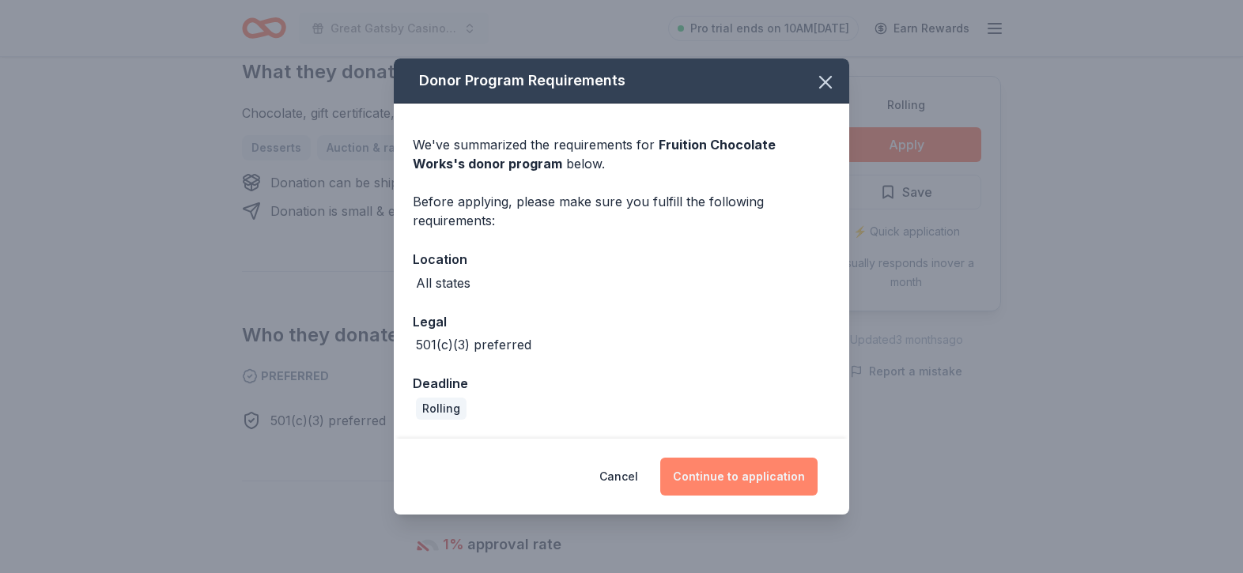
click at [734, 476] on button "Continue to application" at bounding box center [738, 477] width 157 height 38
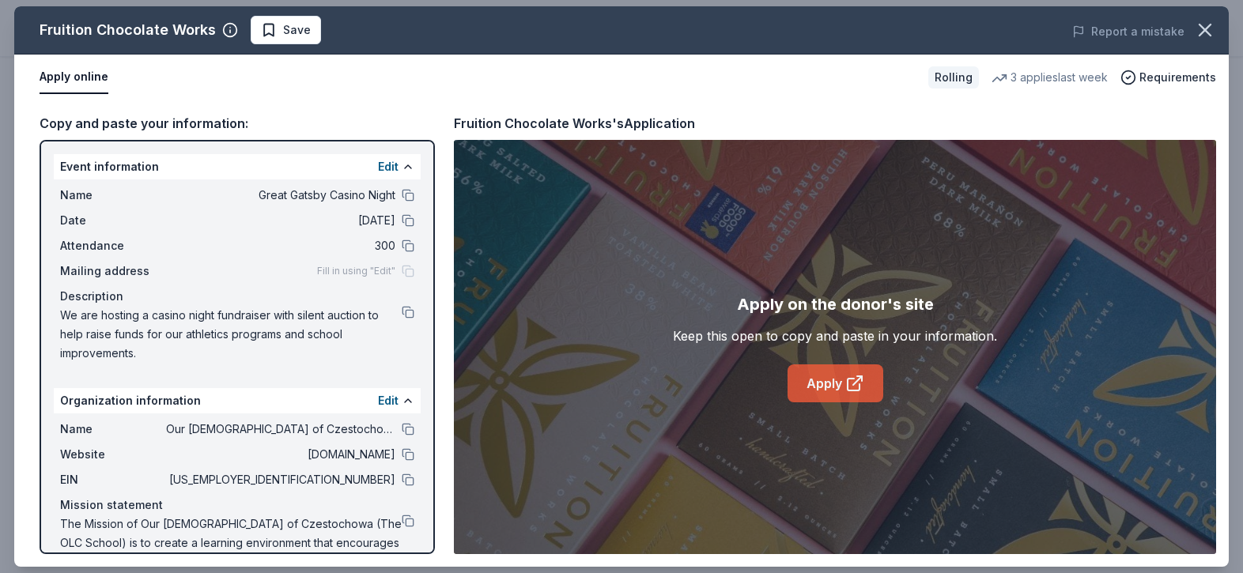
click at [832, 395] on link "Apply" at bounding box center [836, 384] width 96 height 38
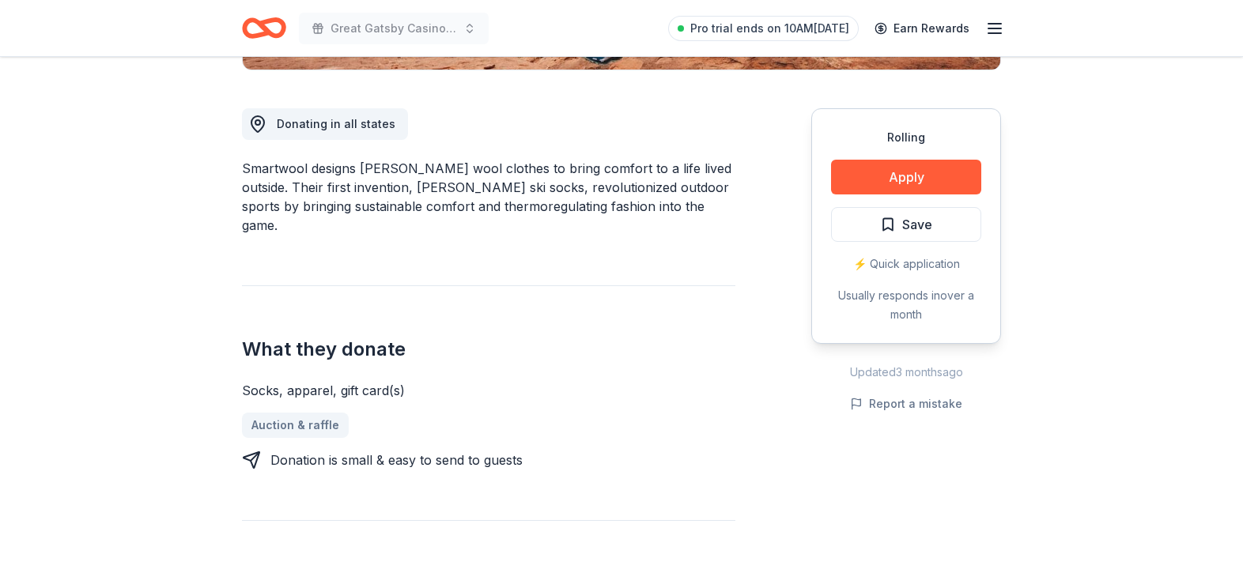
scroll to position [463, 0]
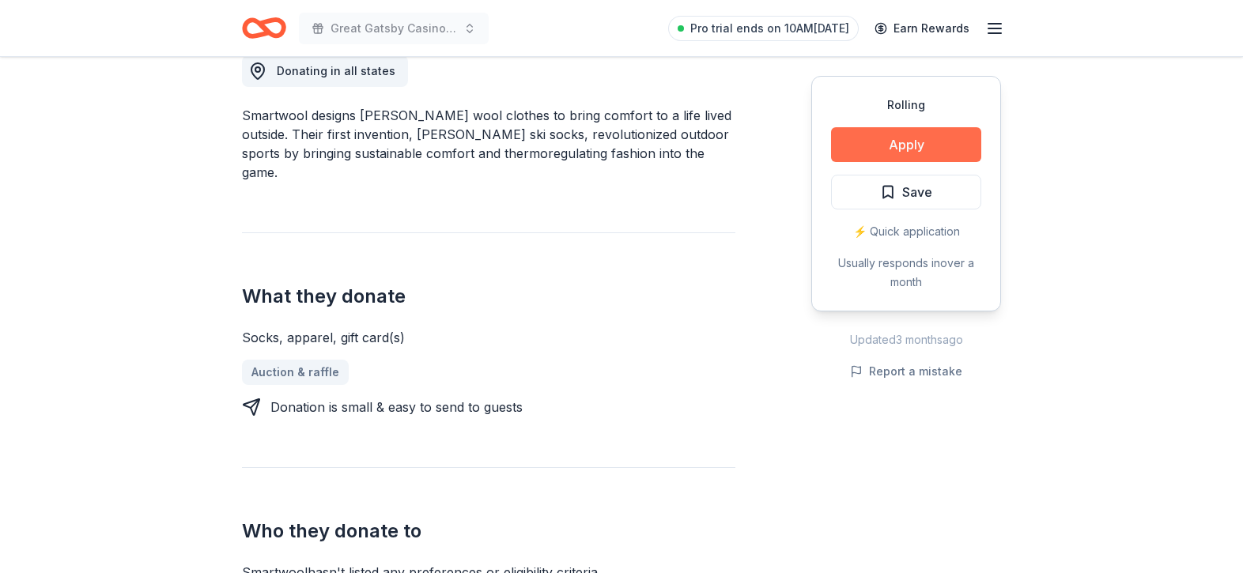
click at [912, 149] on button "Apply" at bounding box center [906, 144] width 150 height 35
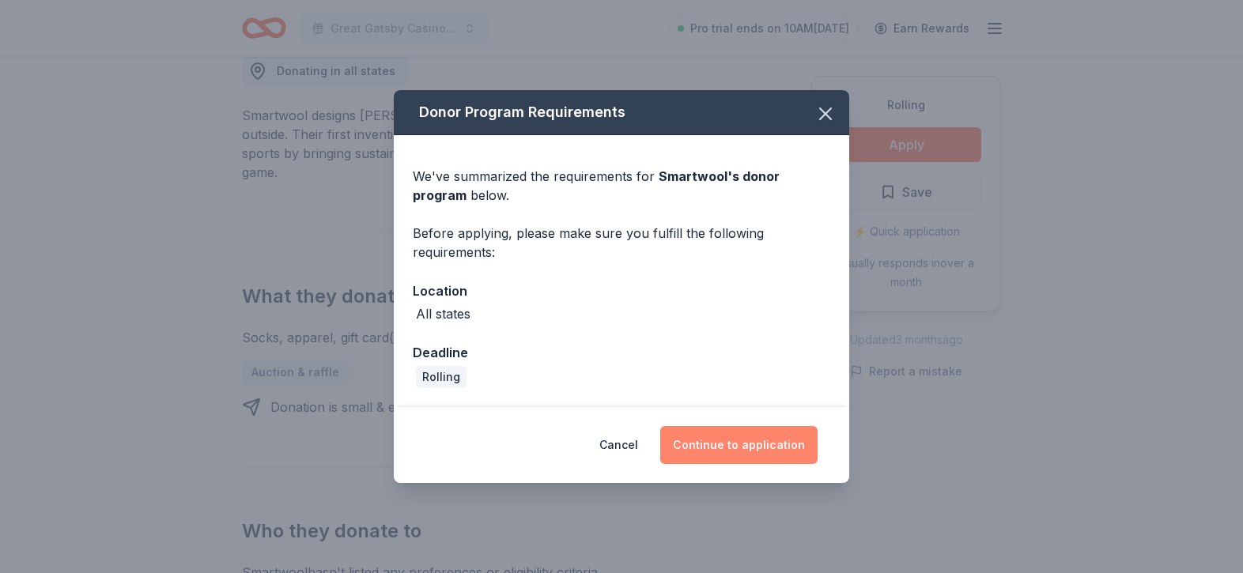
click at [725, 444] on button "Continue to application" at bounding box center [738, 445] width 157 height 38
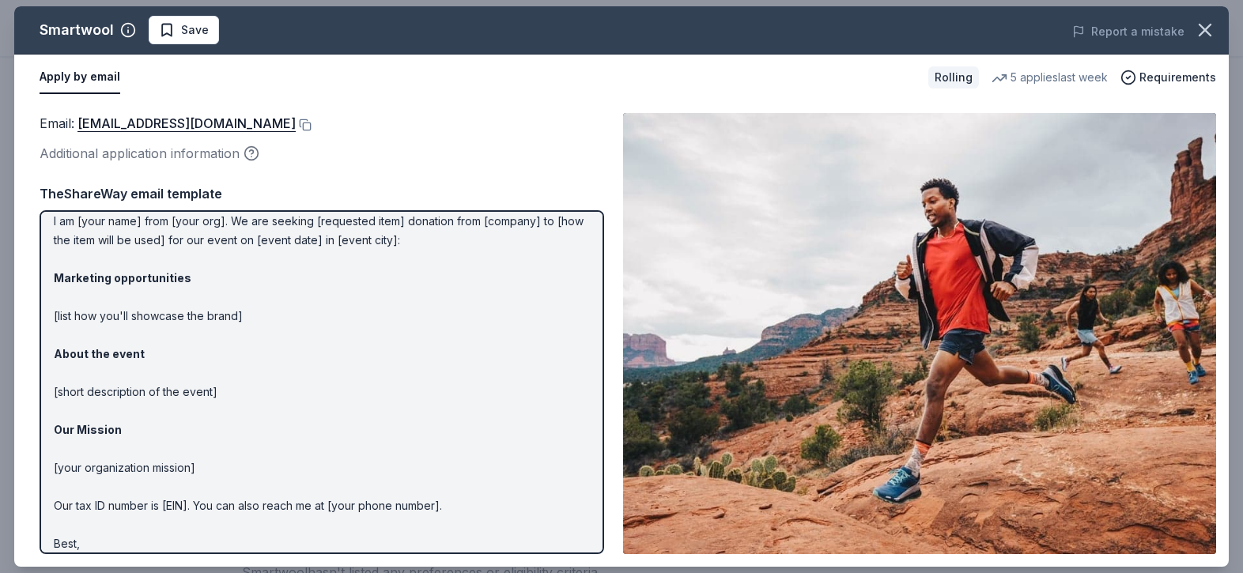
scroll to position [61, 0]
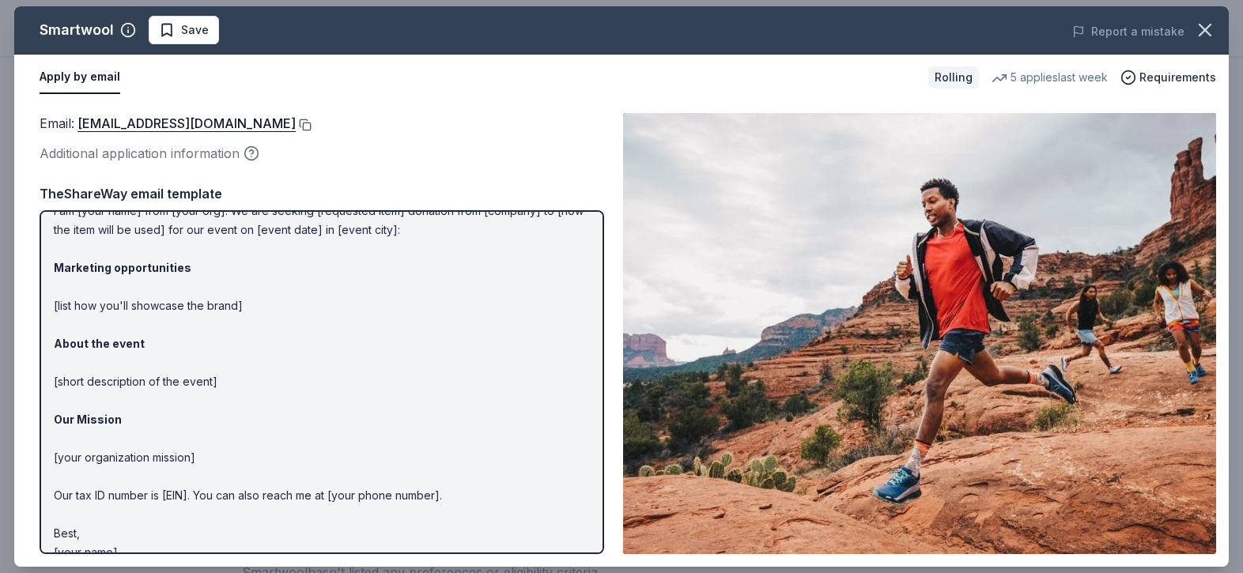
click at [296, 127] on button at bounding box center [304, 125] width 16 height 13
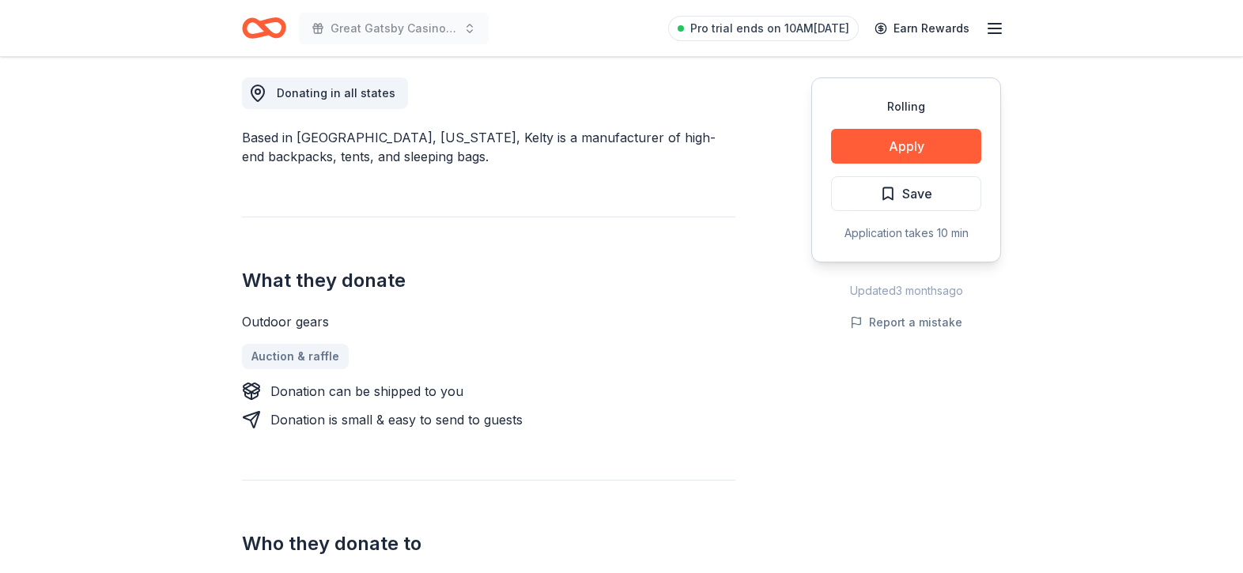
scroll to position [443, 0]
click at [905, 148] on button "Apply" at bounding box center [906, 144] width 150 height 35
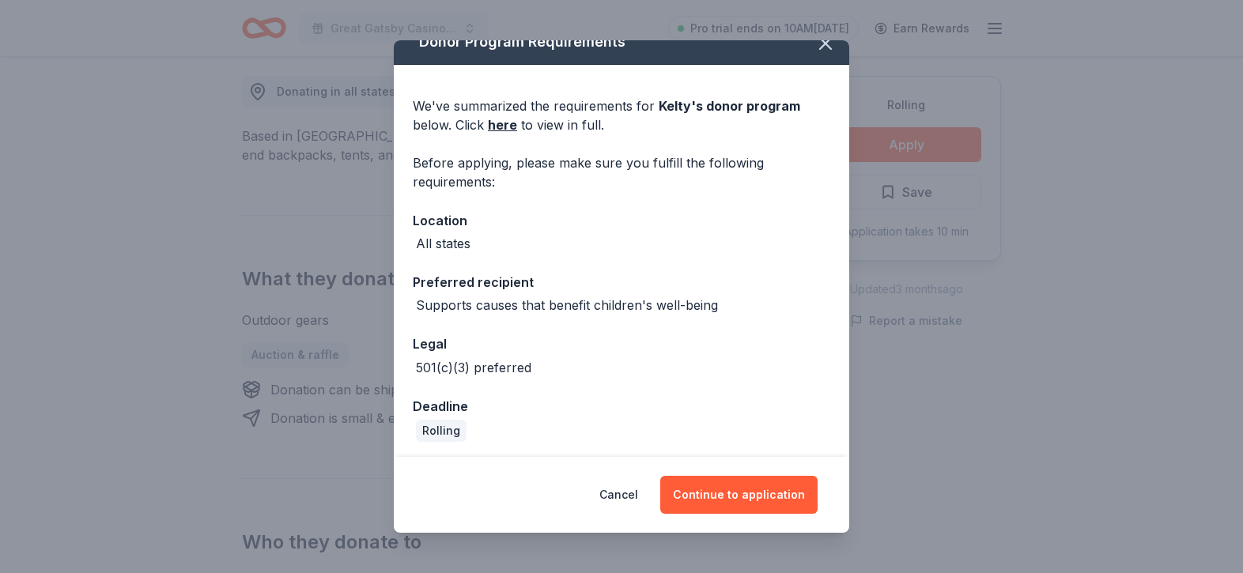
scroll to position [25, 0]
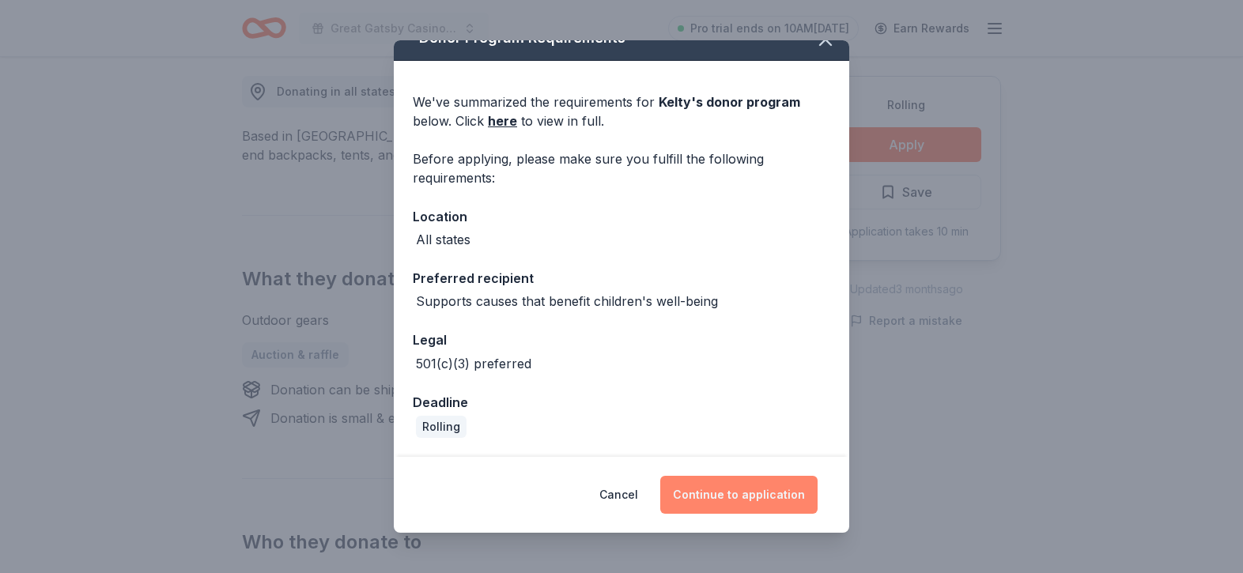
click at [747, 497] on button "Continue to application" at bounding box center [738, 495] width 157 height 38
